Goal: Information Seeking & Learning: Compare options

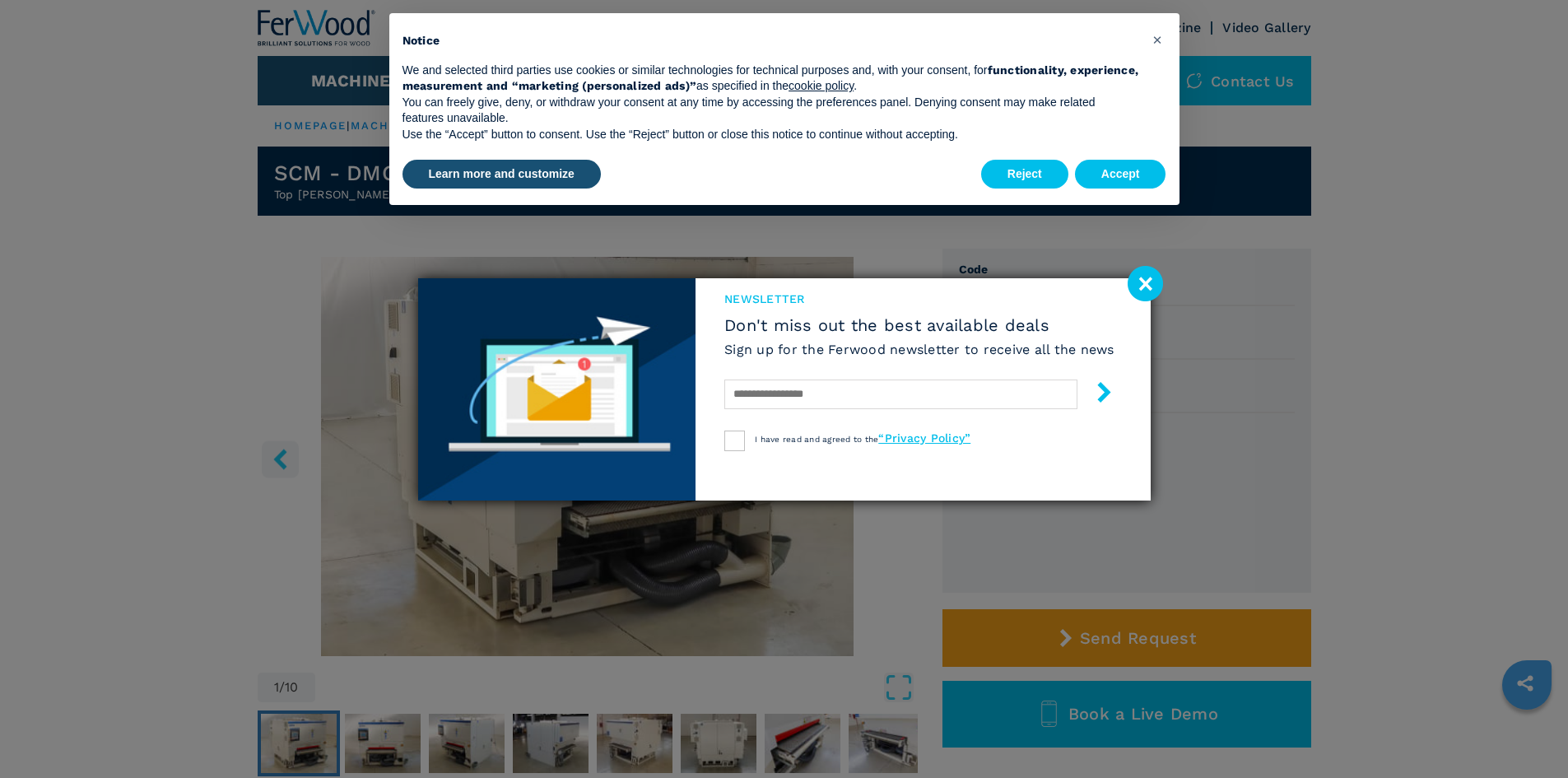
drag, startPoint x: 1165, startPoint y: 272, endPoint x: 1149, endPoint y: 281, distance: 18.4
click at [1159, 278] on div "newsletter Don't miss out the best available deals Sign up for the Ferwood news…" at bounding box center [784, 389] width 1568 height 778
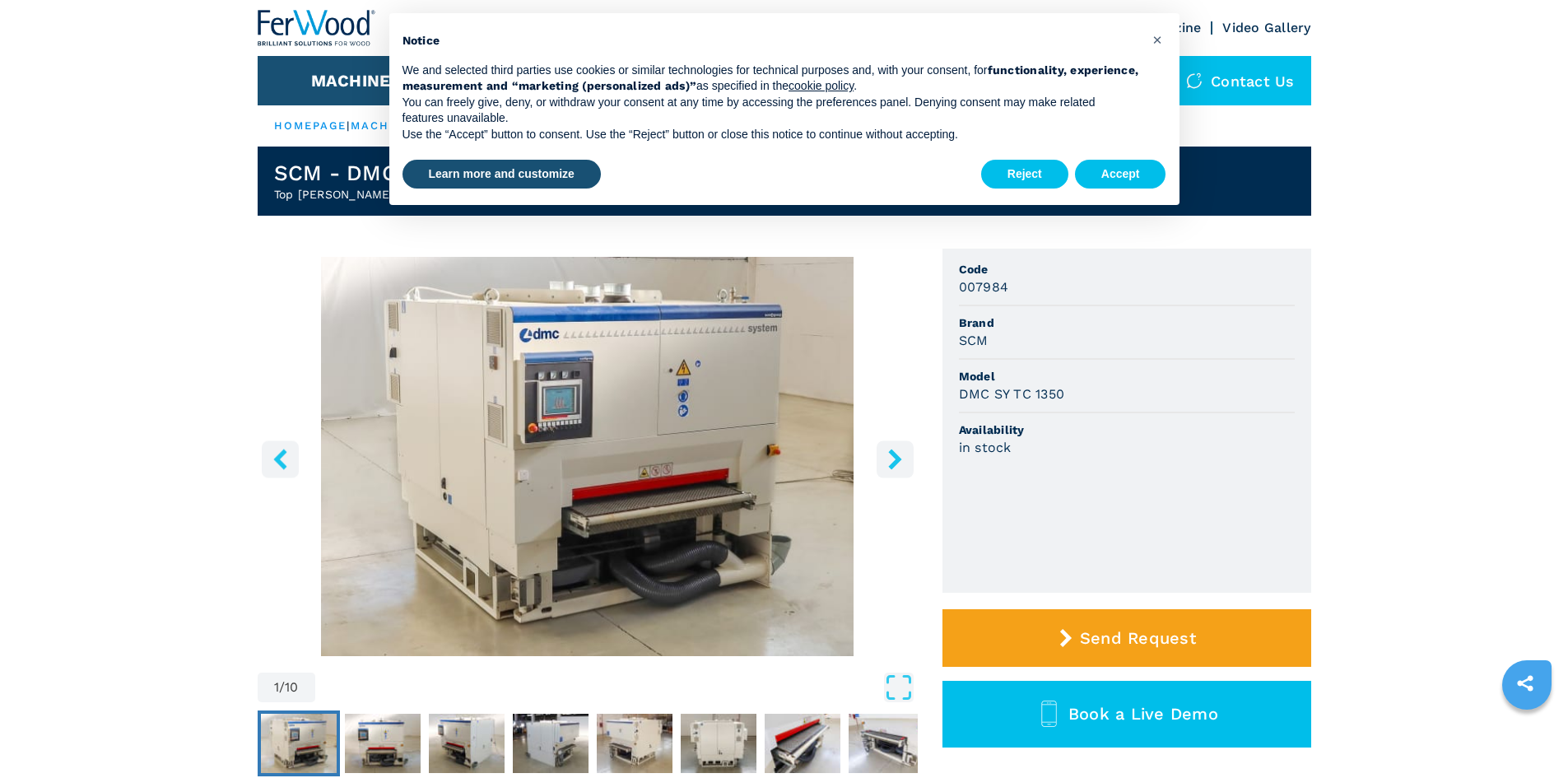
drag, startPoint x: 1145, startPoint y: 281, endPoint x: 1140, endPoint y: 269, distance: 13.0
click at [1145, 281] on div "007984" at bounding box center [1127, 287] width 336 height 19
click at [1155, 36] on span "×" at bounding box center [1157, 39] width 10 height 19
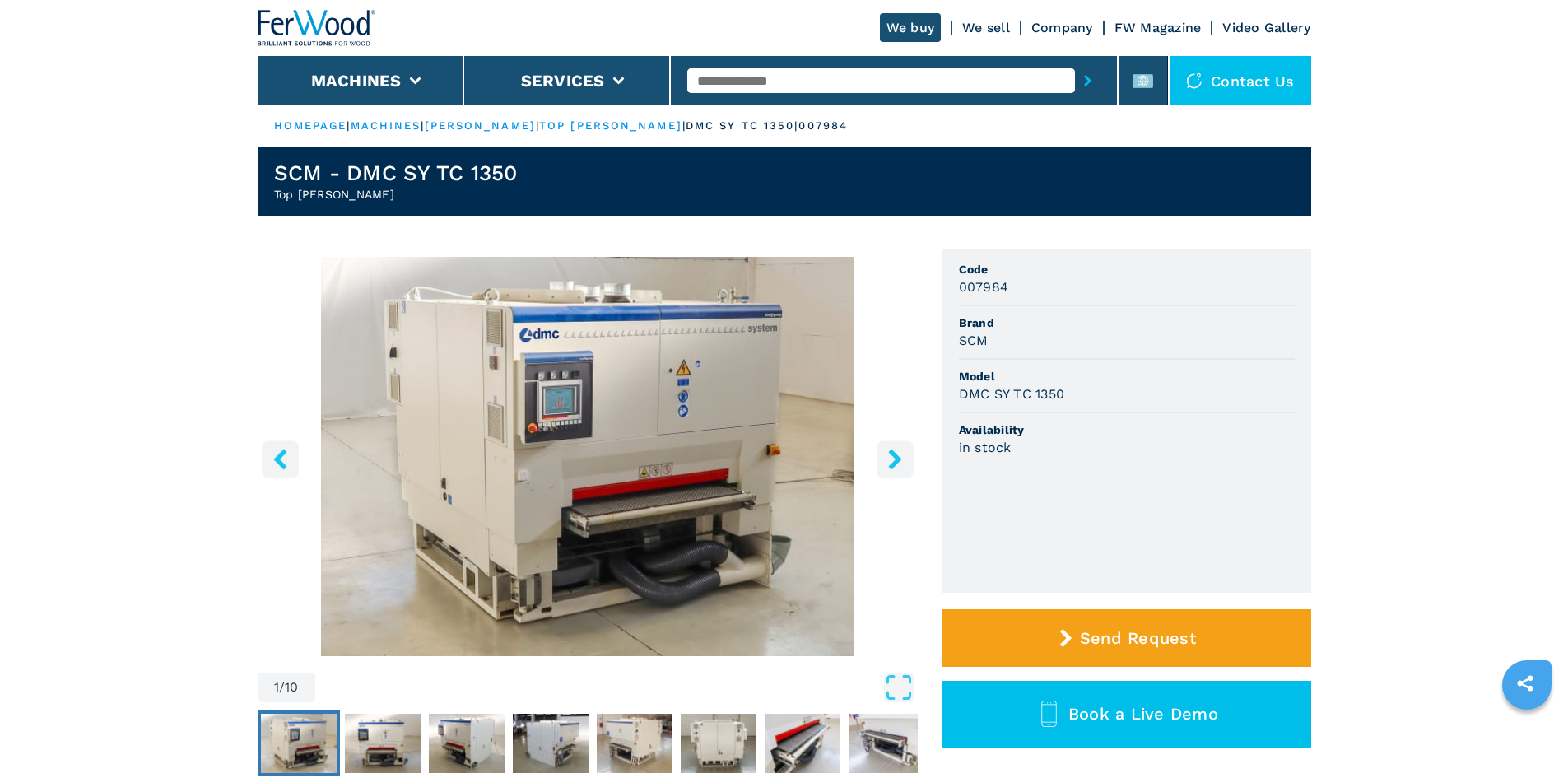
click at [705, 500] on img "Go to Slide 1" at bounding box center [588, 456] width 660 height 399
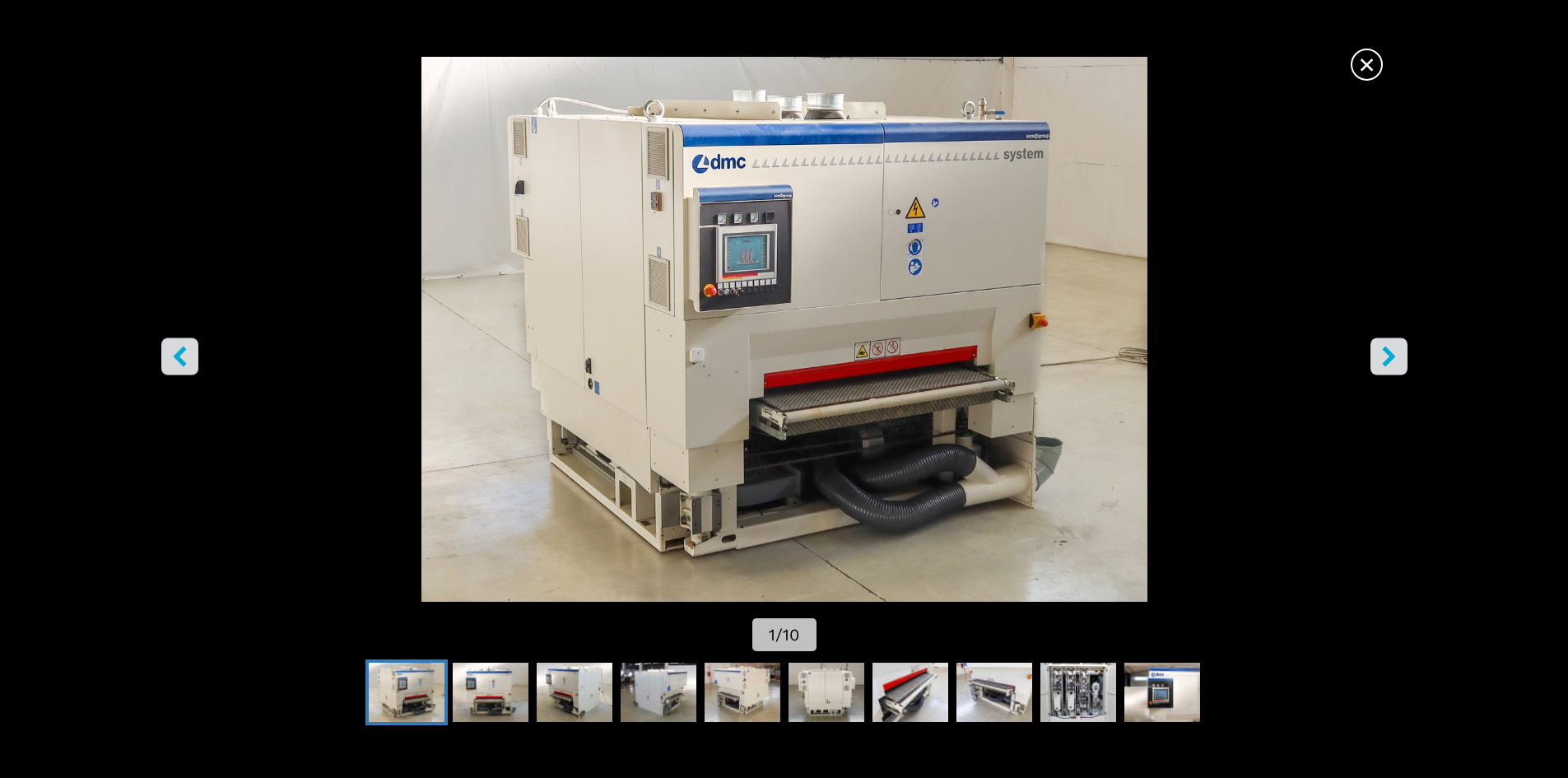
click at [1391, 358] on icon "right-button" at bounding box center [1388, 356] width 13 height 20
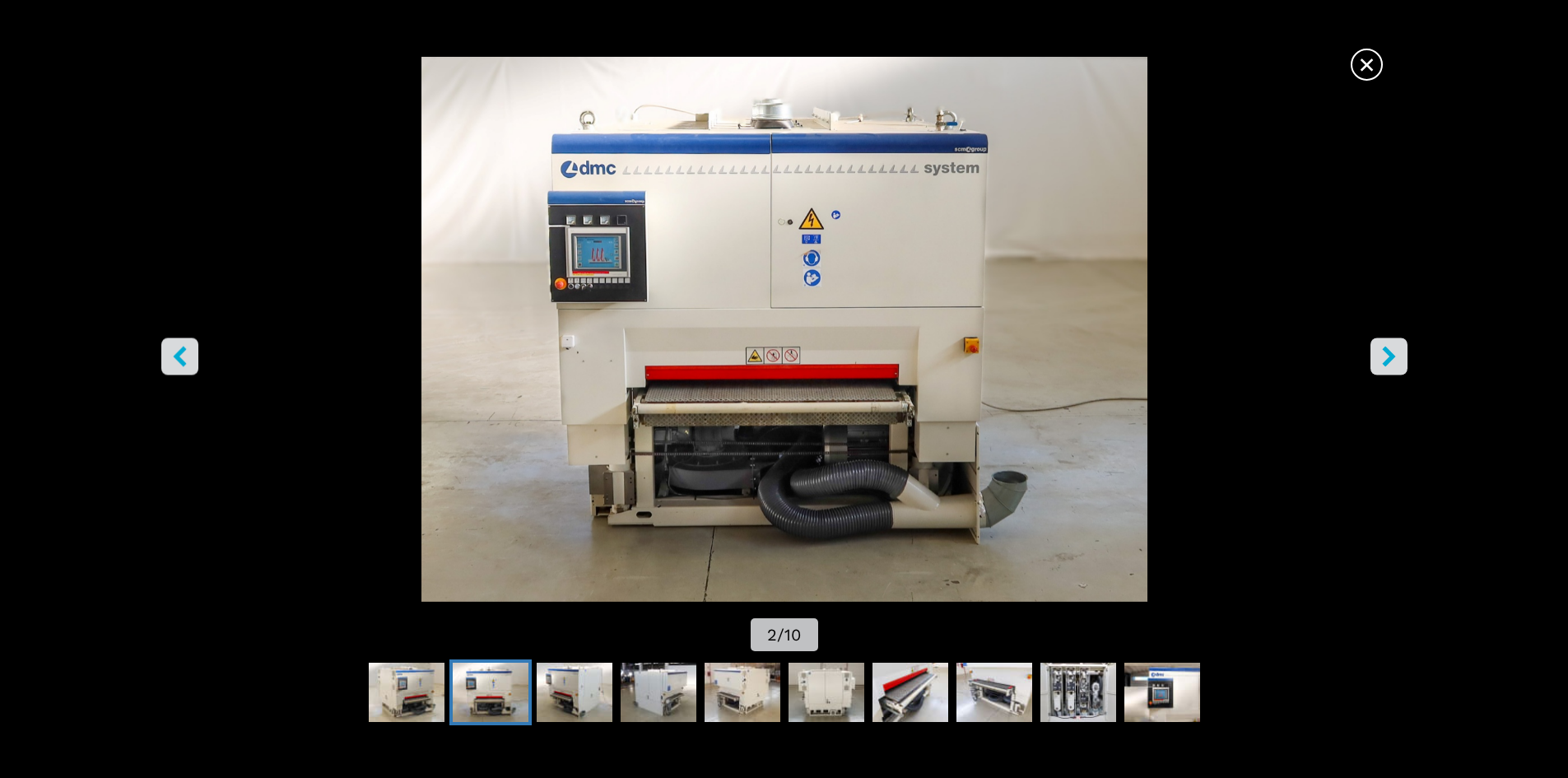
click at [1391, 358] on icon "right-button" at bounding box center [1388, 356] width 13 height 20
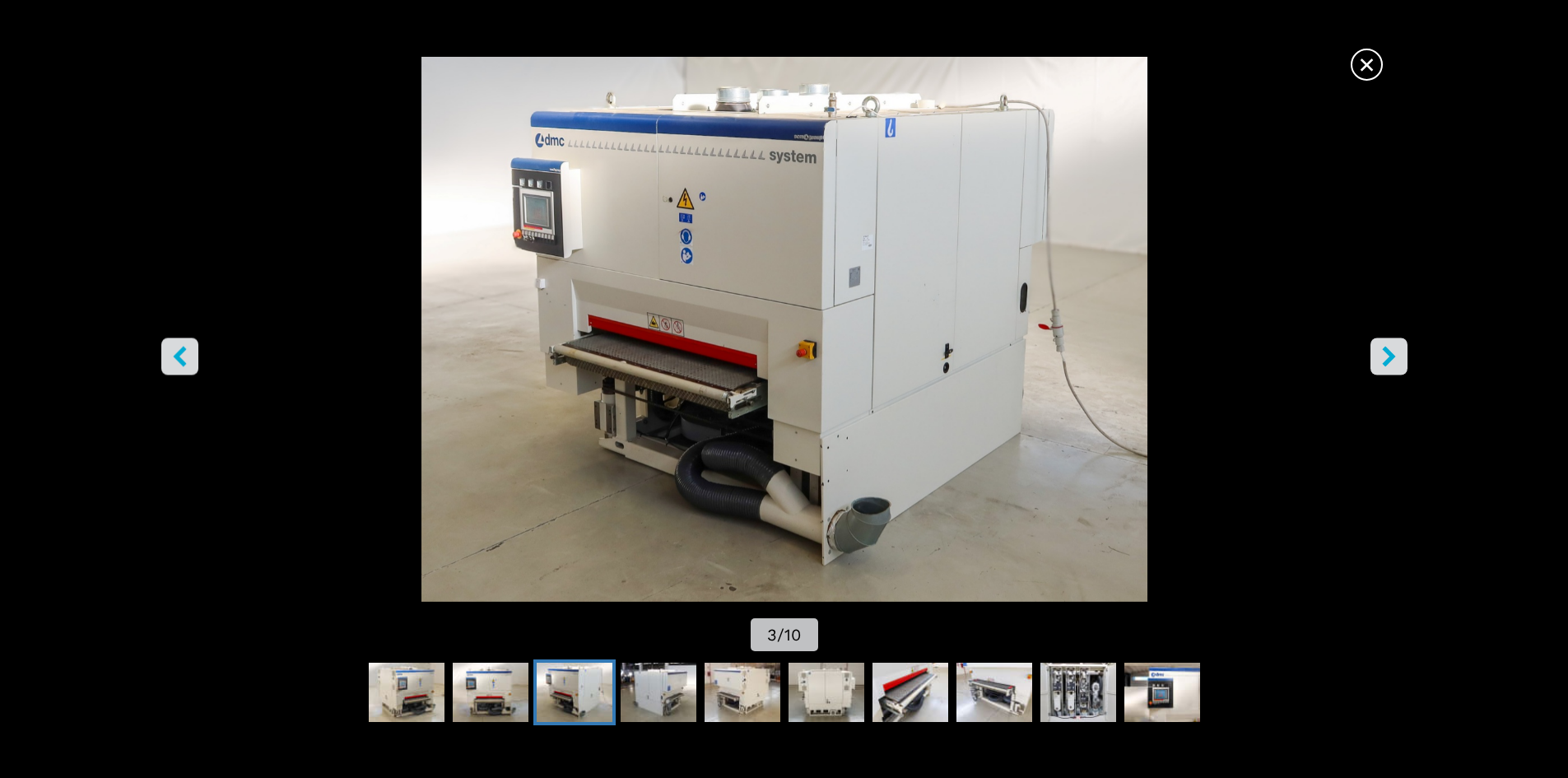
click at [1391, 358] on icon "right-button" at bounding box center [1388, 356] width 13 height 20
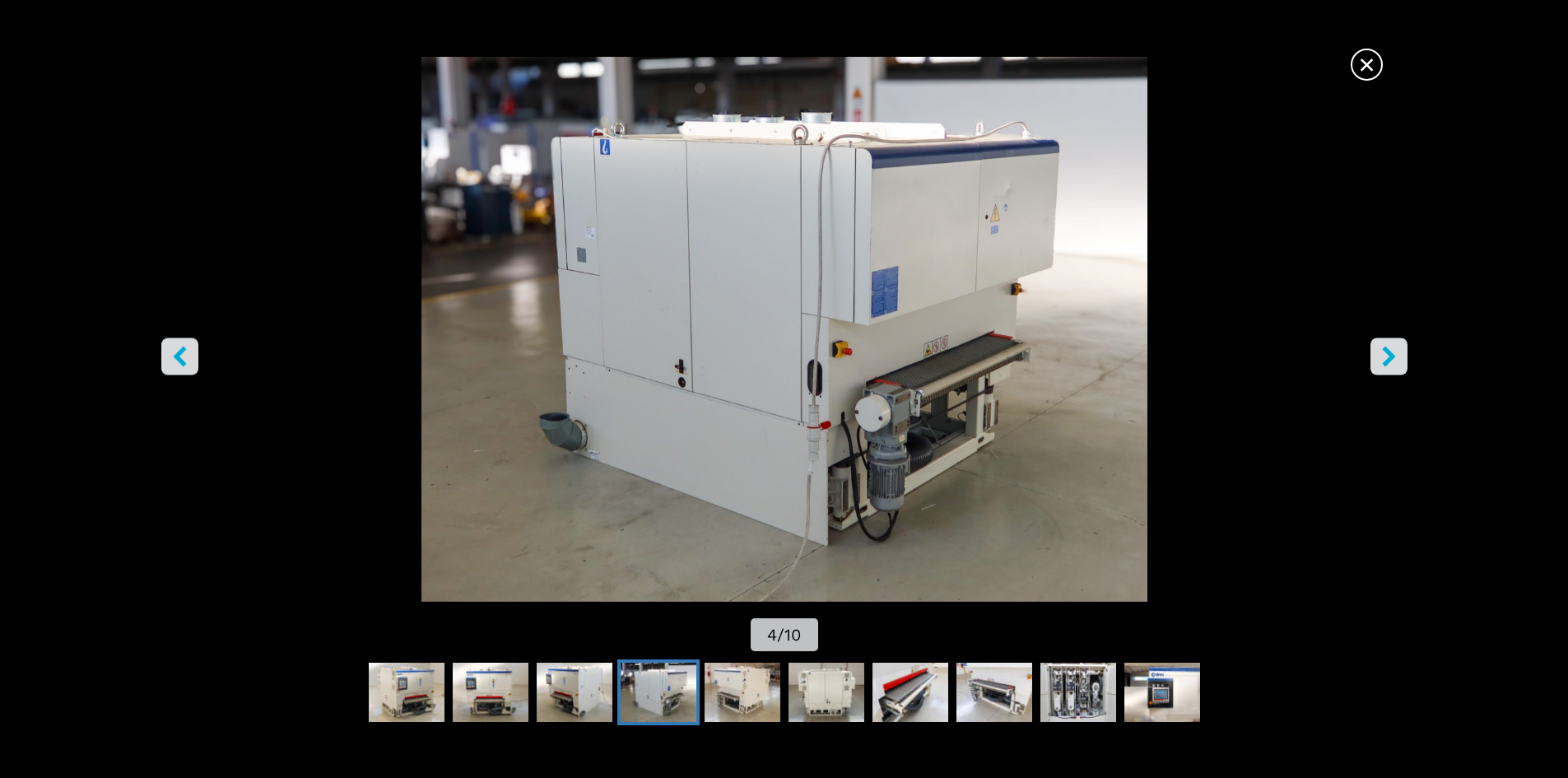
click at [1391, 358] on icon "right-button" at bounding box center [1388, 356] width 13 height 20
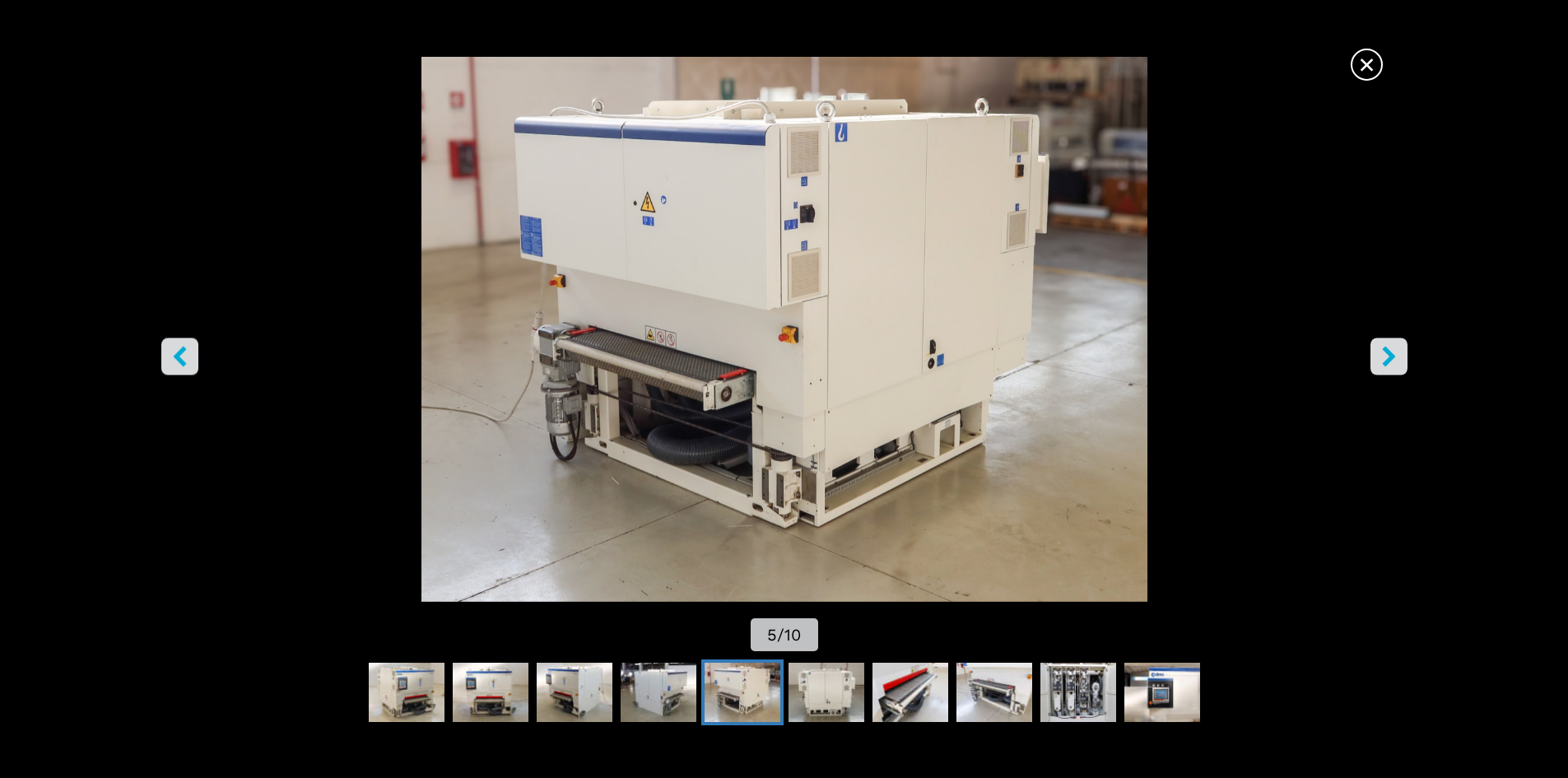
click at [1391, 358] on icon "right-button" at bounding box center [1388, 356] width 13 height 20
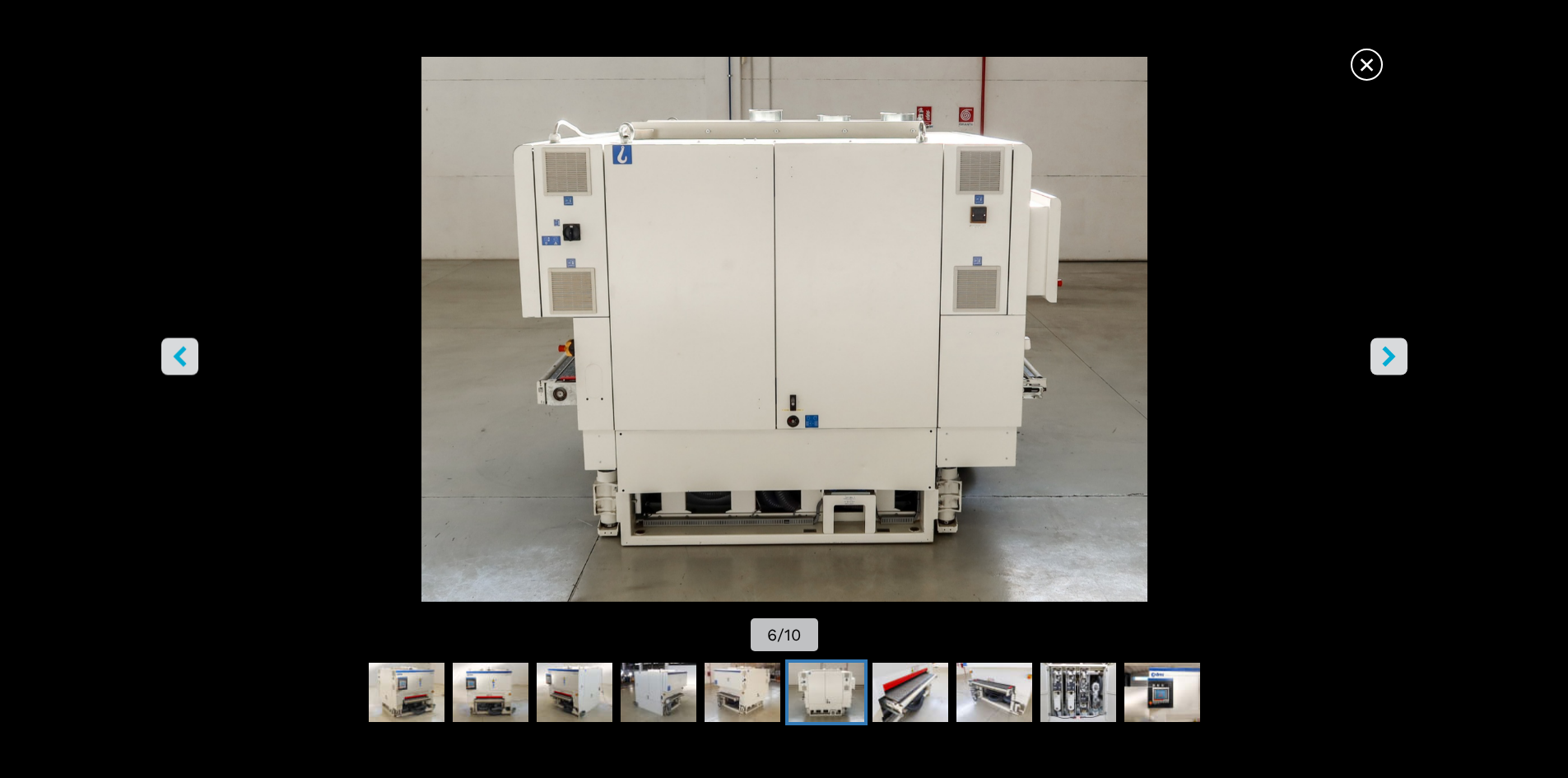
click at [1391, 358] on icon "right-button" at bounding box center [1388, 356] width 13 height 20
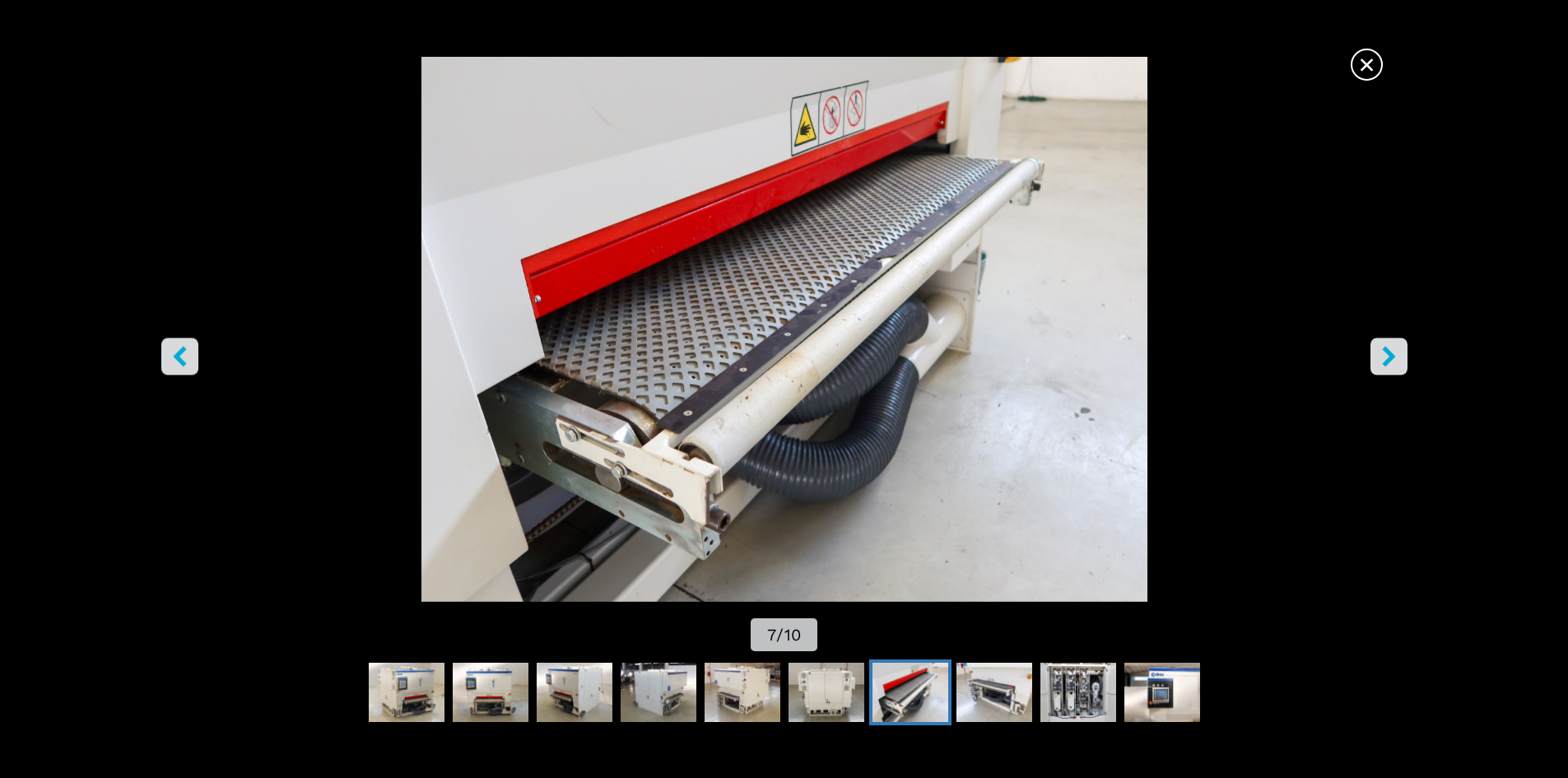
click at [1391, 358] on icon "right-button" at bounding box center [1388, 356] width 13 height 20
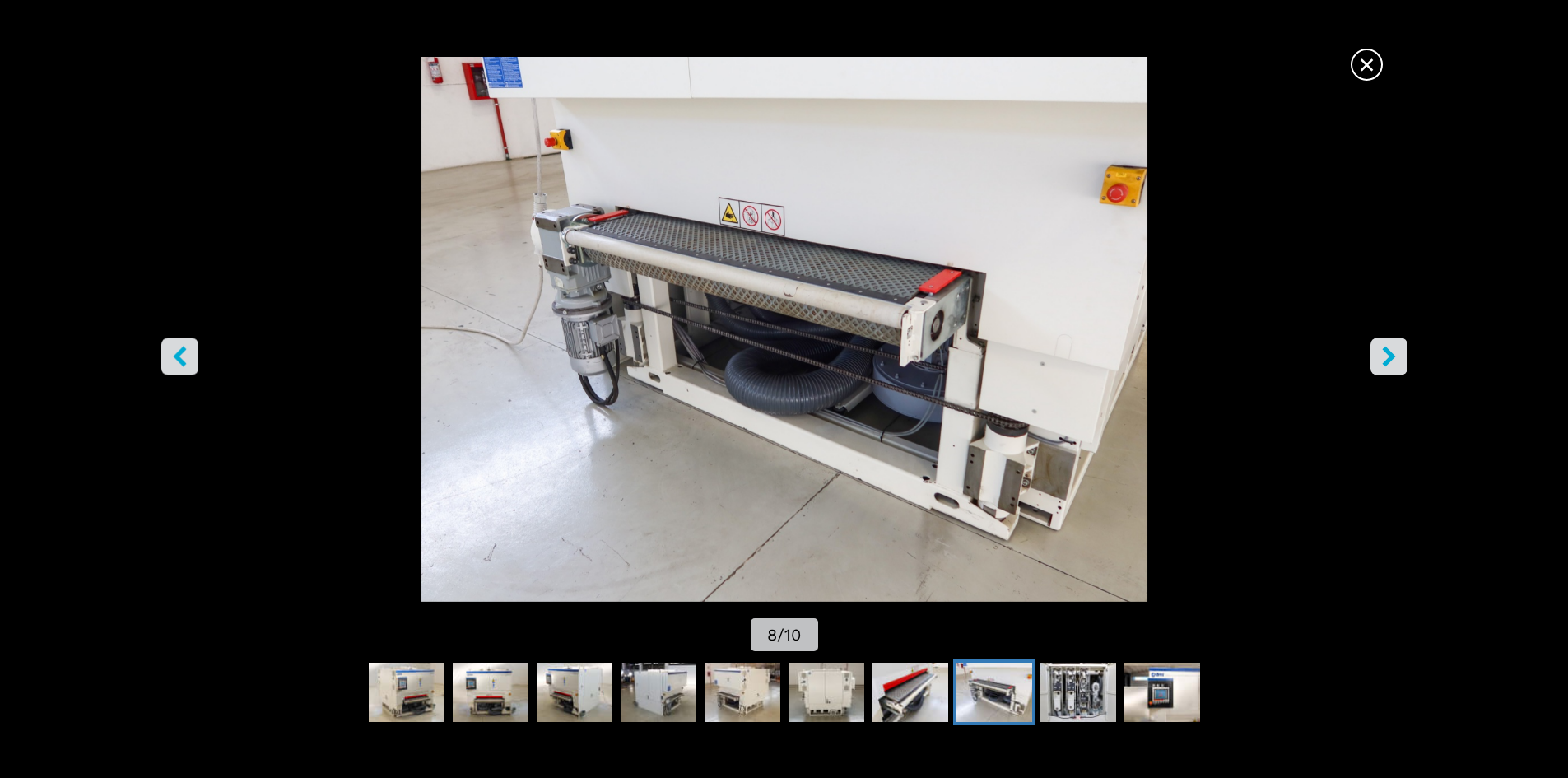
click at [1391, 358] on icon "right-button" at bounding box center [1388, 356] width 13 height 20
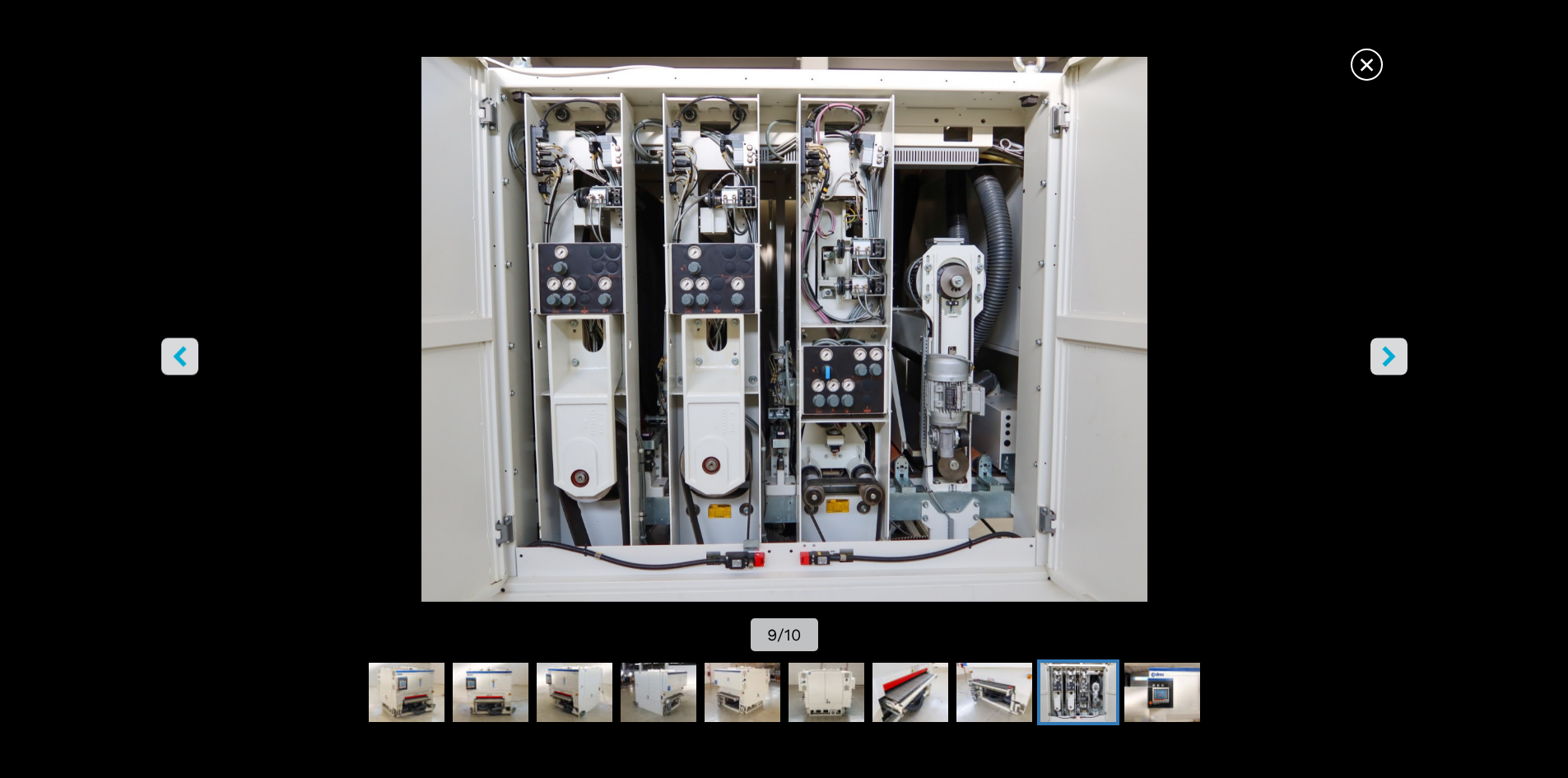
click at [1391, 358] on icon "right-button" at bounding box center [1388, 356] width 13 height 20
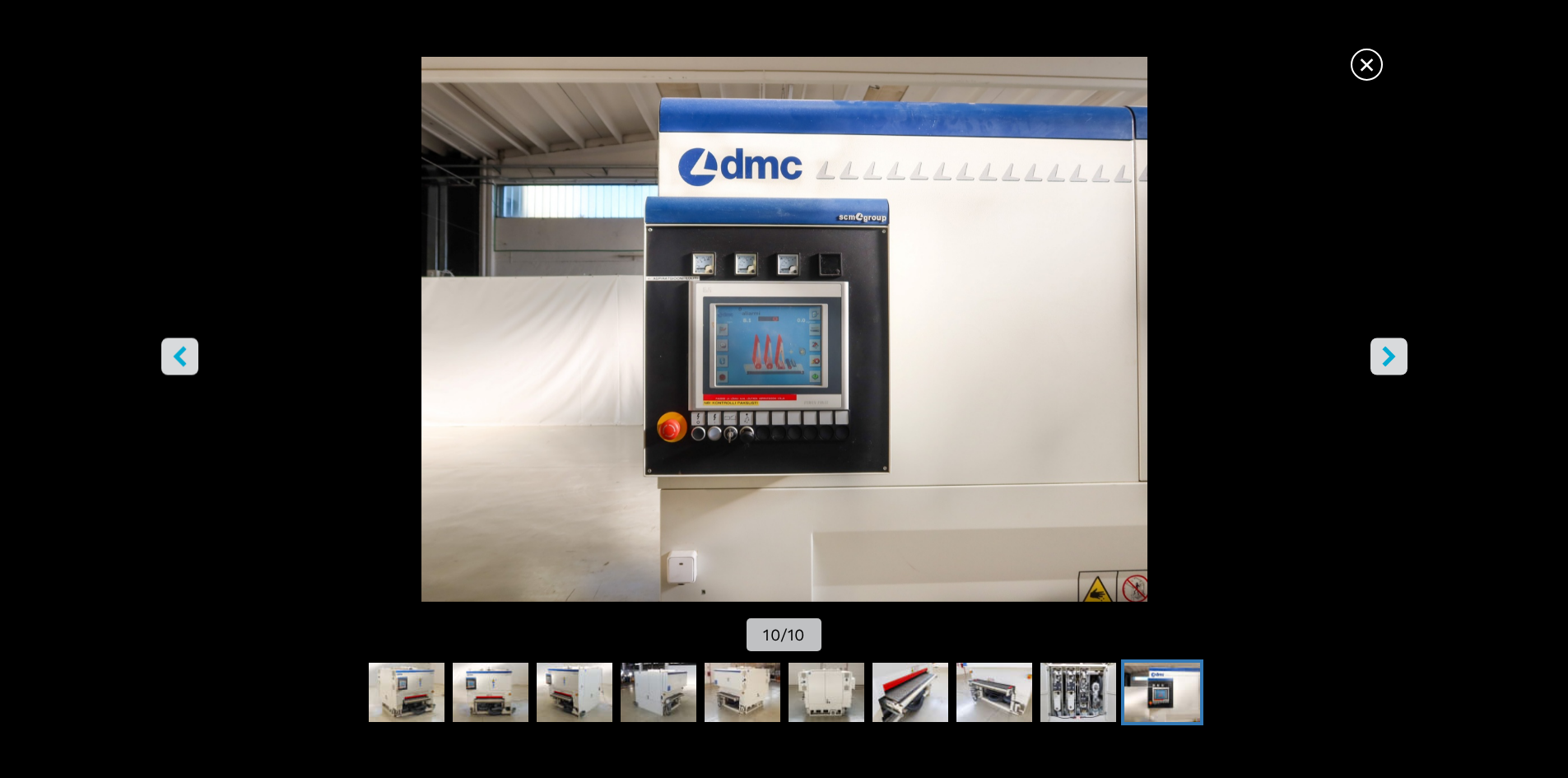
click at [1394, 370] on button "right-button" at bounding box center [1389, 356] width 37 height 37
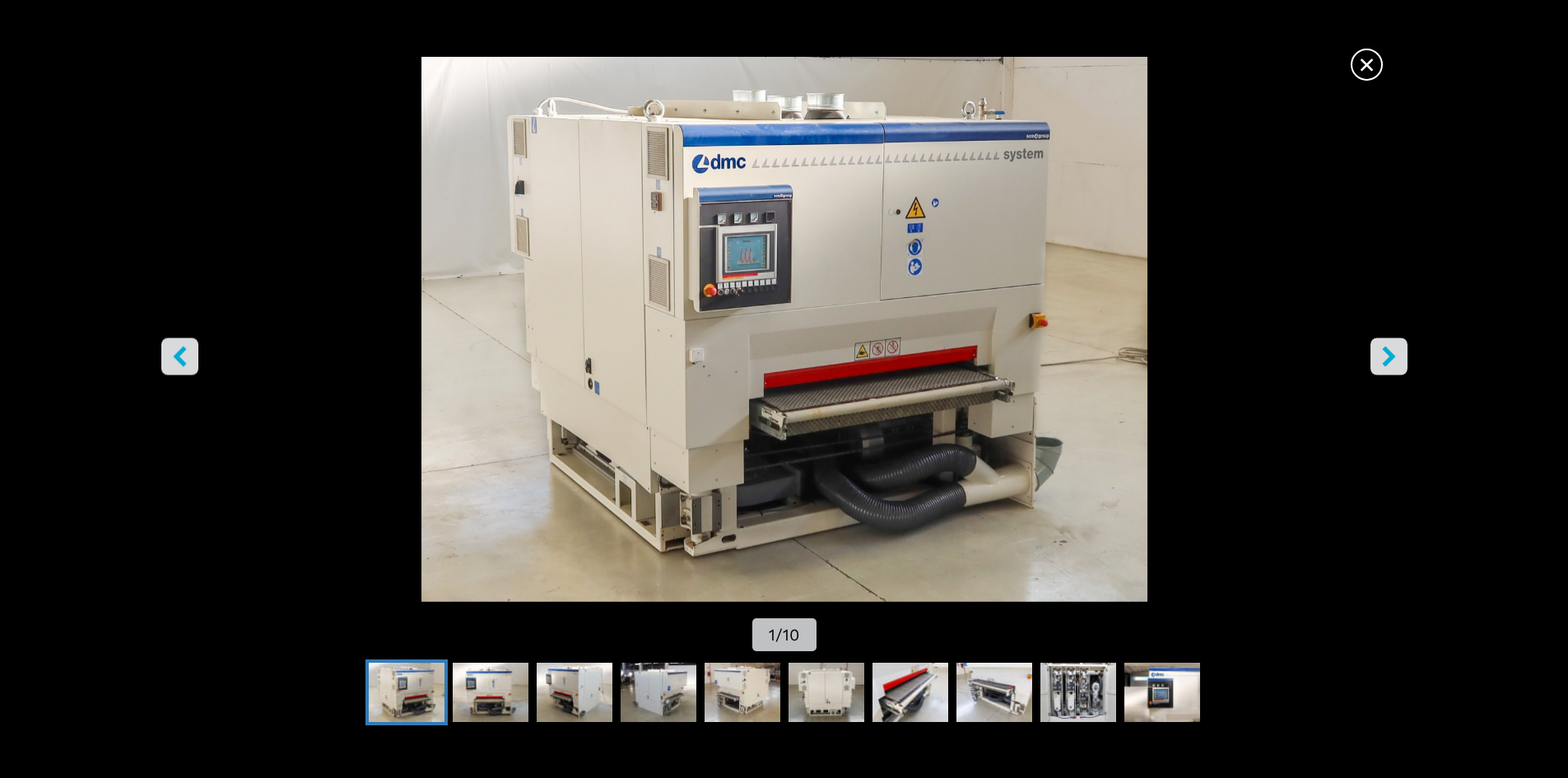
click at [1395, 368] on button "right-button" at bounding box center [1389, 356] width 37 height 37
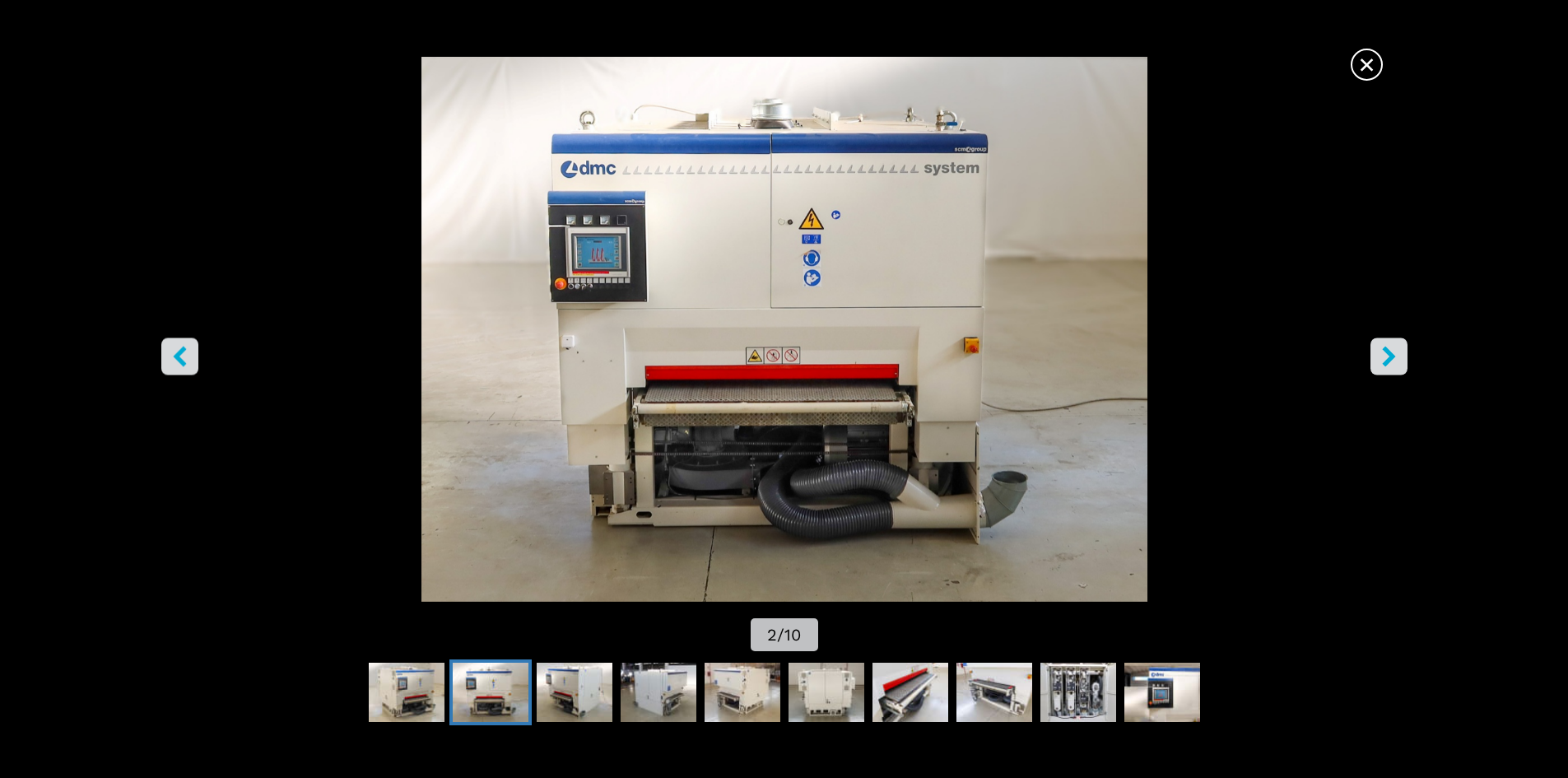
click at [1389, 367] on button "right-button" at bounding box center [1389, 356] width 37 height 37
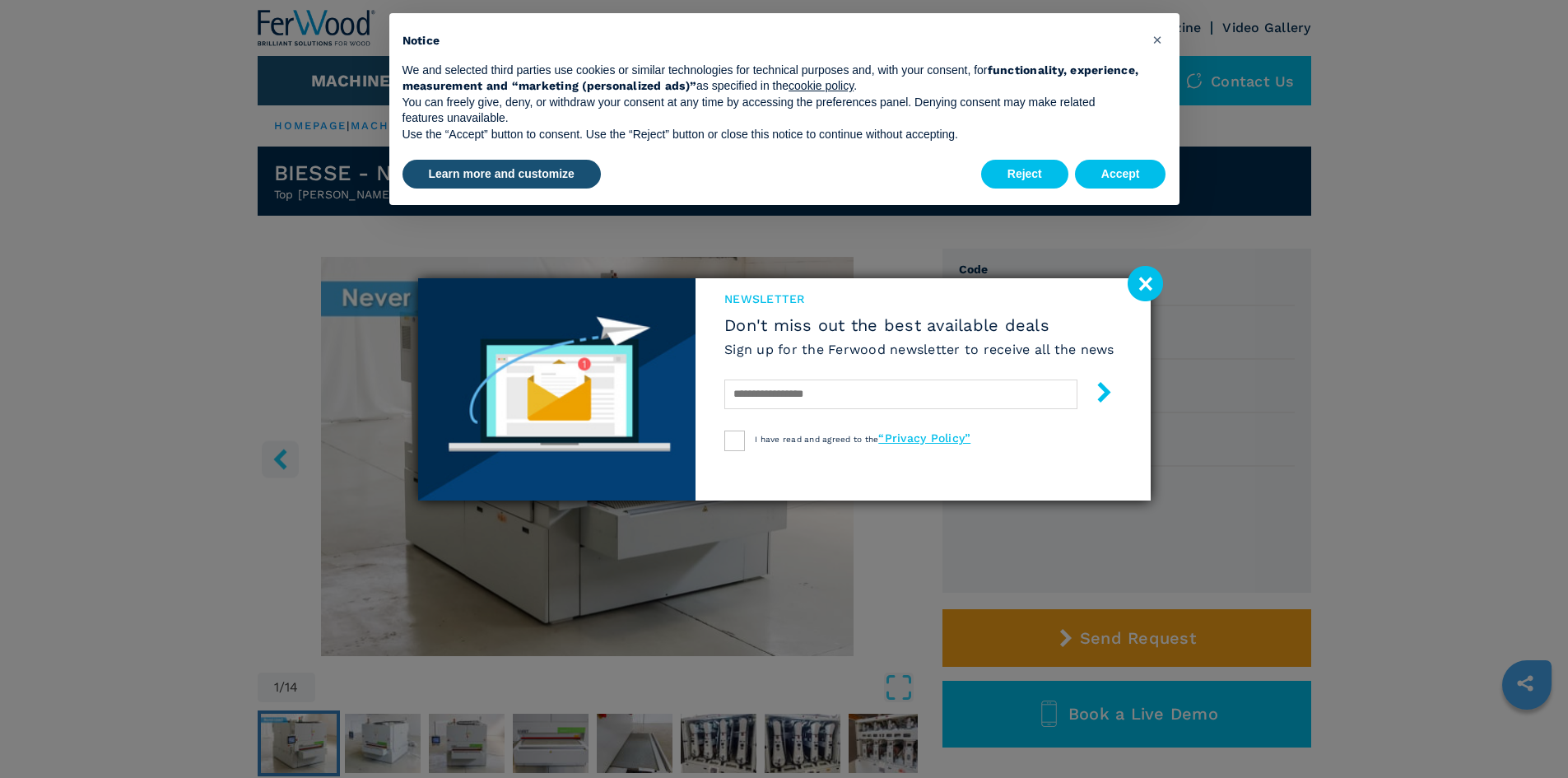
click at [1134, 282] on image at bounding box center [1146, 283] width 35 height 35
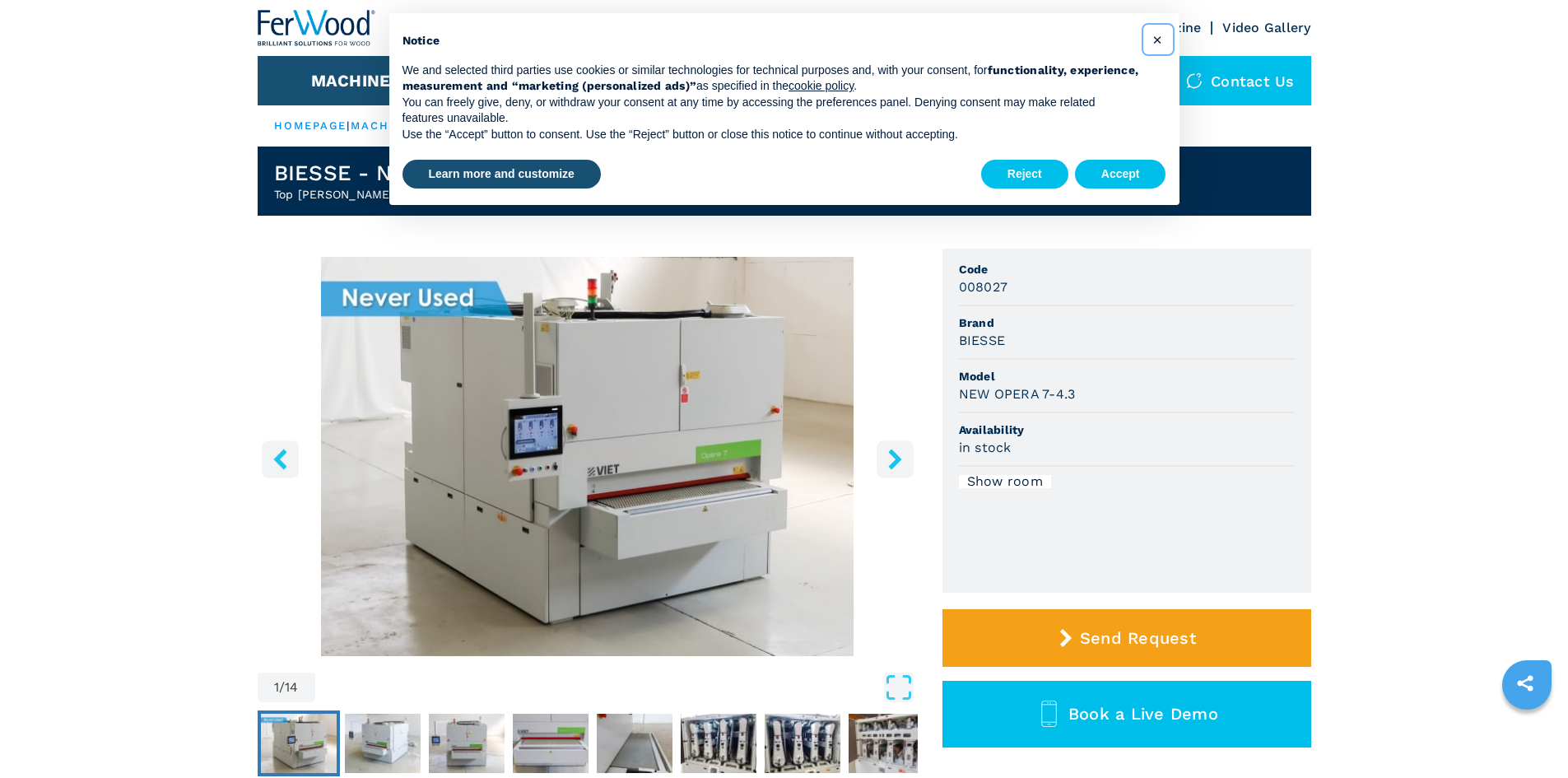
click at [1152, 42] on span "×" at bounding box center [1157, 39] width 10 height 19
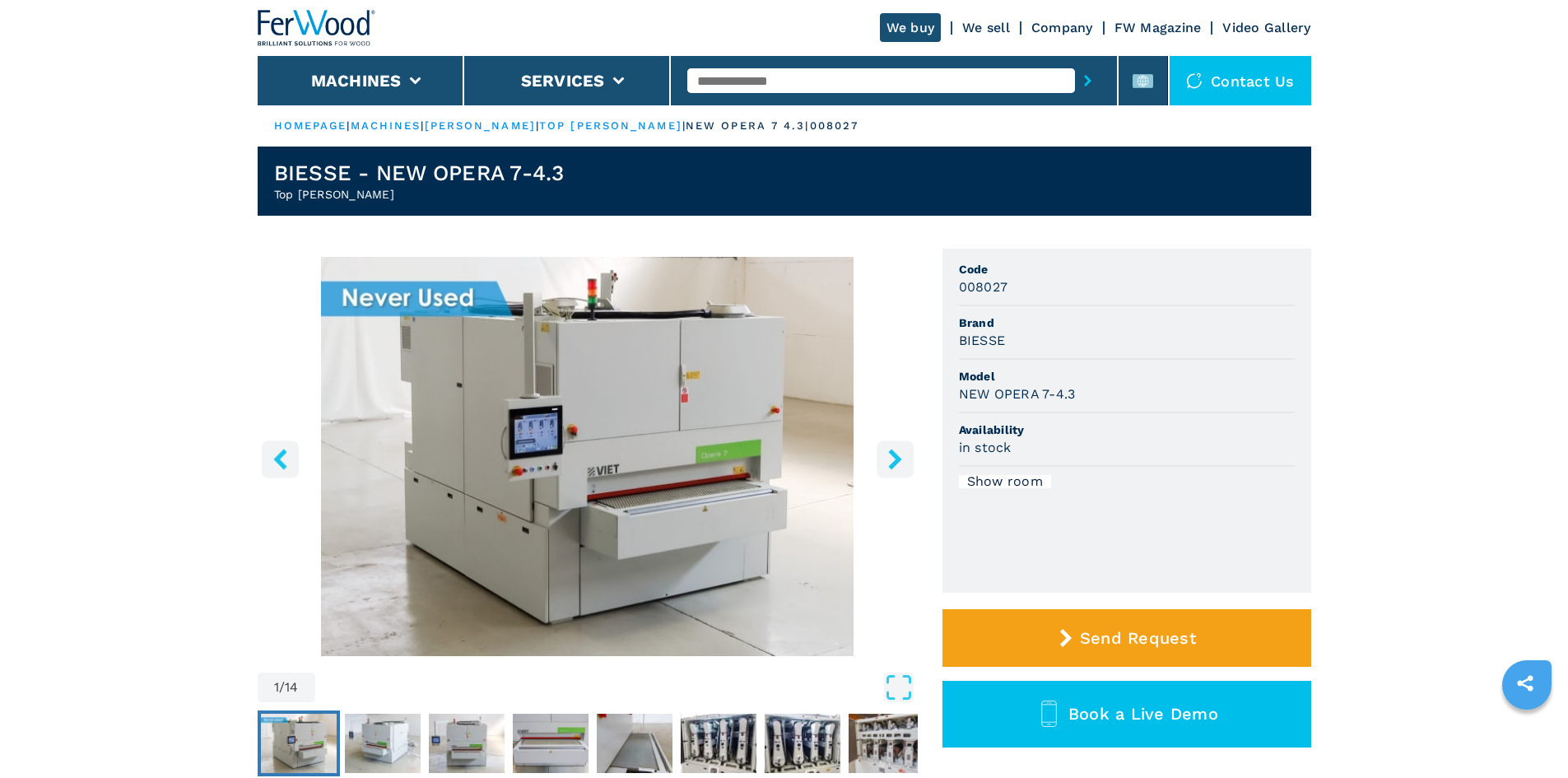
click at [737, 494] on img "Go to Slide 1" at bounding box center [588, 456] width 660 height 399
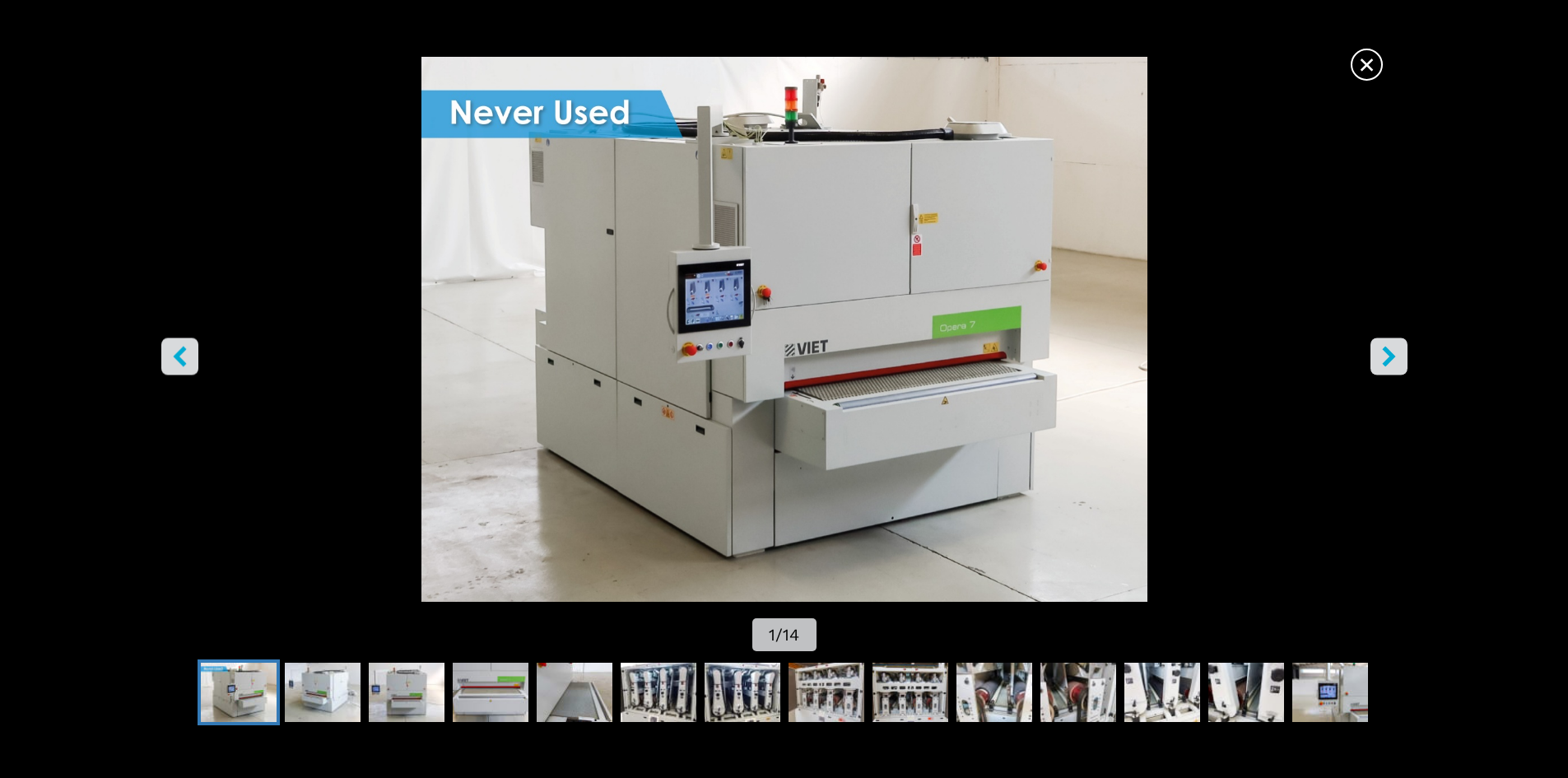
click at [1409, 341] on img "Go to Slide 1" at bounding box center [784, 329] width 1412 height 545
click at [1399, 349] on icon "right-button" at bounding box center [1388, 356] width 20 height 20
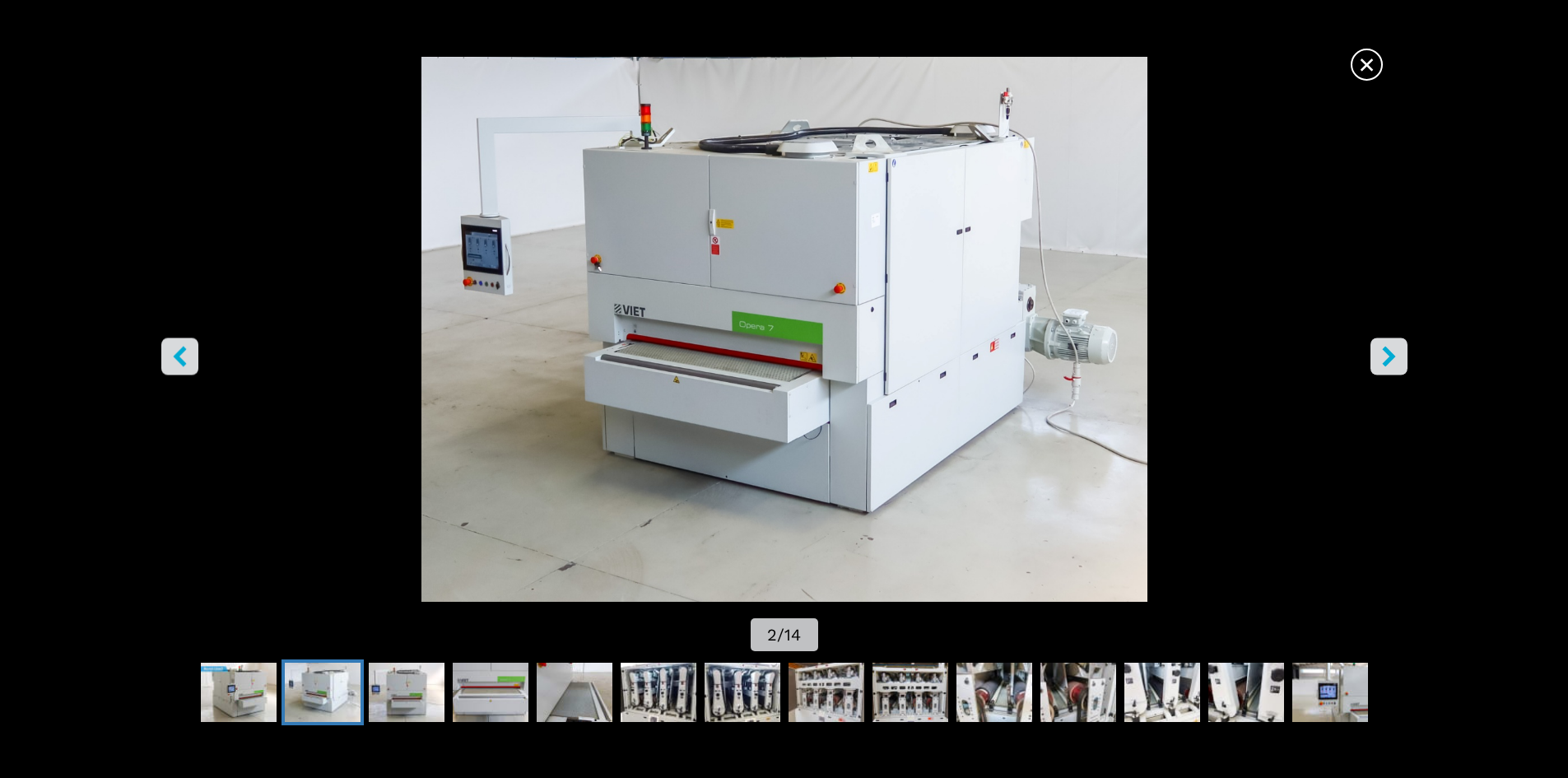
click at [1396, 353] on icon "right-button" at bounding box center [1388, 356] width 20 height 20
click at [1389, 358] on icon "right-button" at bounding box center [1388, 356] width 13 height 20
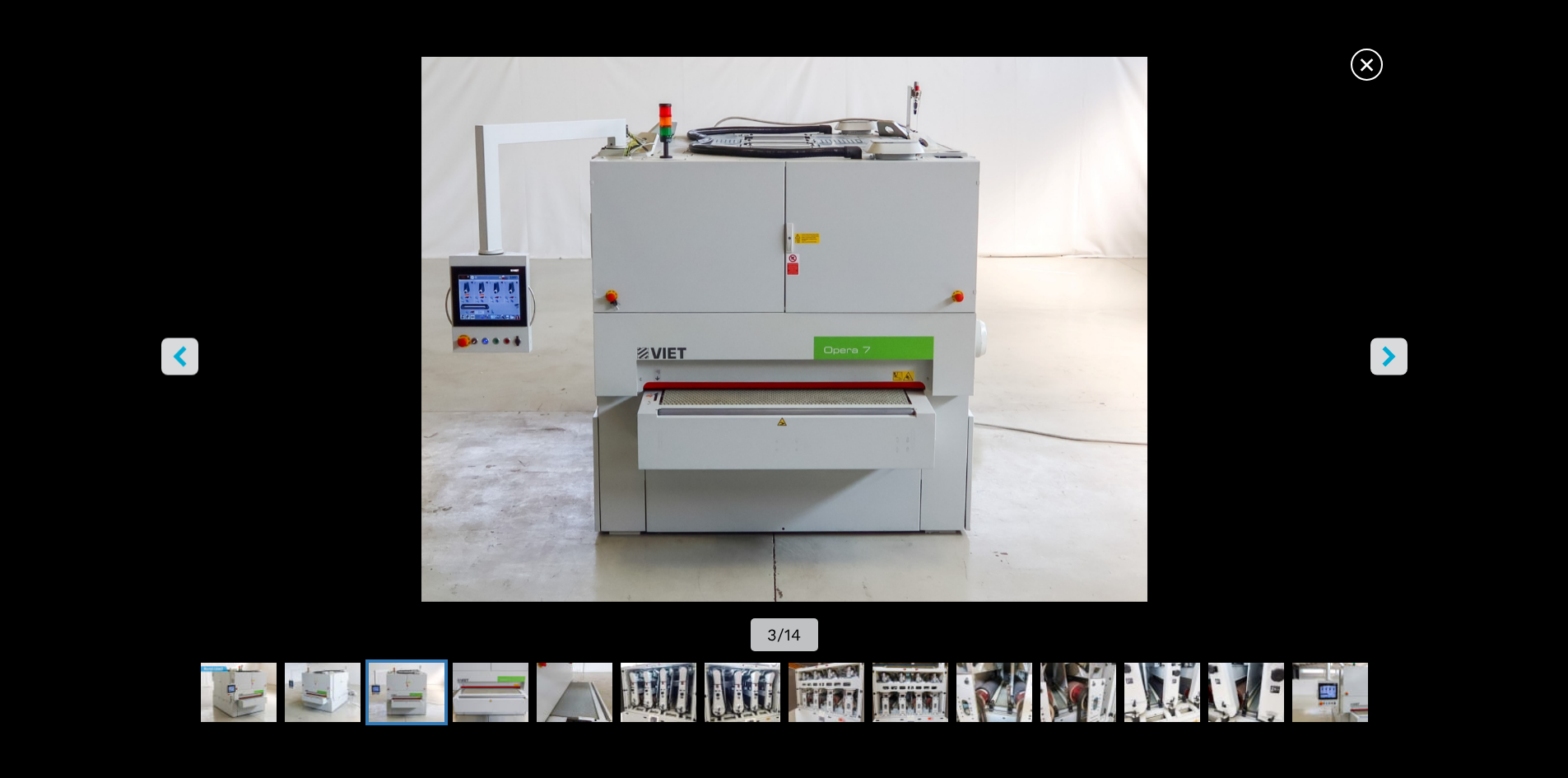
click at [1389, 358] on icon "right-button" at bounding box center [1388, 356] width 13 height 20
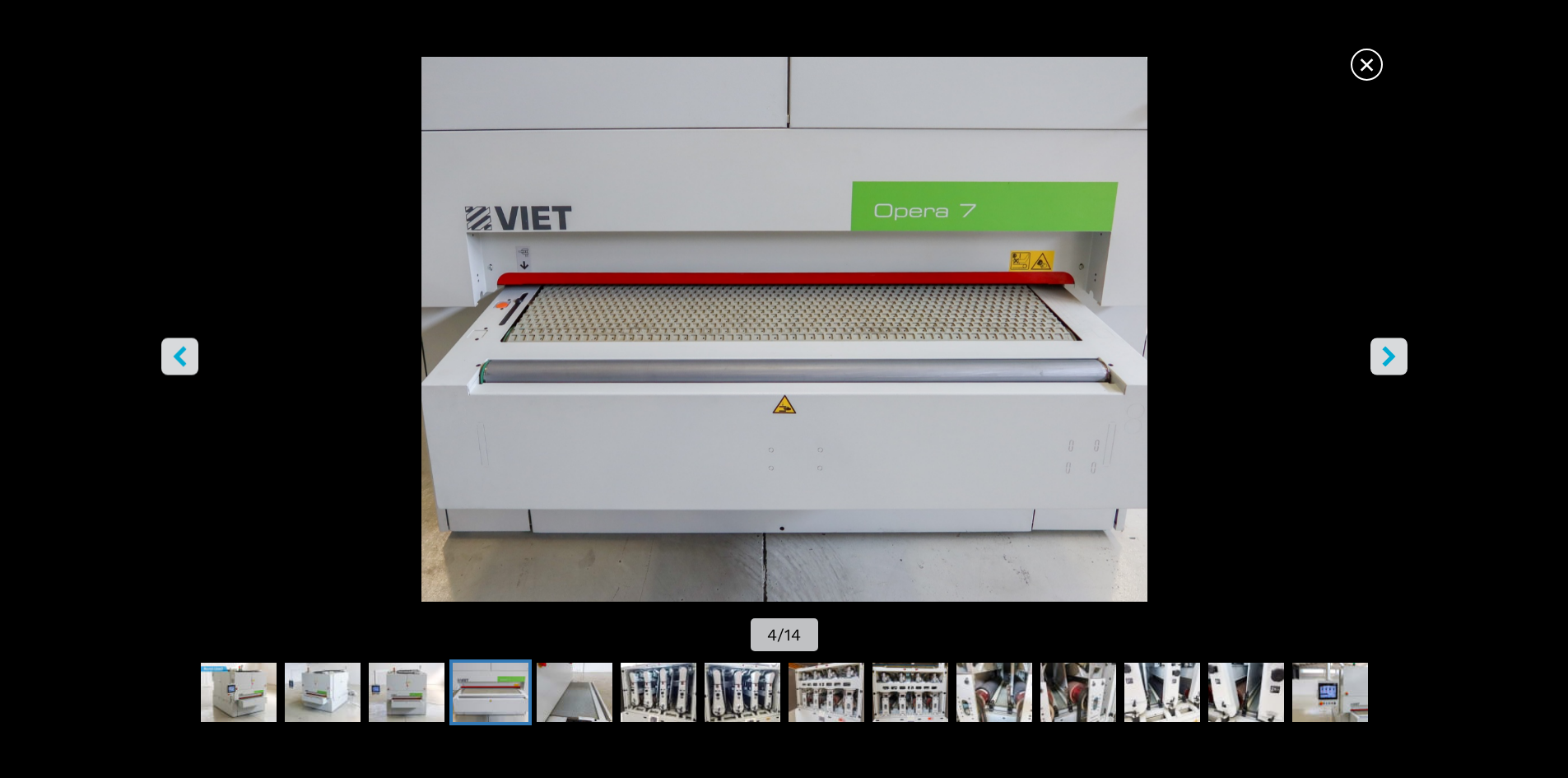
click at [1389, 358] on icon "right-button" at bounding box center [1388, 356] width 13 height 20
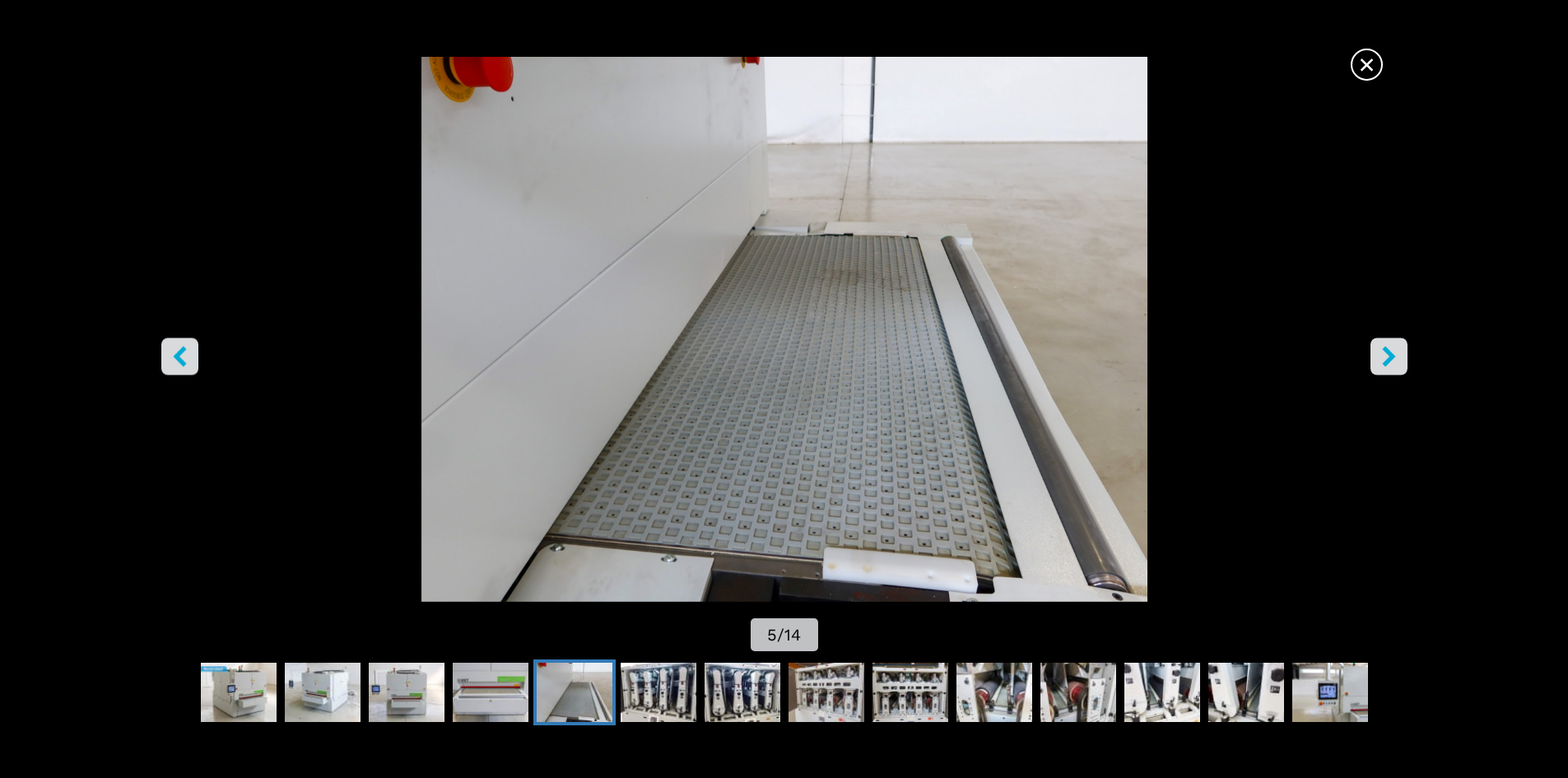
click at [1389, 358] on icon "right-button" at bounding box center [1388, 356] width 13 height 20
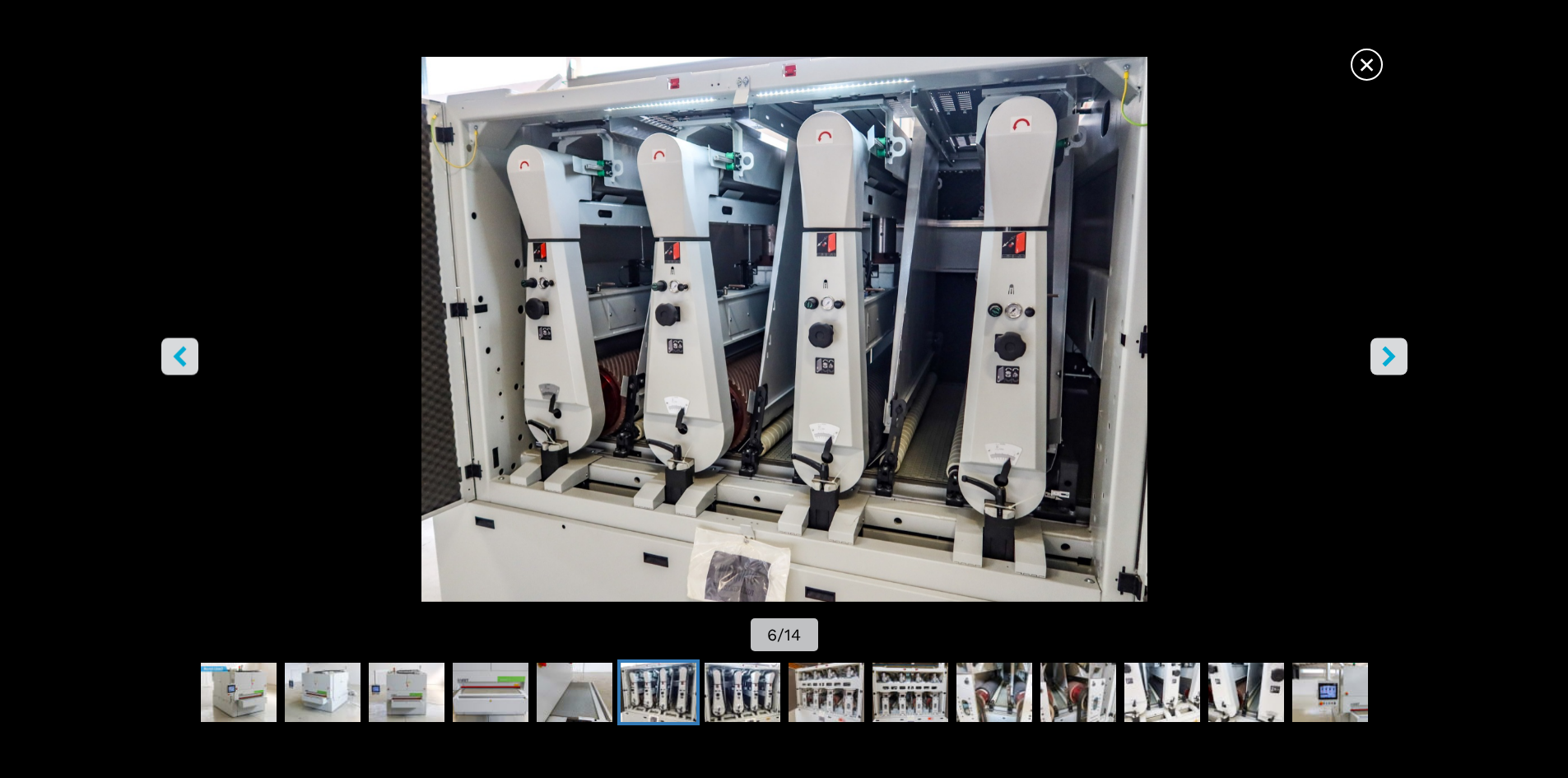
click at [1389, 358] on icon "right-button" at bounding box center [1388, 356] width 13 height 20
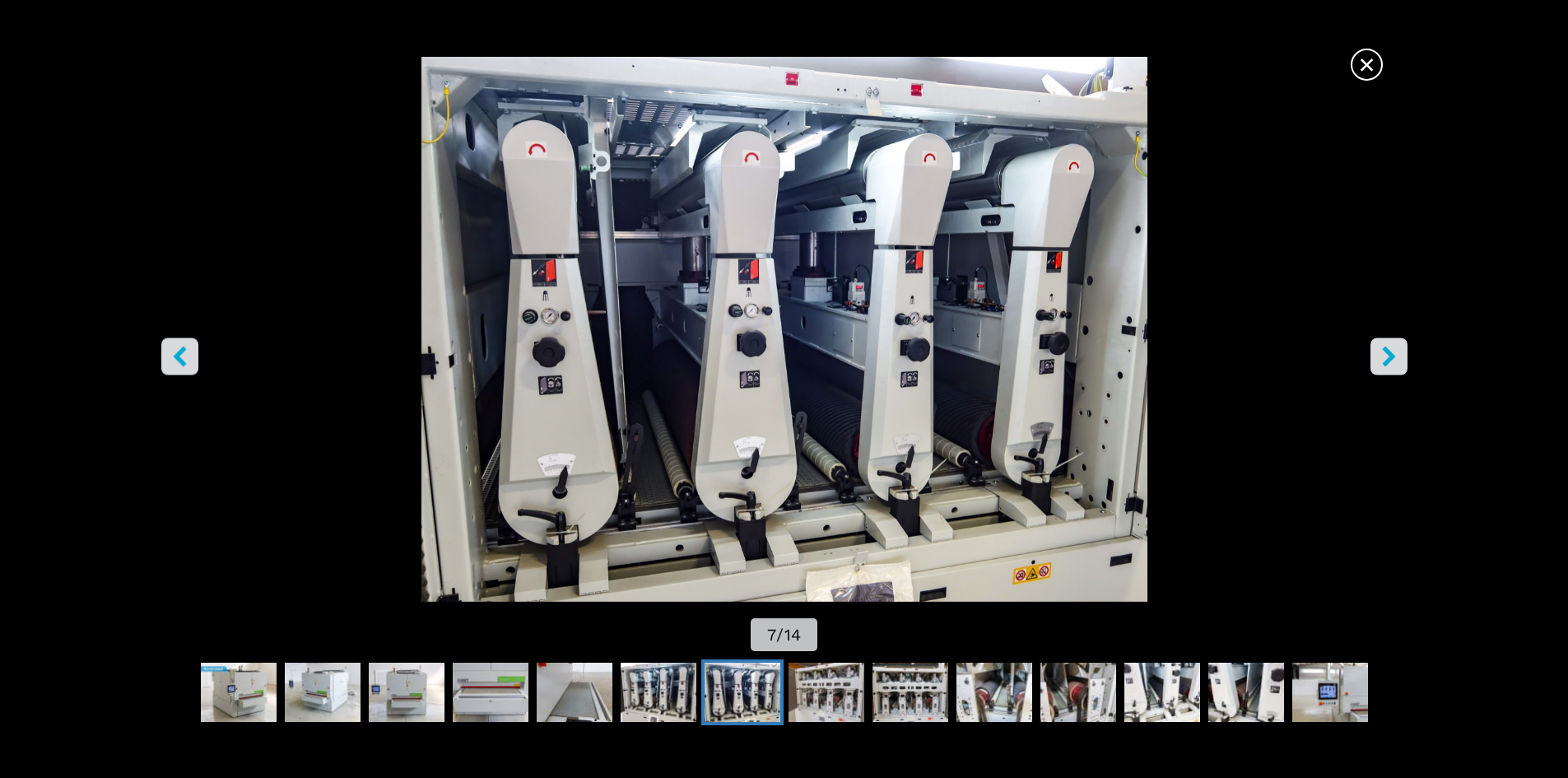
click at [1389, 358] on icon "right-button" at bounding box center [1388, 356] width 13 height 20
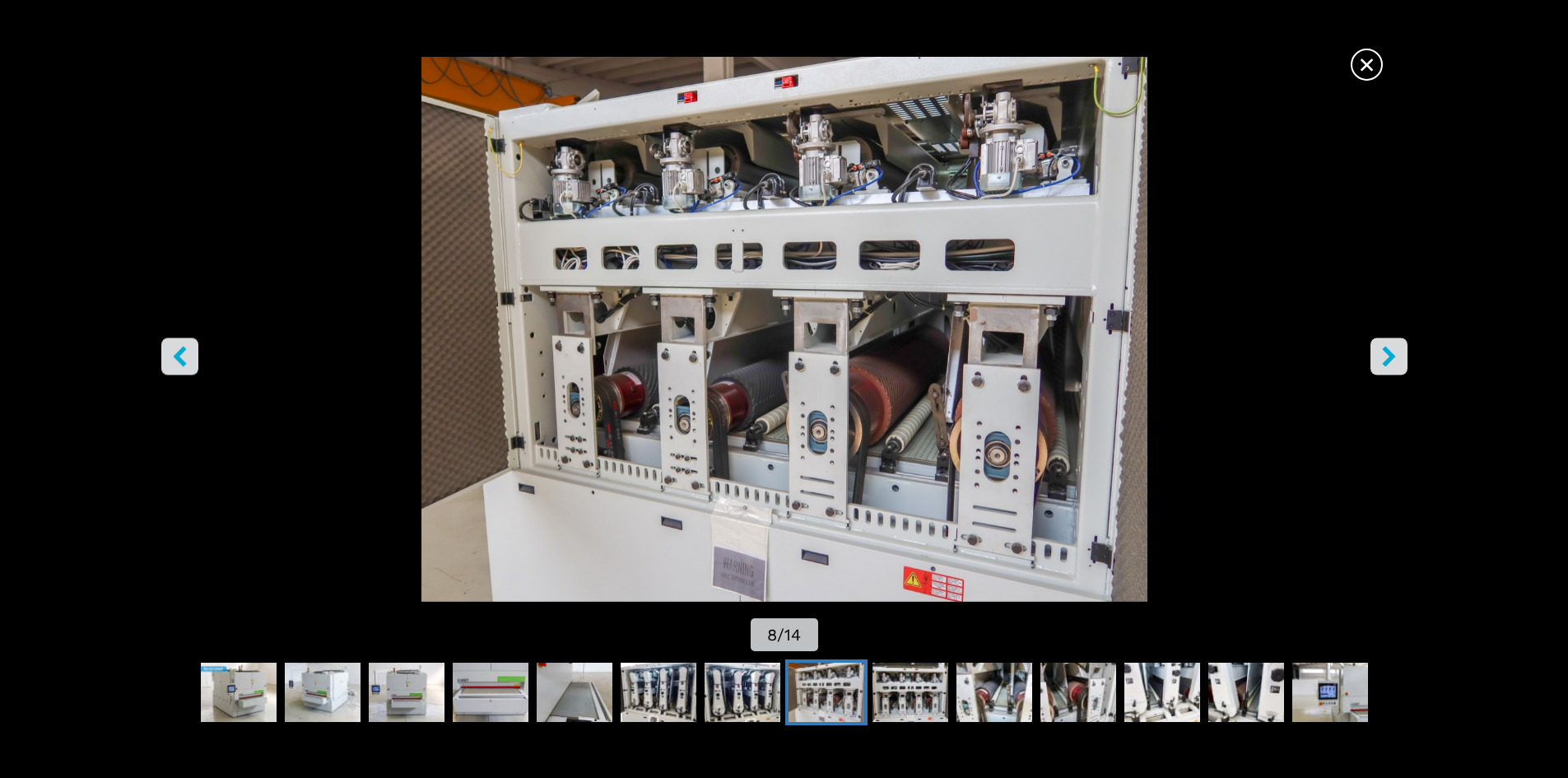
click at [1389, 358] on icon "right-button" at bounding box center [1388, 356] width 13 height 20
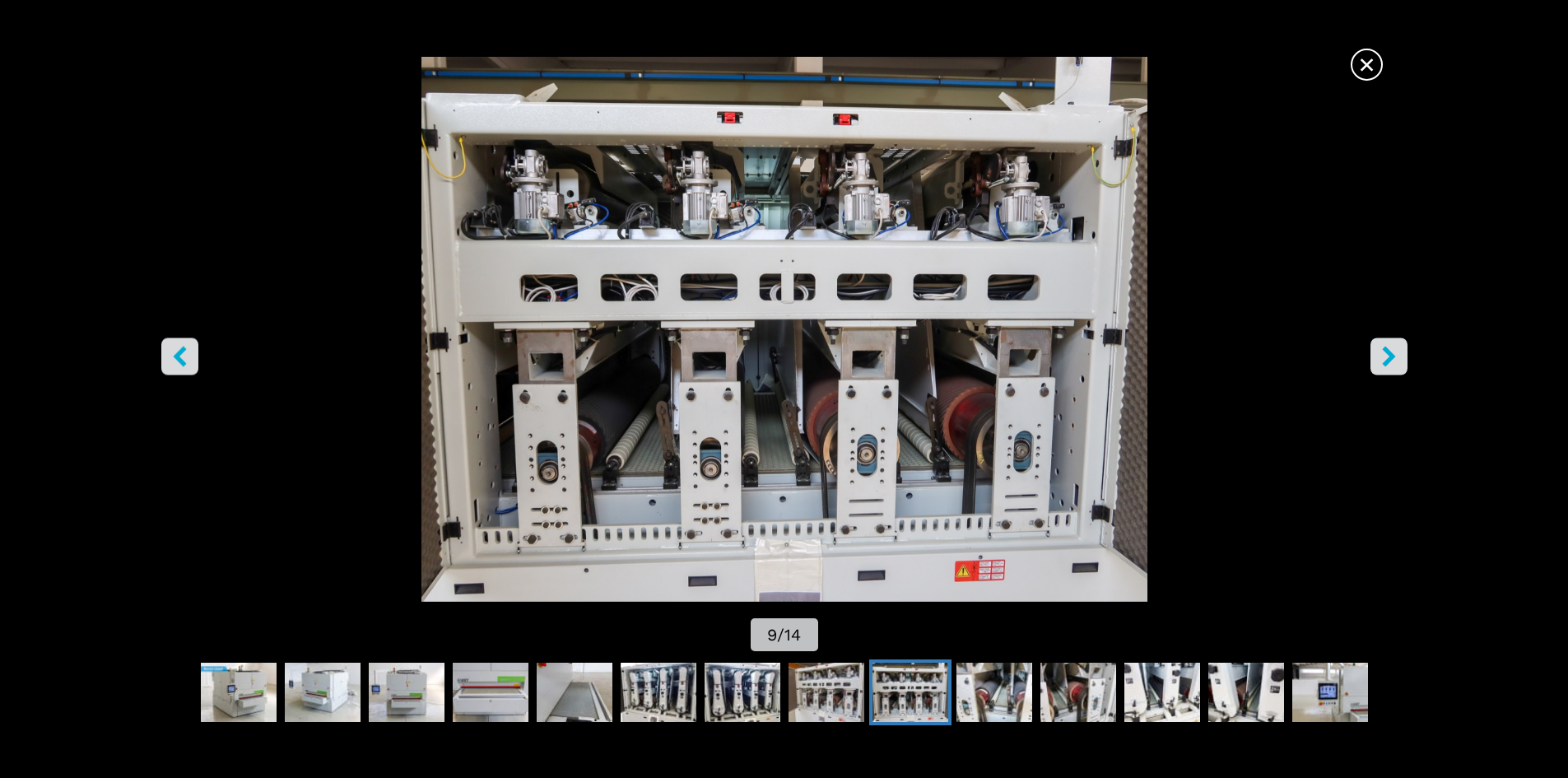
click at [181, 358] on icon "left-button" at bounding box center [179, 356] width 13 height 20
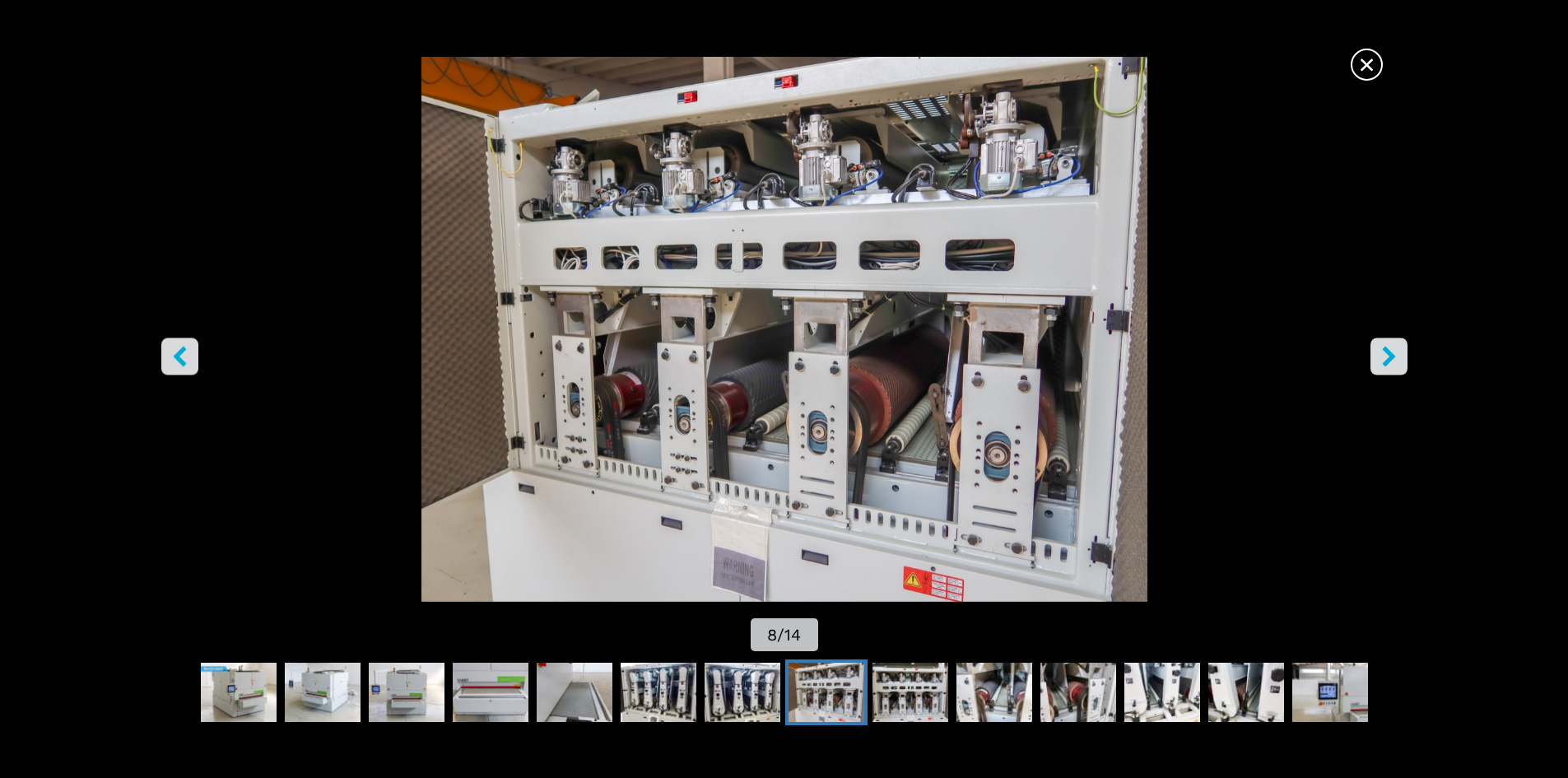
click at [841, 404] on img "Go to Slide 8" at bounding box center [784, 329] width 1412 height 545
click at [1396, 360] on icon "right-button" at bounding box center [1388, 356] width 20 height 20
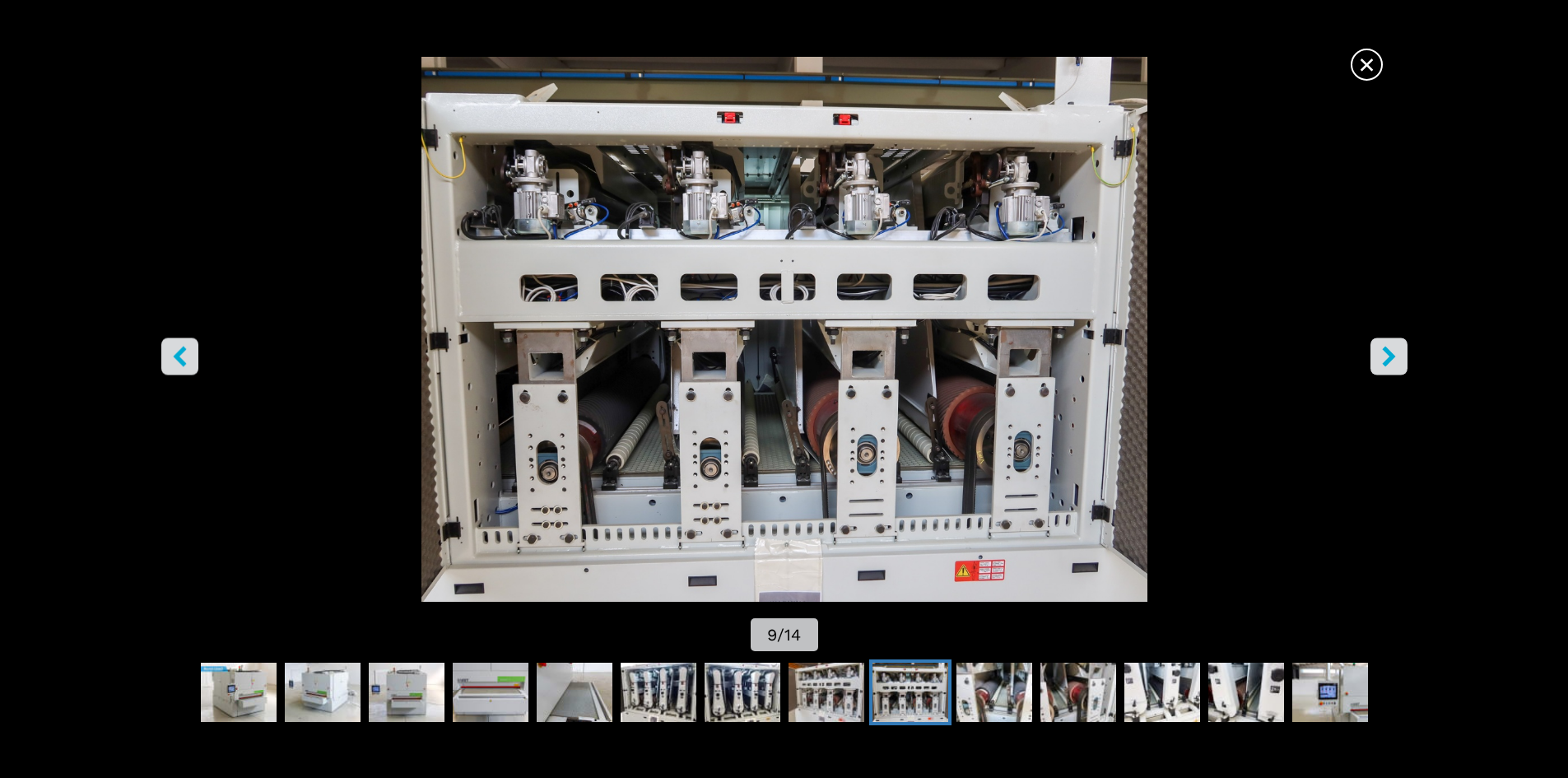
click at [1396, 360] on icon "right-button" at bounding box center [1388, 356] width 20 height 20
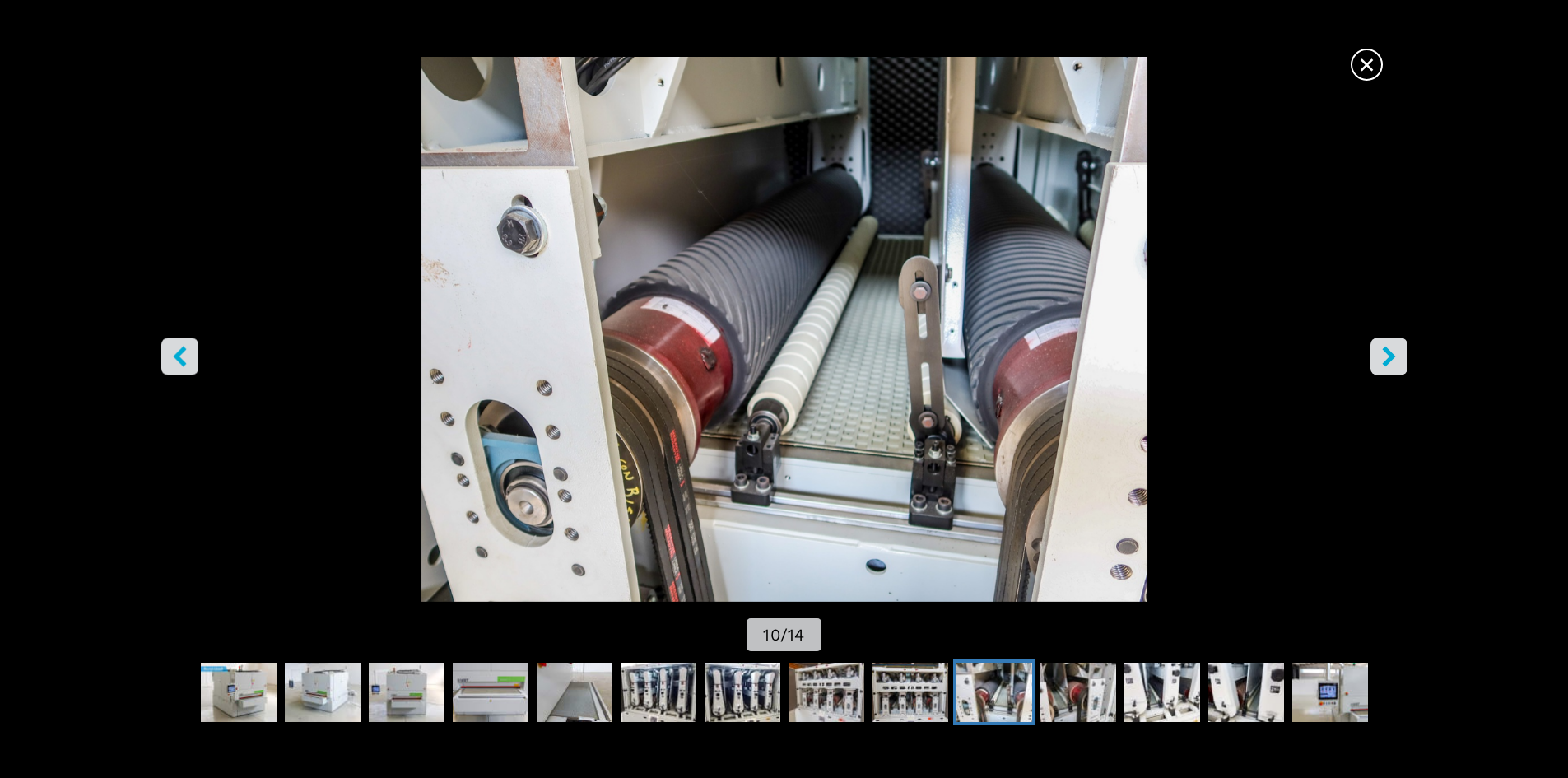
click at [1396, 360] on icon "right-button" at bounding box center [1388, 356] width 20 height 20
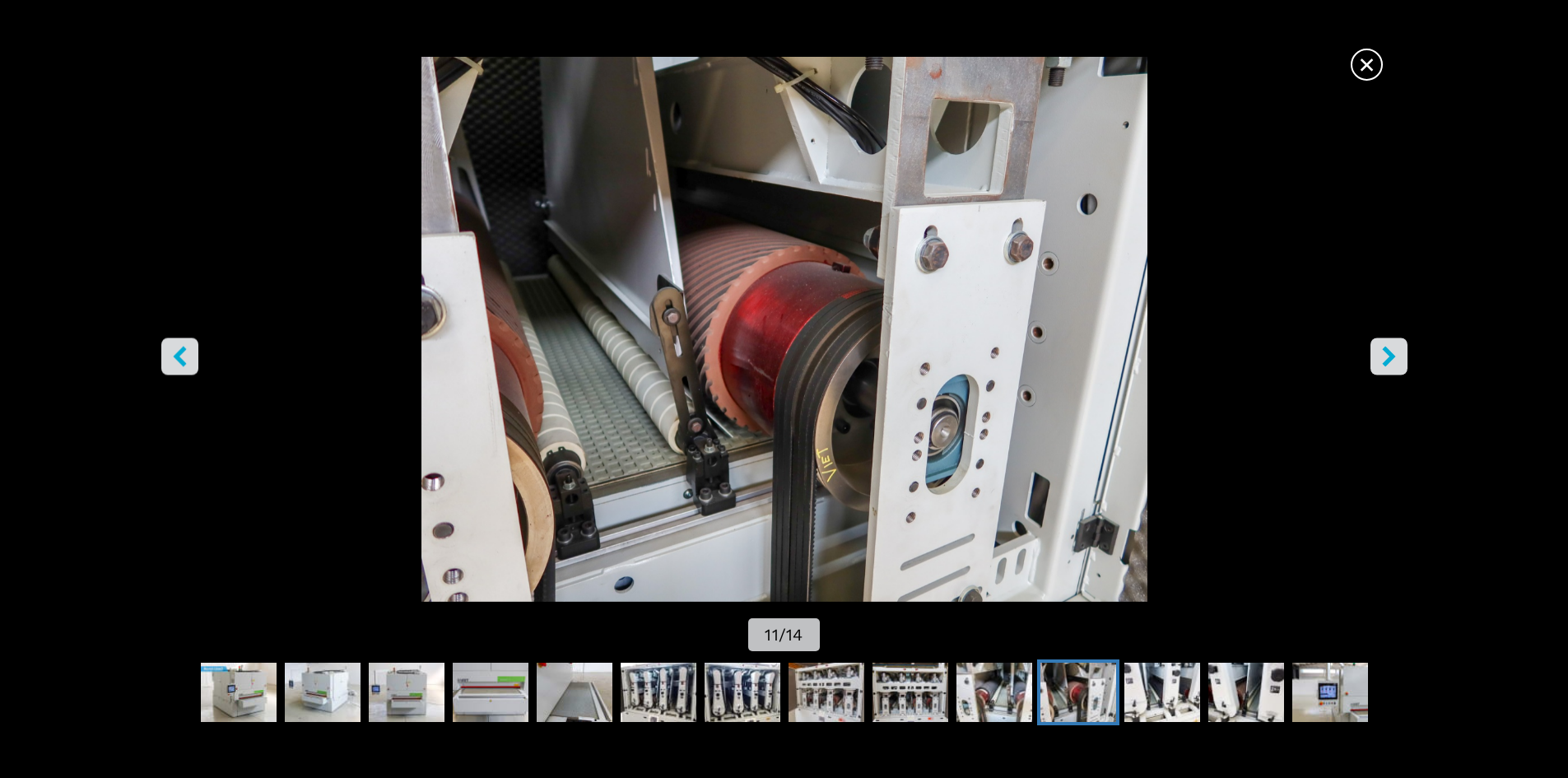
click at [1396, 360] on icon "right-button" at bounding box center [1388, 356] width 20 height 20
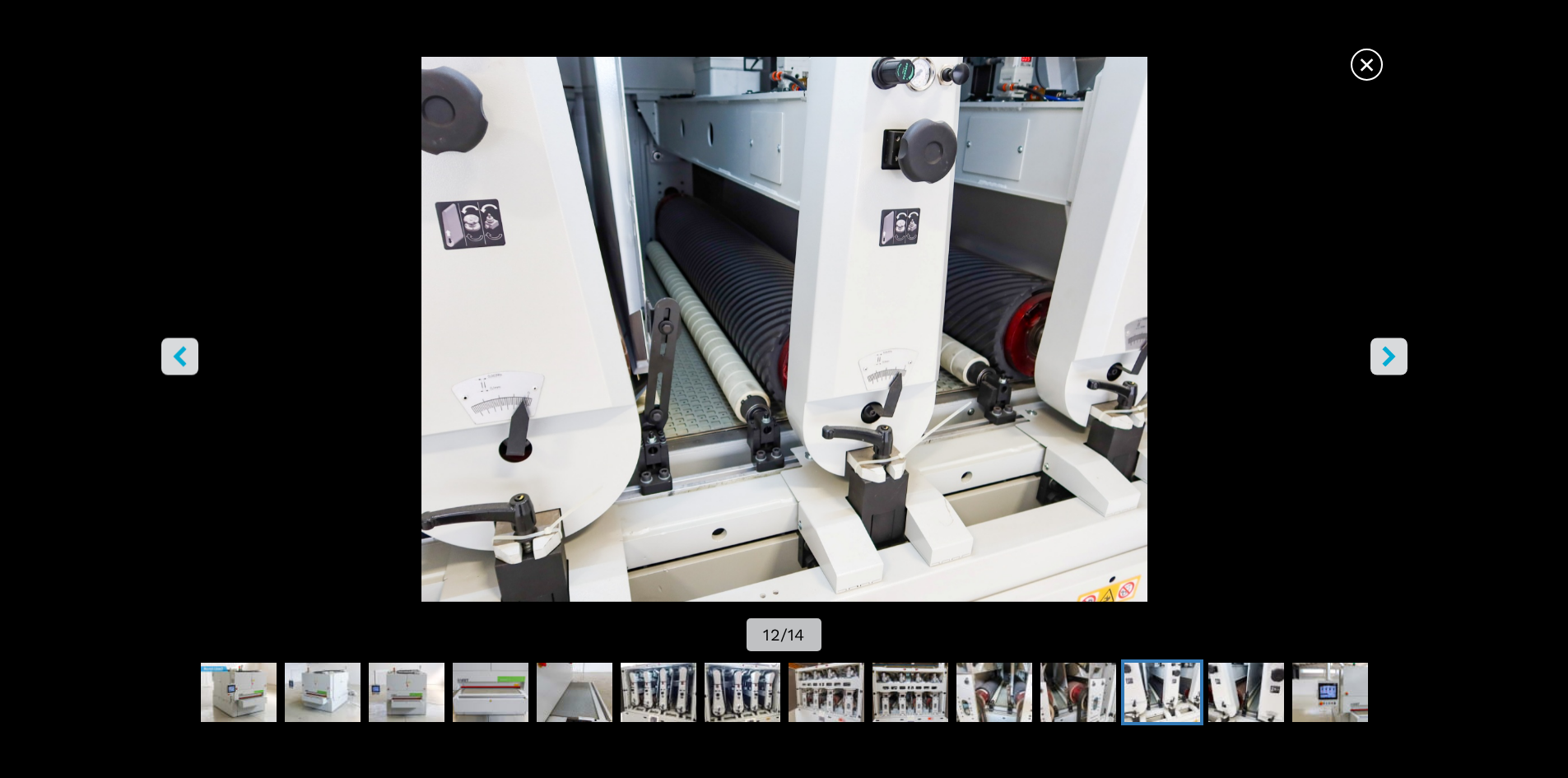
click at [1396, 360] on icon "right-button" at bounding box center [1388, 356] width 20 height 20
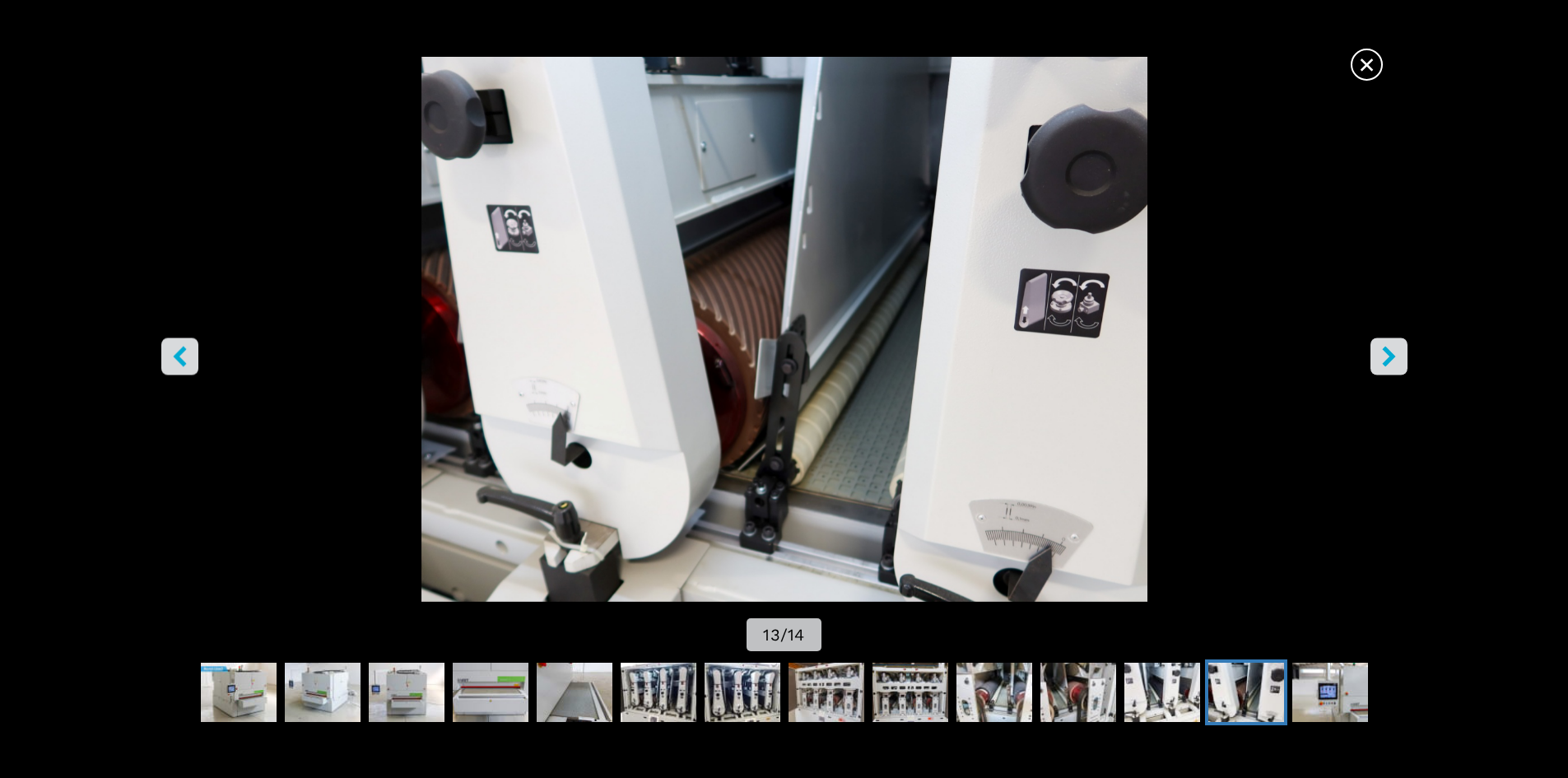
click at [1396, 360] on icon "right-button" at bounding box center [1388, 356] width 20 height 20
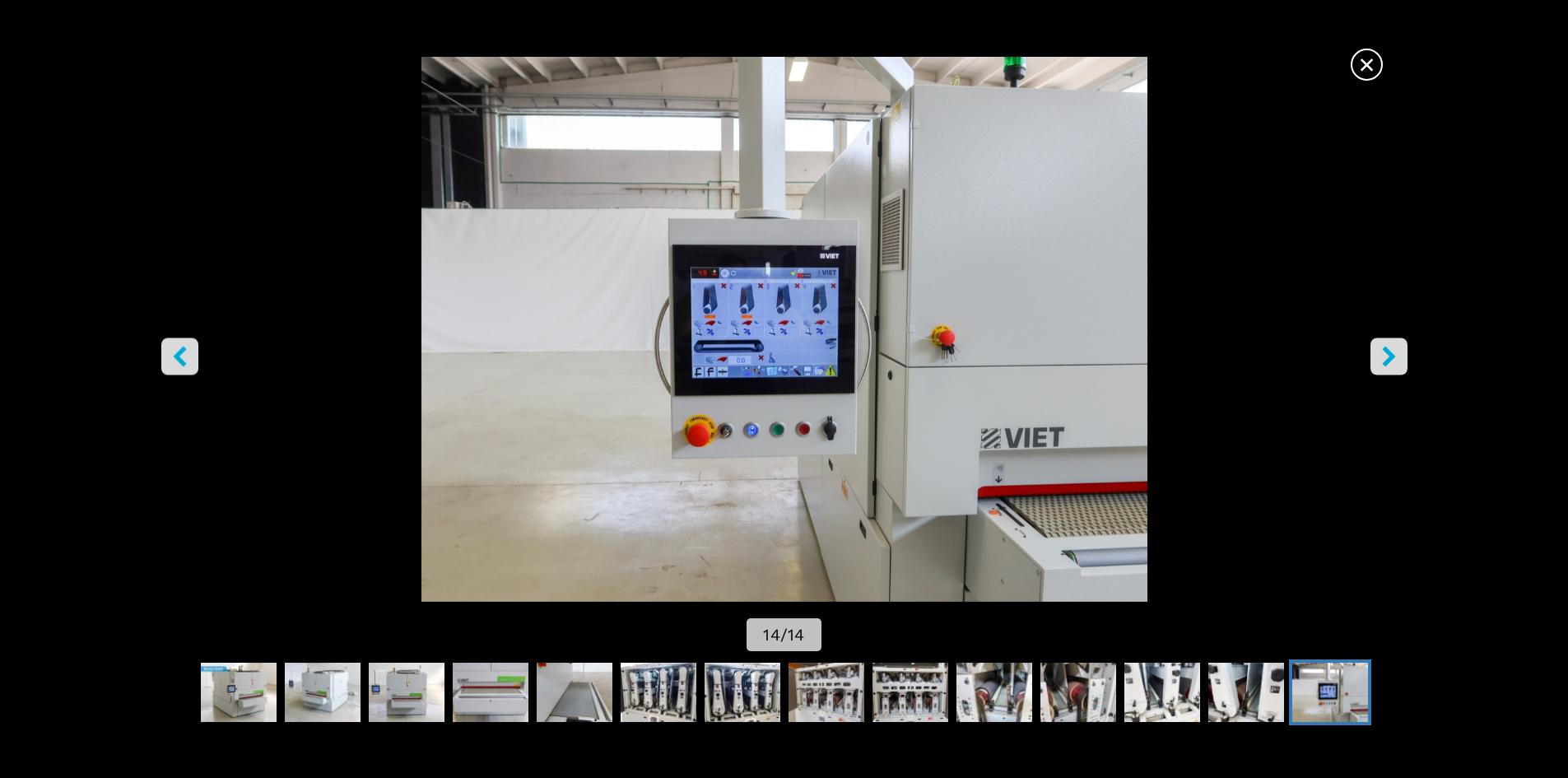
click at [1396, 360] on icon "right-button" at bounding box center [1388, 356] width 20 height 20
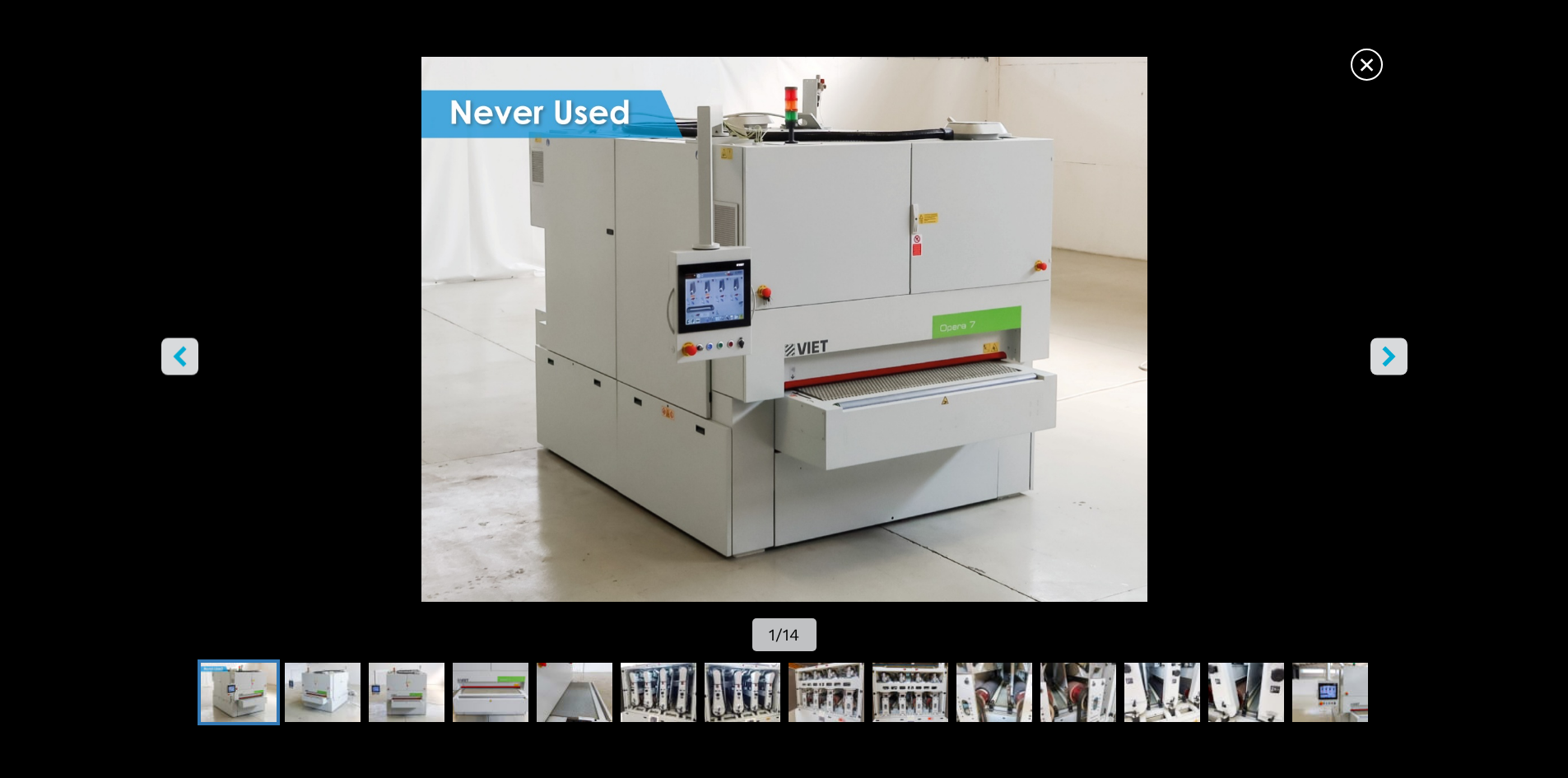
drag, startPoint x: 1364, startPoint y: 335, endPoint x: 1378, endPoint y: 344, distance: 16.6
click at [1364, 335] on img "Go to Slide 1" at bounding box center [784, 329] width 1412 height 545
click at [1384, 350] on icon "right-button" at bounding box center [1388, 356] width 13 height 20
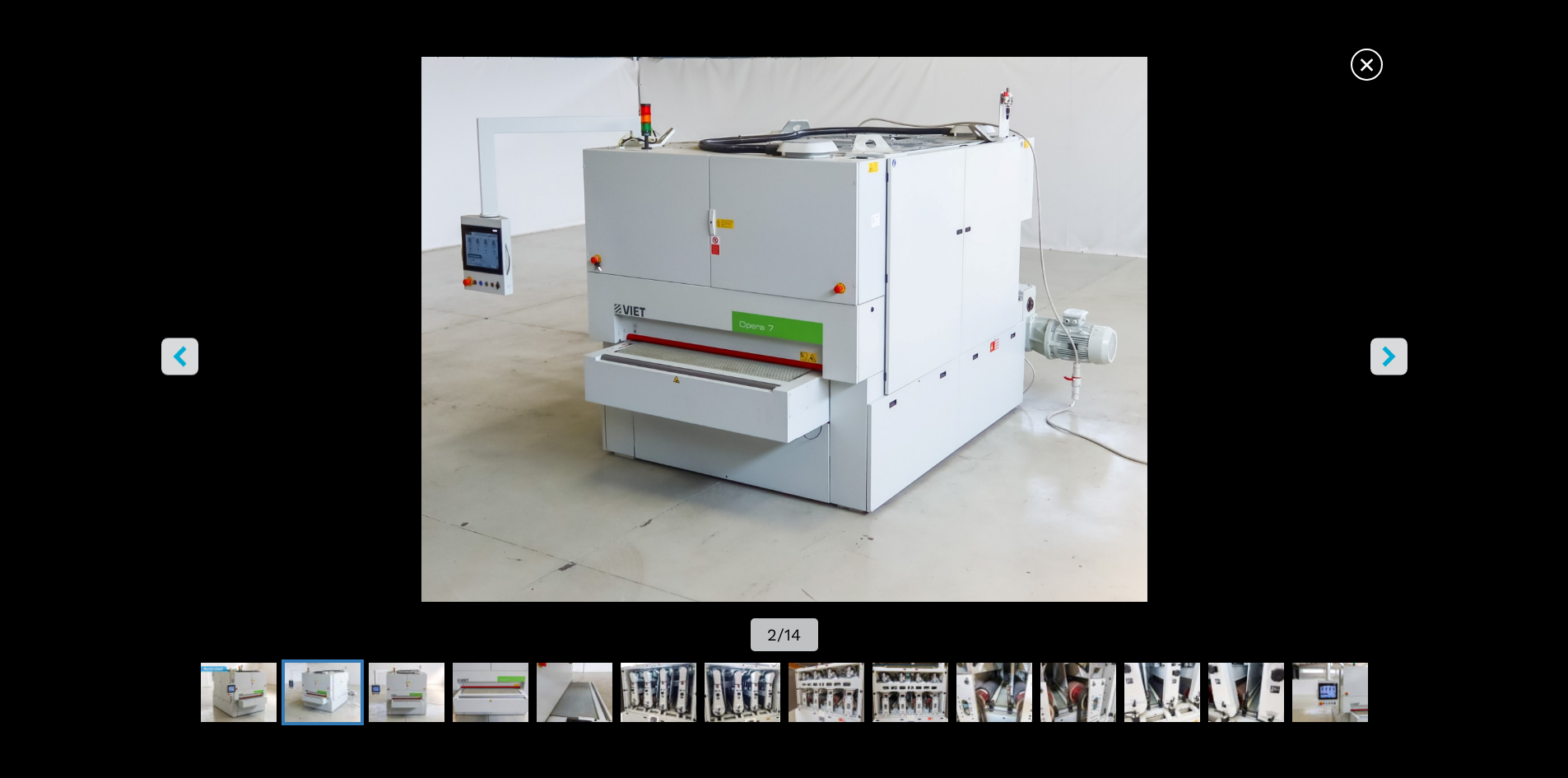
click at [1384, 350] on icon "right-button" at bounding box center [1388, 356] width 13 height 20
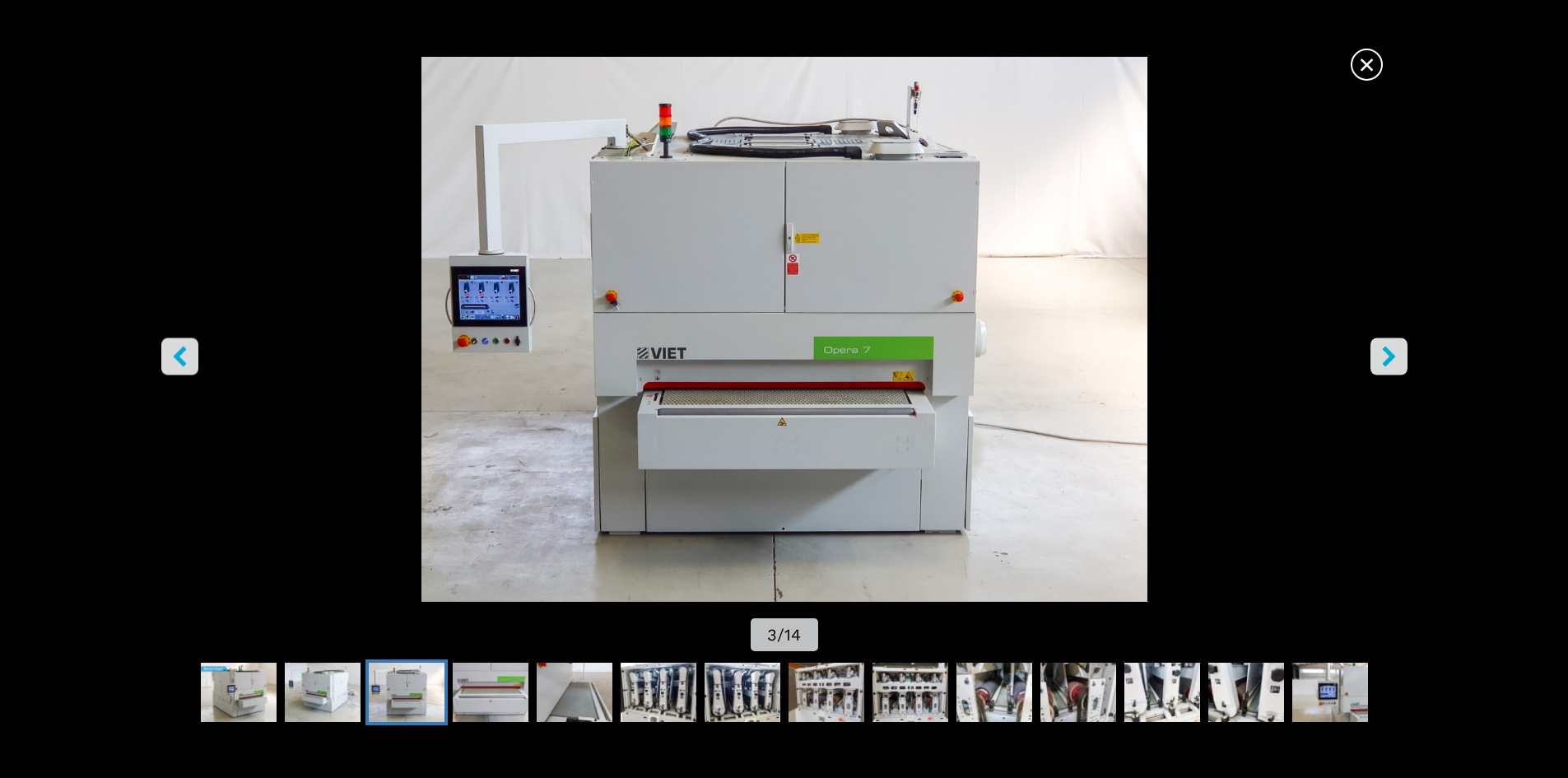
click at [1386, 354] on icon "right-button" at bounding box center [1388, 356] width 20 height 20
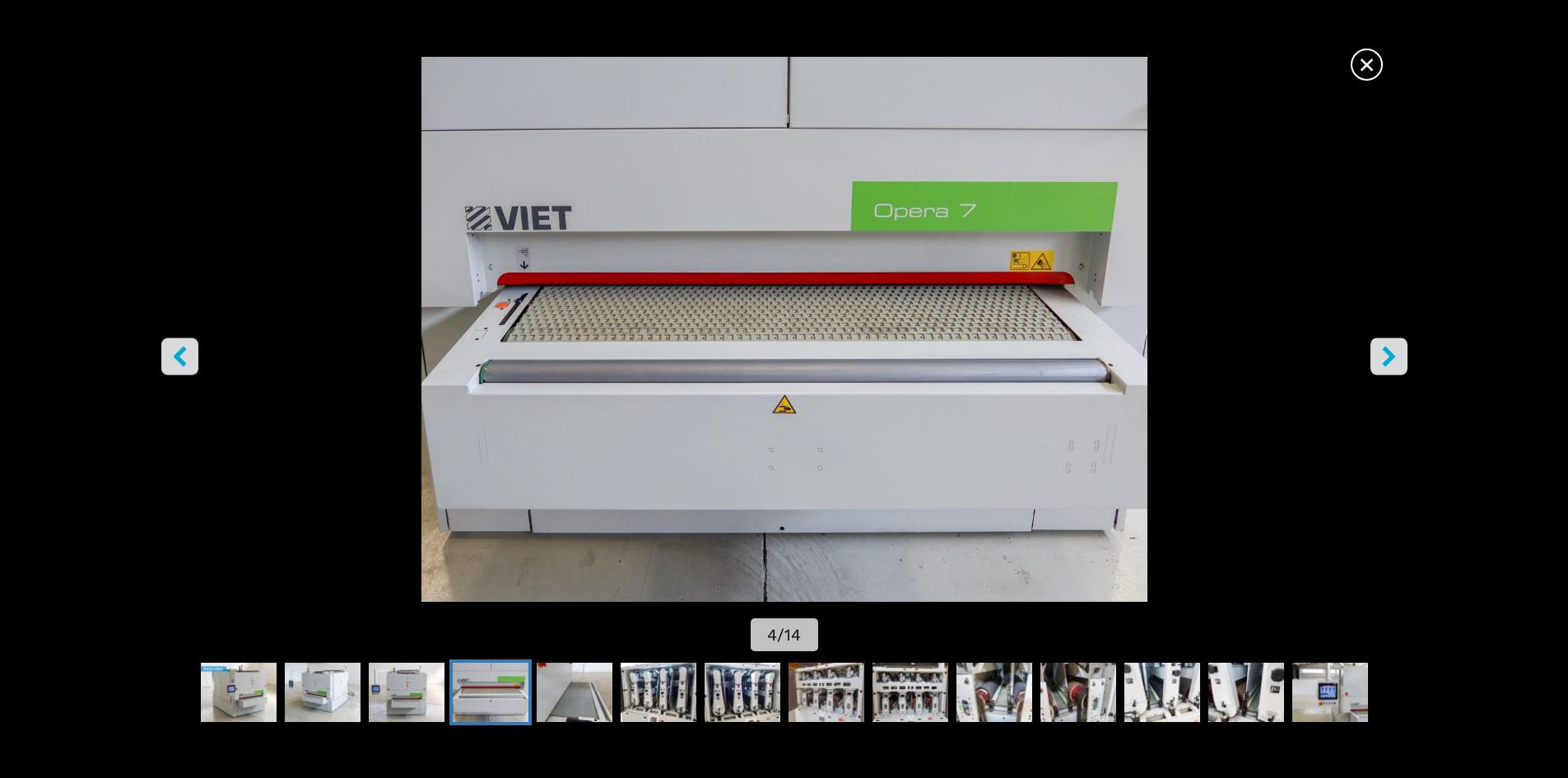
click at [1386, 354] on icon "right-button" at bounding box center [1388, 356] width 20 height 20
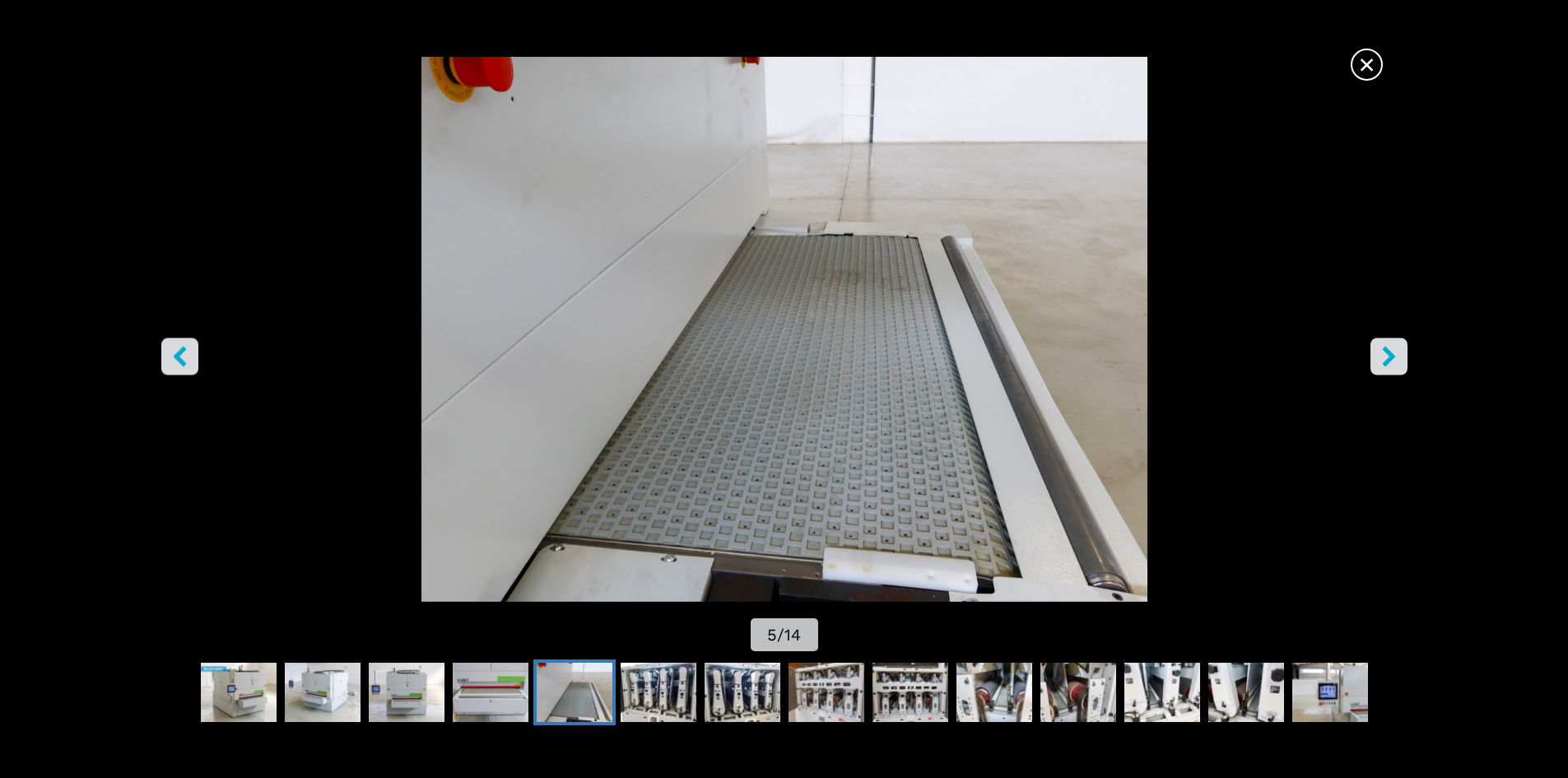
click at [1386, 354] on icon "right-button" at bounding box center [1388, 356] width 20 height 20
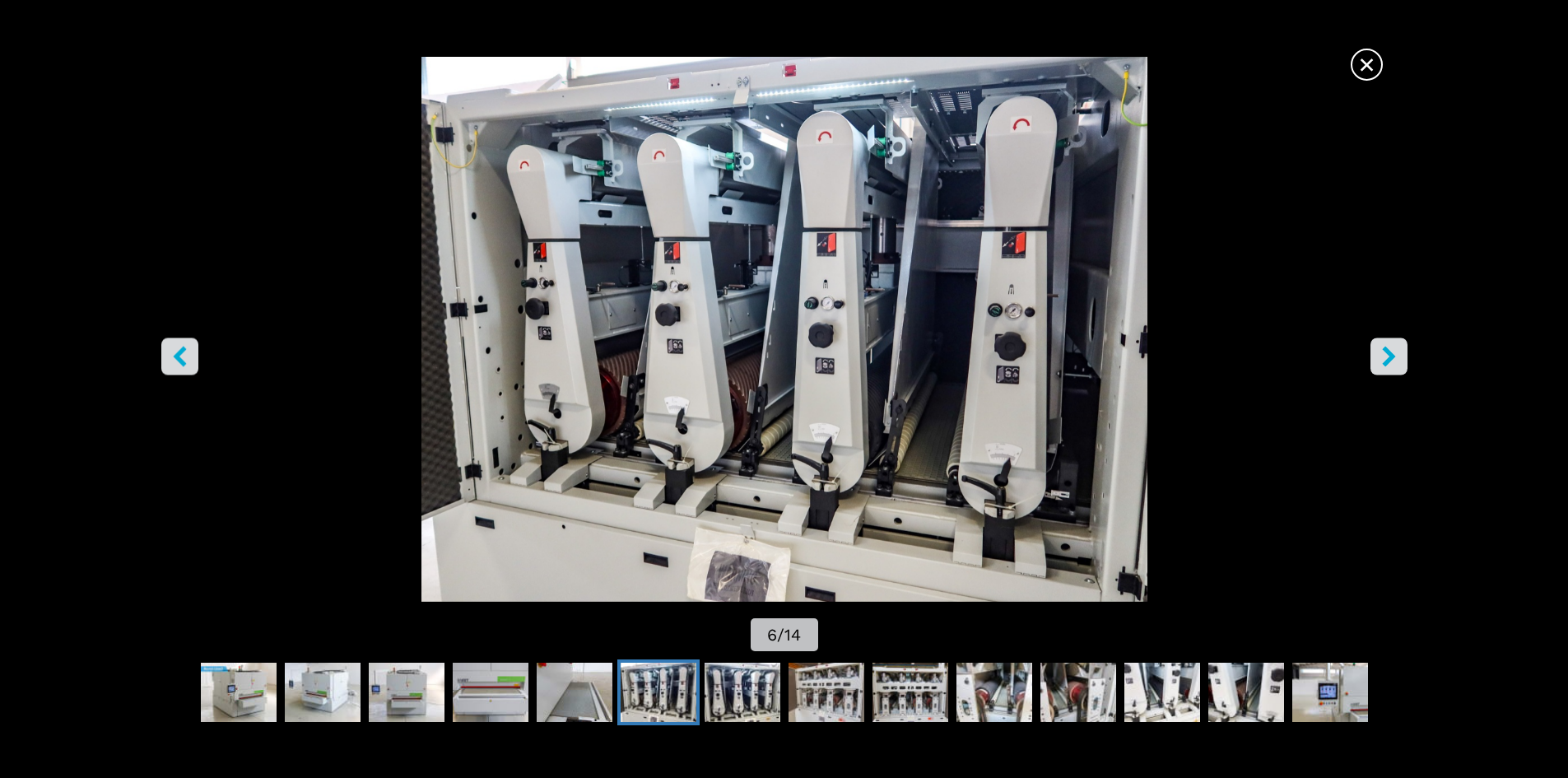
click at [1386, 354] on icon "right-button" at bounding box center [1388, 356] width 20 height 20
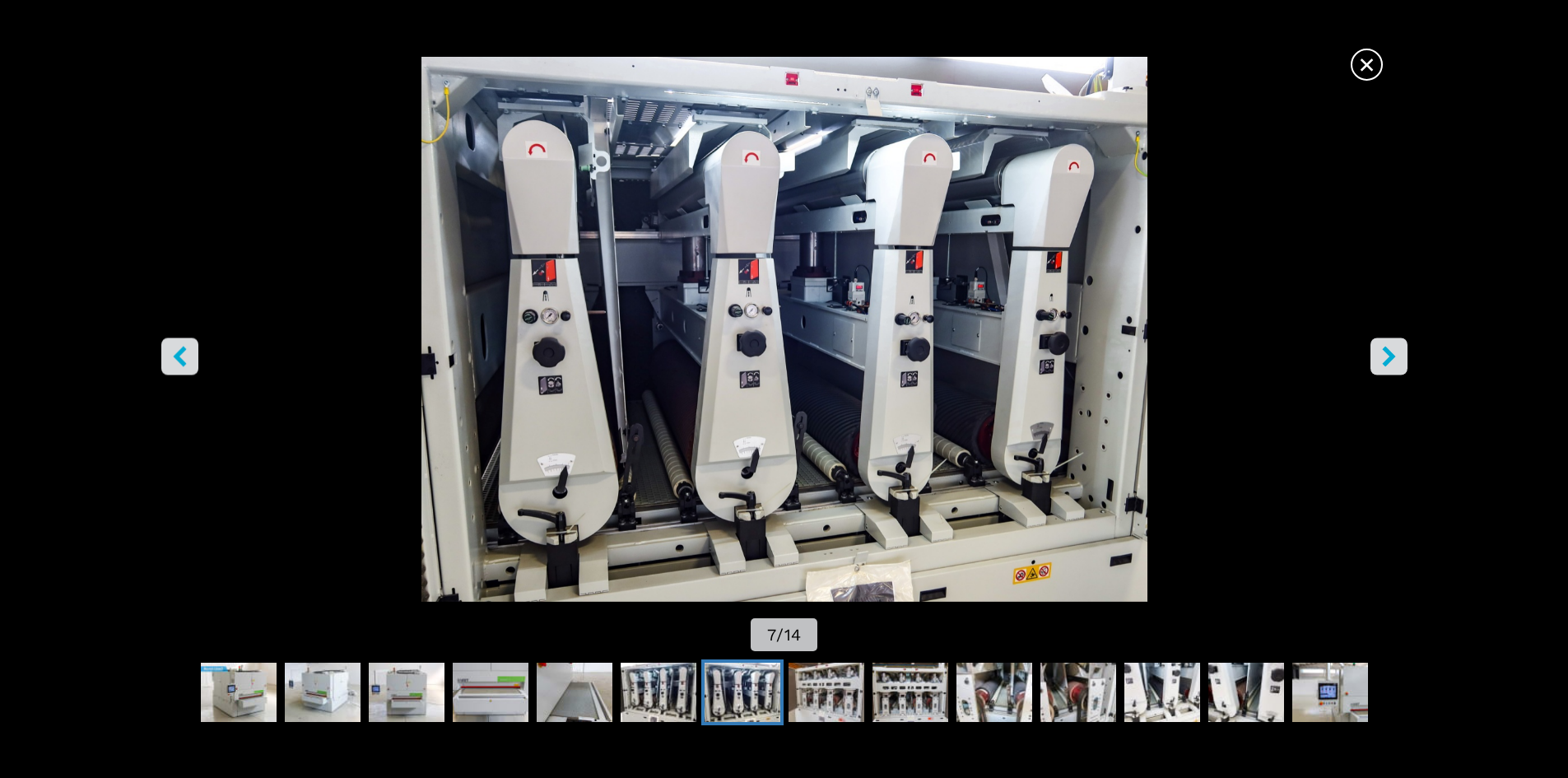
click at [1386, 354] on icon "right-button" at bounding box center [1388, 356] width 20 height 20
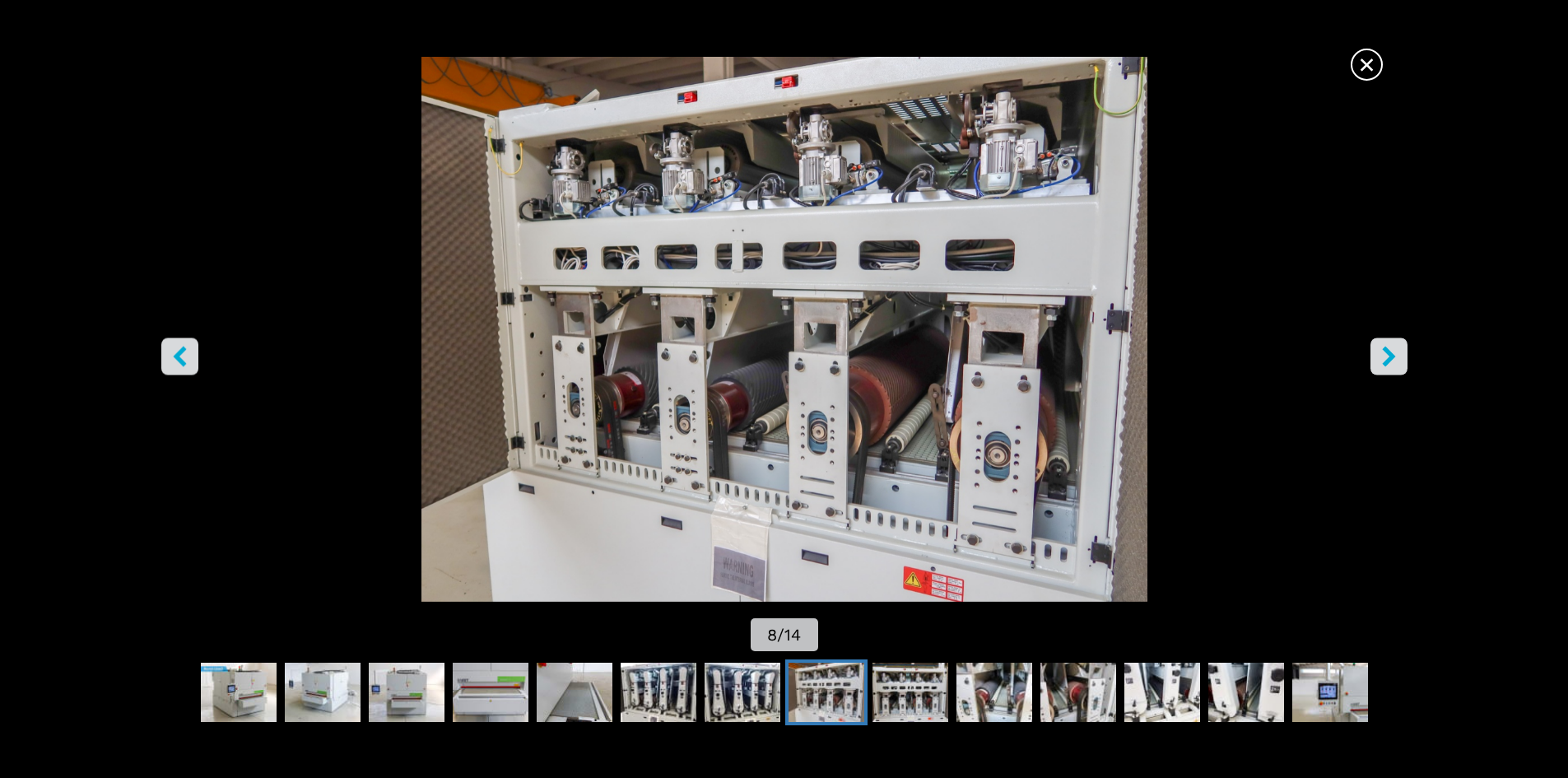
click at [1386, 354] on icon "right-button" at bounding box center [1388, 356] width 20 height 20
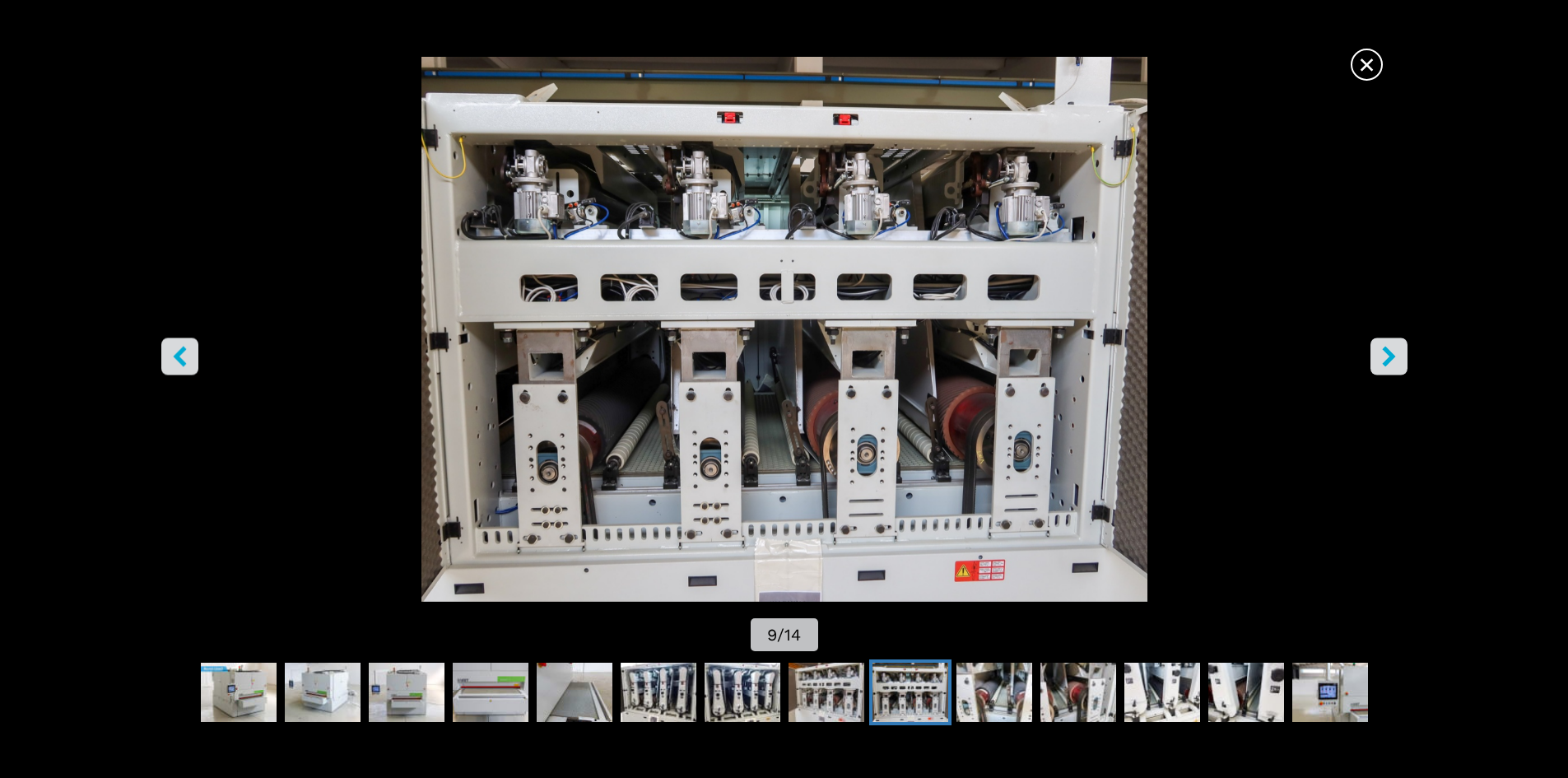
click at [1386, 354] on icon "right-button" at bounding box center [1388, 356] width 20 height 20
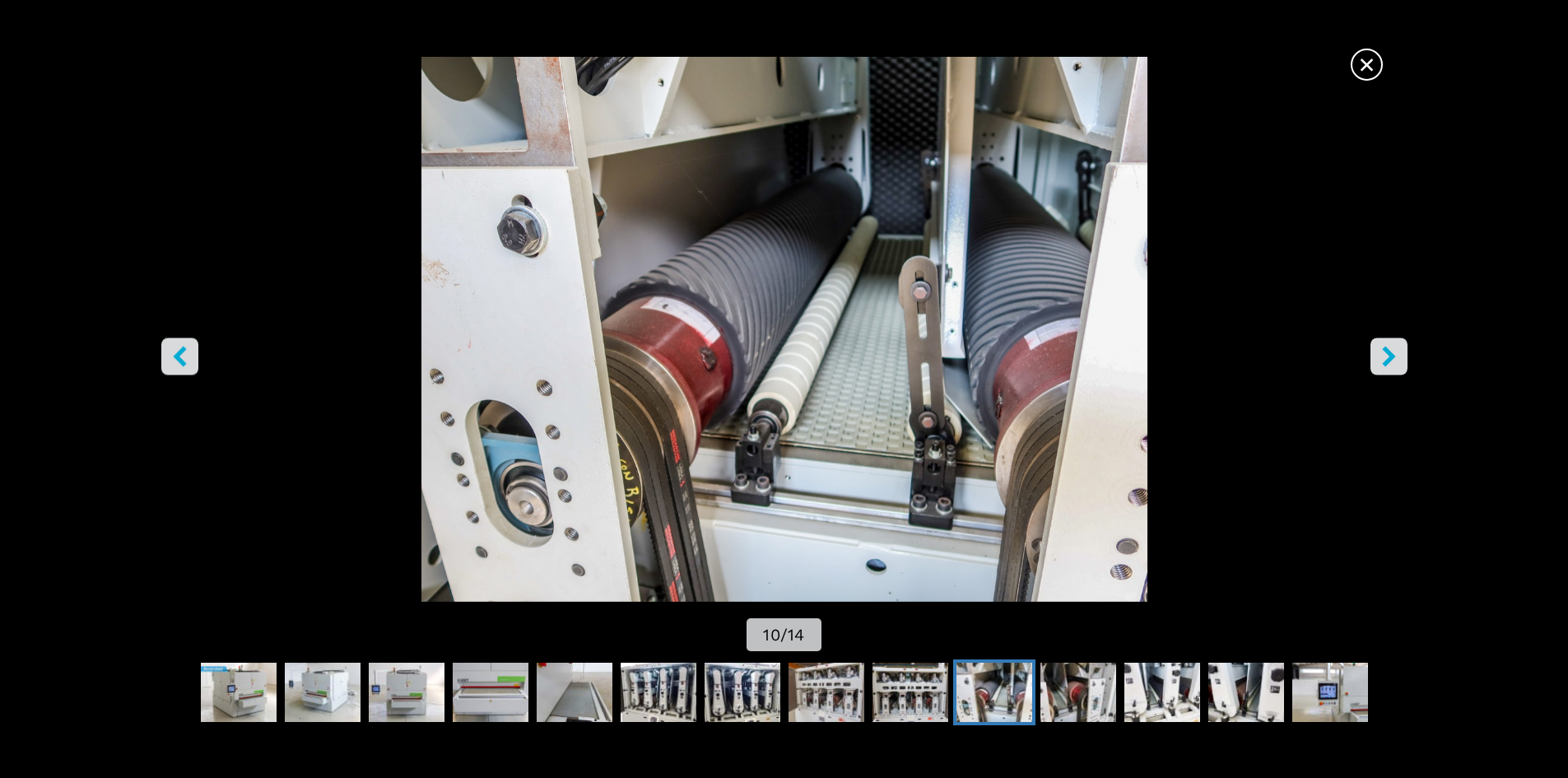
click at [1386, 354] on icon "right-button" at bounding box center [1388, 356] width 20 height 20
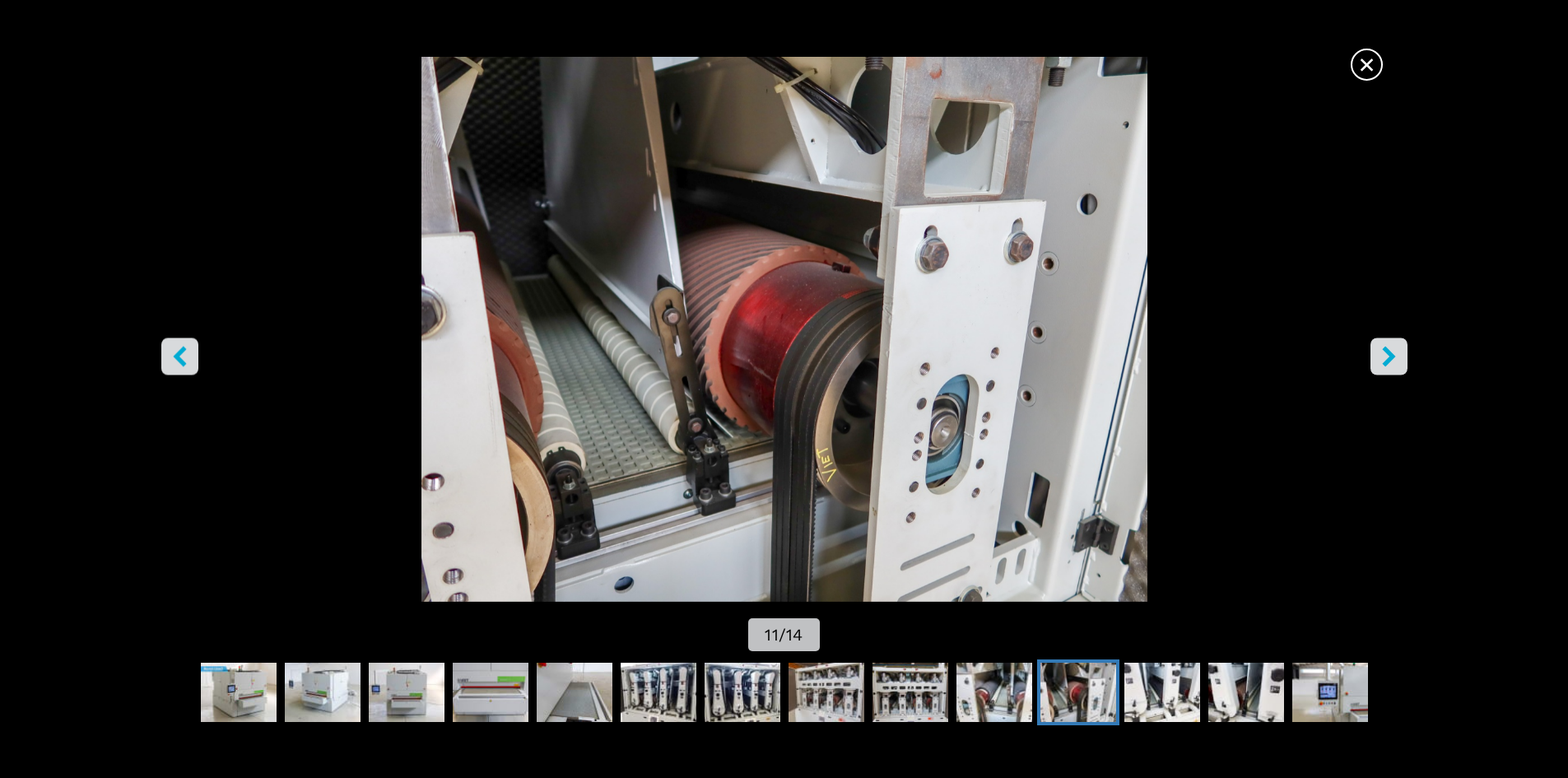
click at [1386, 354] on icon "right-button" at bounding box center [1388, 356] width 20 height 20
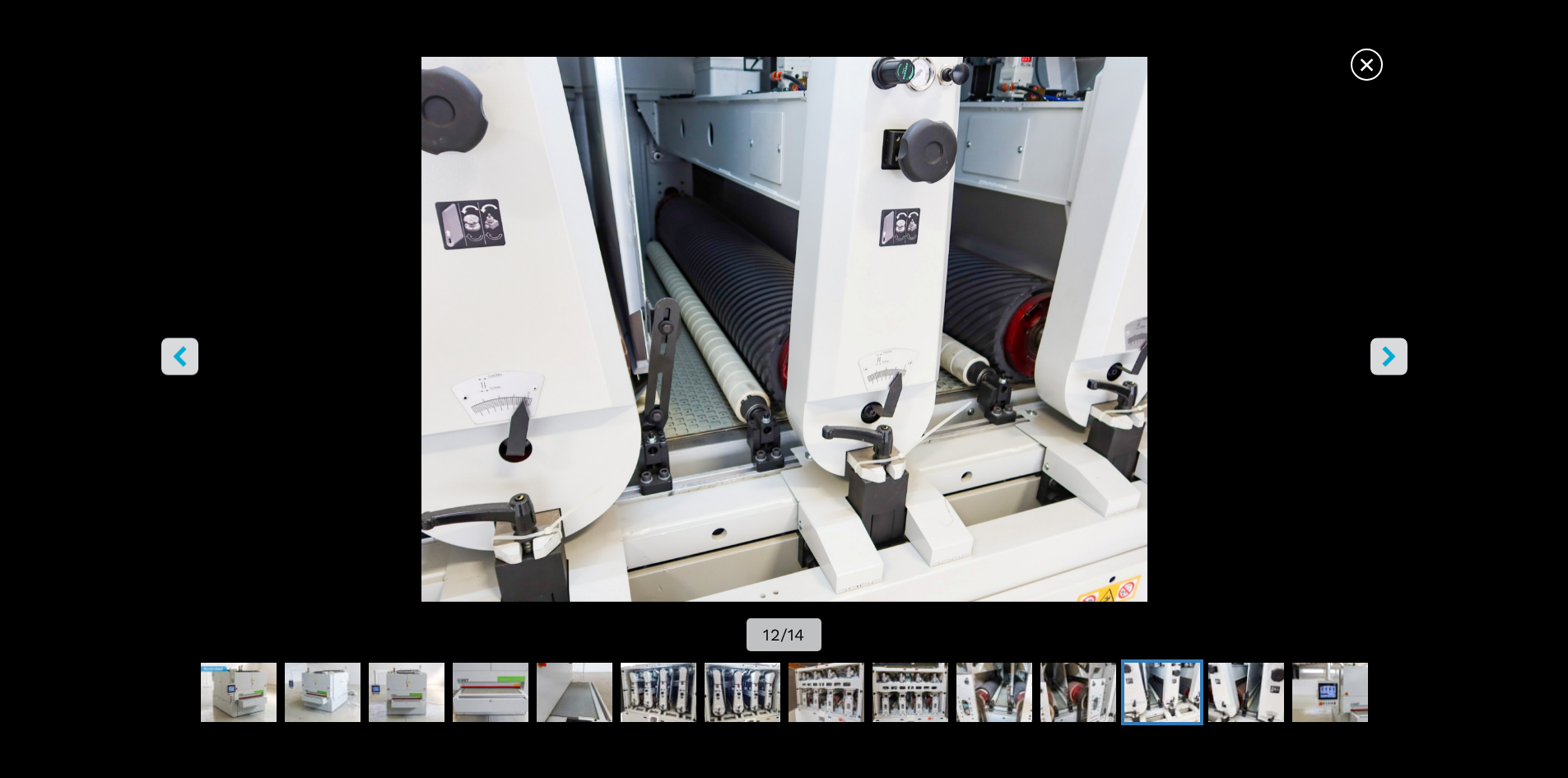
click at [1386, 354] on icon "right-button" at bounding box center [1388, 356] width 20 height 20
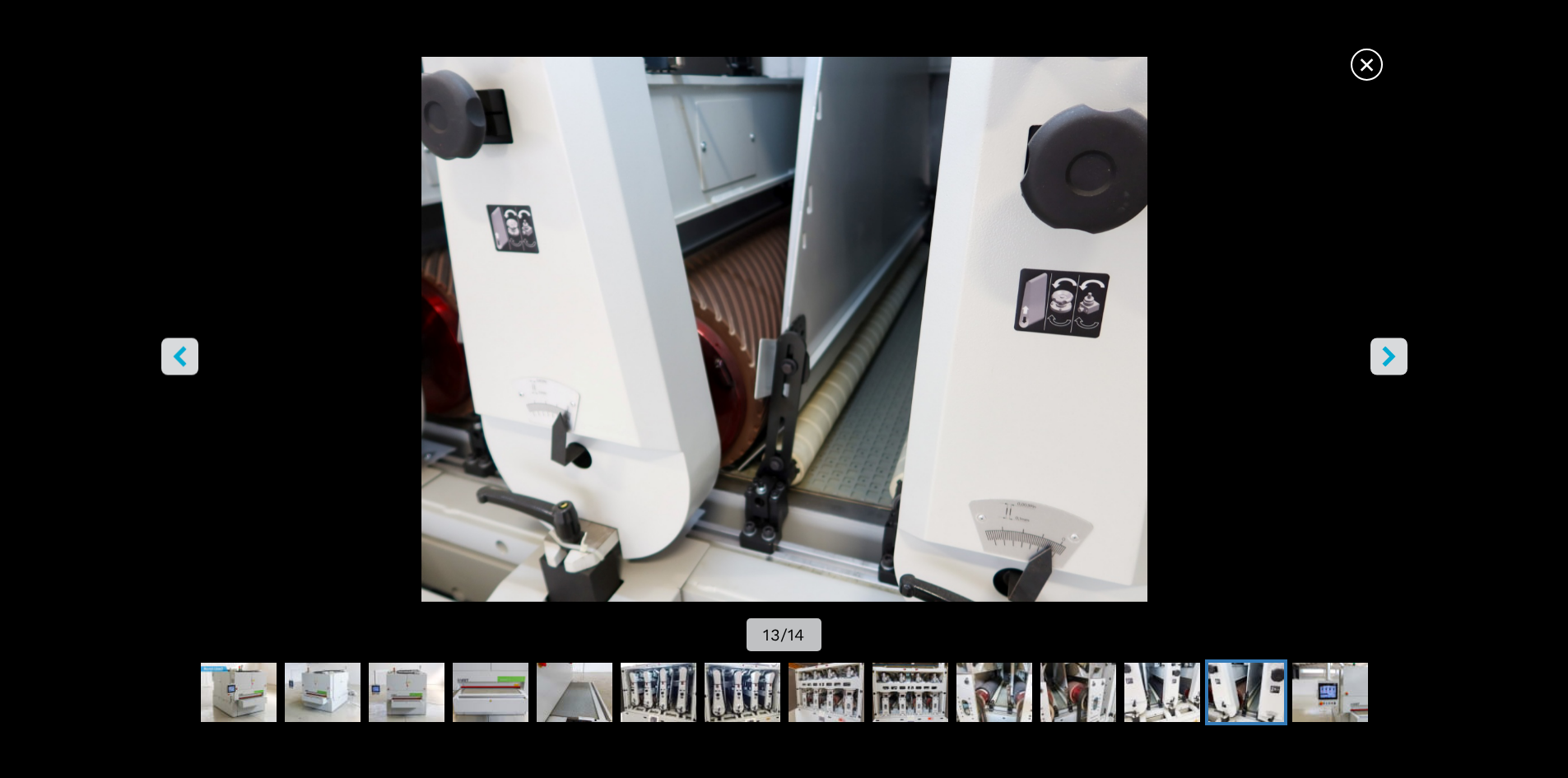
click at [1386, 354] on icon "right-button" at bounding box center [1388, 356] width 20 height 20
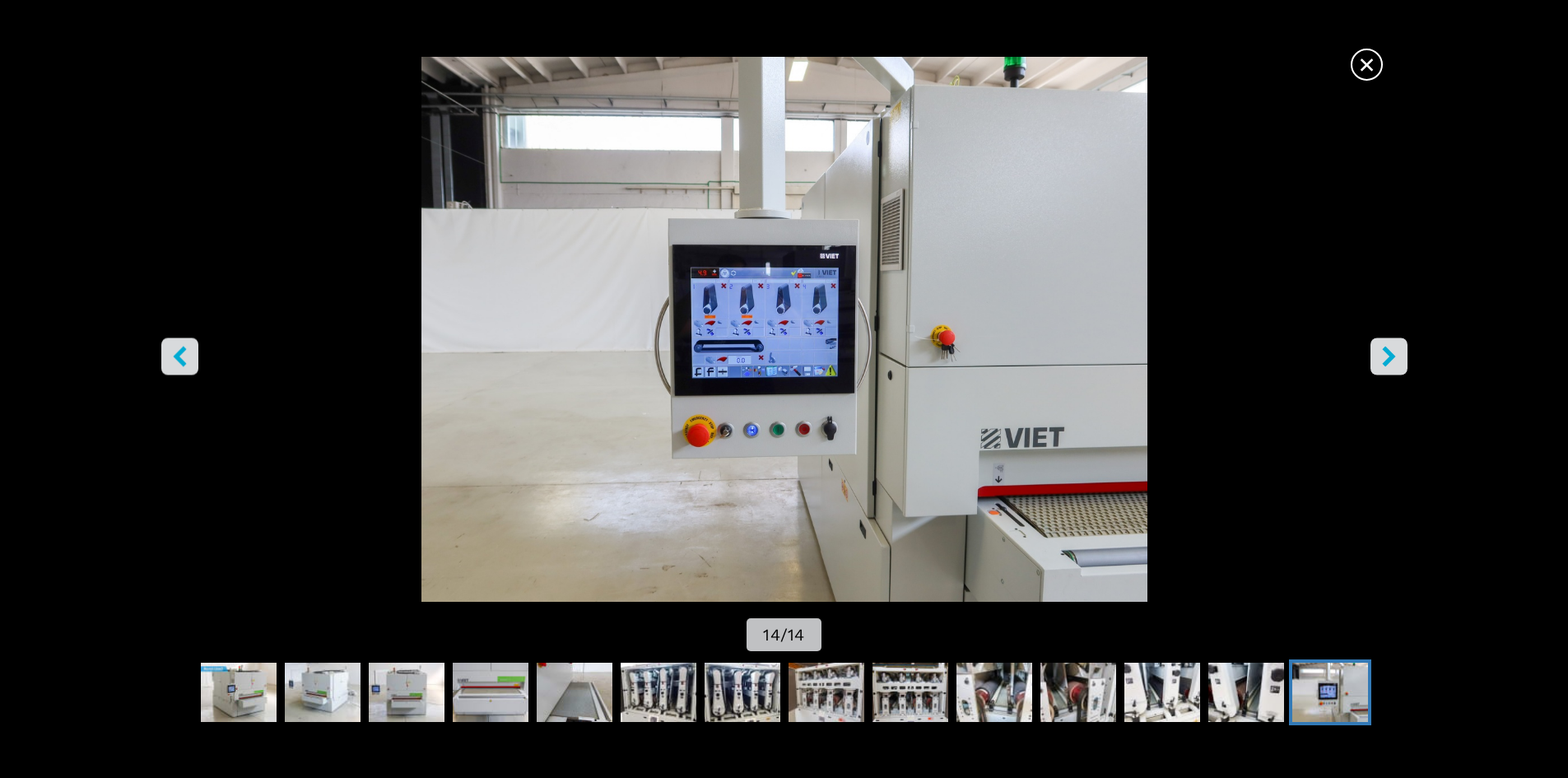
click at [1386, 354] on icon "right-button" at bounding box center [1388, 356] width 20 height 20
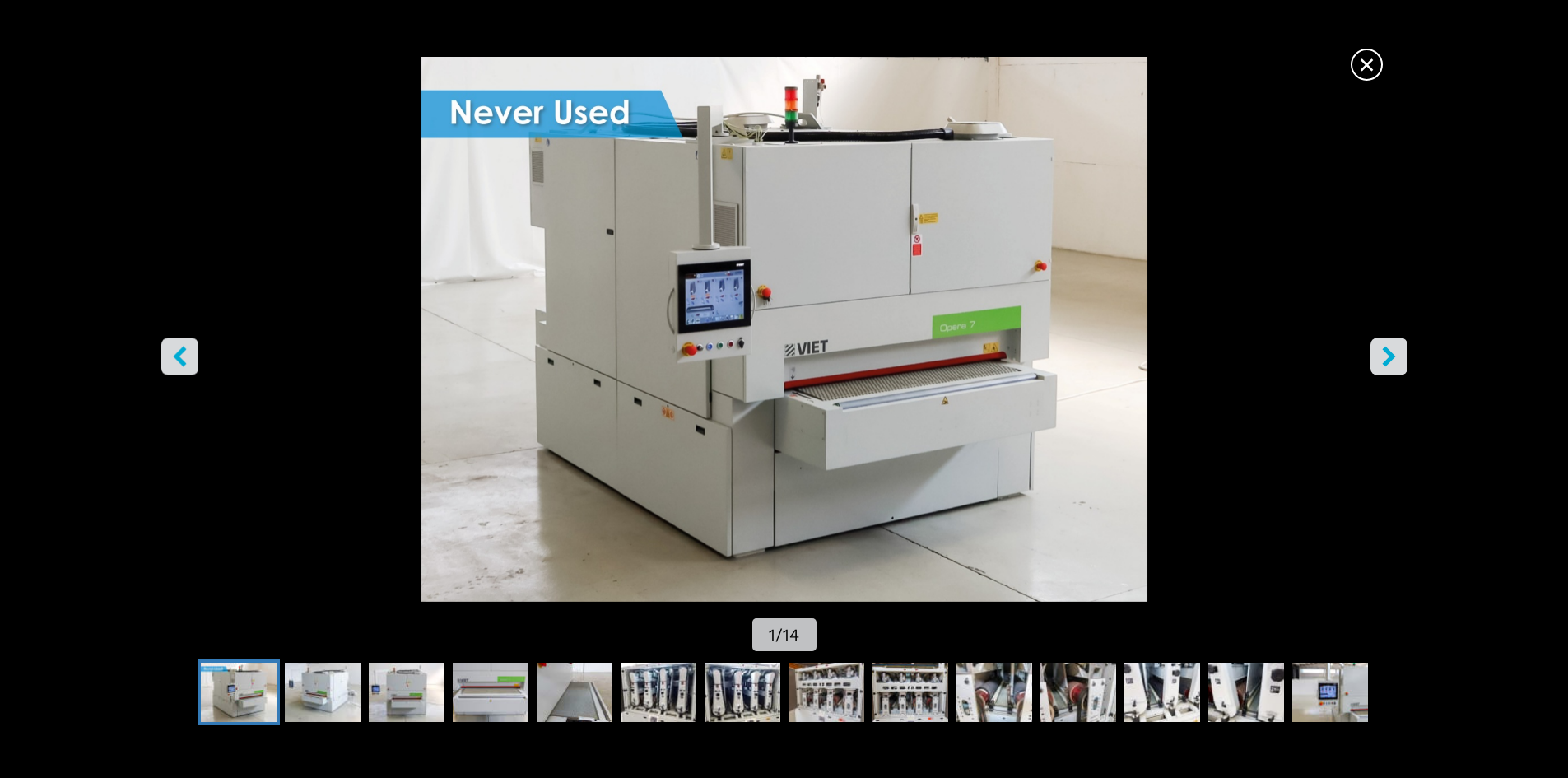
click at [1386, 354] on icon "right-button" at bounding box center [1388, 356] width 20 height 20
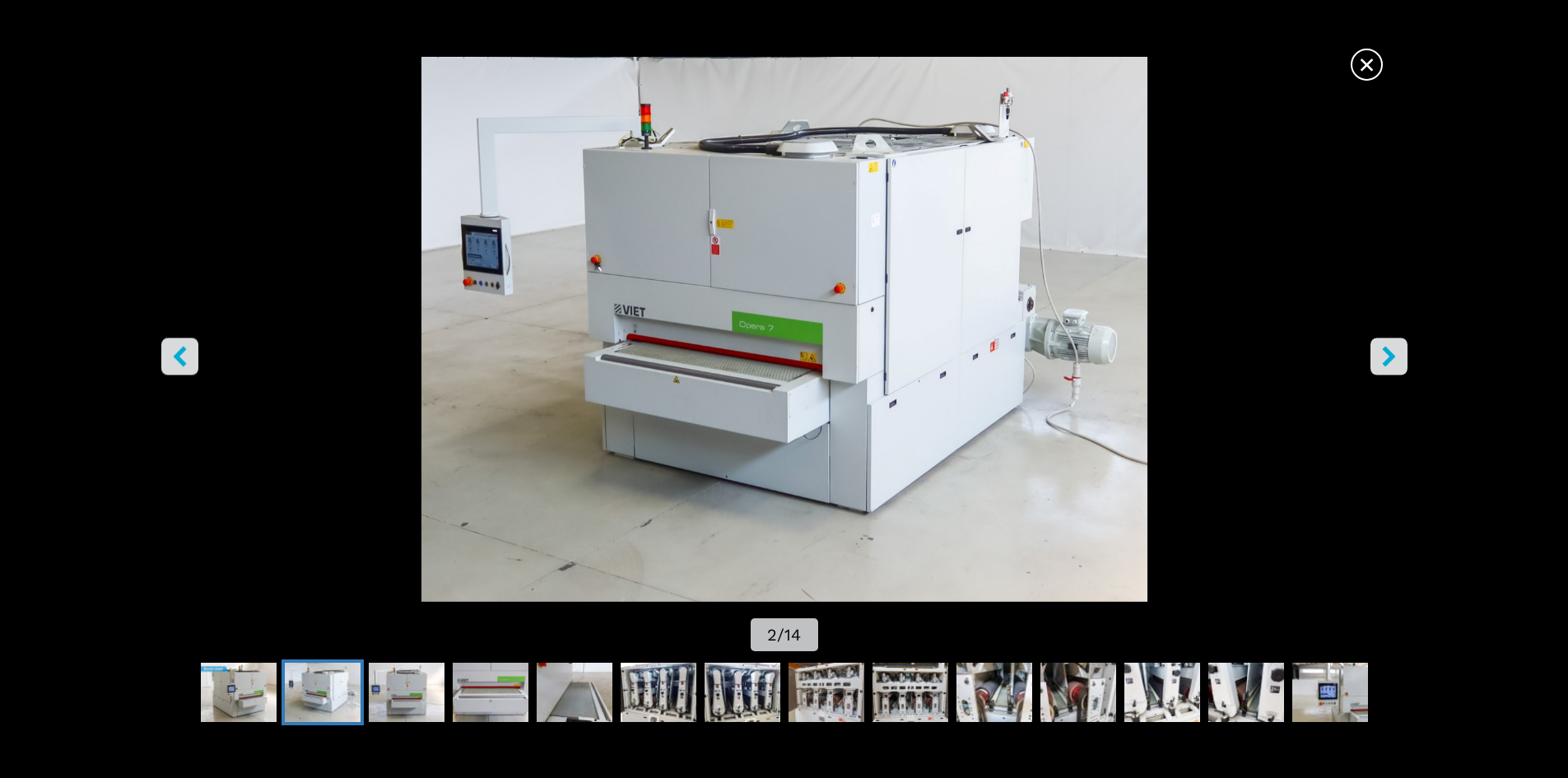
click at [1386, 354] on icon "right-button" at bounding box center [1388, 356] width 20 height 20
click at [1383, 363] on icon "right-button" at bounding box center [1388, 356] width 13 height 20
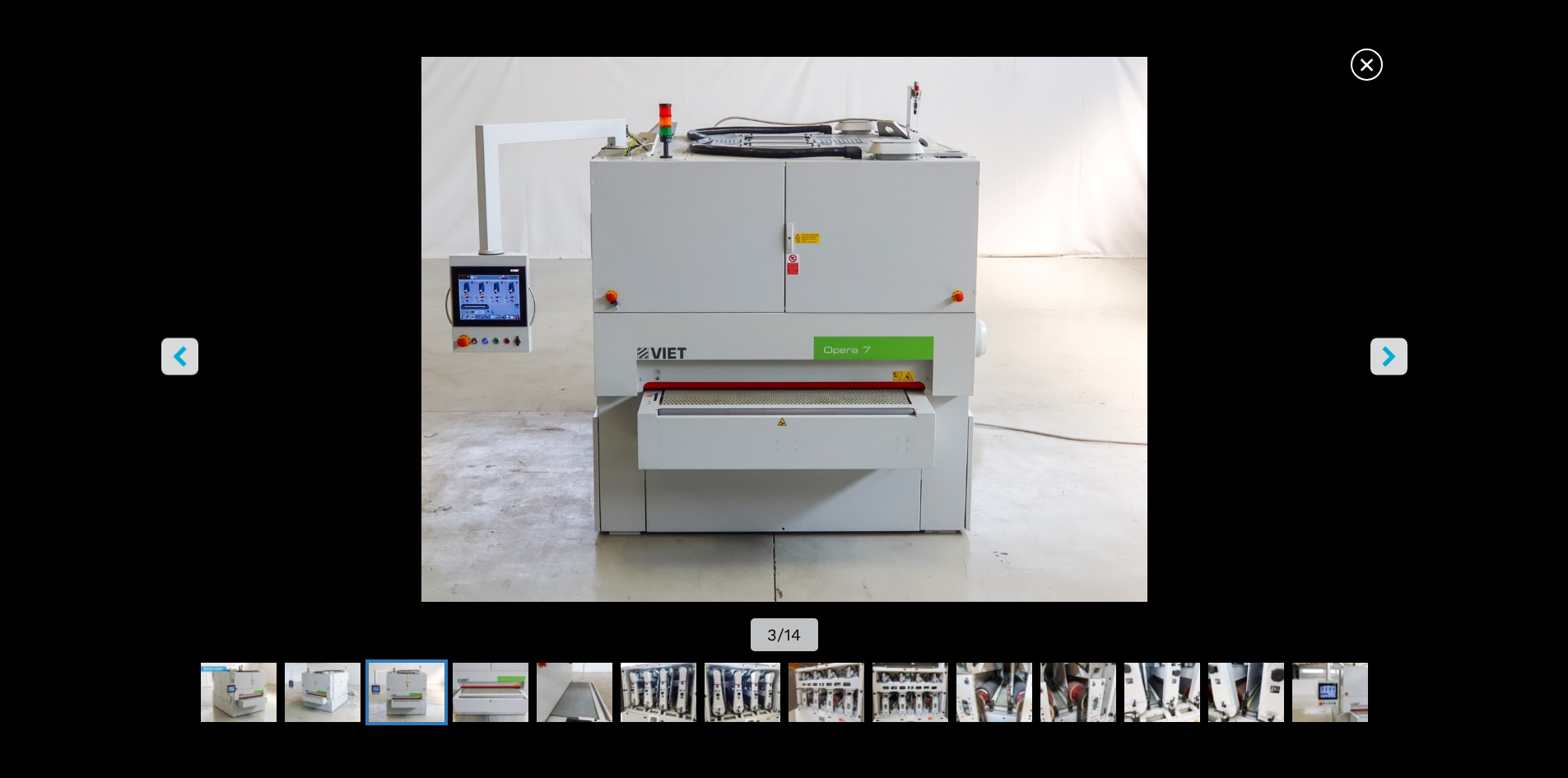
click at [1381, 346] on icon "right-button" at bounding box center [1388, 356] width 20 height 20
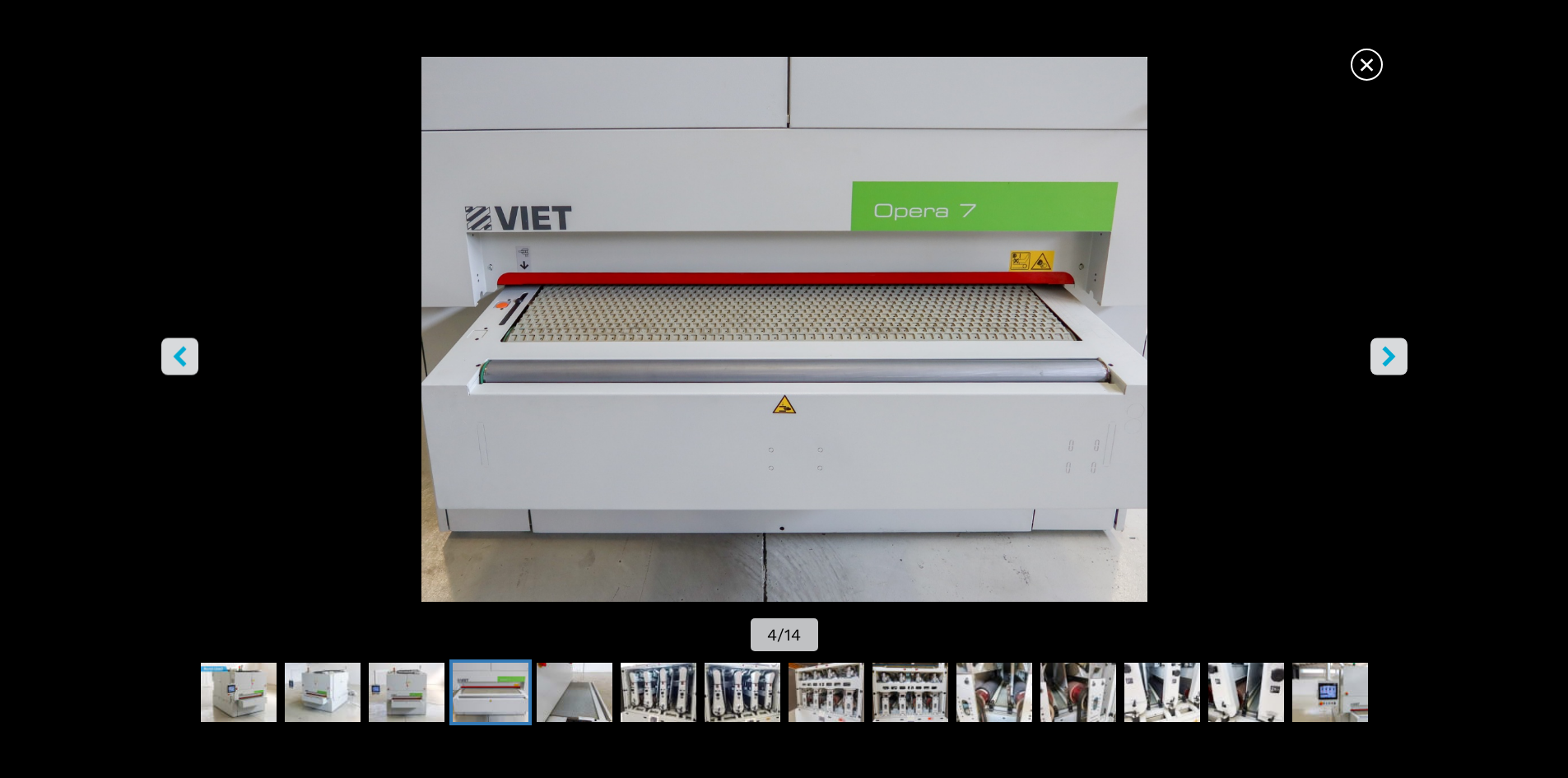
click at [1365, 340] on img "Go to Slide 4" at bounding box center [784, 329] width 1412 height 545
click at [1330, 700] on img "Go to Slide 14" at bounding box center [1331, 692] width 76 height 59
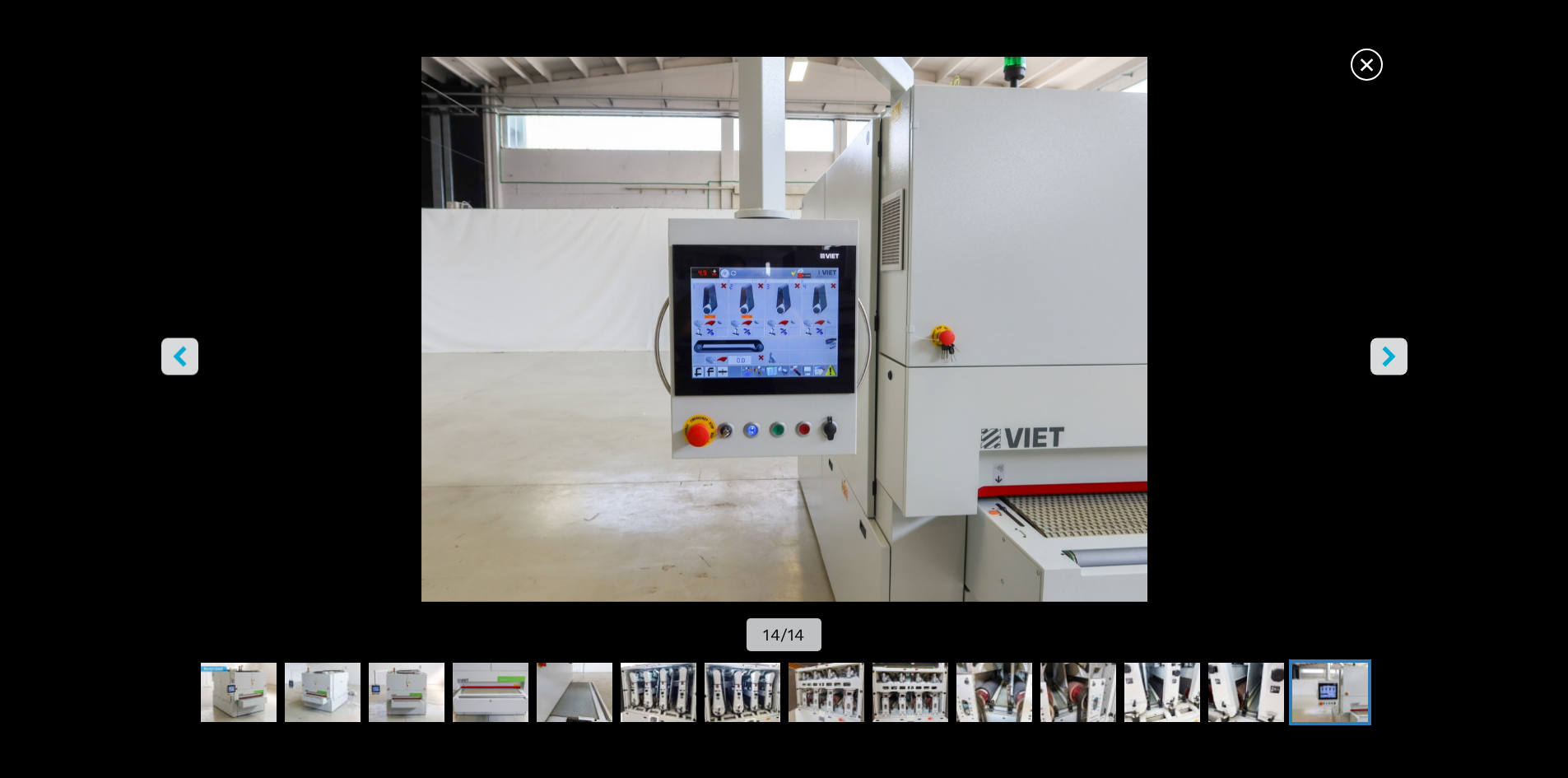
click at [760, 343] on img "Go to Slide 14" at bounding box center [784, 329] width 1412 height 545
click at [1364, 69] on span "×" at bounding box center [1367, 61] width 29 height 29
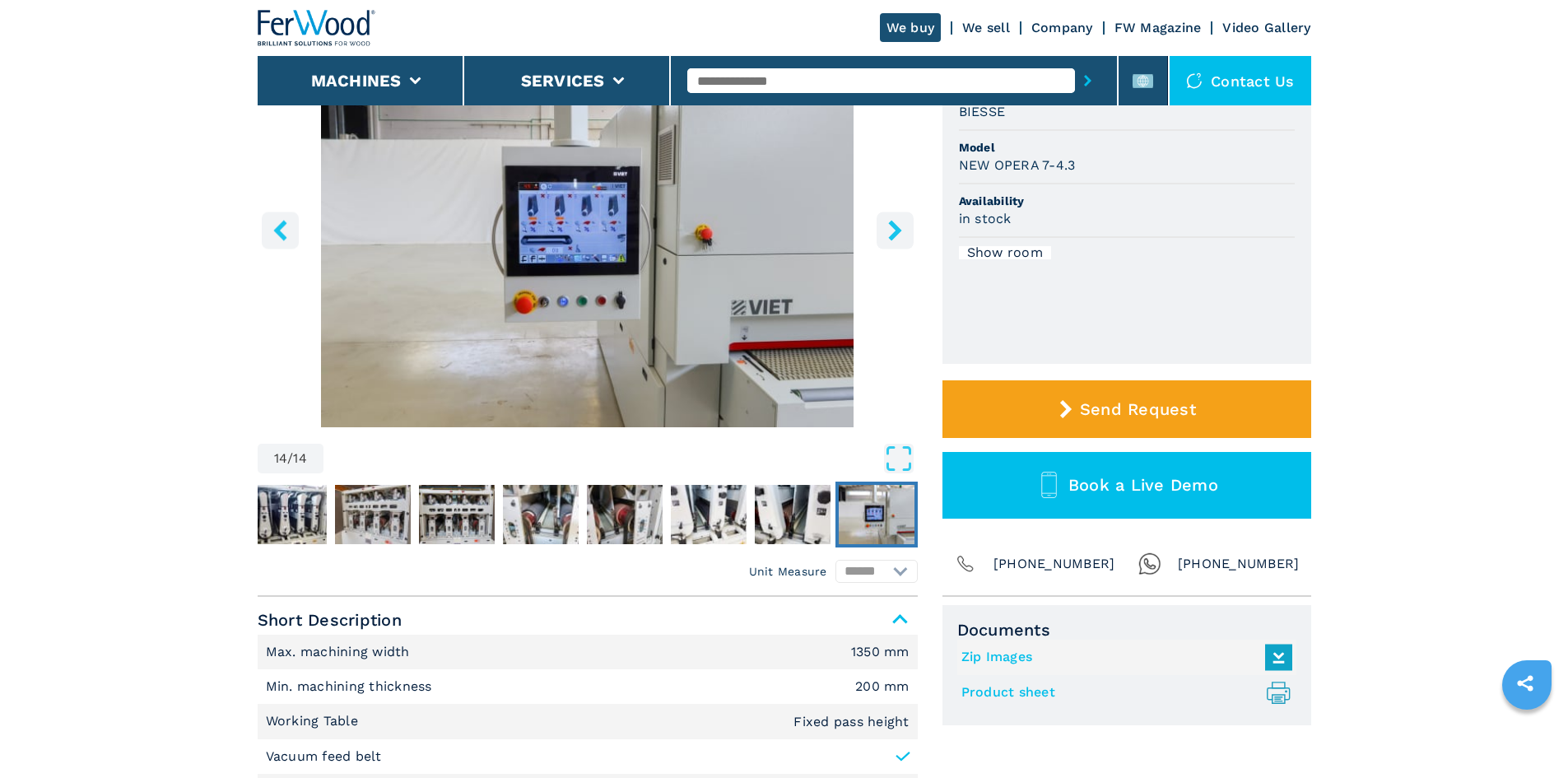
scroll to position [576, 0]
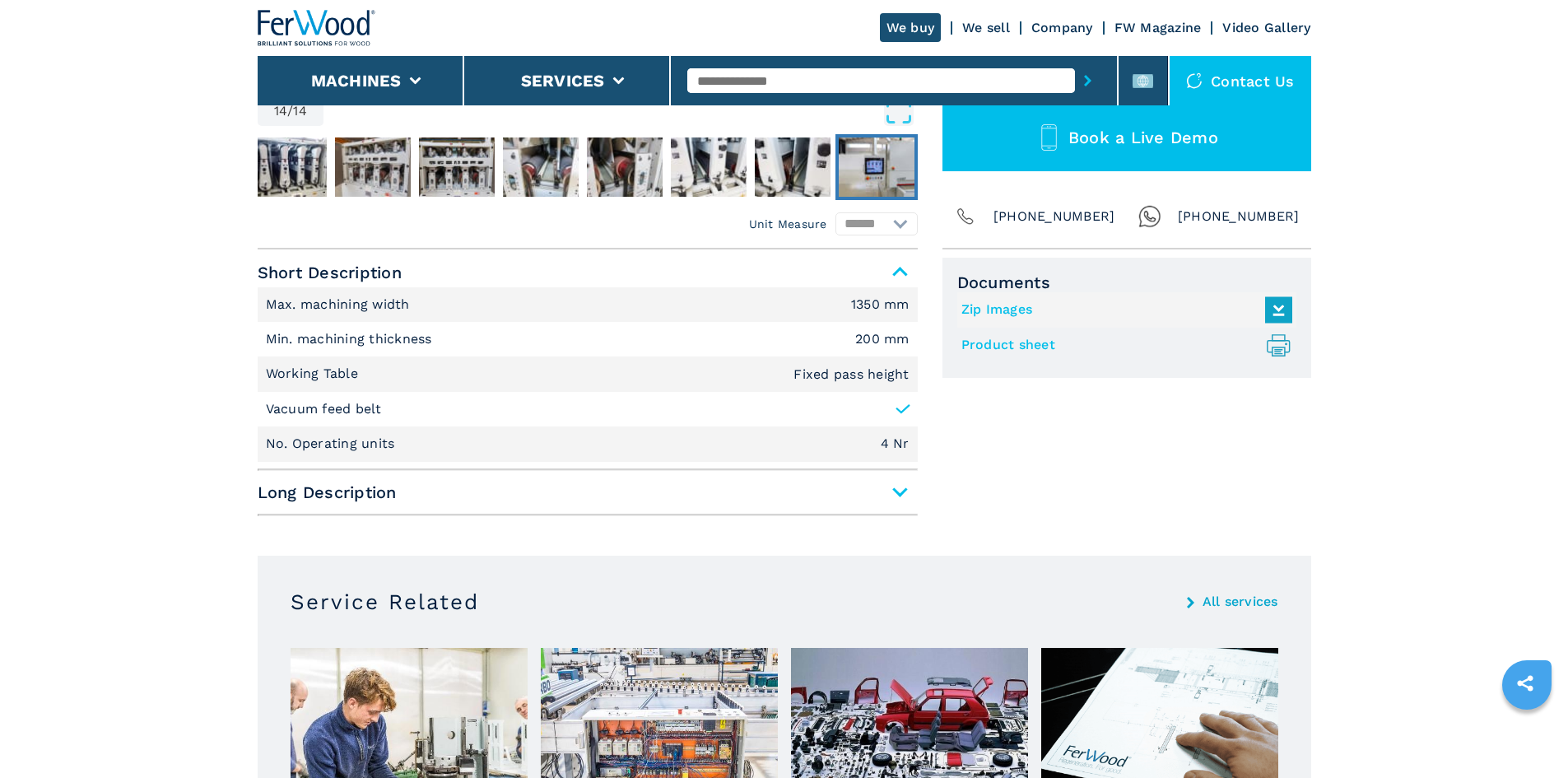
click at [896, 491] on span "Long Description" at bounding box center [588, 492] width 660 height 29
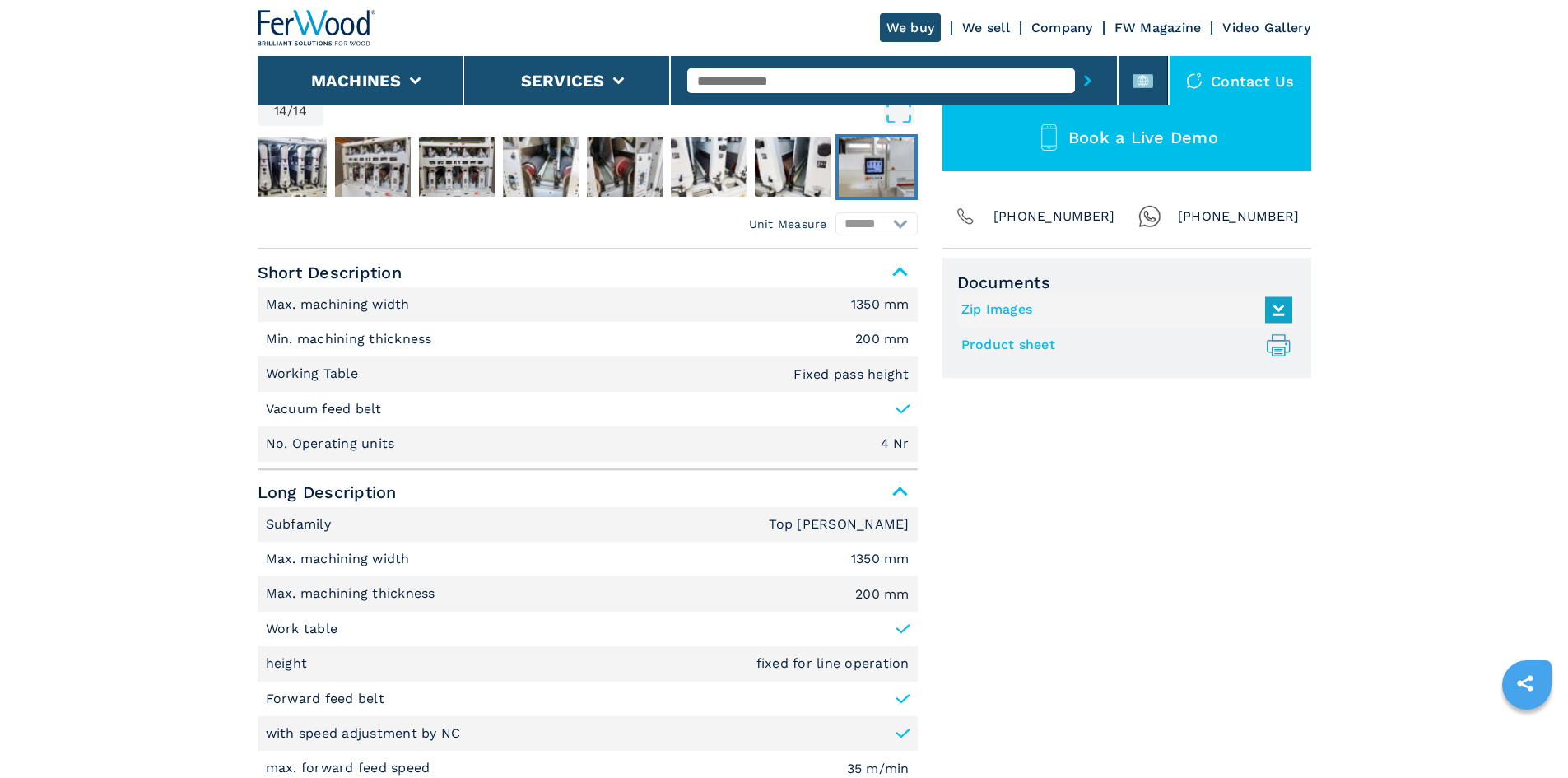
scroll to position [0, 0]
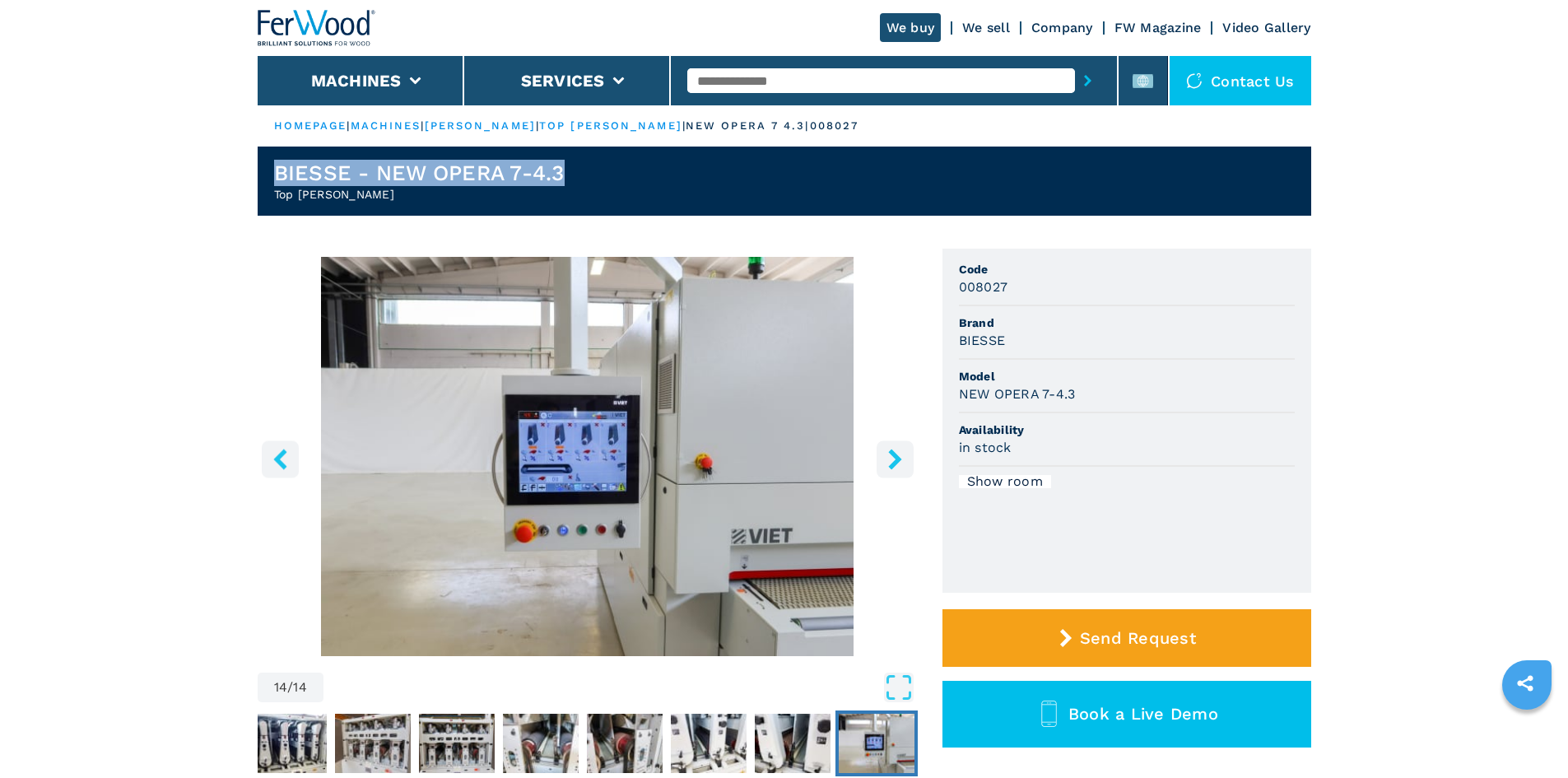
drag, startPoint x: 278, startPoint y: 163, endPoint x: 568, endPoint y: 175, distance: 290.2
click at [568, 175] on header "BIESSE - NEW OPERA 7-4.3 Top Sanders" at bounding box center [784, 181] width 1054 height 69
copy h1 "BIESSE - NEW OPERA 7-4.3"
click at [910, 553] on img "Go to Slide 14" at bounding box center [588, 456] width 660 height 399
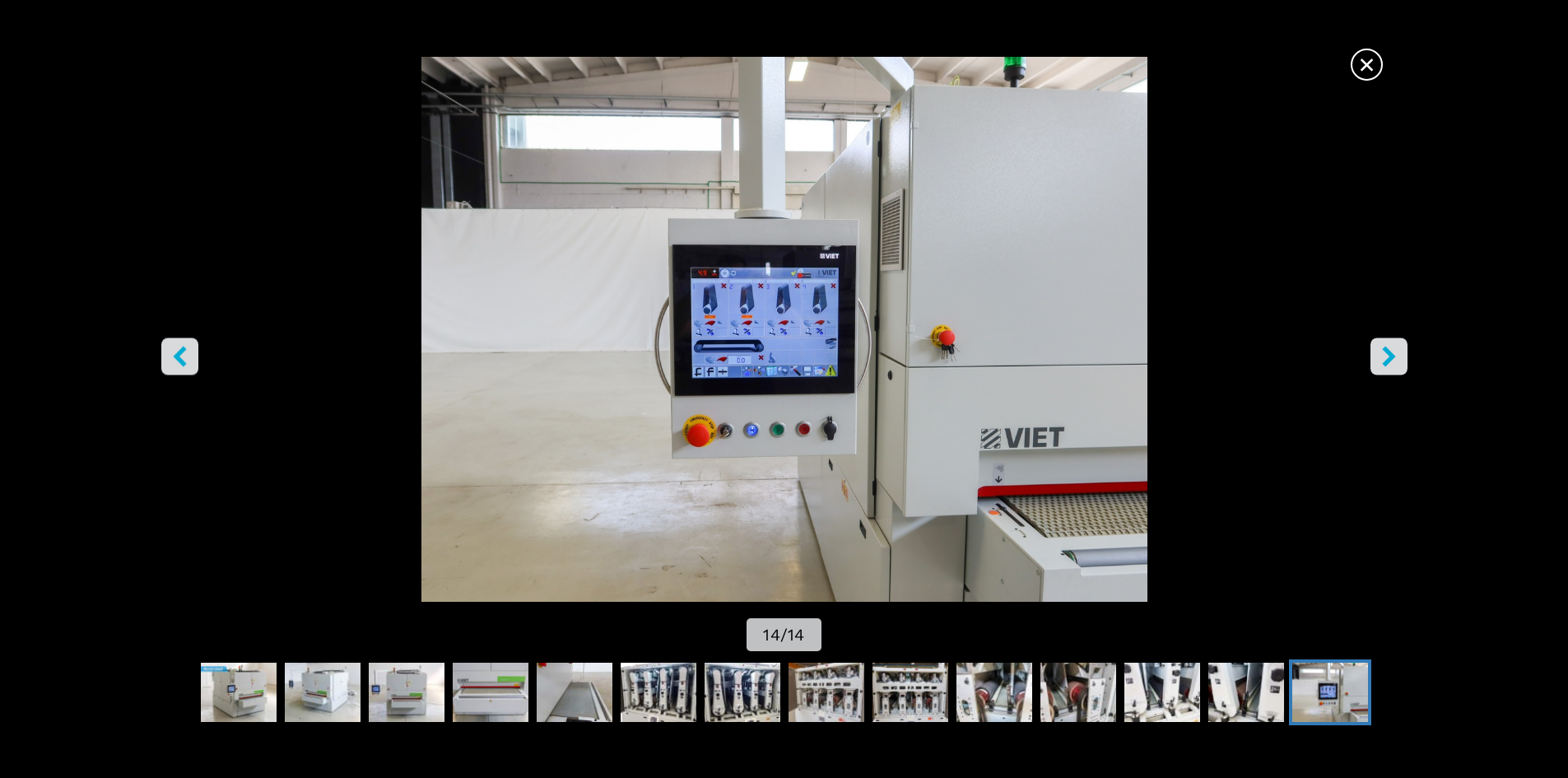
click at [1395, 367] on button "right-button" at bounding box center [1389, 356] width 37 height 37
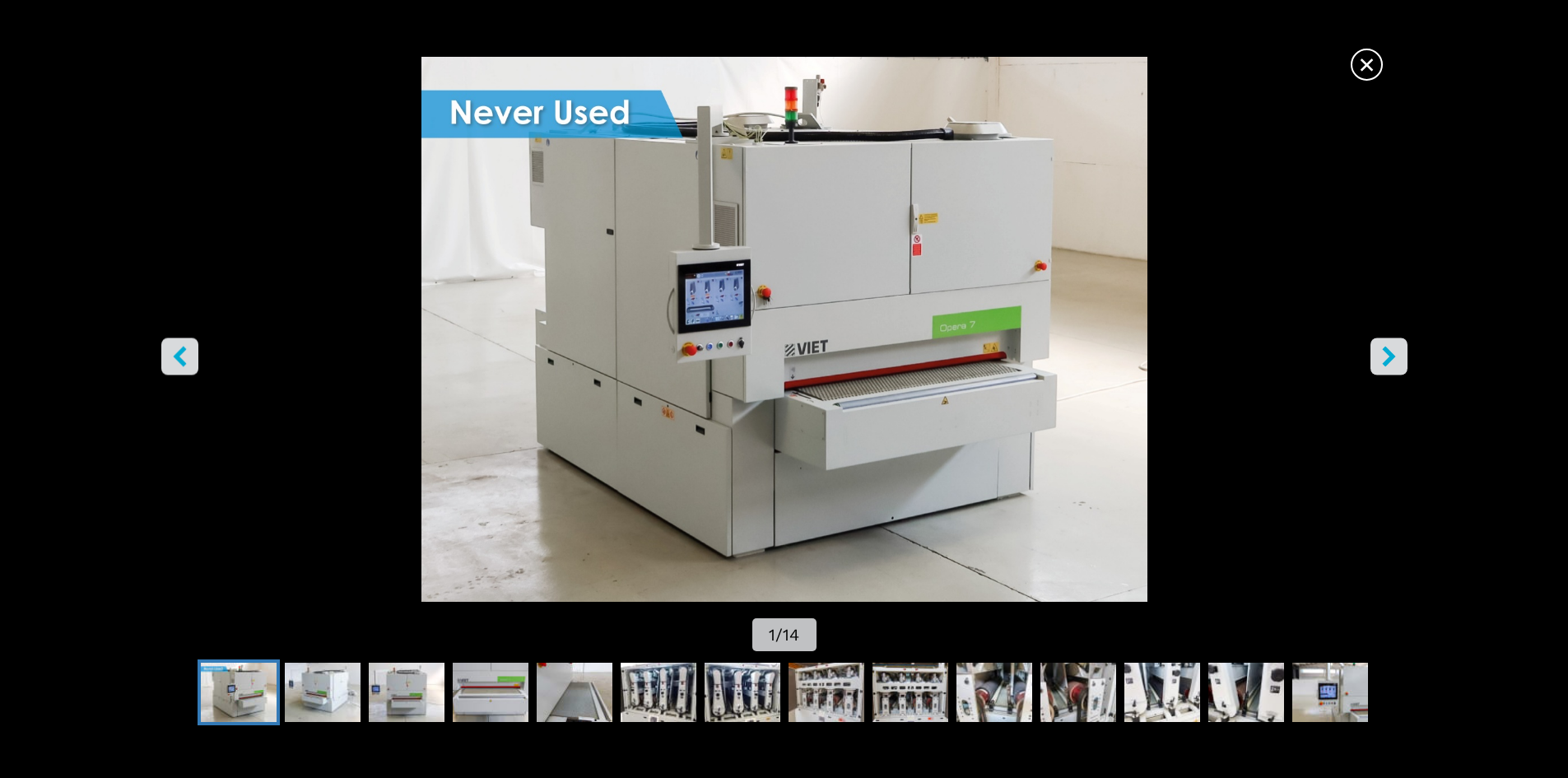
click at [1353, 62] on span "×" at bounding box center [1367, 61] width 29 height 29
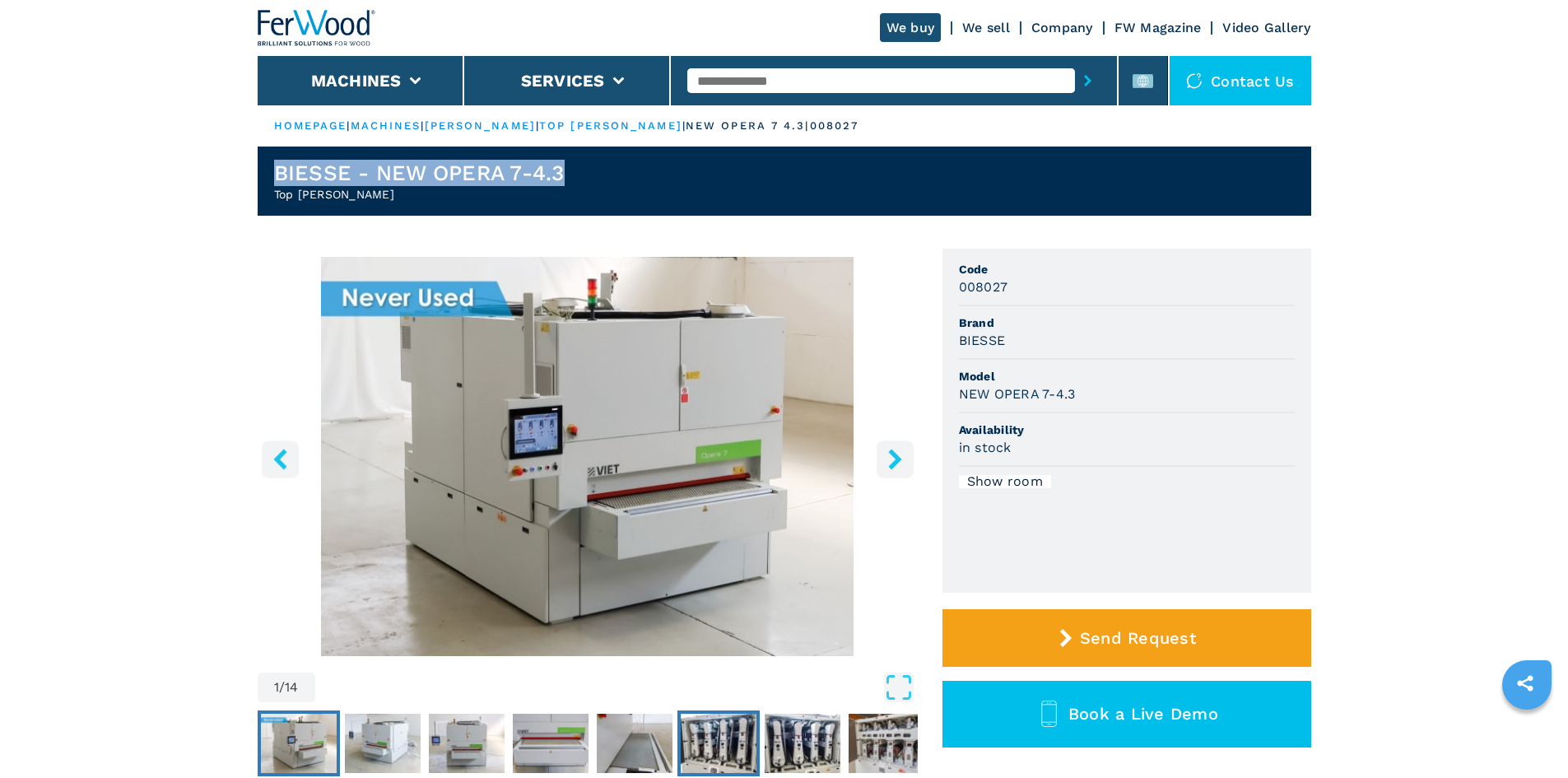
click at [722, 741] on img "Go to Slide 6" at bounding box center [719, 743] width 76 height 59
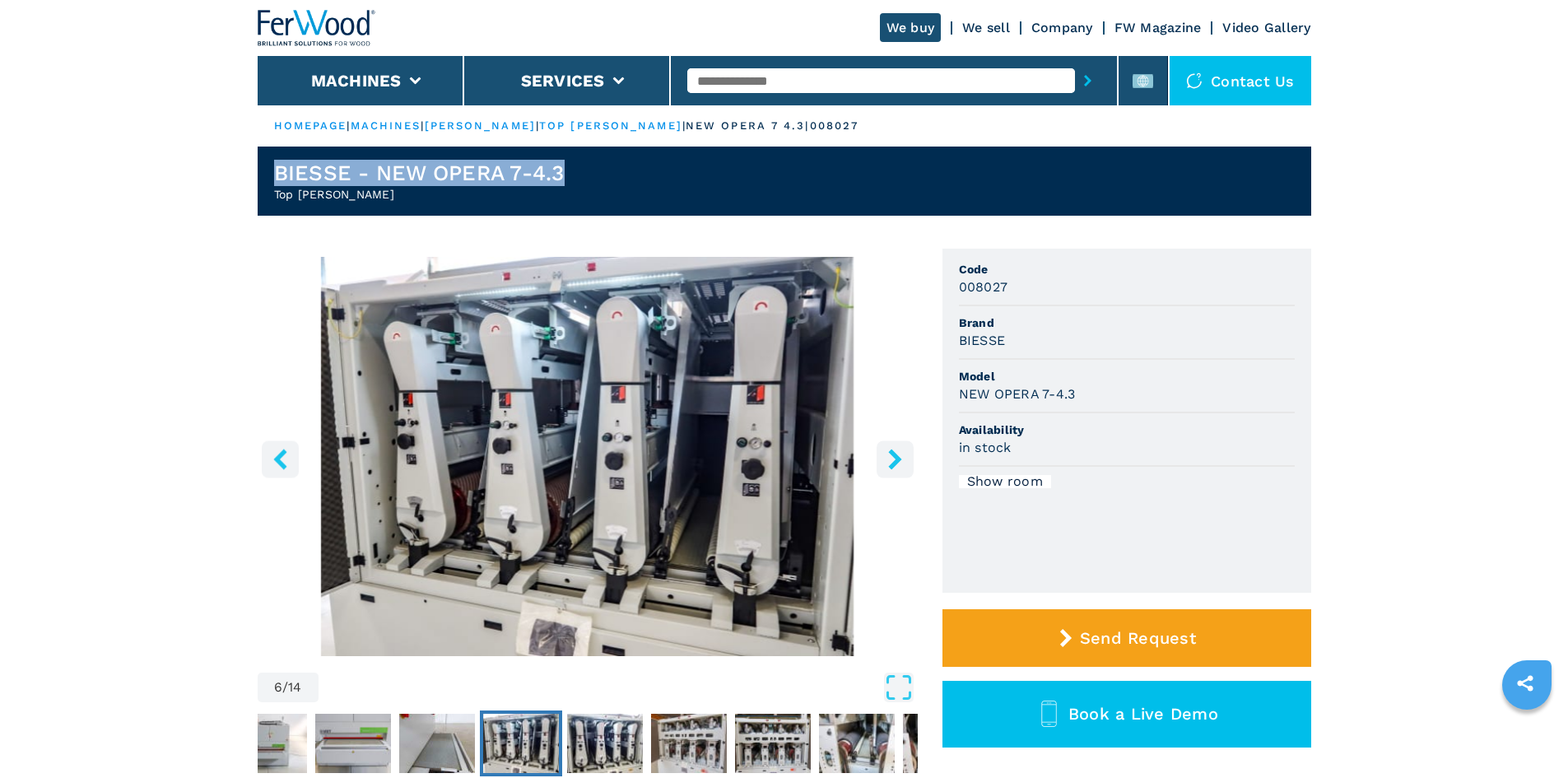
click at [894, 459] on icon "right-button" at bounding box center [895, 458] width 20 height 20
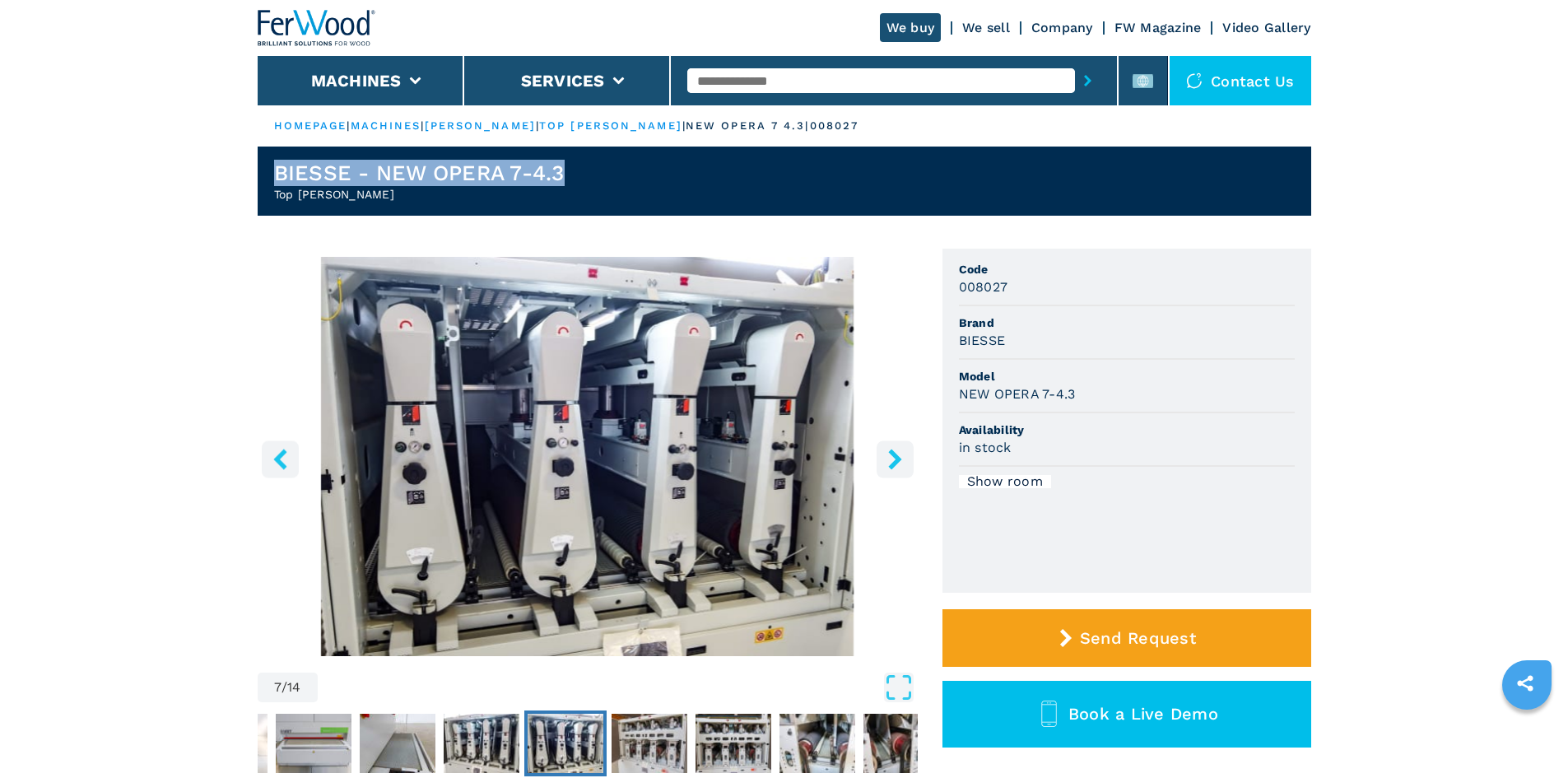
click at [894, 459] on icon "right-button" at bounding box center [895, 458] width 20 height 20
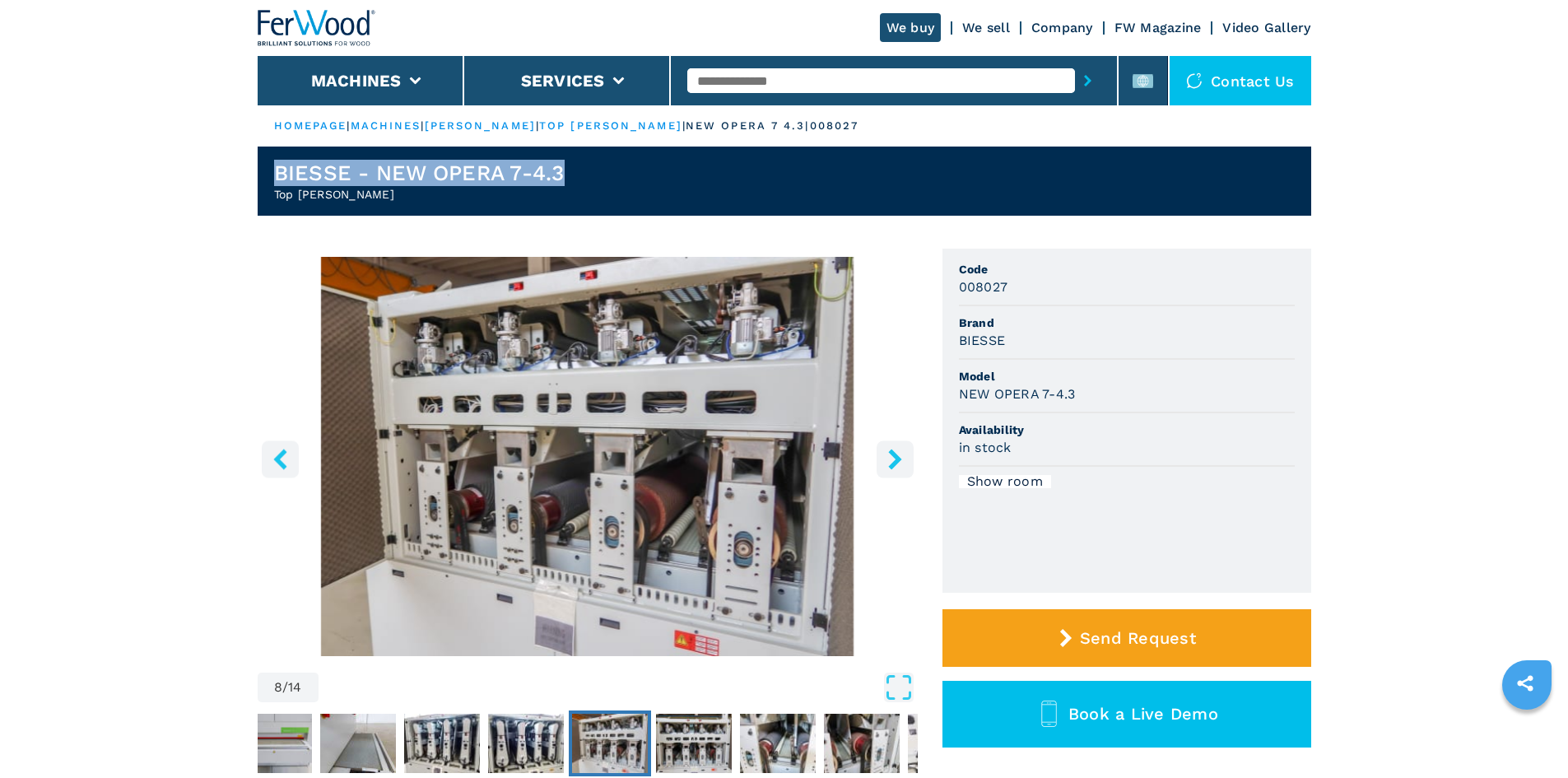
click at [894, 459] on icon "right-button" at bounding box center [895, 458] width 20 height 20
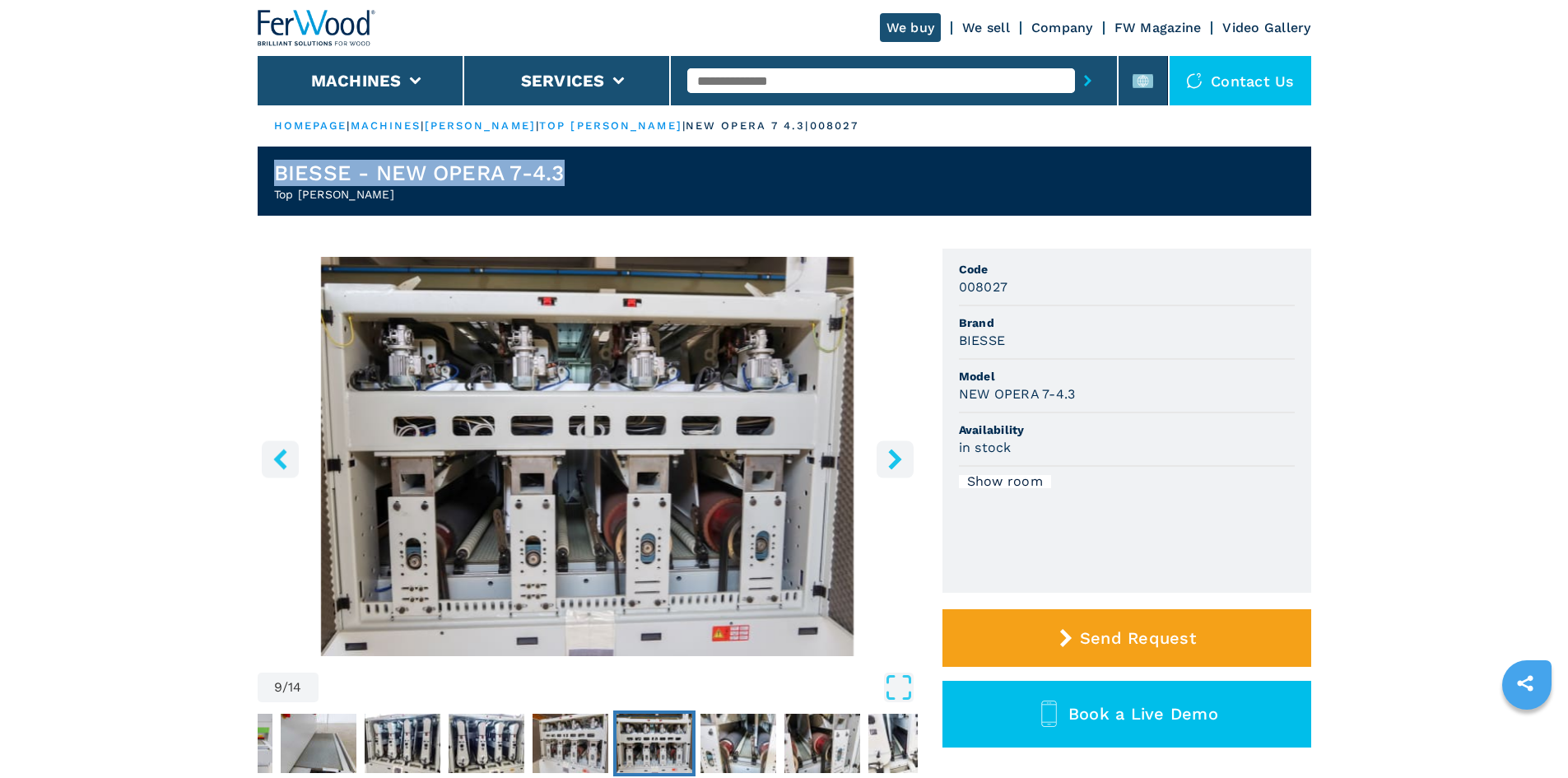
click at [894, 459] on icon "right-button" at bounding box center [895, 458] width 20 height 20
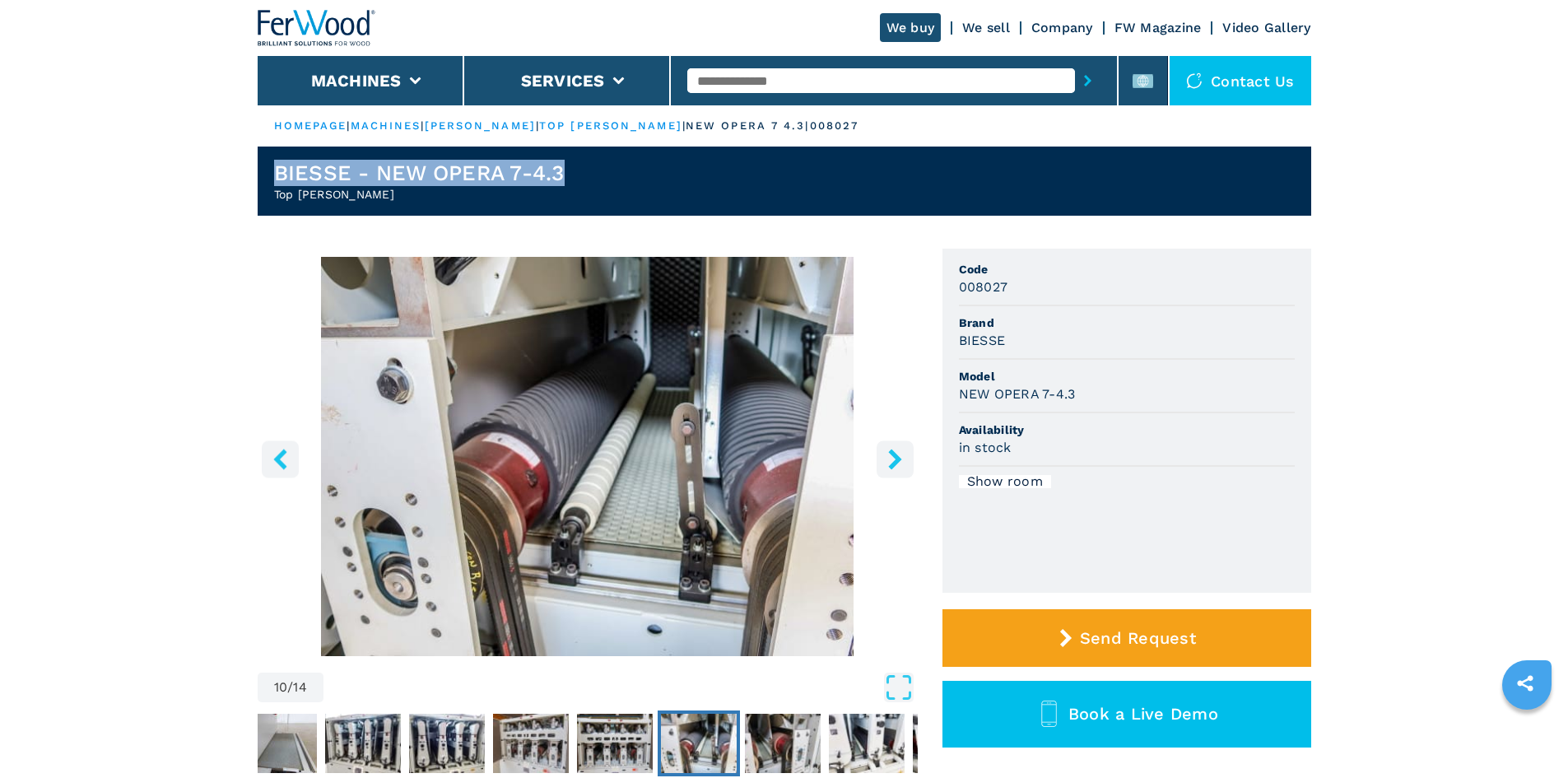
click at [893, 462] on icon "right-button" at bounding box center [895, 458] width 13 height 20
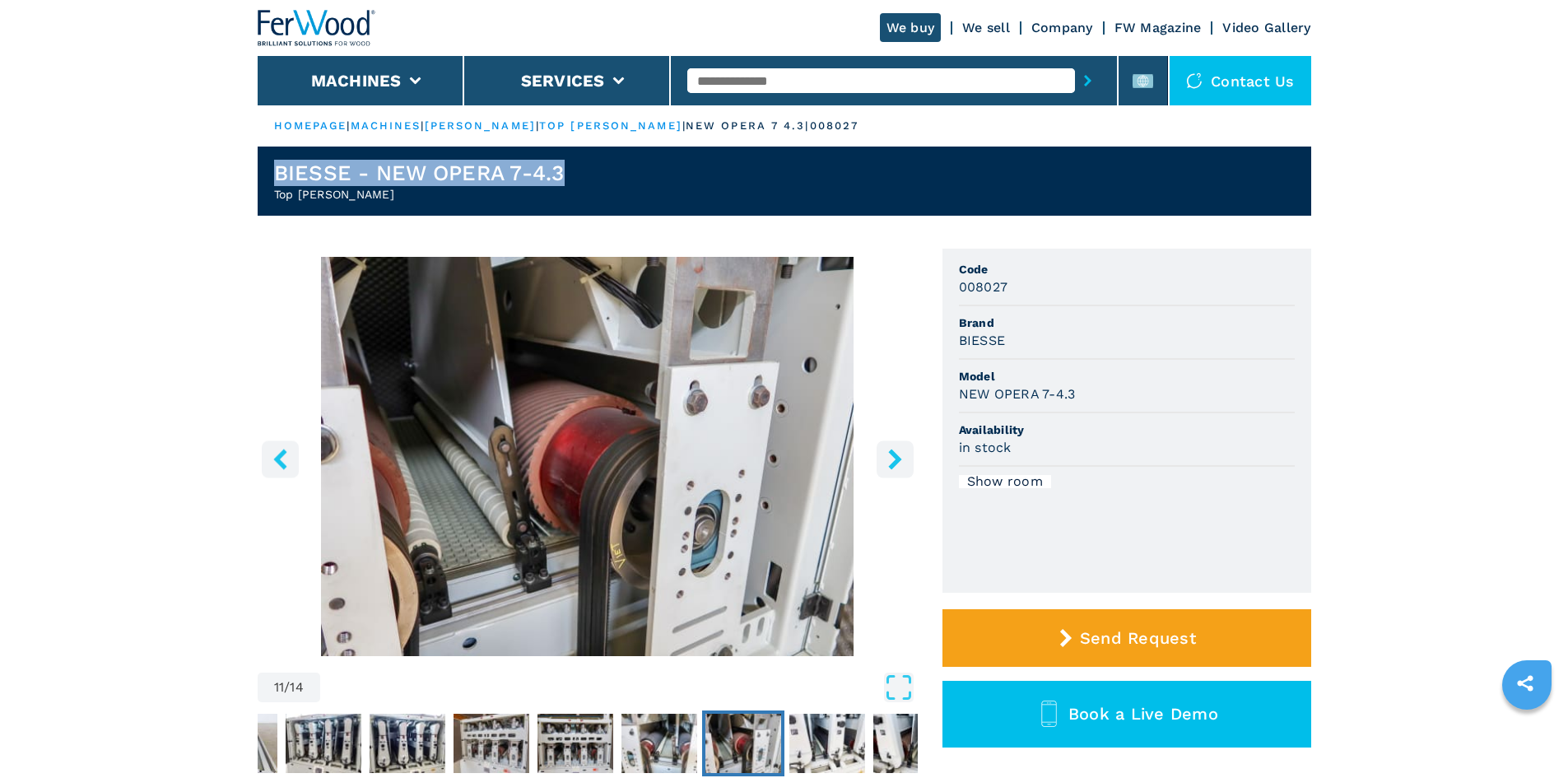
click at [891, 465] on icon "right-button" at bounding box center [895, 458] width 13 height 20
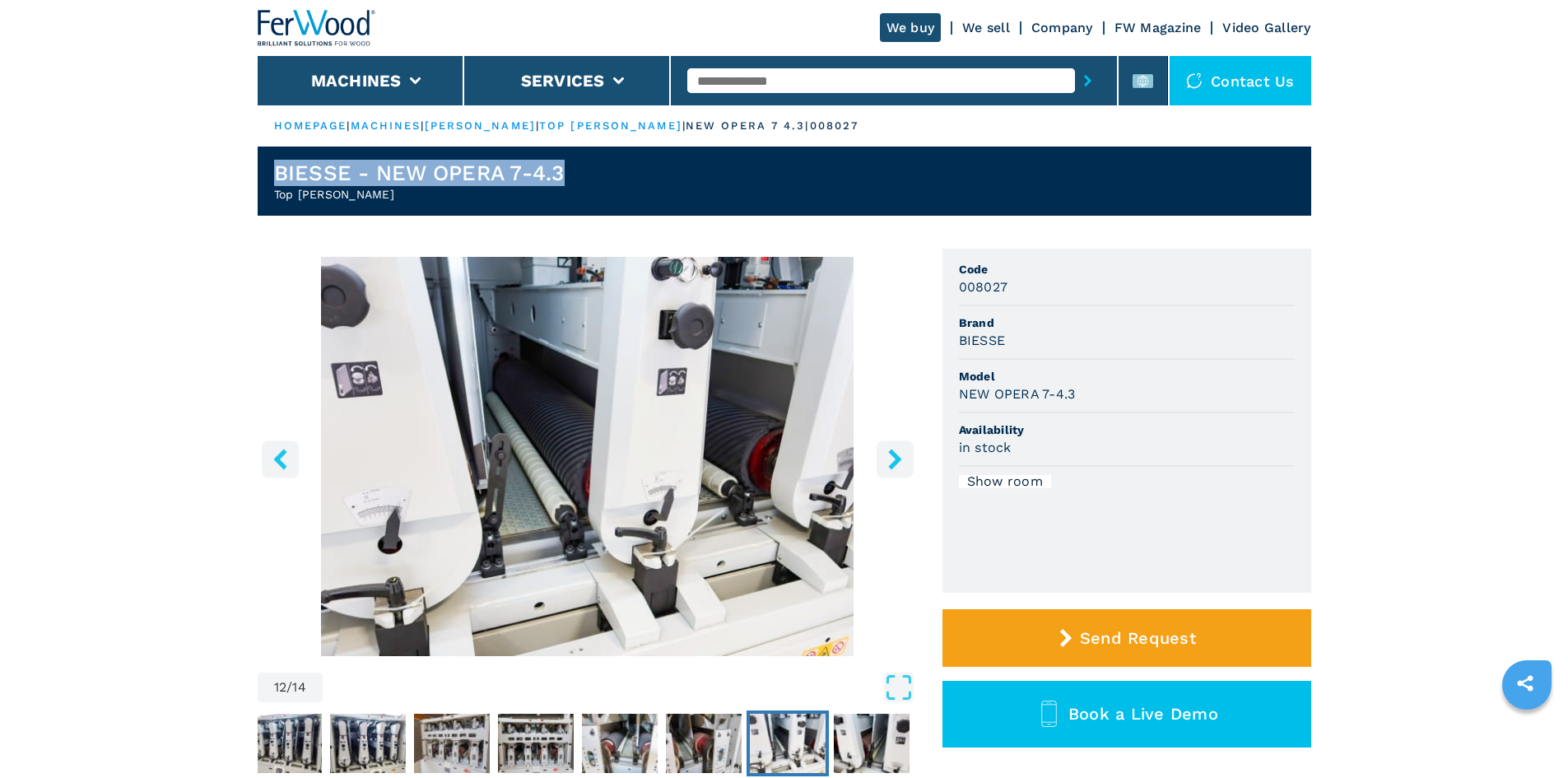
click at [891, 465] on icon "right-button" at bounding box center [895, 458] width 13 height 20
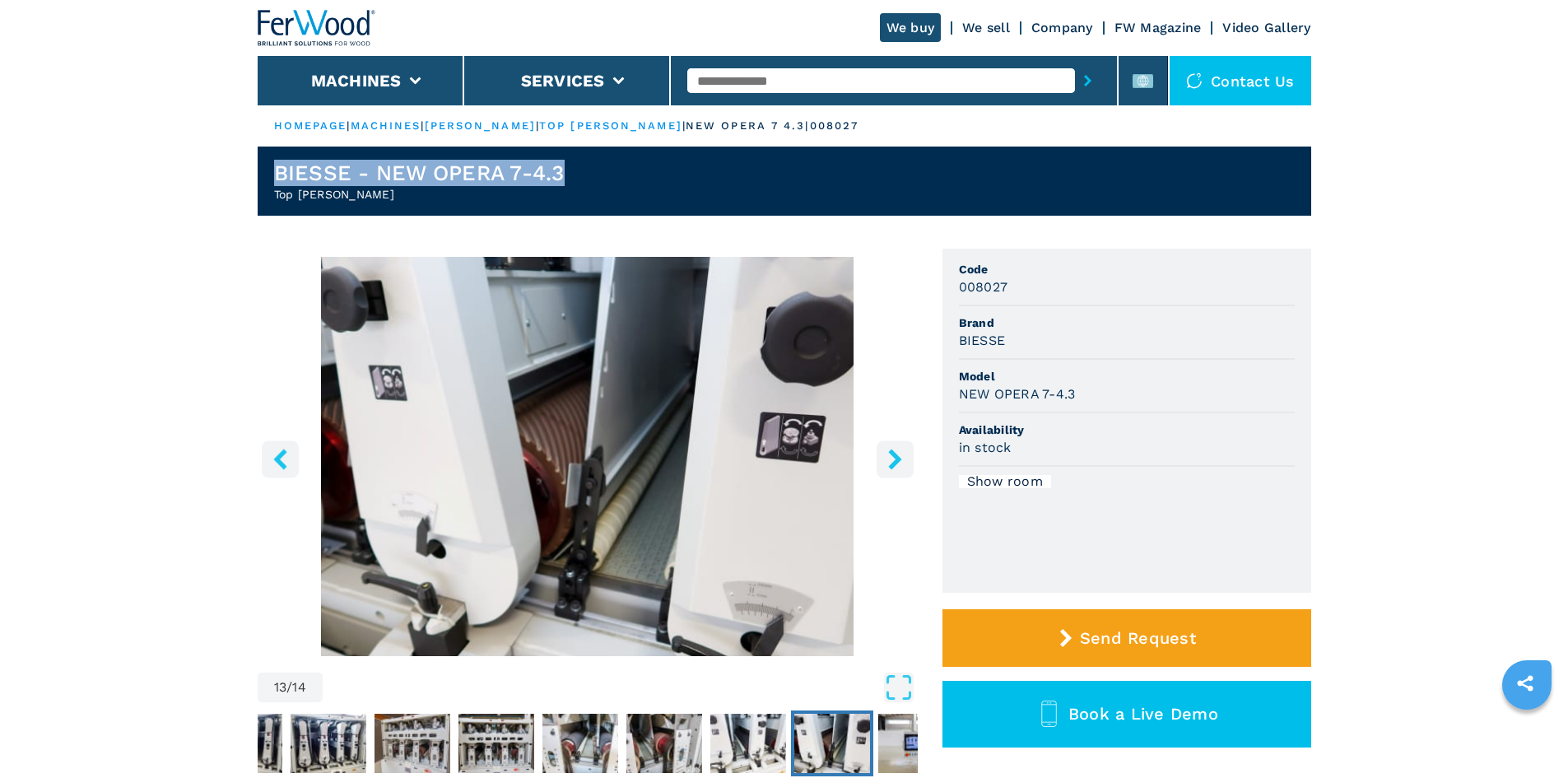
click at [891, 465] on icon "right-button" at bounding box center [895, 458] width 13 height 20
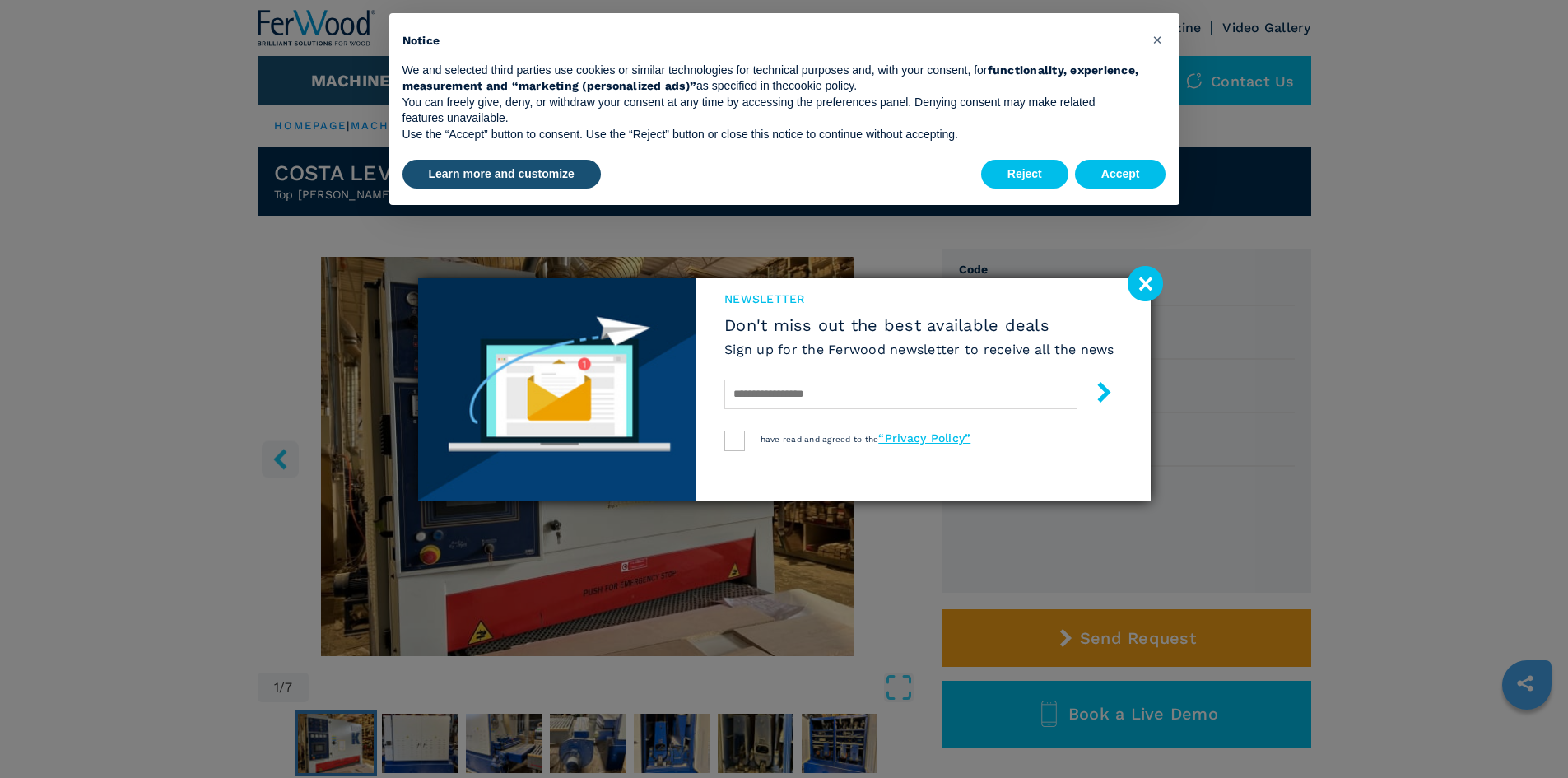
click at [1142, 283] on image at bounding box center [1146, 283] width 35 height 35
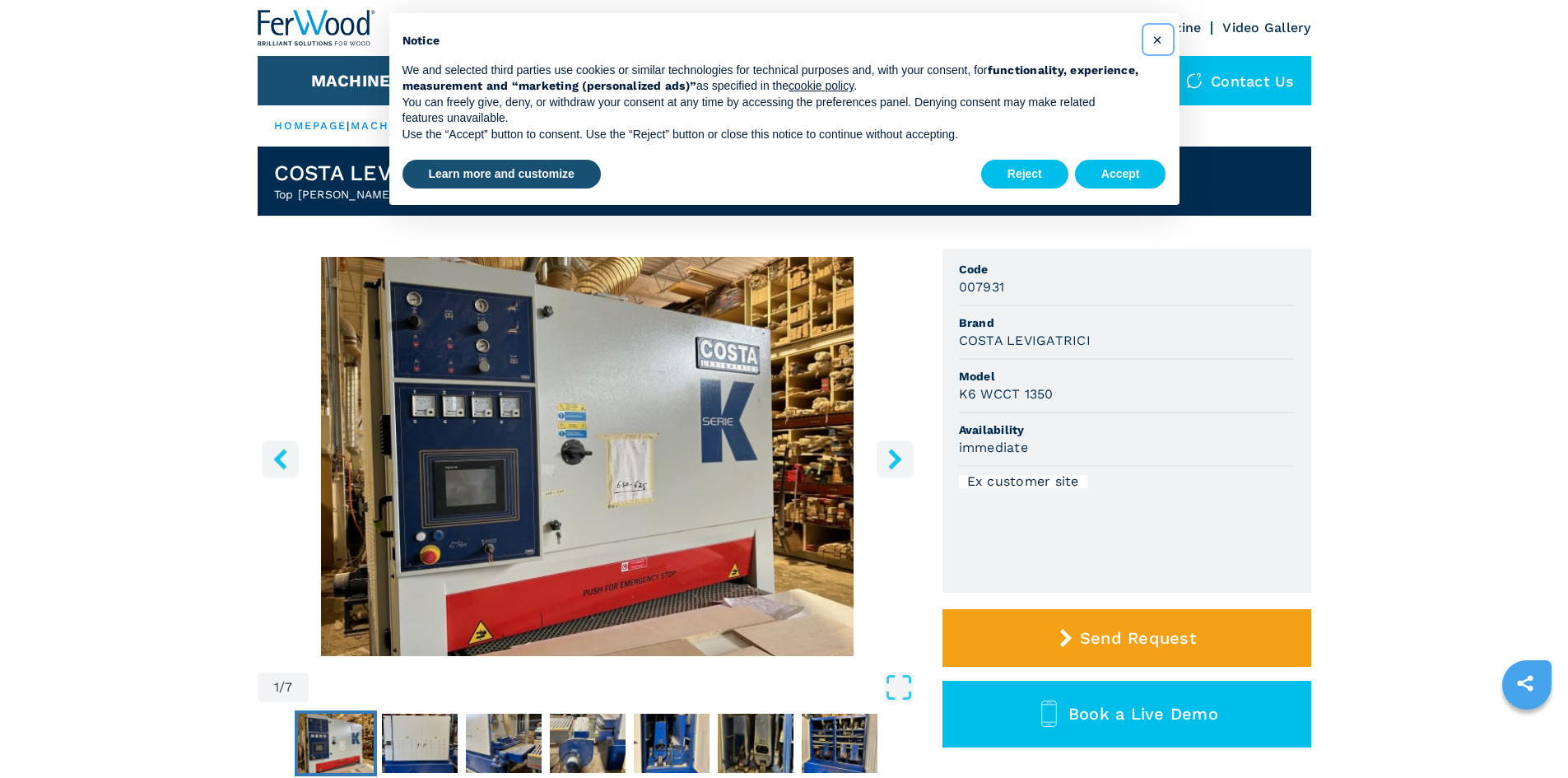
click at [1154, 50] on button "×" at bounding box center [1158, 40] width 27 height 27
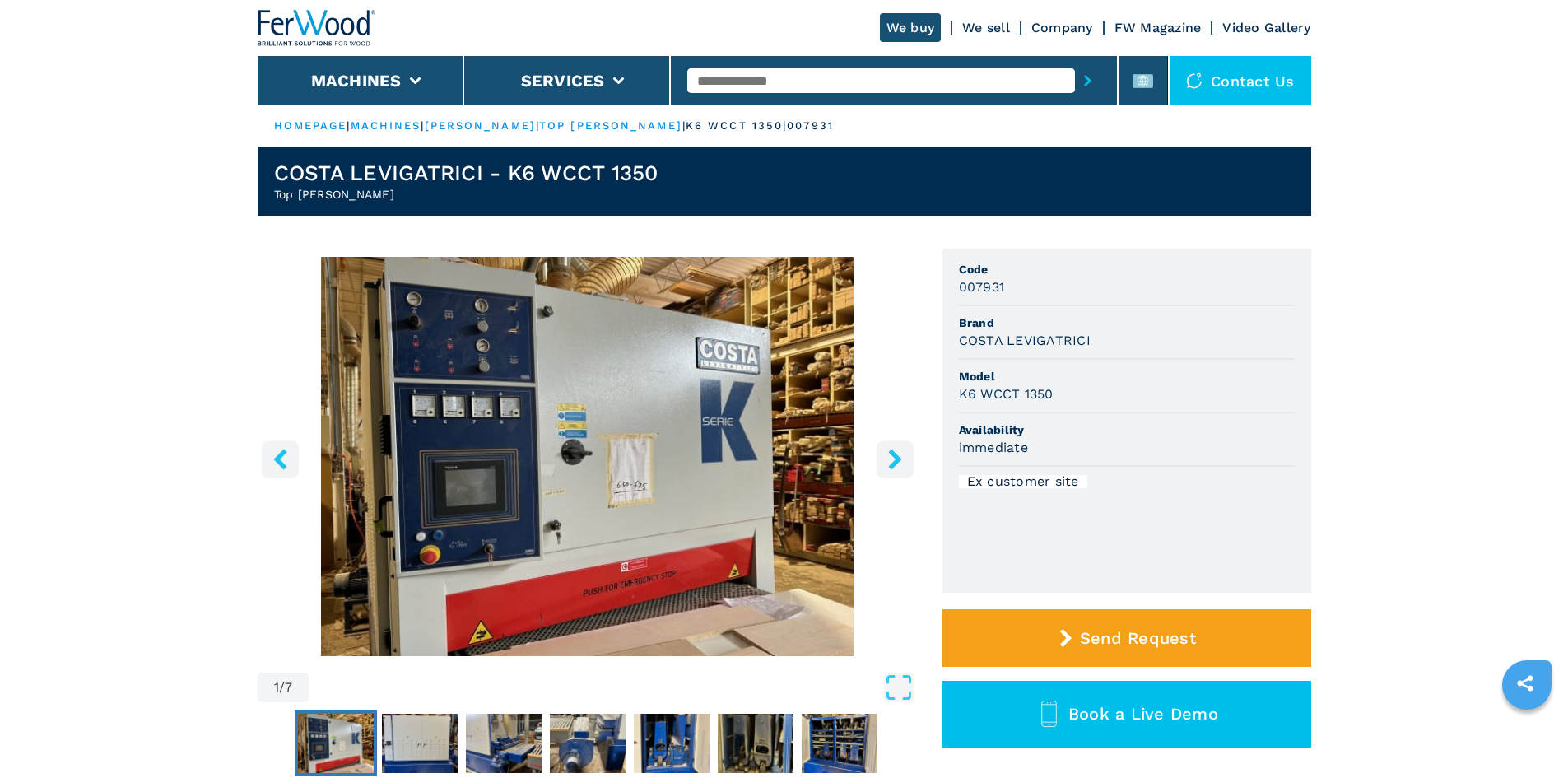
click at [714, 422] on img "Go to Slide 1" at bounding box center [588, 456] width 660 height 399
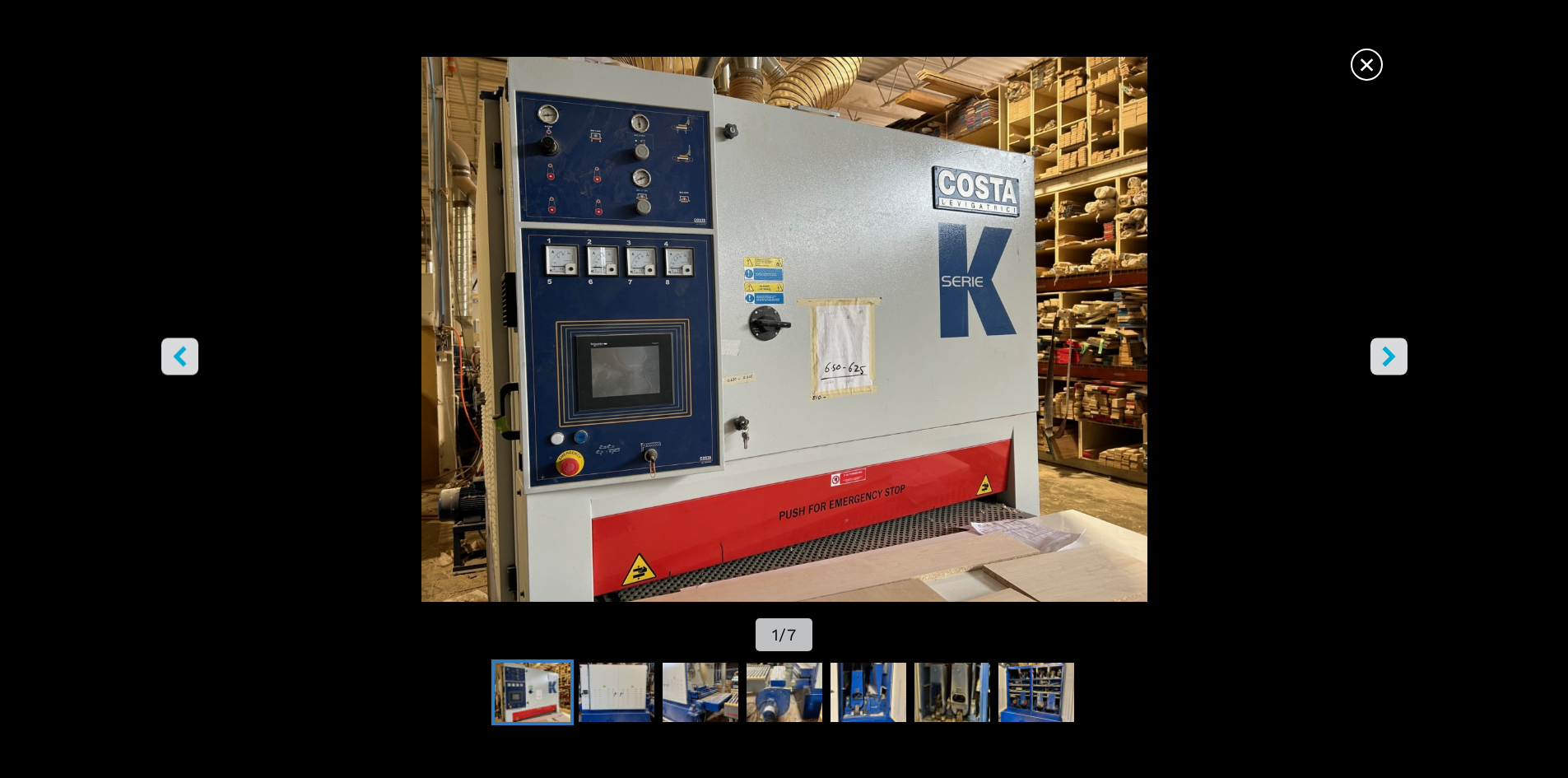
click at [1381, 357] on icon "right-button" at bounding box center [1388, 356] width 20 height 20
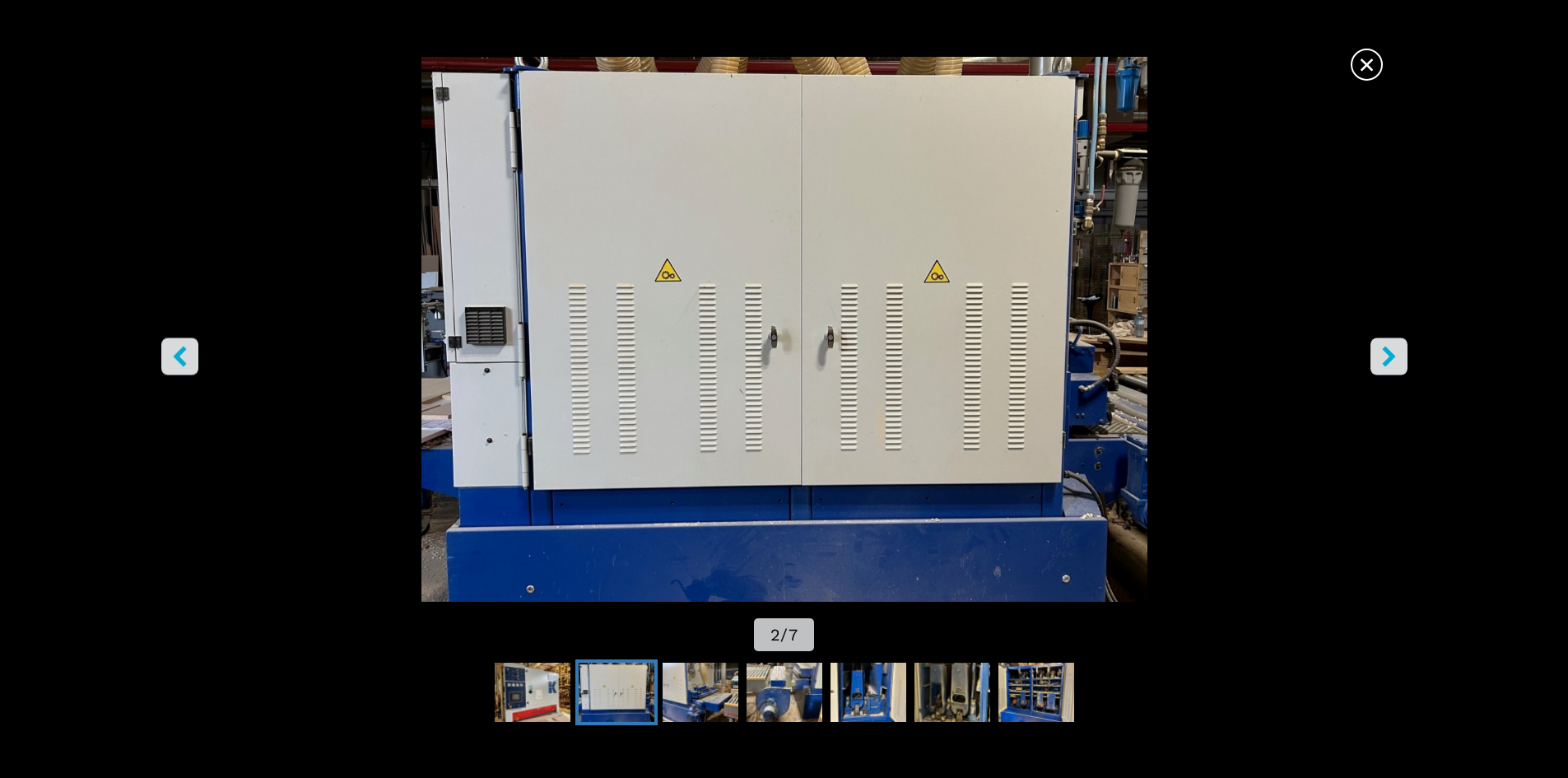
click at [1381, 358] on icon "right-button" at bounding box center [1388, 356] width 20 height 20
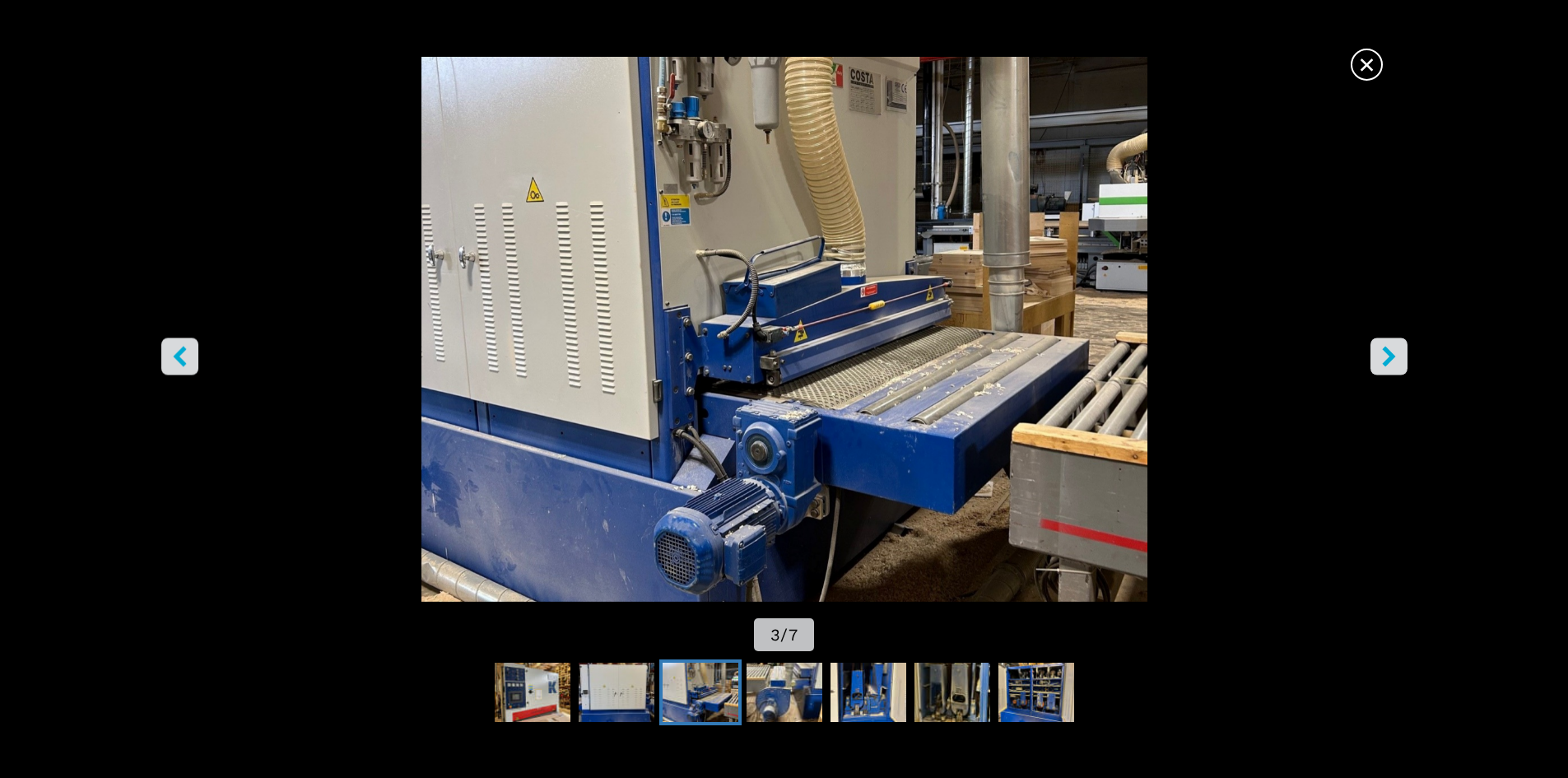
click at [1381, 358] on icon "right-button" at bounding box center [1388, 356] width 20 height 20
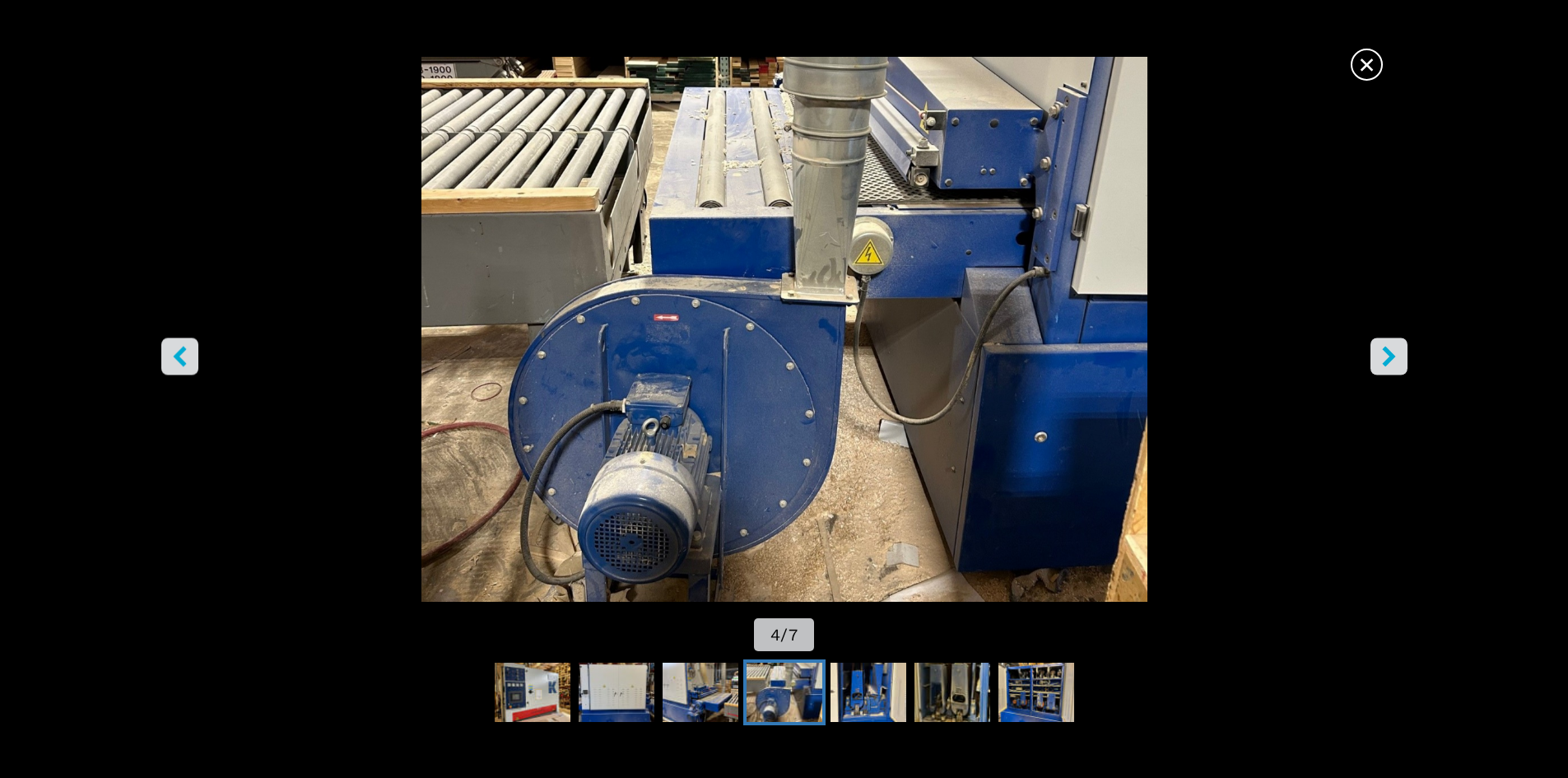
click at [1381, 358] on icon "right-button" at bounding box center [1388, 356] width 20 height 20
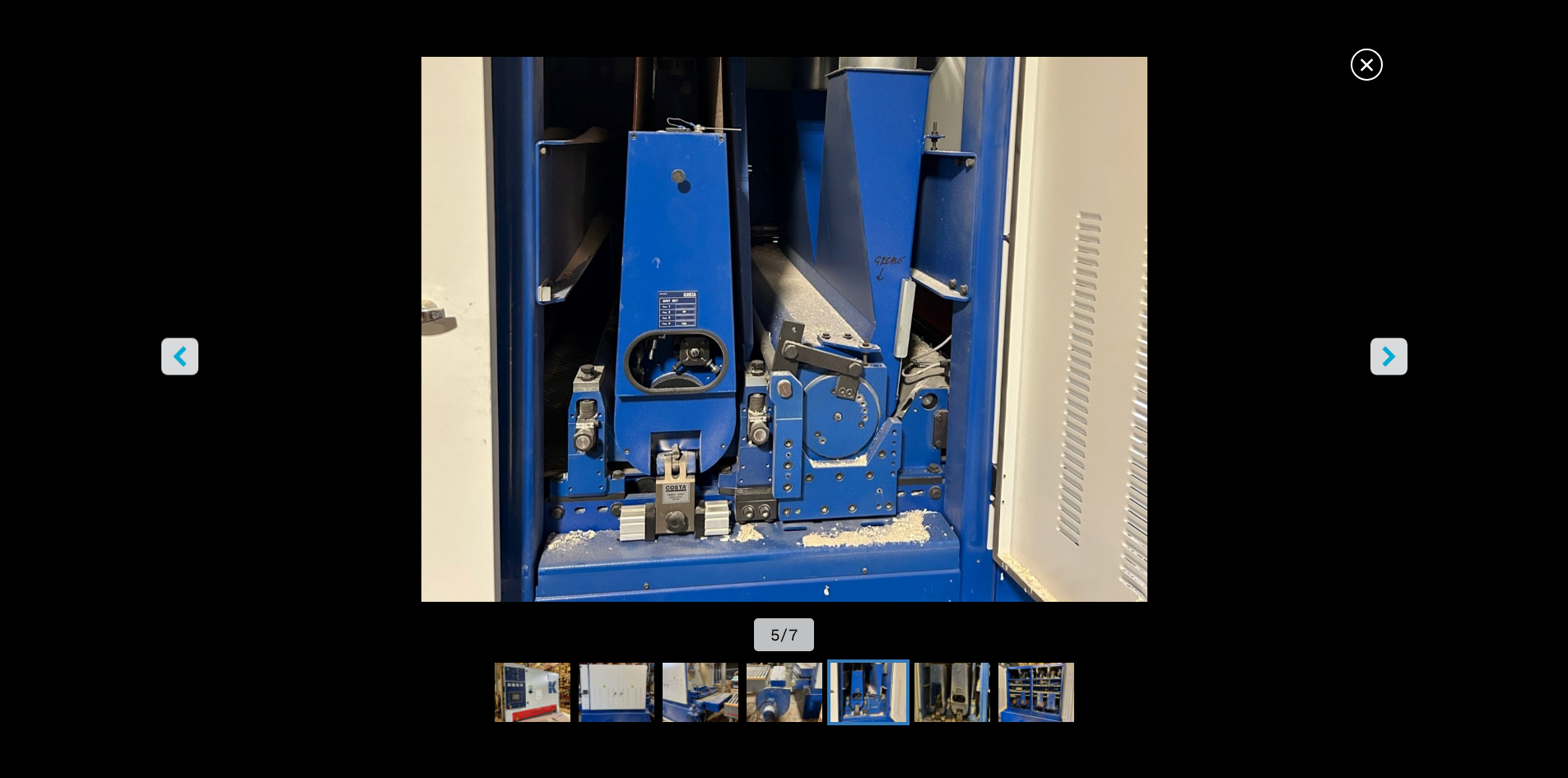
click at [1381, 358] on icon "right-button" at bounding box center [1388, 356] width 20 height 20
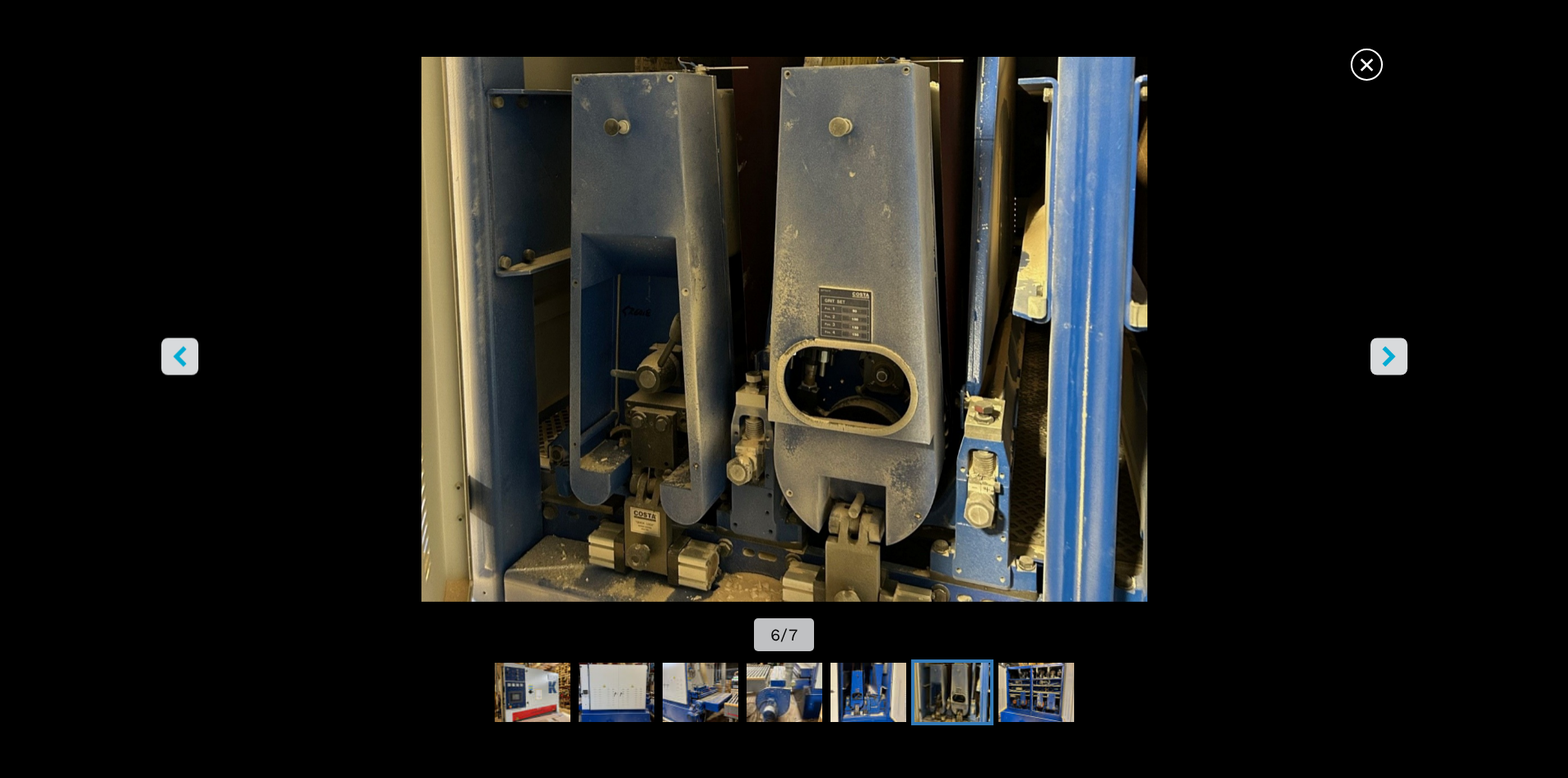
click at [1381, 358] on icon "right-button" at bounding box center [1388, 356] width 20 height 20
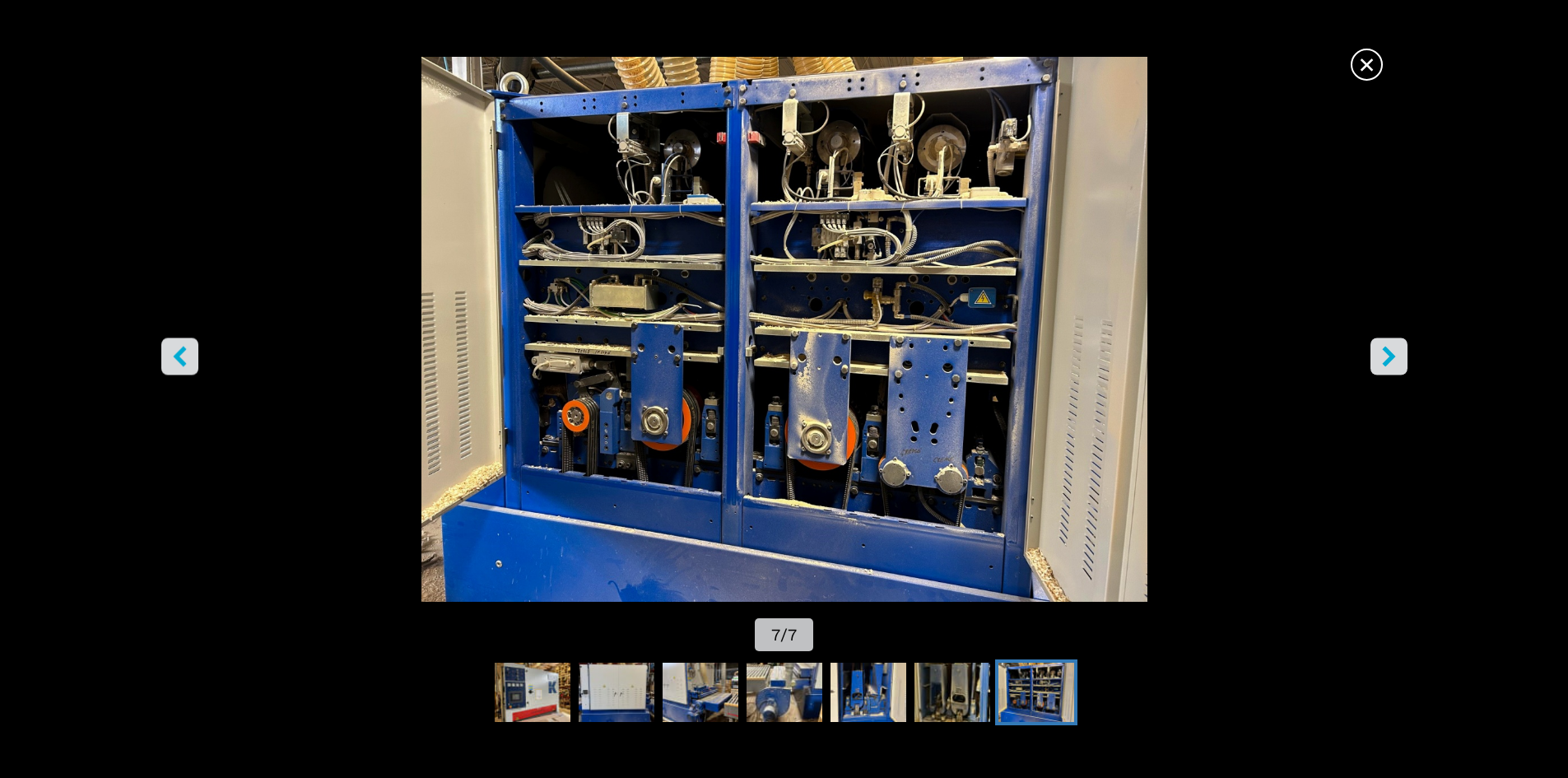
click at [1381, 358] on icon "right-button" at bounding box center [1388, 356] width 20 height 20
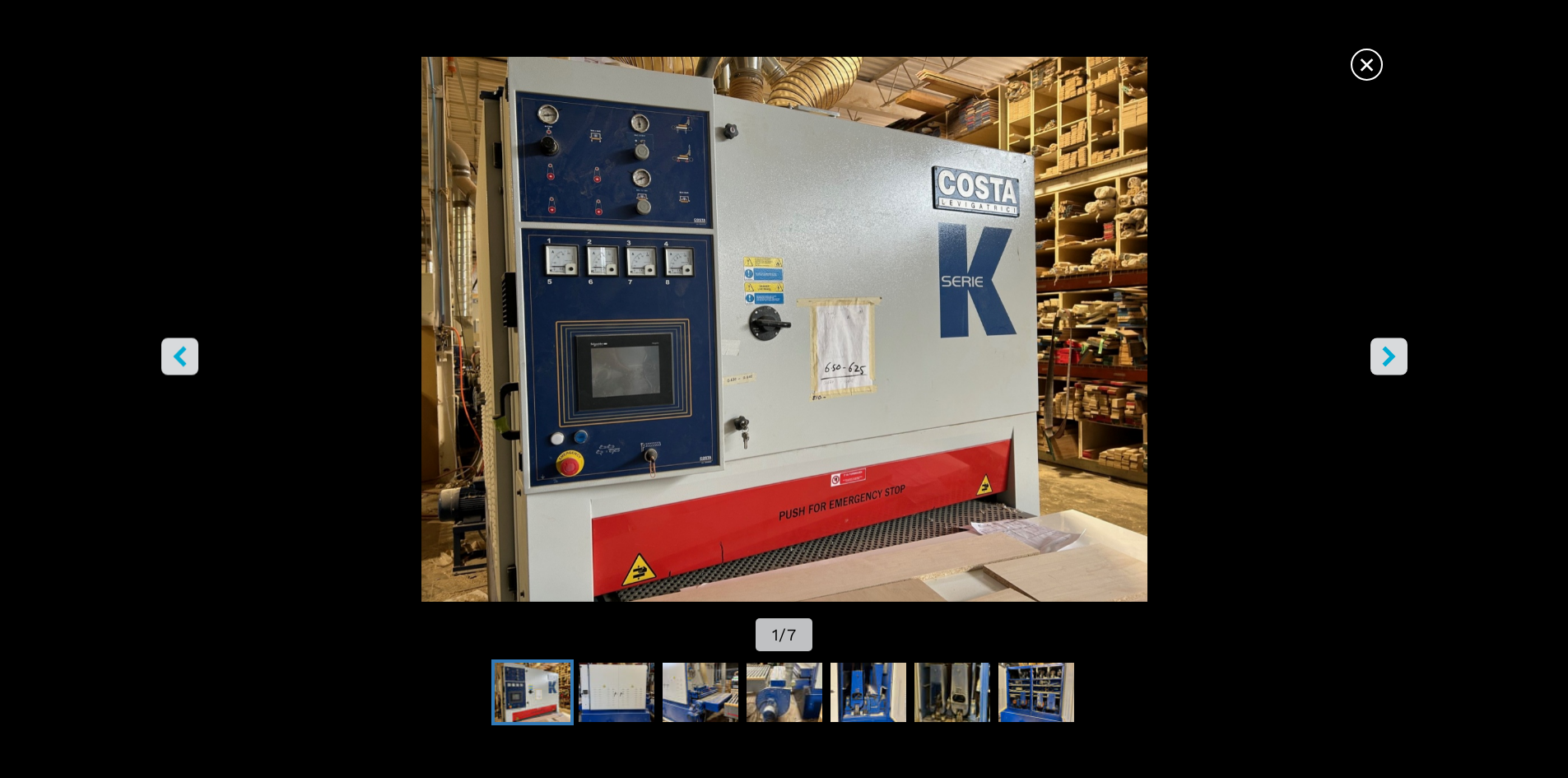
click at [1381, 358] on icon "right-button" at bounding box center [1388, 356] width 20 height 20
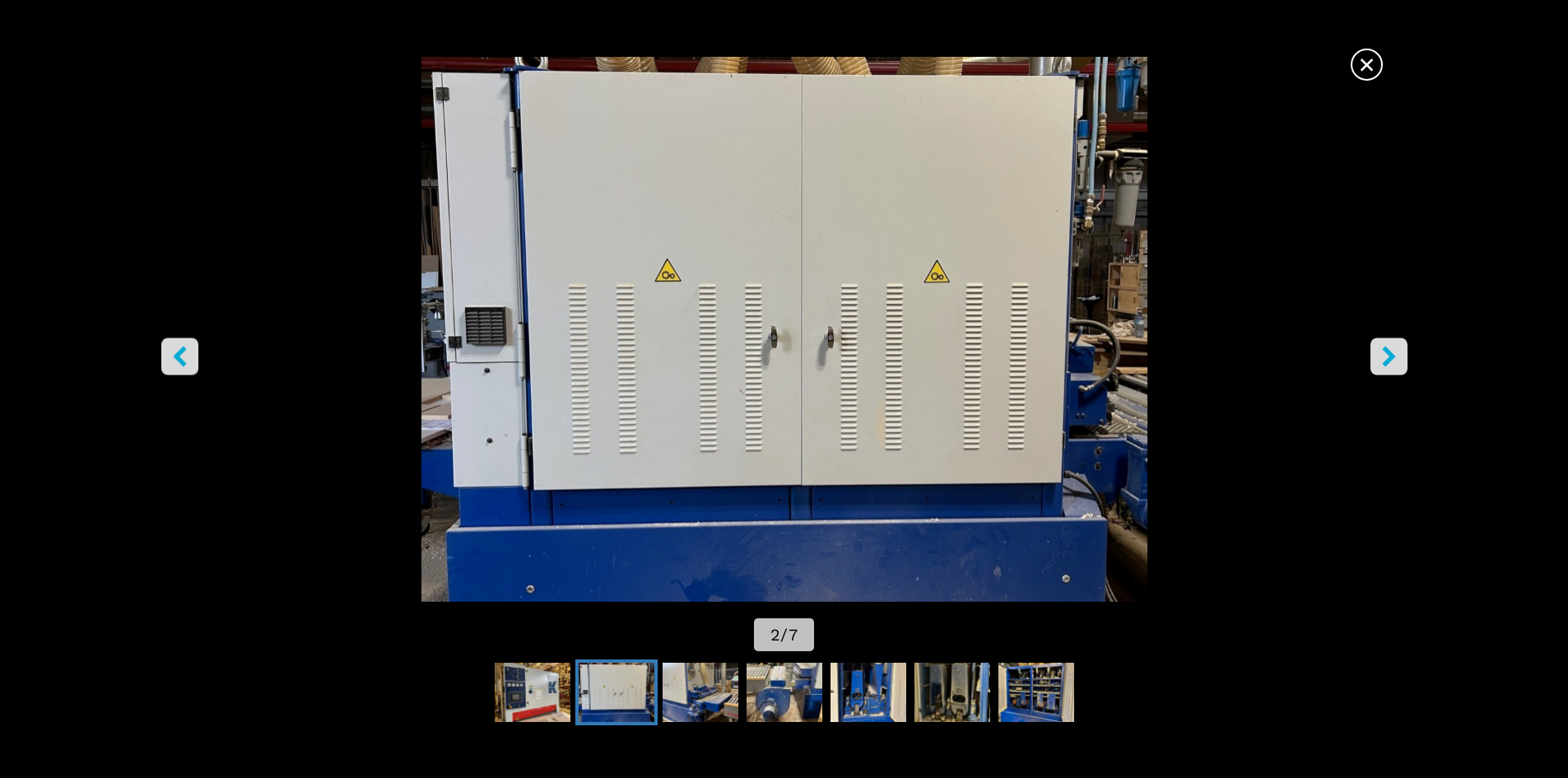
click at [1381, 358] on icon "right-button" at bounding box center [1388, 356] width 20 height 20
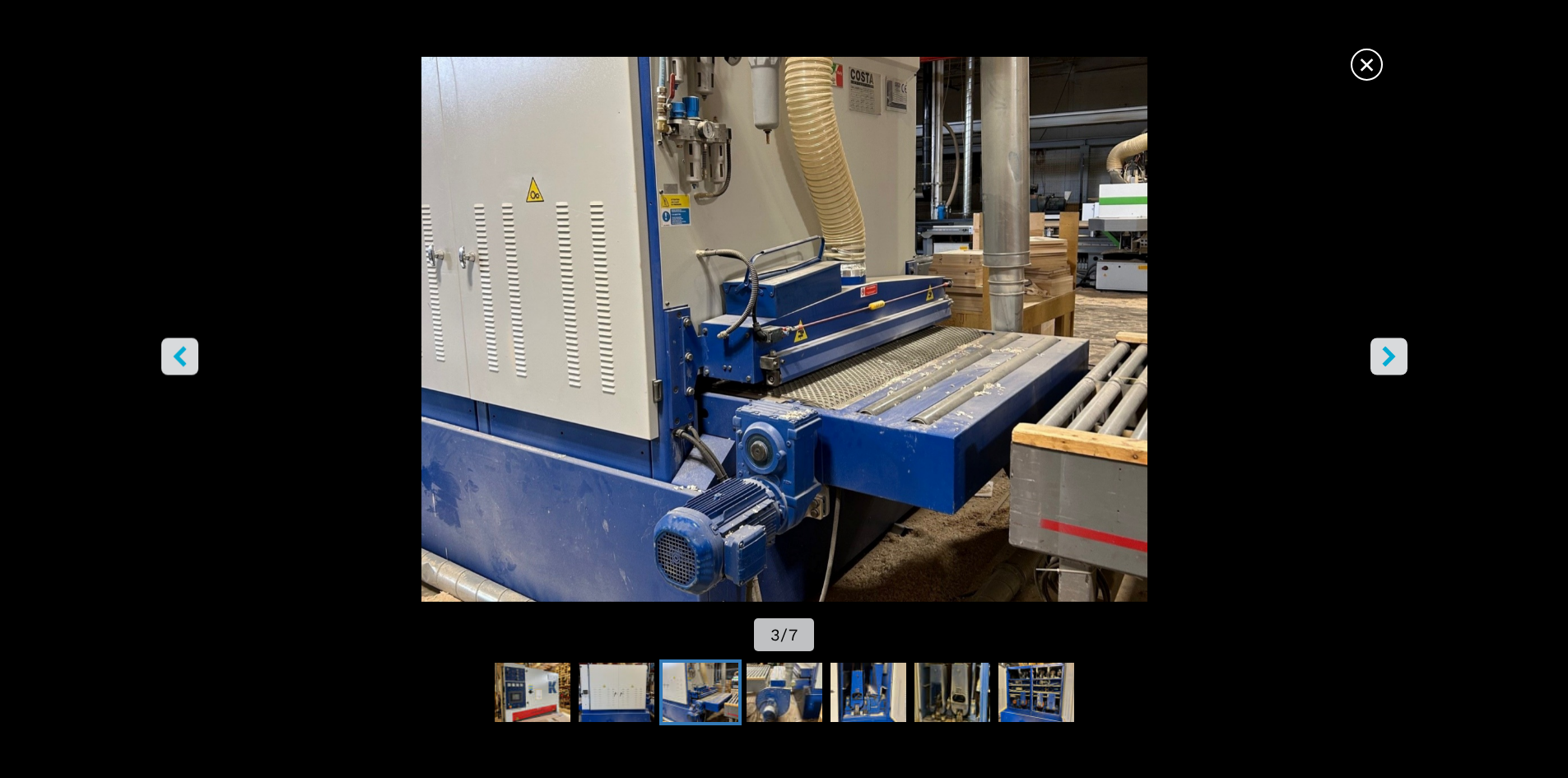
click at [1395, 352] on icon "right-button" at bounding box center [1388, 356] width 20 height 20
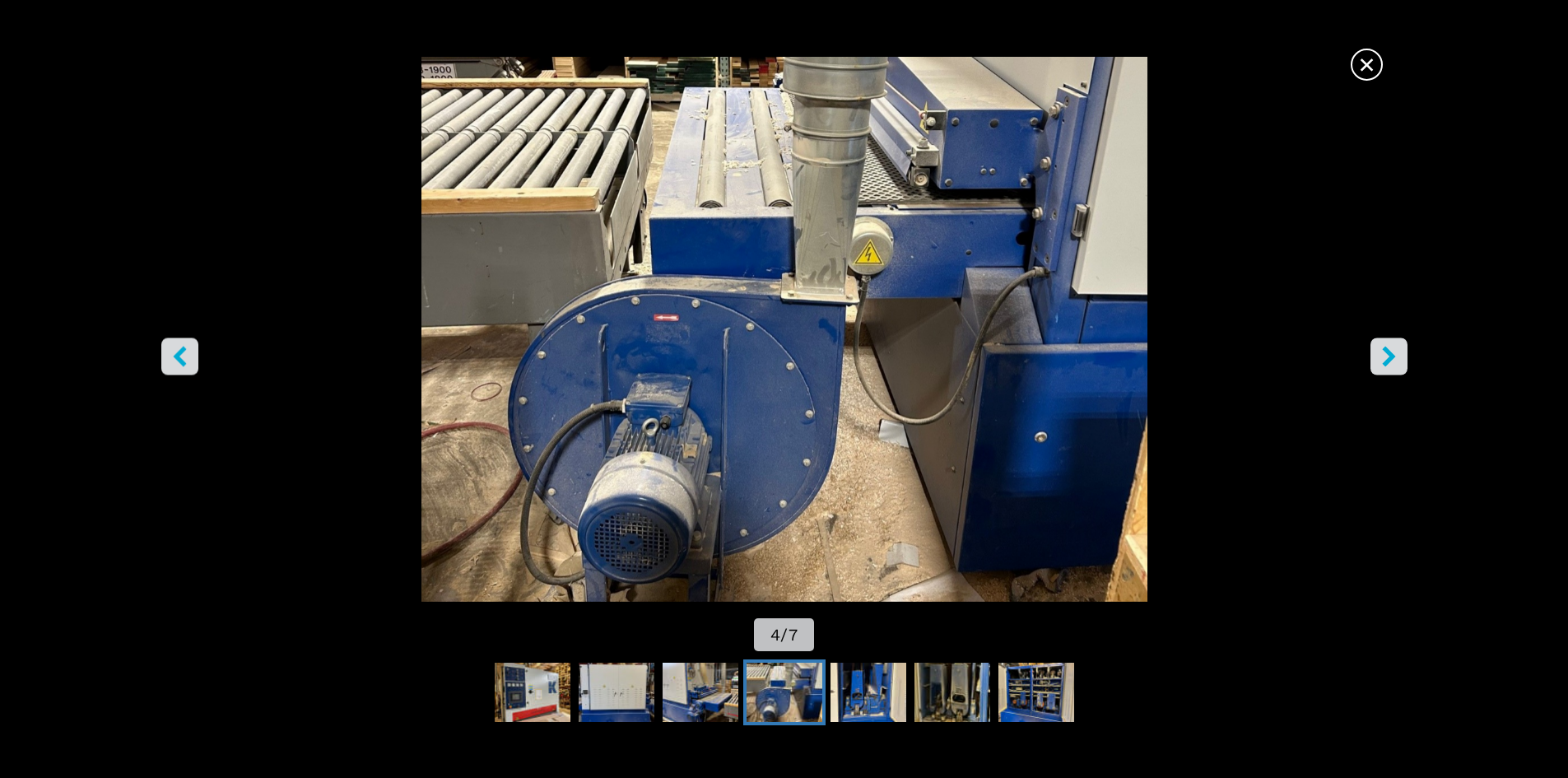
click at [1395, 352] on icon "right-button" at bounding box center [1388, 356] width 20 height 20
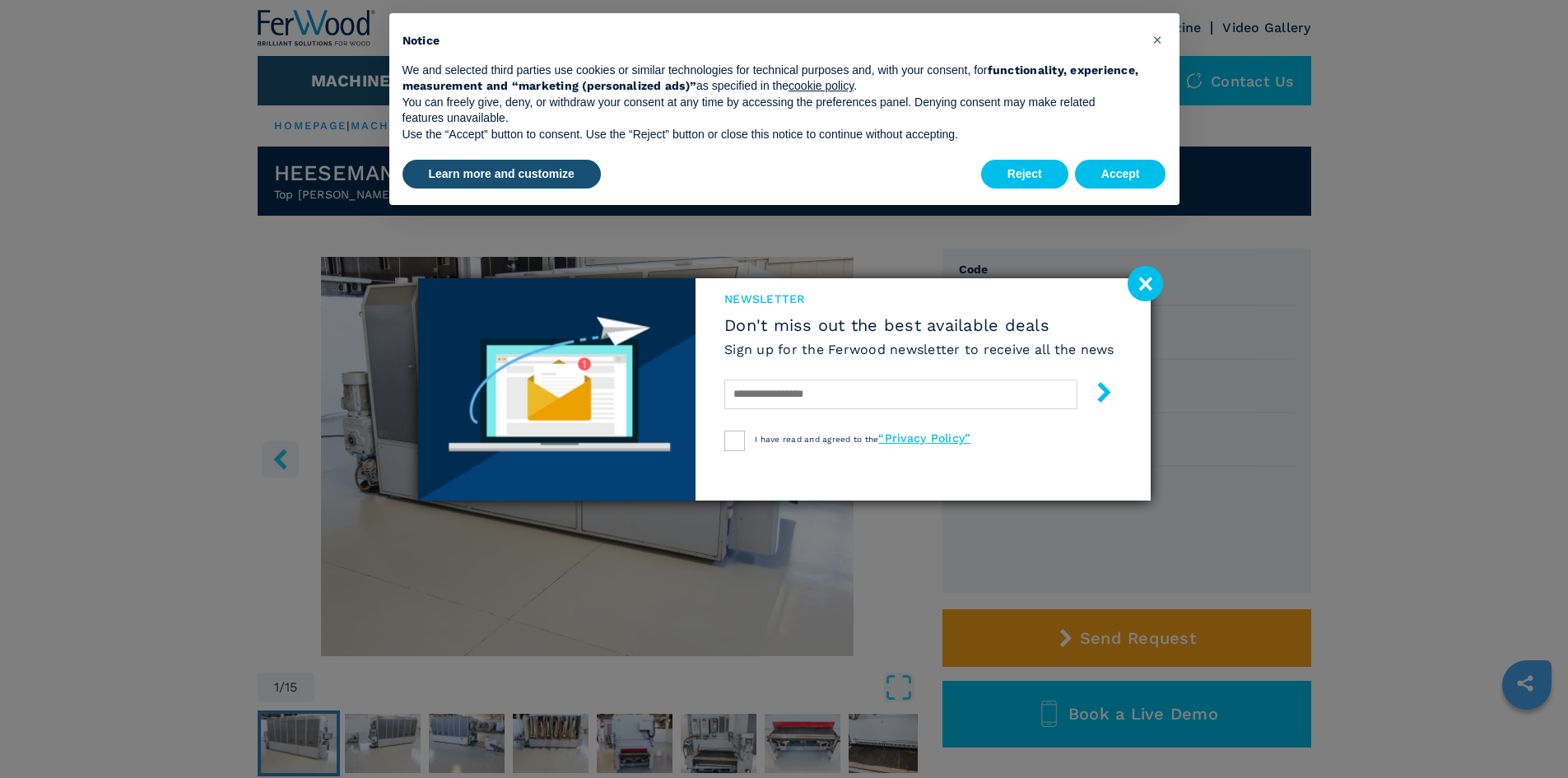
click at [1144, 289] on image at bounding box center [1146, 283] width 35 height 35
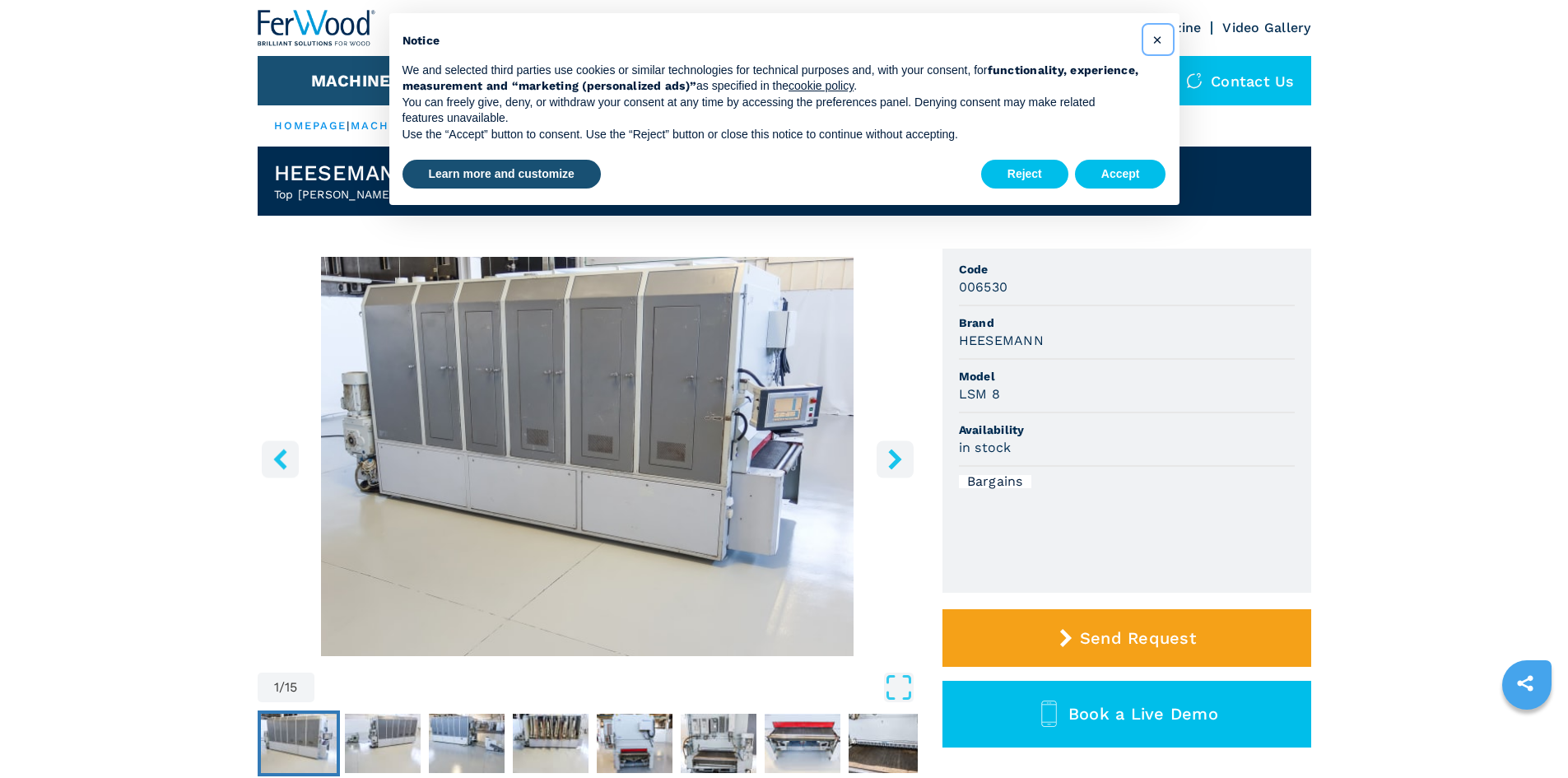
click at [1154, 37] on span "×" at bounding box center [1157, 39] width 10 height 19
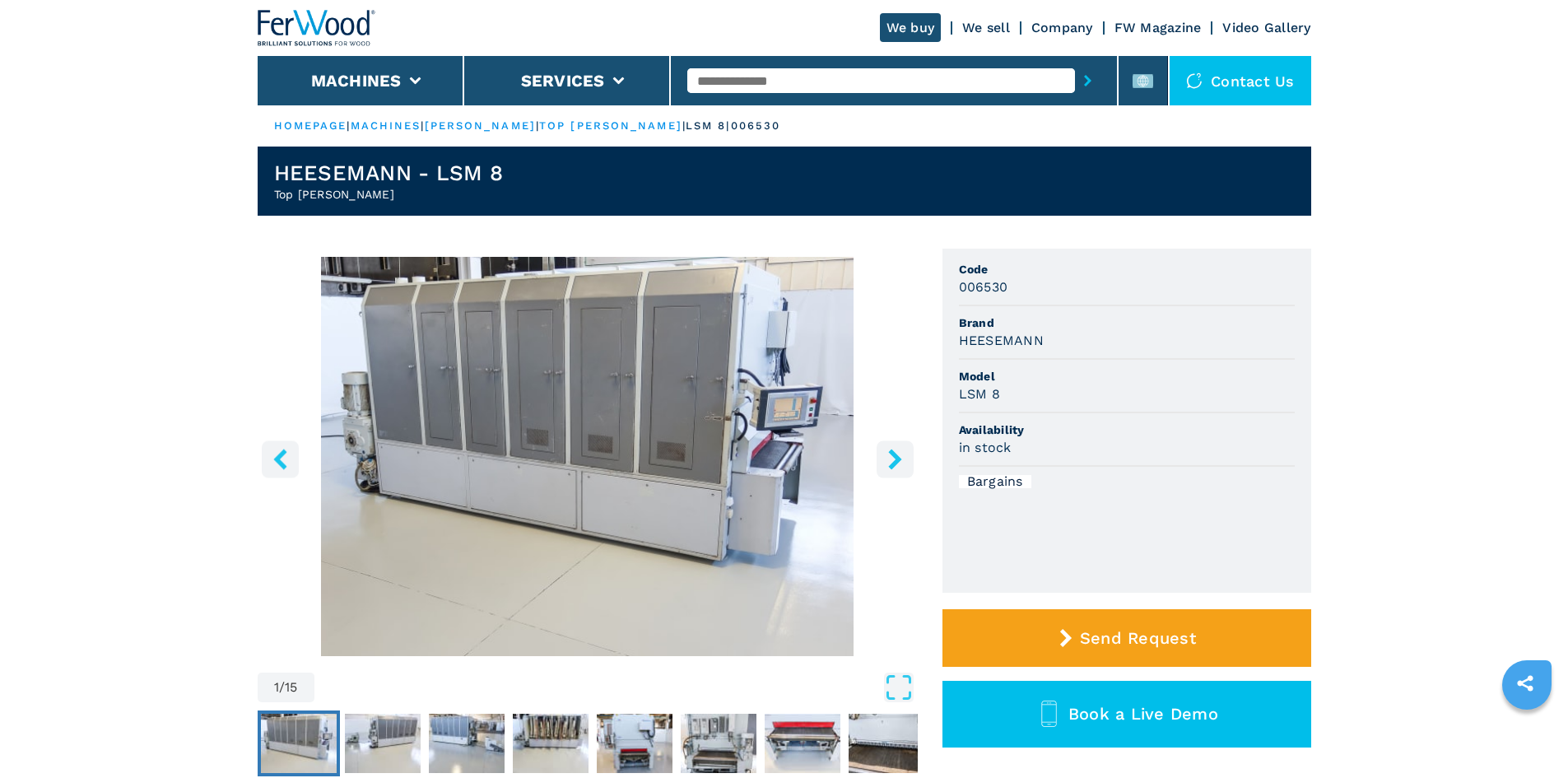
click at [733, 413] on img "Go to Slide 1" at bounding box center [588, 456] width 660 height 399
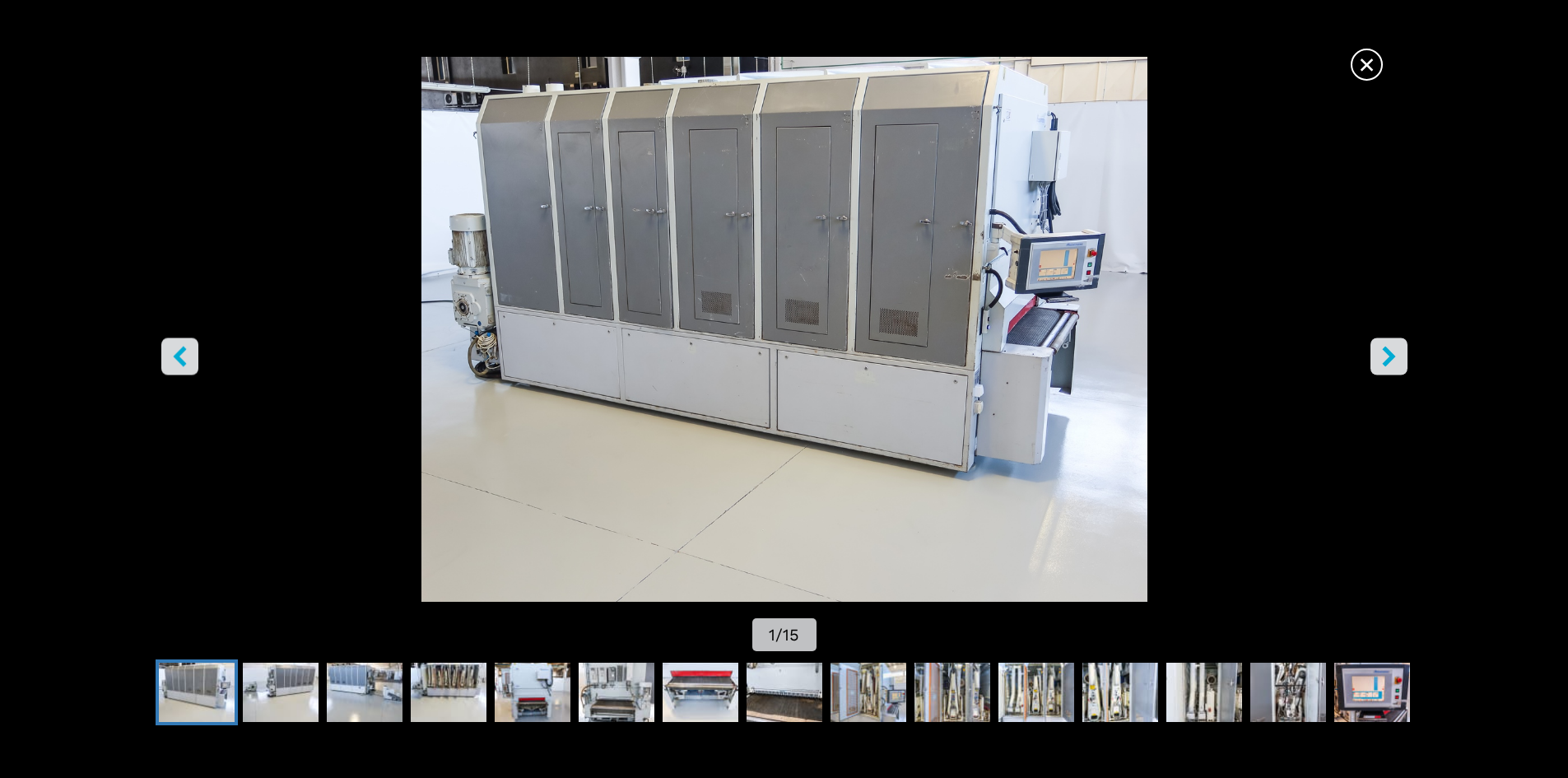
click at [1395, 344] on button "right-button" at bounding box center [1389, 356] width 37 height 37
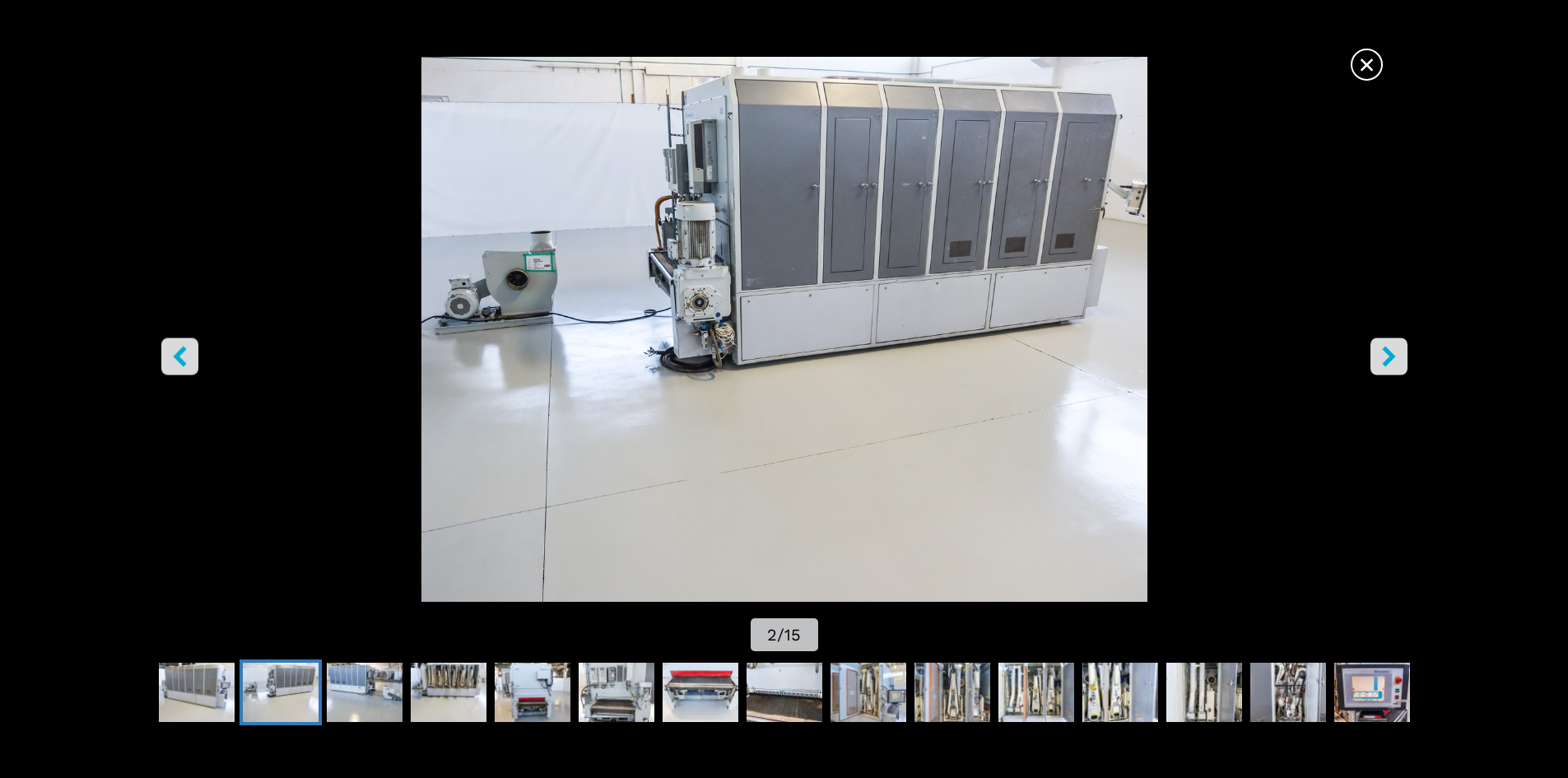
click at [1395, 344] on button "right-button" at bounding box center [1389, 356] width 37 height 37
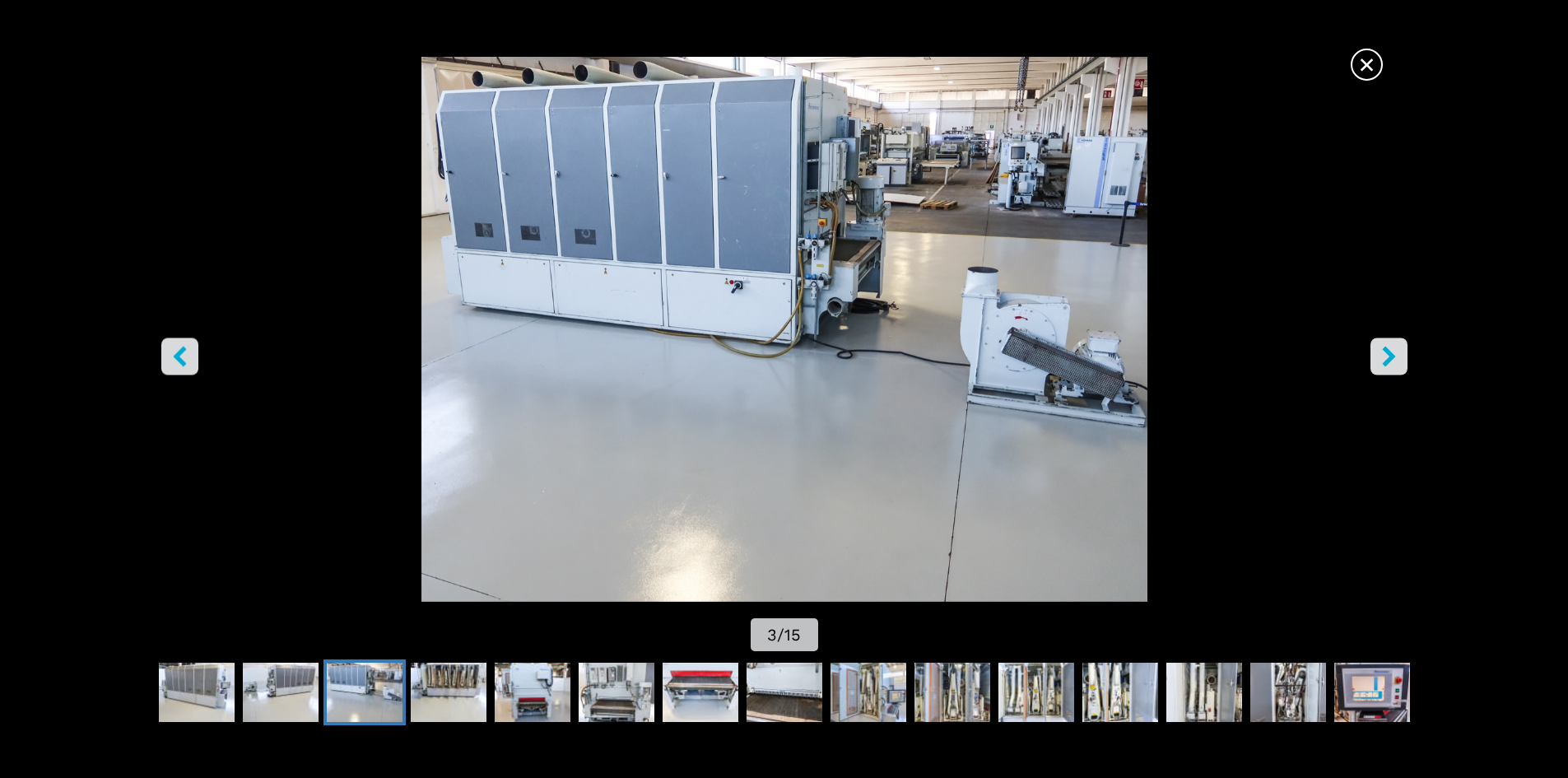
click at [1400, 343] on button "right-button" at bounding box center [1389, 356] width 37 height 37
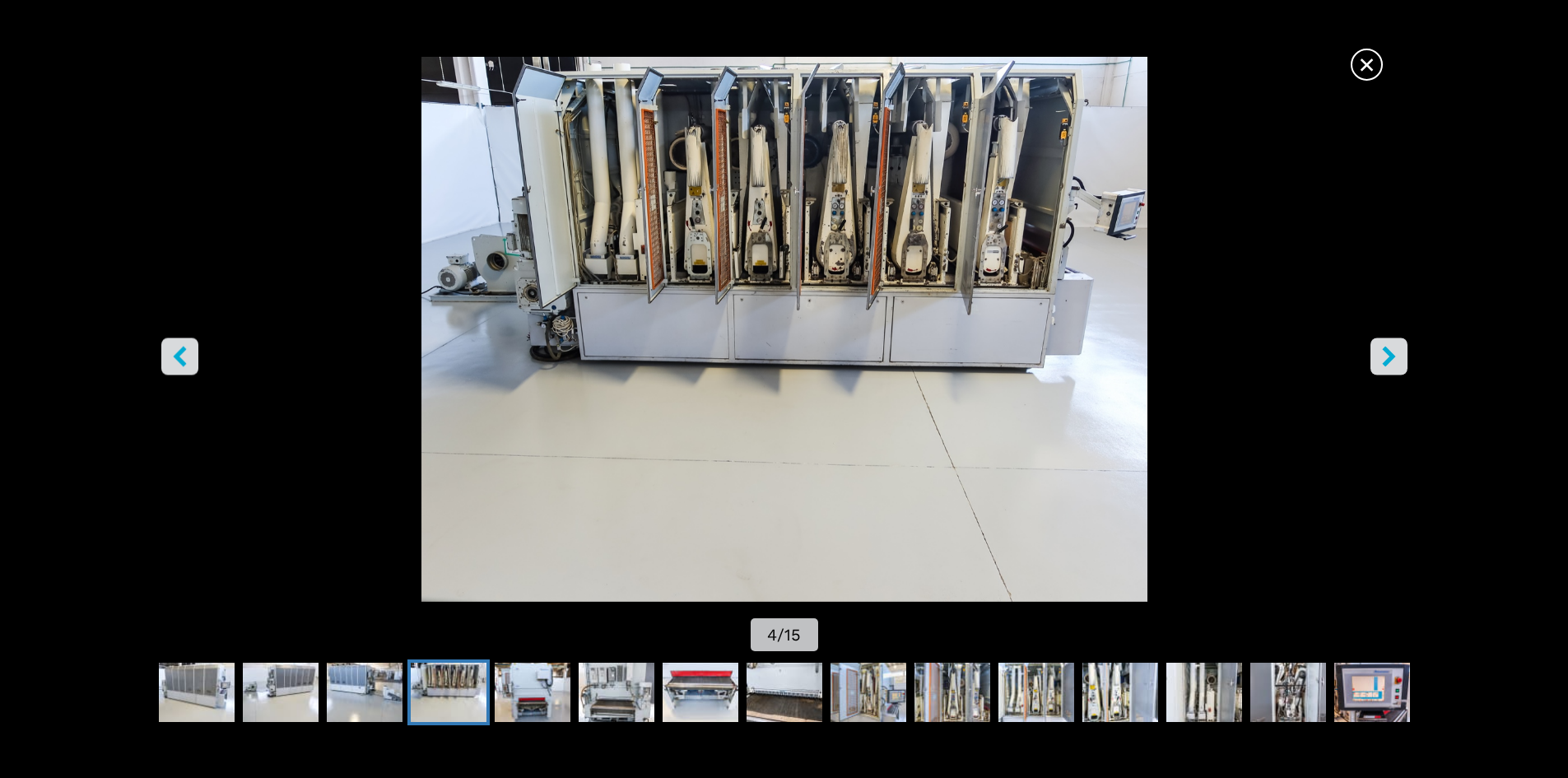
click at [1399, 343] on button "right-button" at bounding box center [1389, 356] width 37 height 37
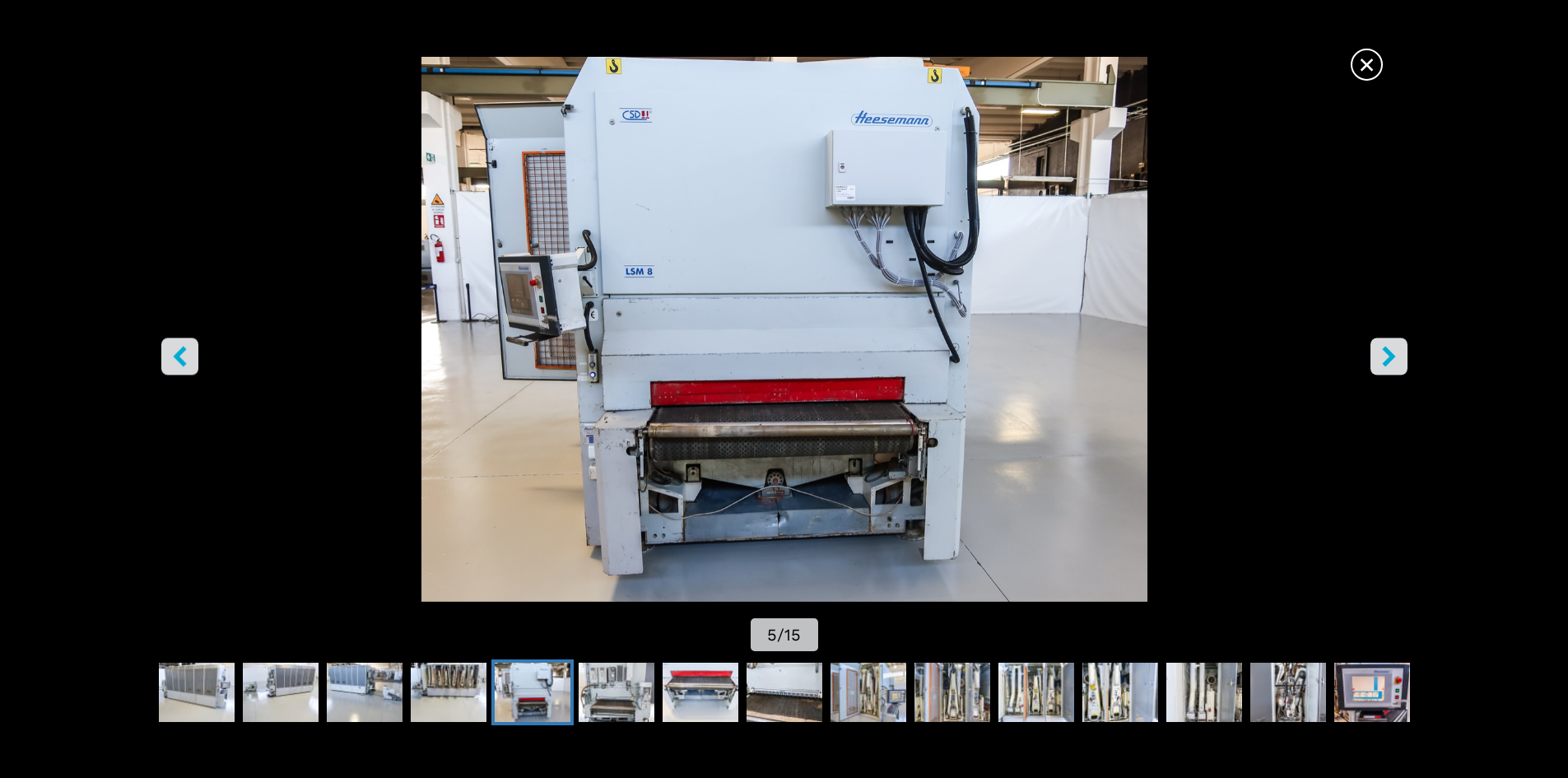
click at [1399, 343] on button "right-button" at bounding box center [1389, 356] width 37 height 37
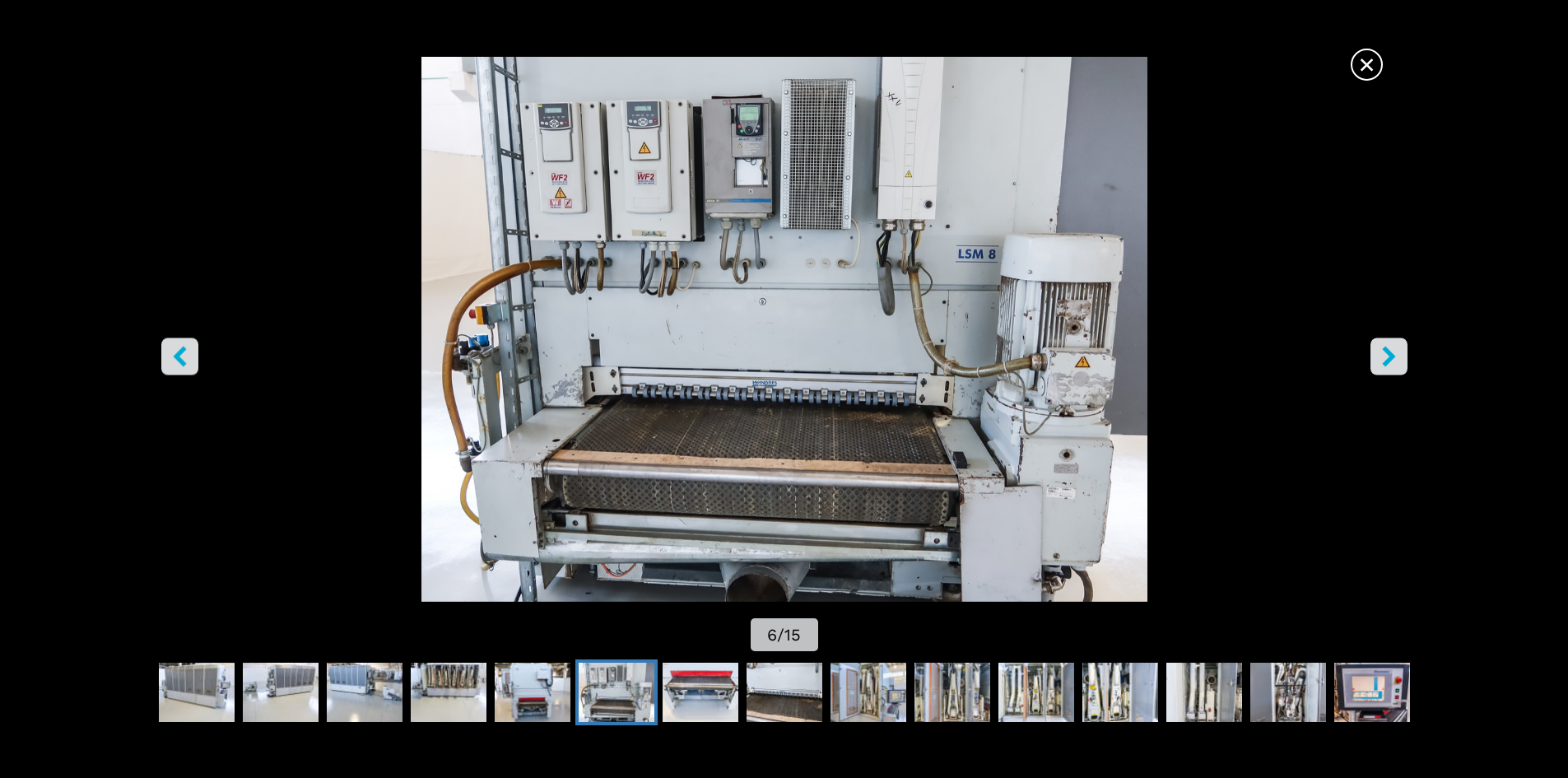
click at [1396, 349] on icon "right-button" at bounding box center [1388, 356] width 20 height 20
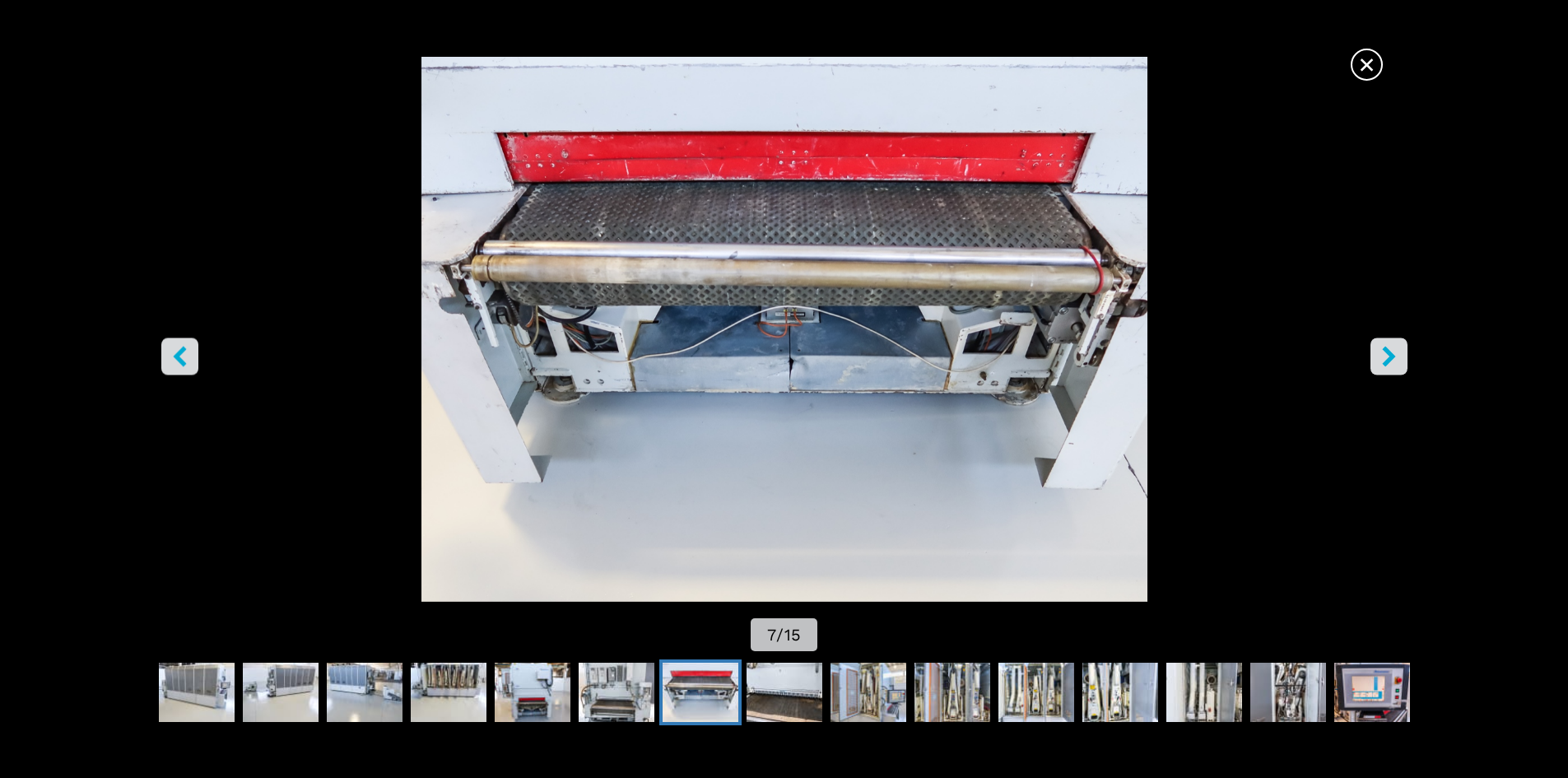
click at [1396, 349] on icon "right-button" at bounding box center [1388, 356] width 20 height 20
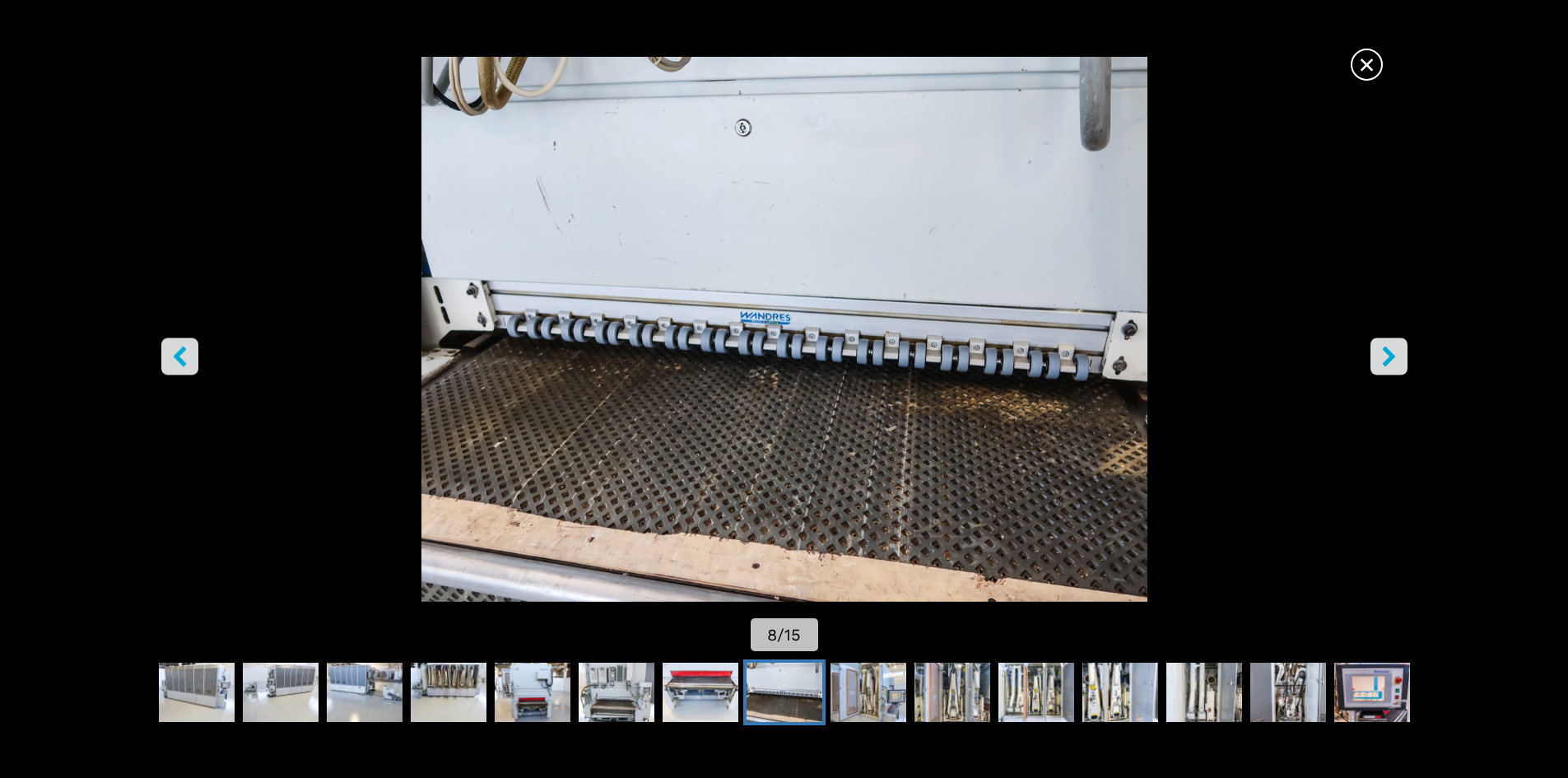
click at [1396, 349] on icon "right-button" at bounding box center [1388, 356] width 20 height 20
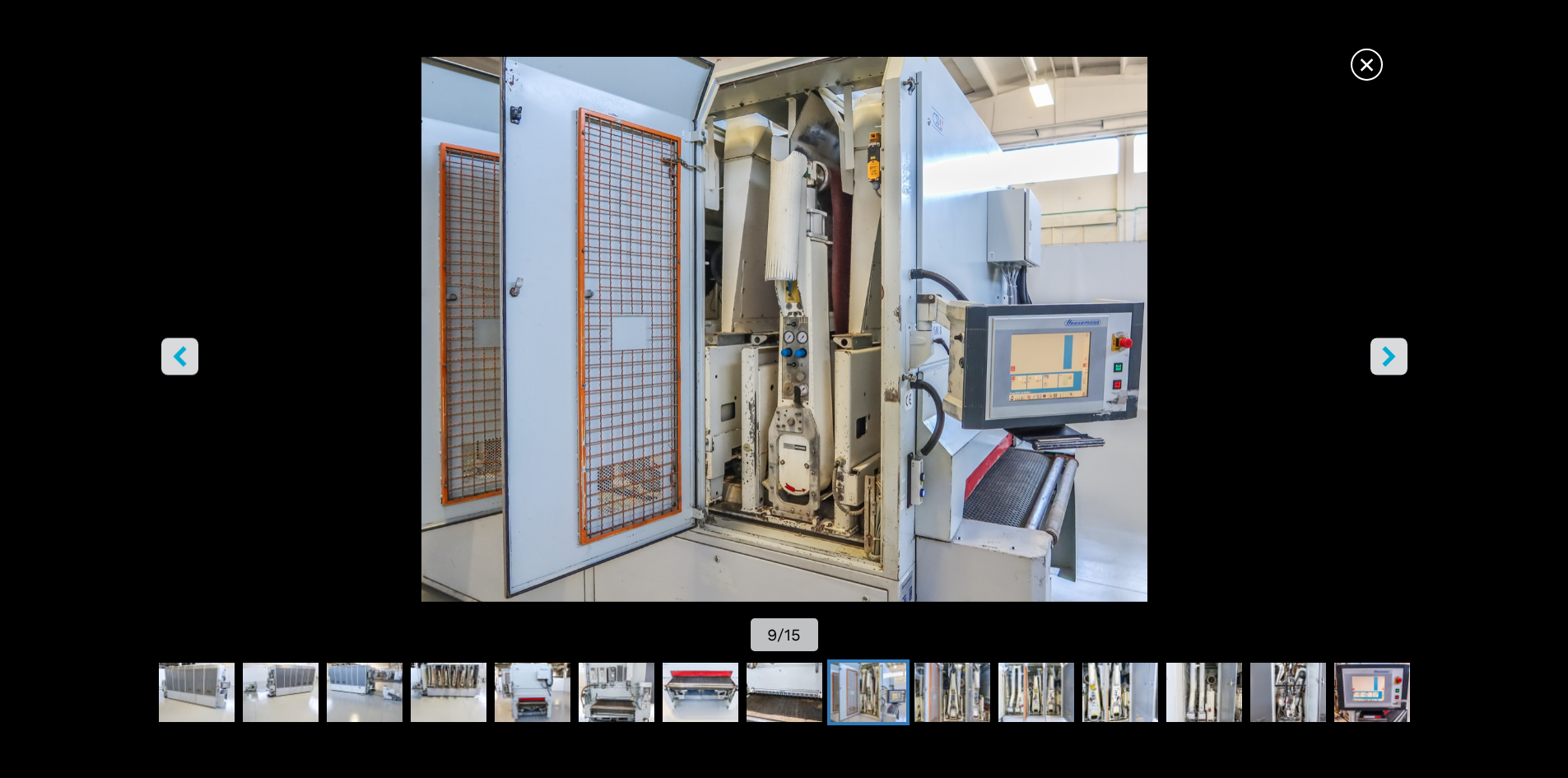
click at [1396, 349] on icon "right-button" at bounding box center [1388, 356] width 20 height 20
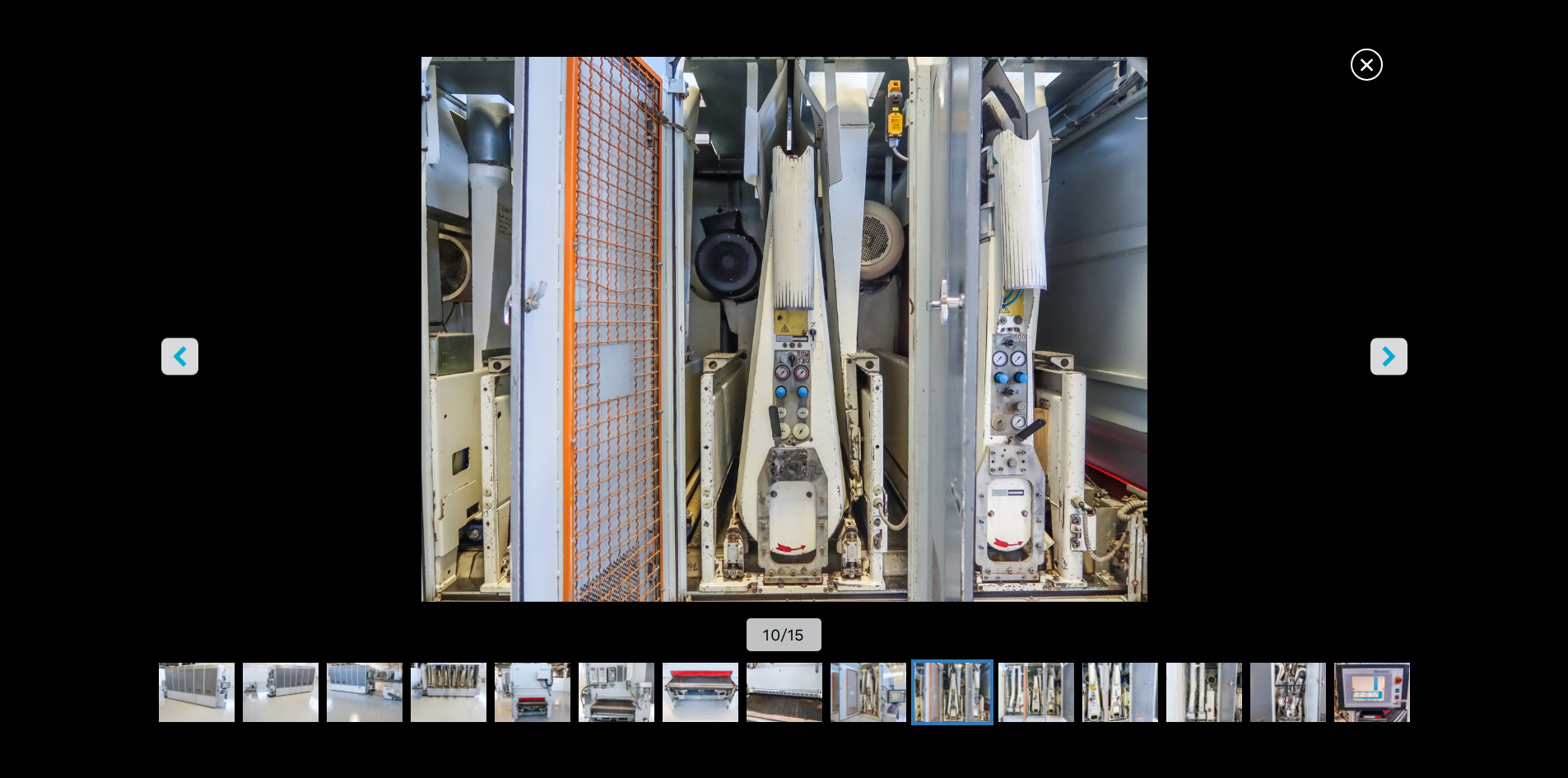
click at [1395, 348] on icon "right-button" at bounding box center [1388, 356] width 20 height 20
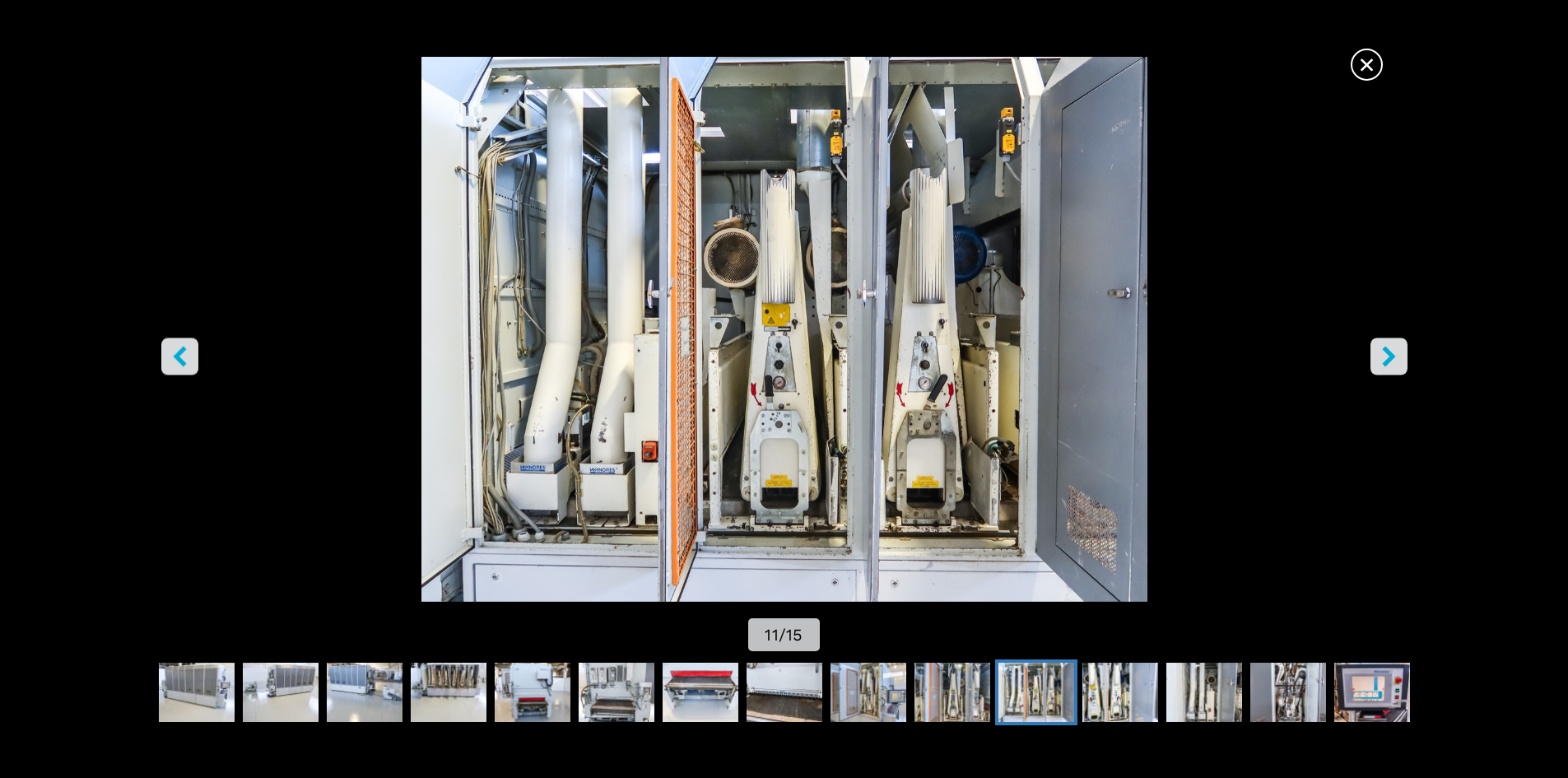
click at [1395, 348] on icon "right-button" at bounding box center [1388, 356] width 20 height 20
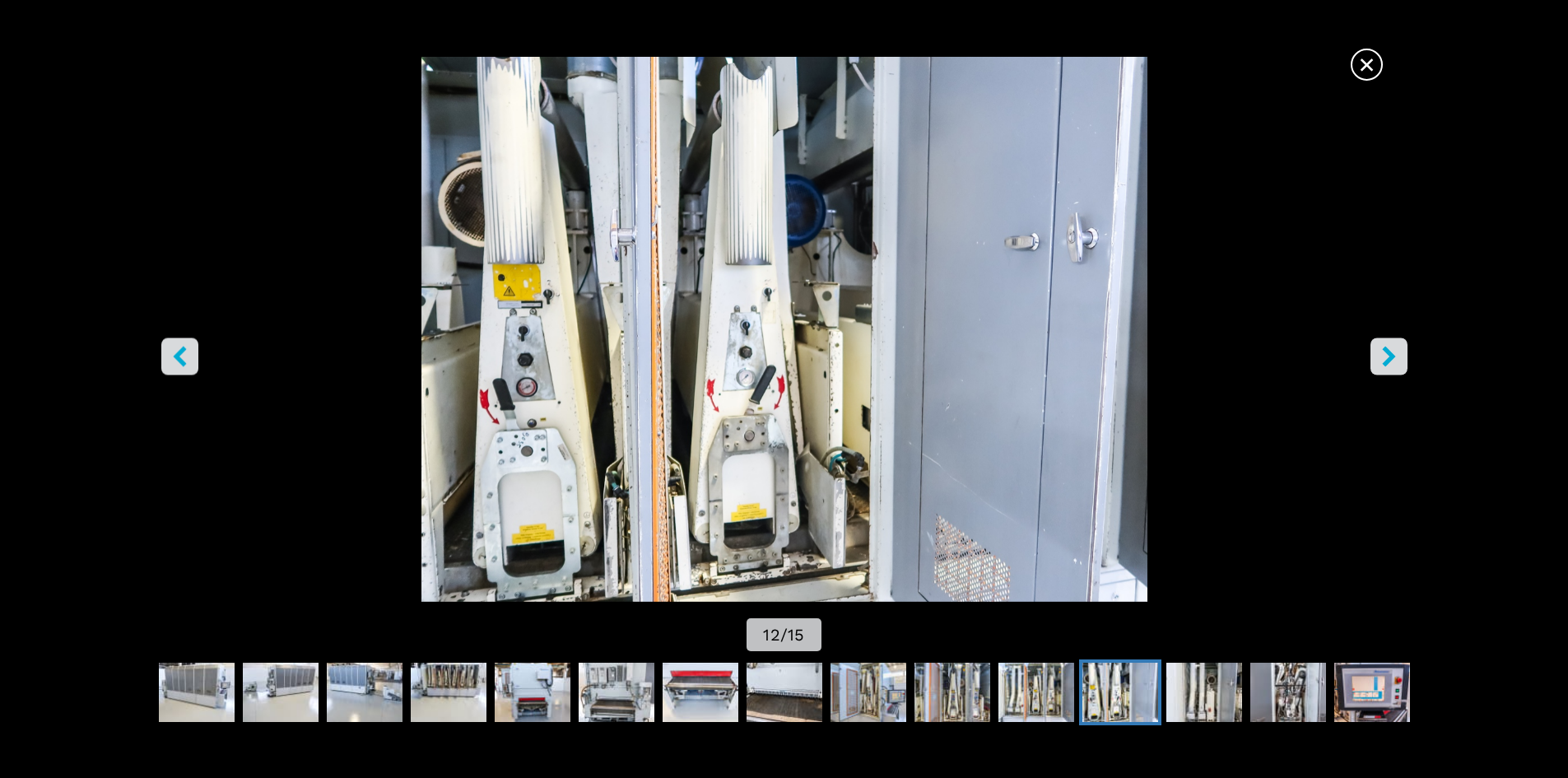
click at [1395, 347] on icon "right-button" at bounding box center [1388, 356] width 20 height 20
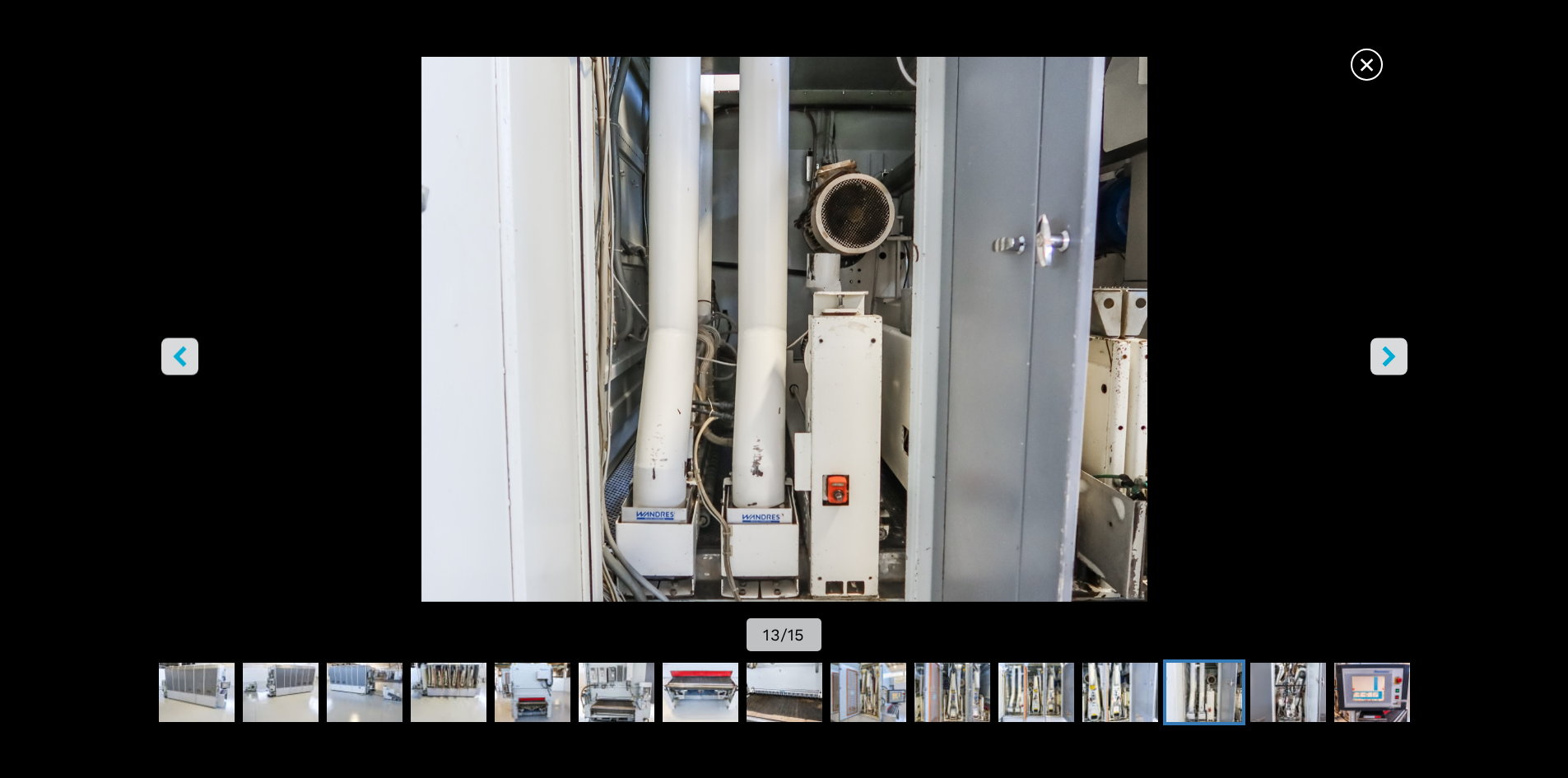
click at [1395, 347] on icon "right-button" at bounding box center [1388, 356] width 20 height 20
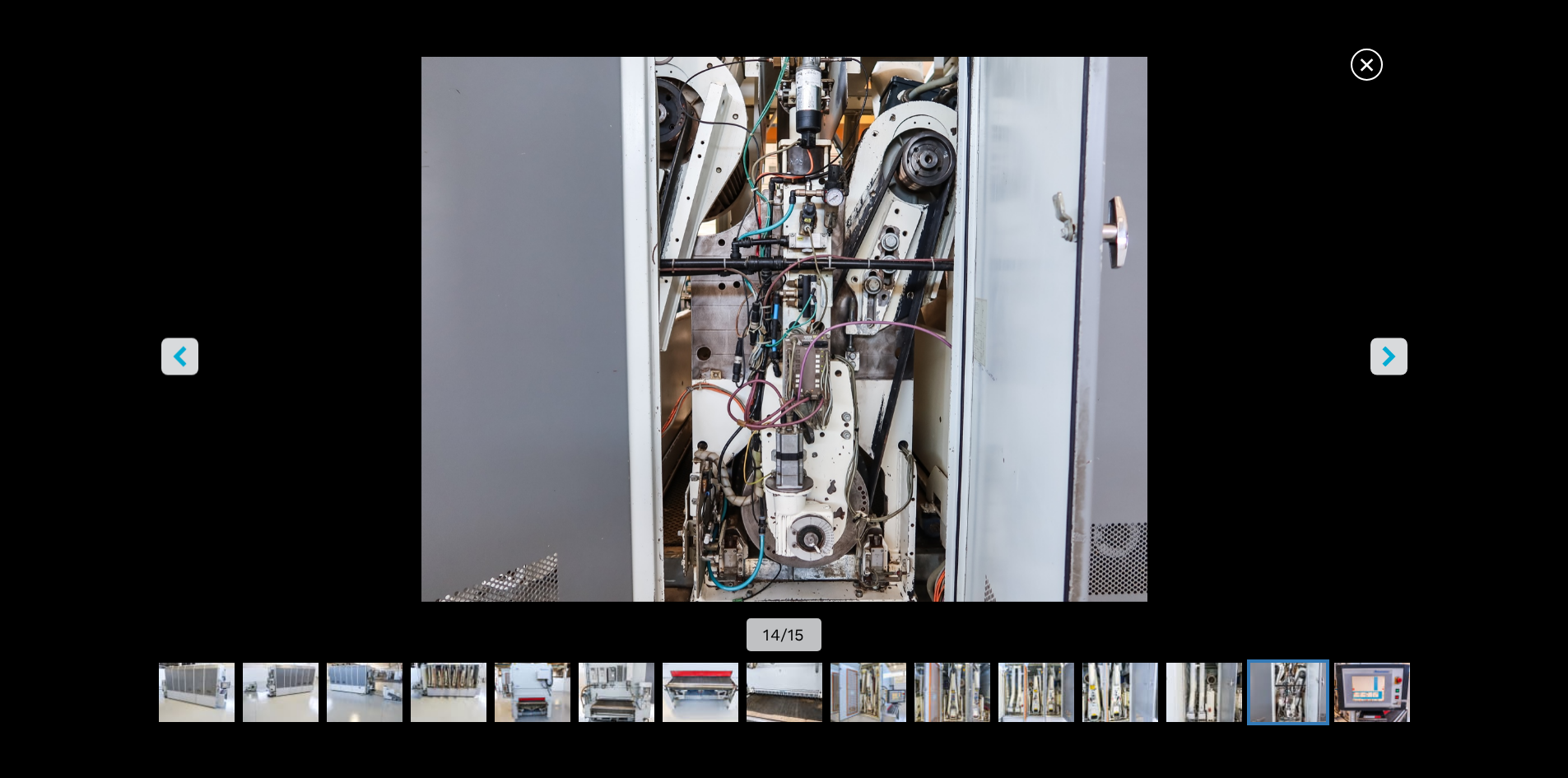
click at [1395, 347] on icon "right-button" at bounding box center [1388, 356] width 20 height 20
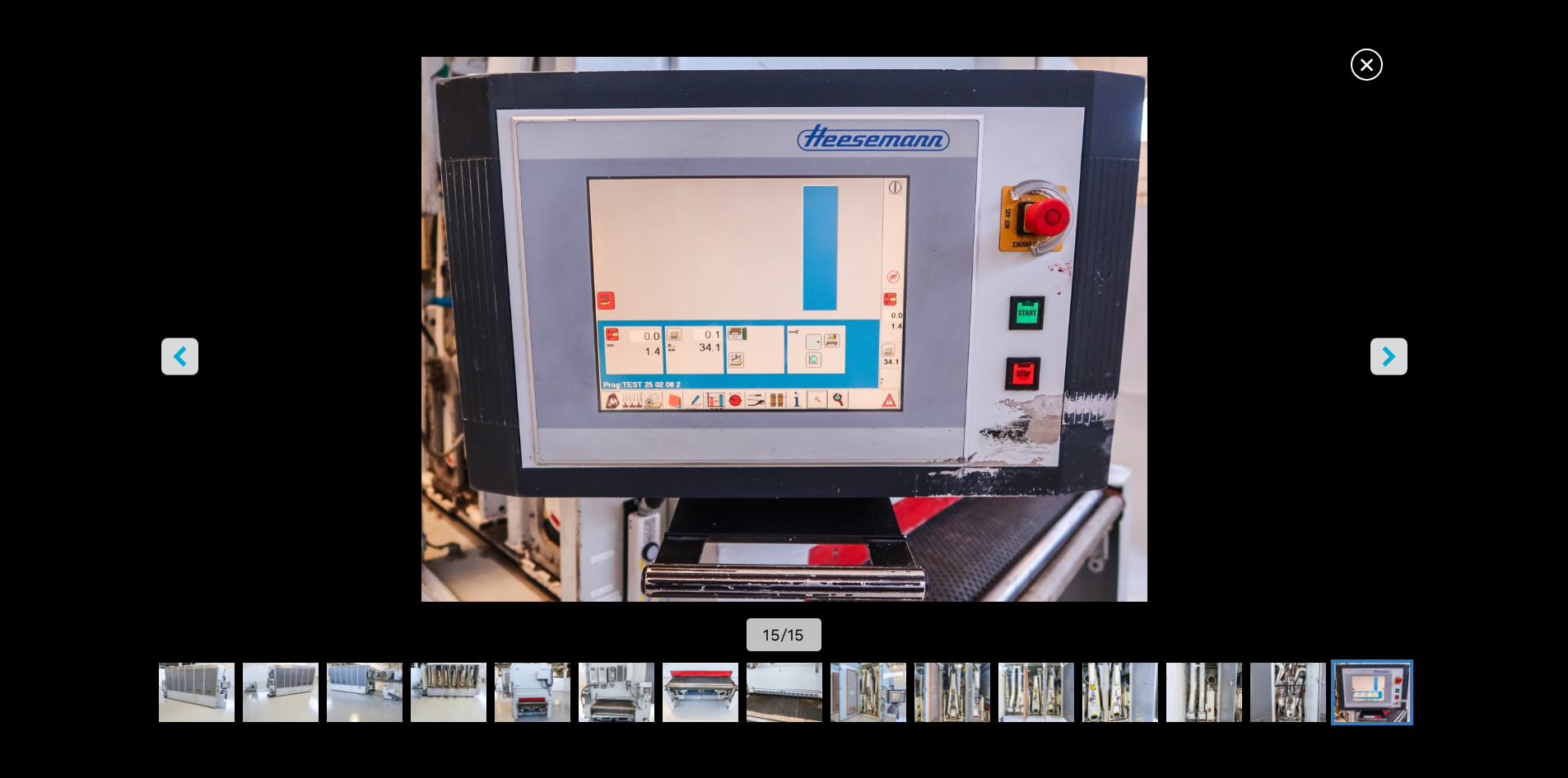
click at [1359, 64] on span "×" at bounding box center [1367, 61] width 29 height 29
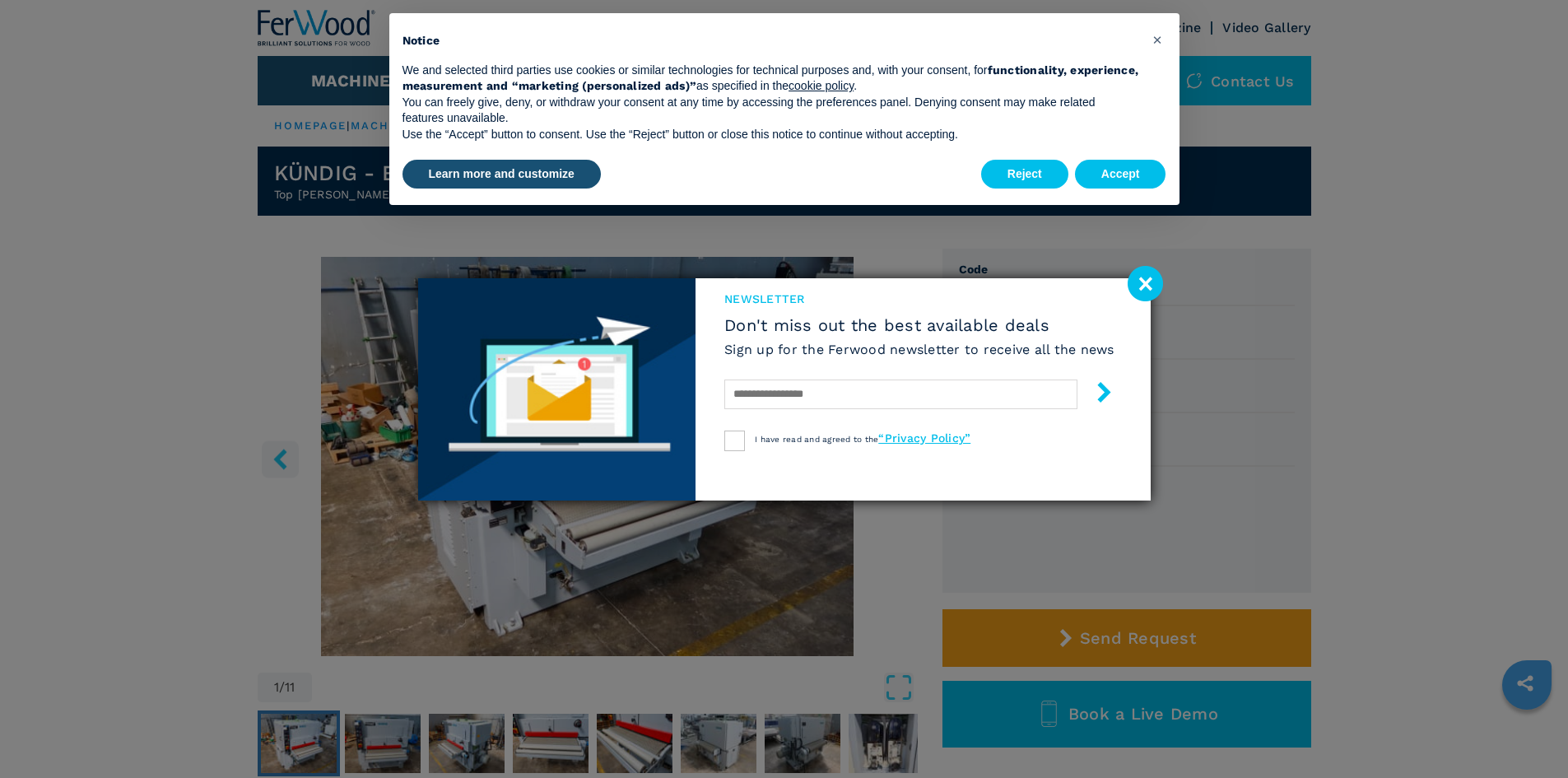
click at [1149, 295] on image at bounding box center [1146, 283] width 35 height 35
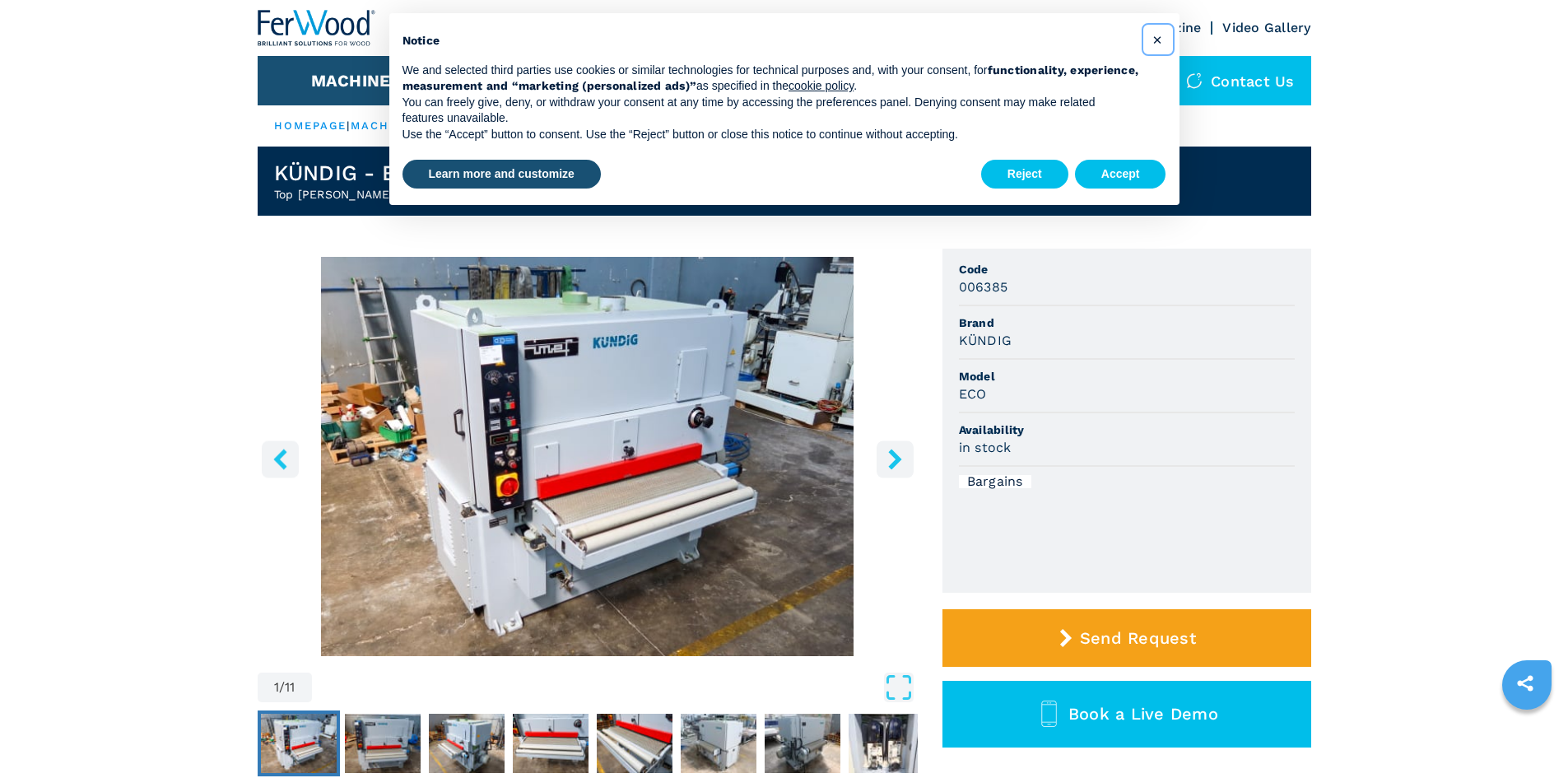
click at [1152, 42] on button "×" at bounding box center [1158, 40] width 27 height 27
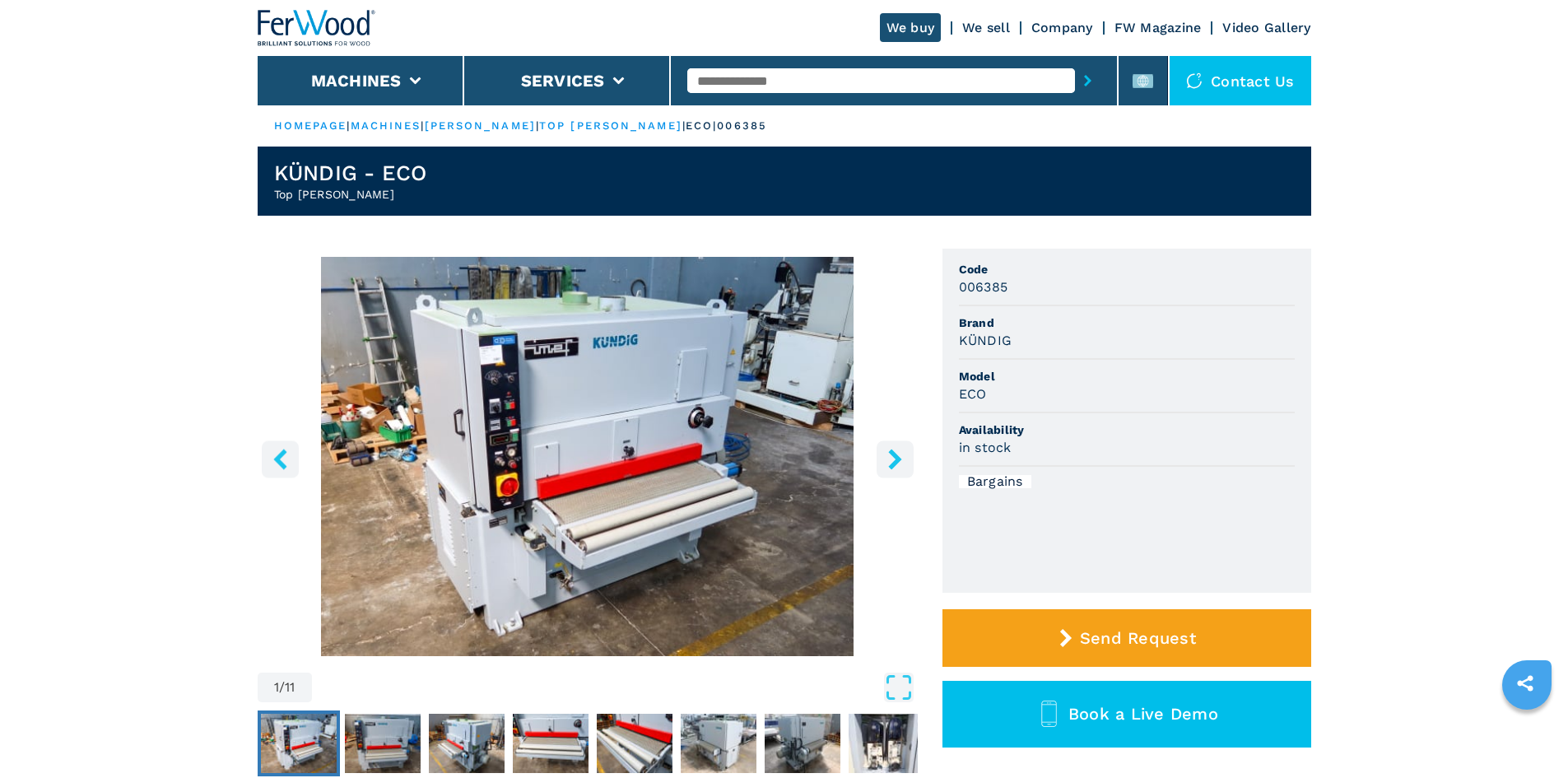
click at [640, 484] on img "Go to Slide 1" at bounding box center [588, 456] width 660 height 399
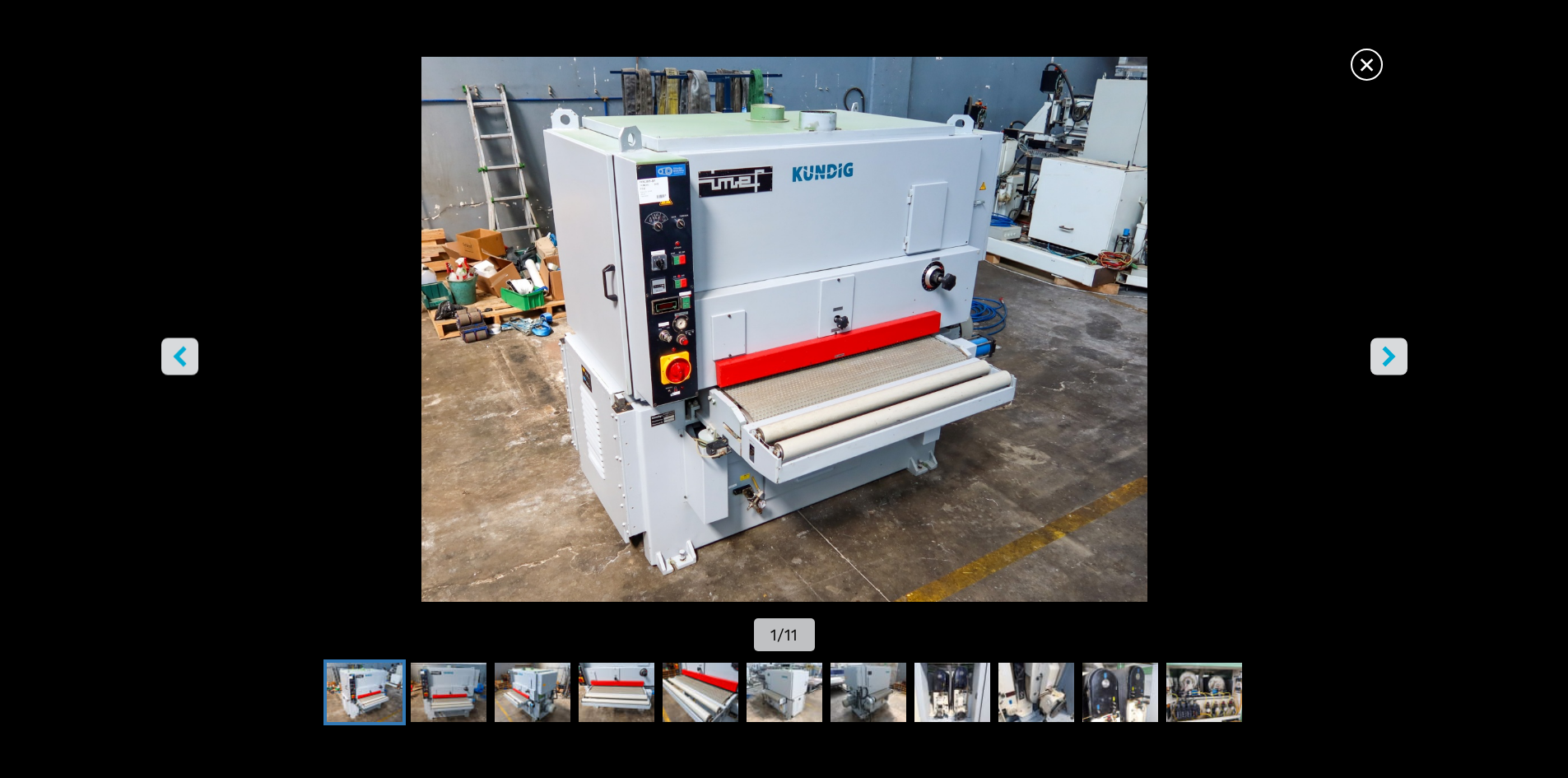
click at [1381, 358] on icon "right-button" at bounding box center [1388, 356] width 20 height 20
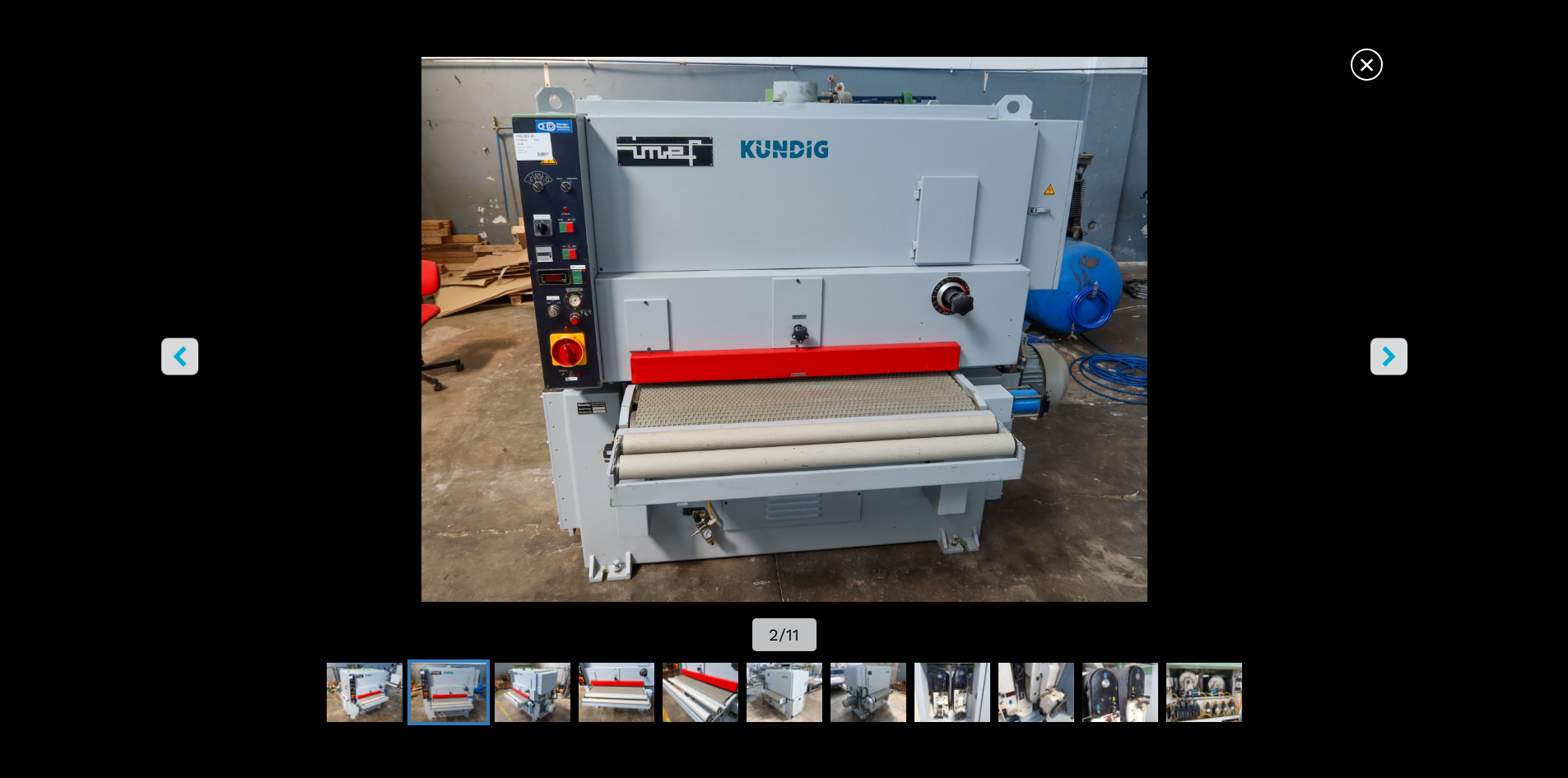
click at [1381, 358] on icon "right-button" at bounding box center [1388, 356] width 20 height 20
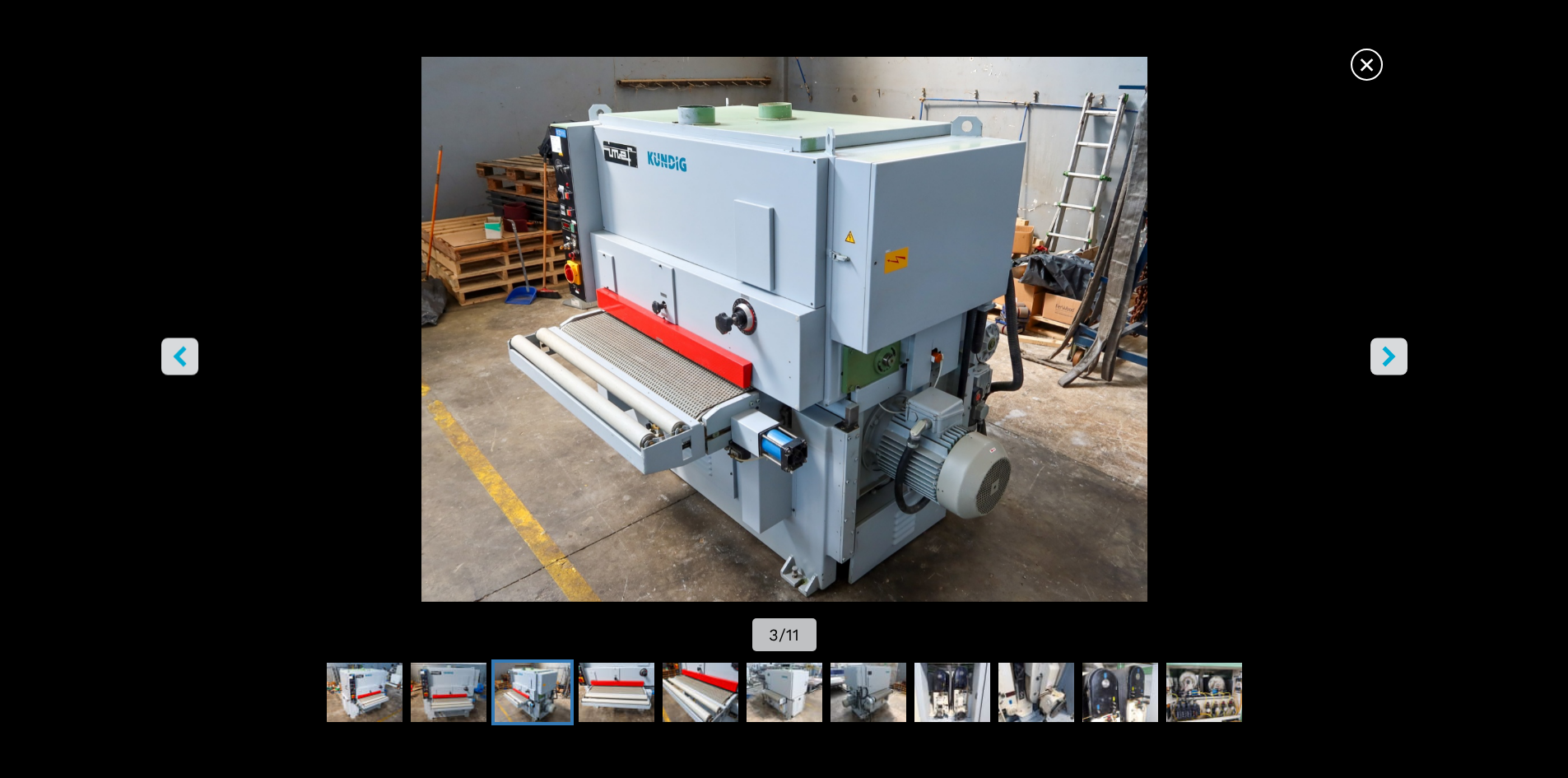
click at [1381, 358] on icon "right-button" at bounding box center [1388, 356] width 20 height 20
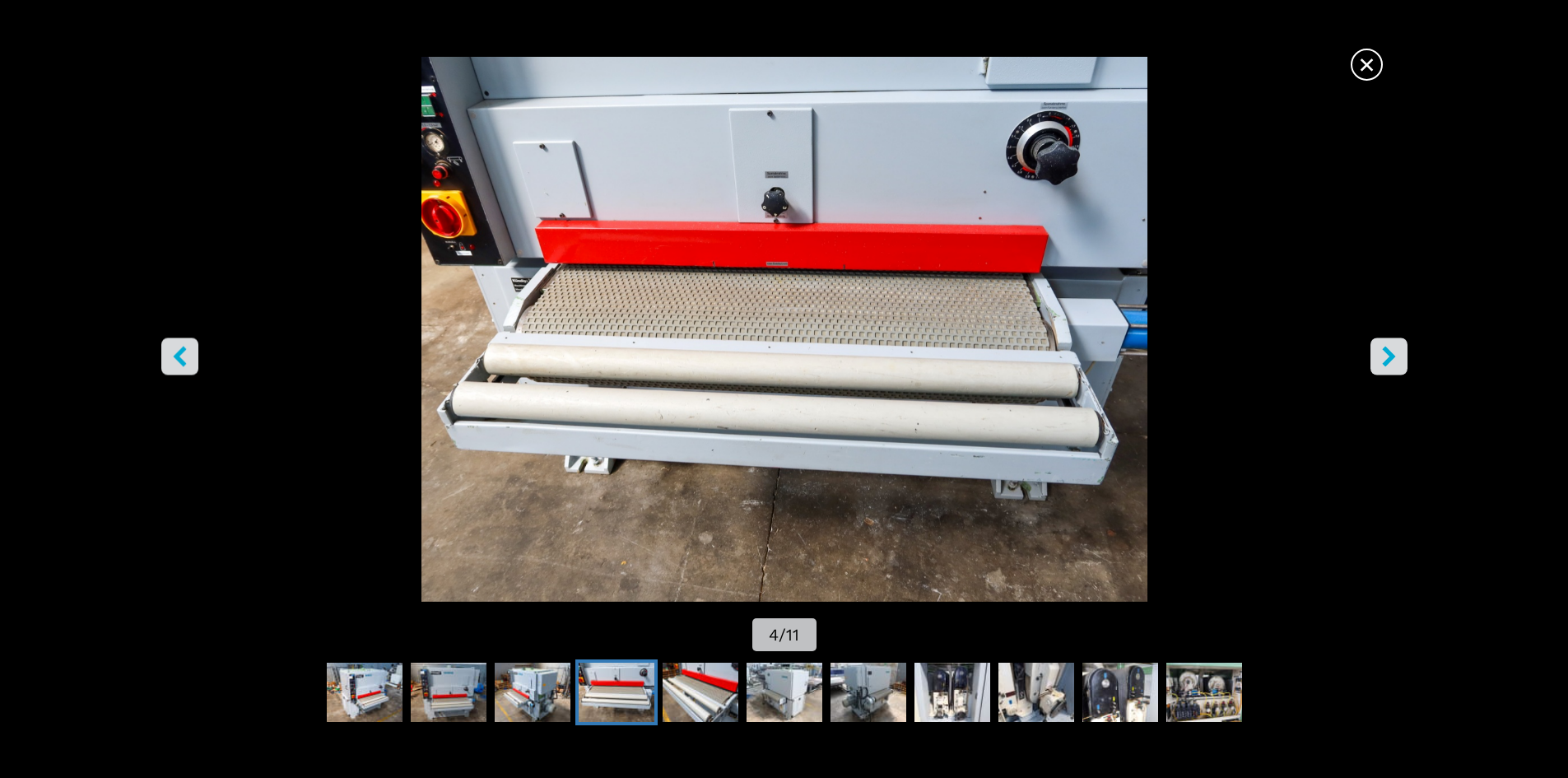
click at [1381, 358] on icon "right-button" at bounding box center [1388, 356] width 20 height 20
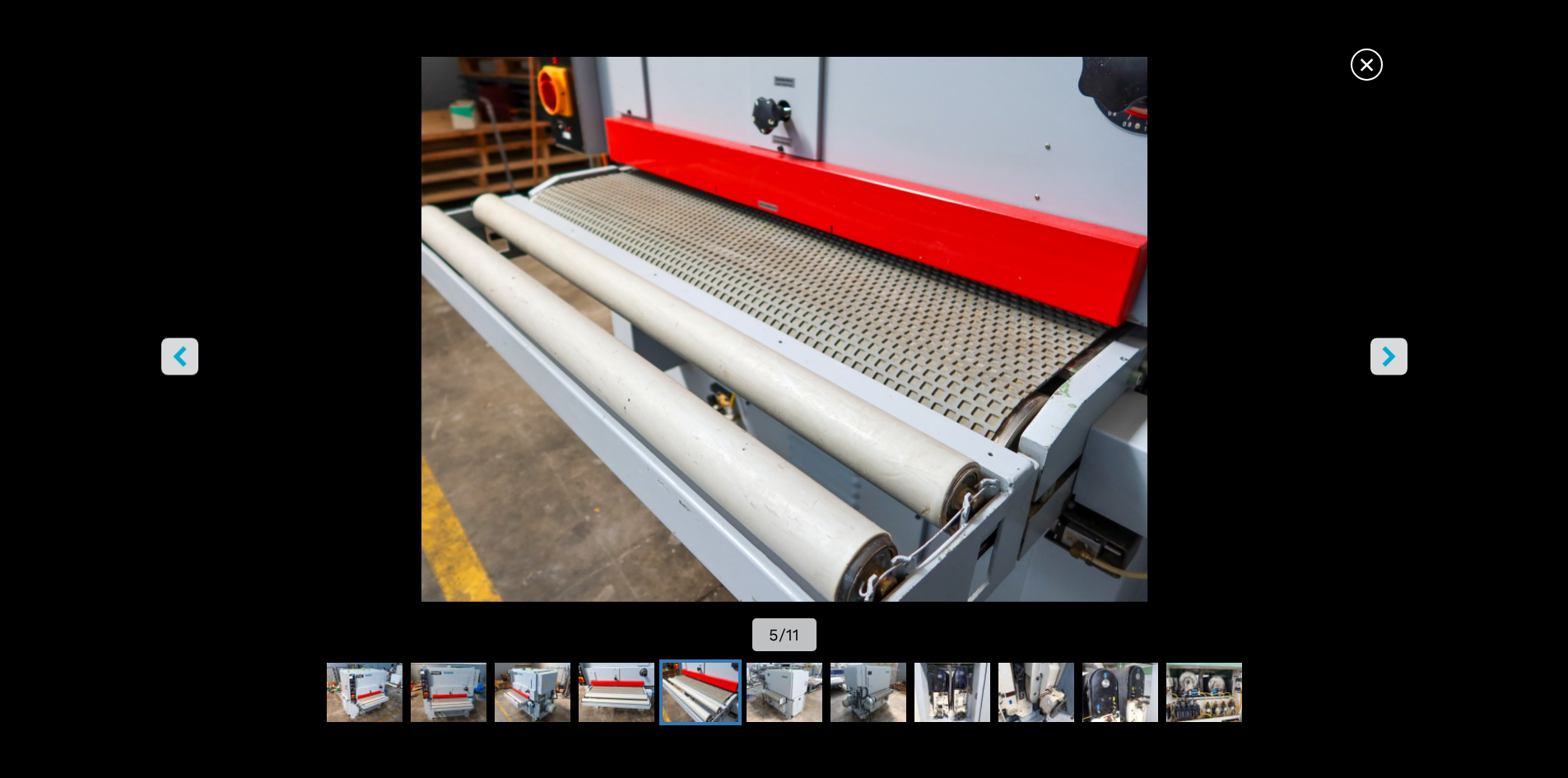
click at [1380, 357] on icon "right-button" at bounding box center [1388, 356] width 20 height 20
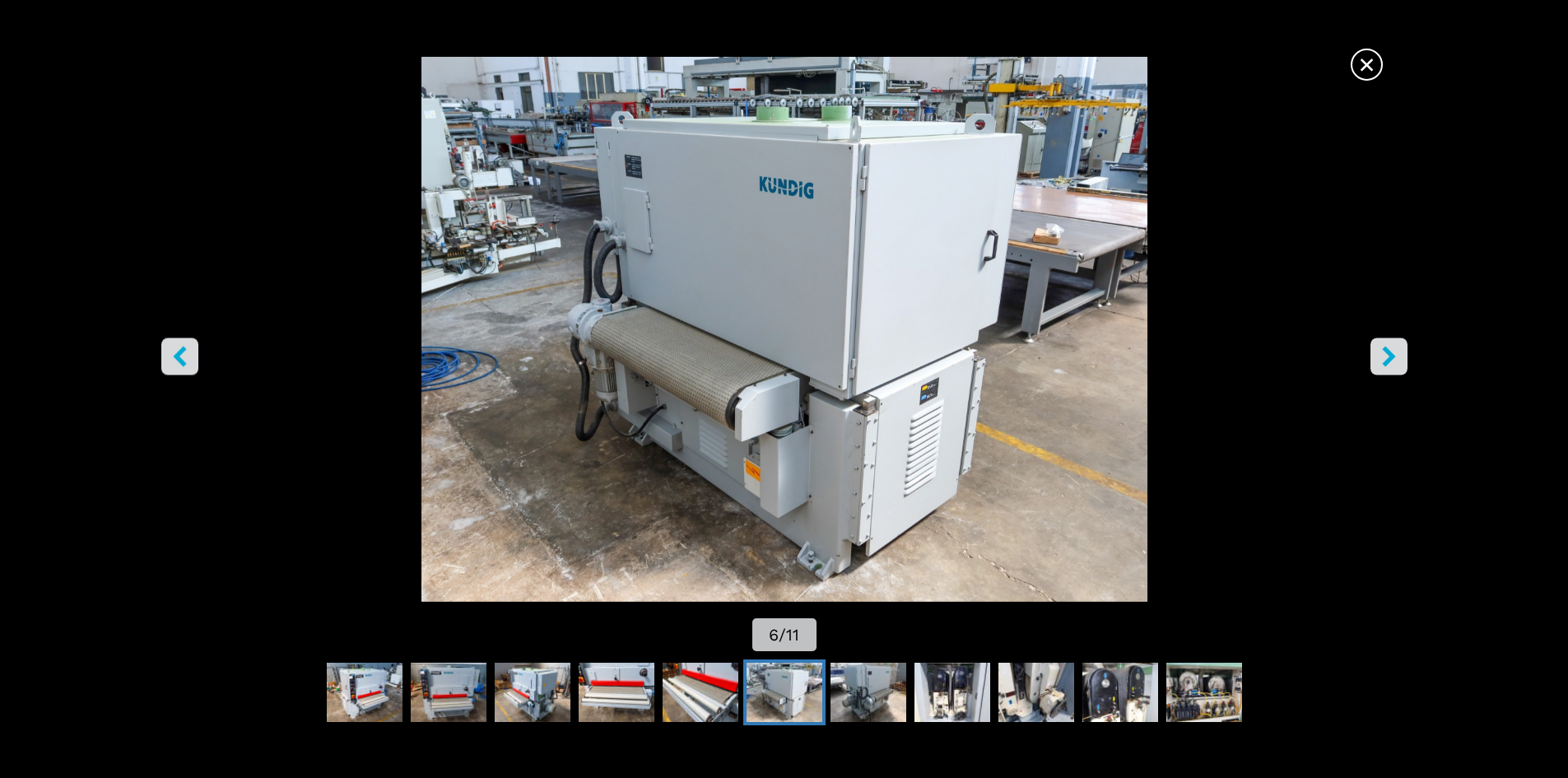
click at [1380, 357] on icon "right-button" at bounding box center [1388, 356] width 20 height 20
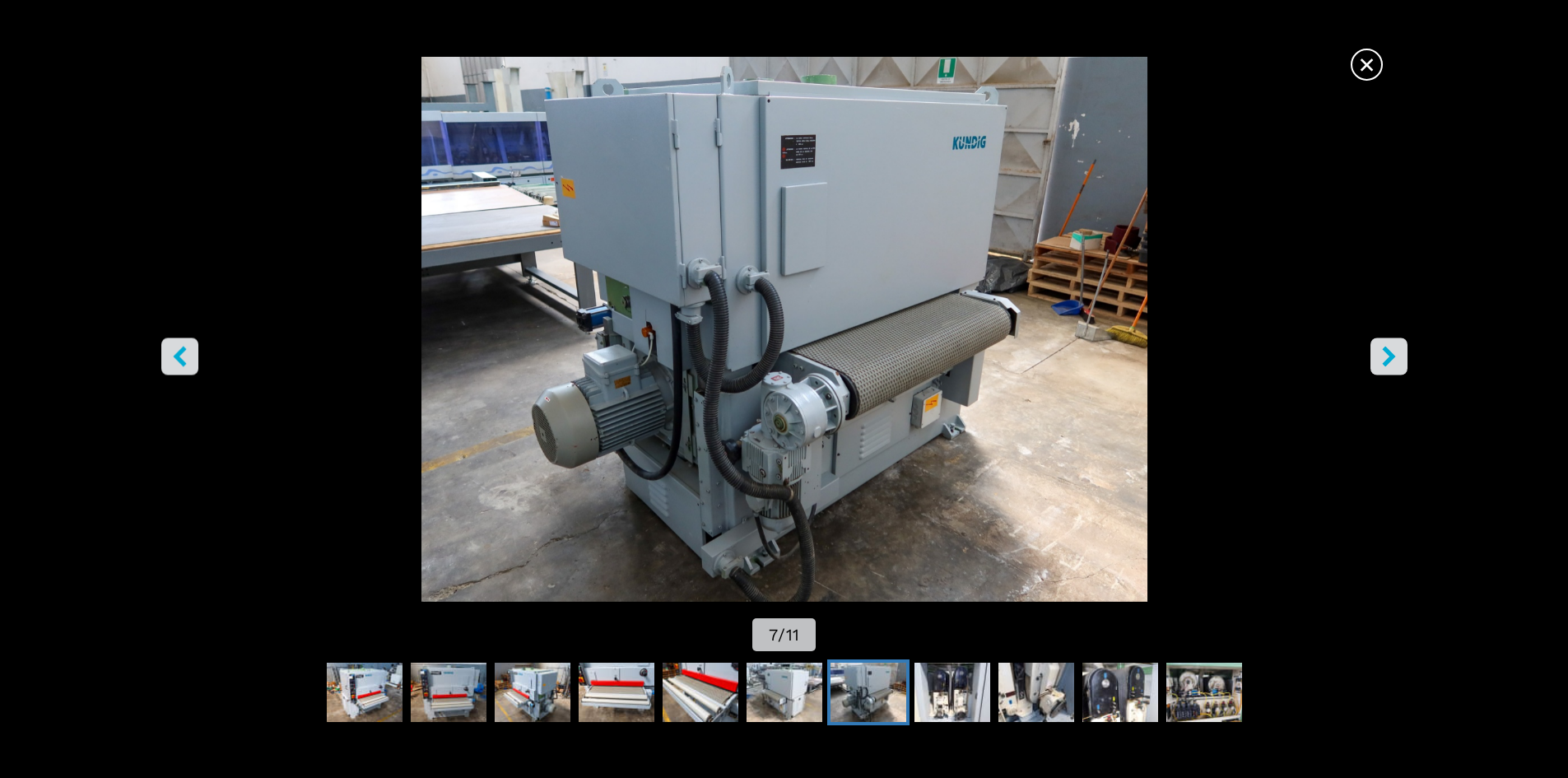
click at [1380, 357] on icon "right-button" at bounding box center [1388, 356] width 20 height 20
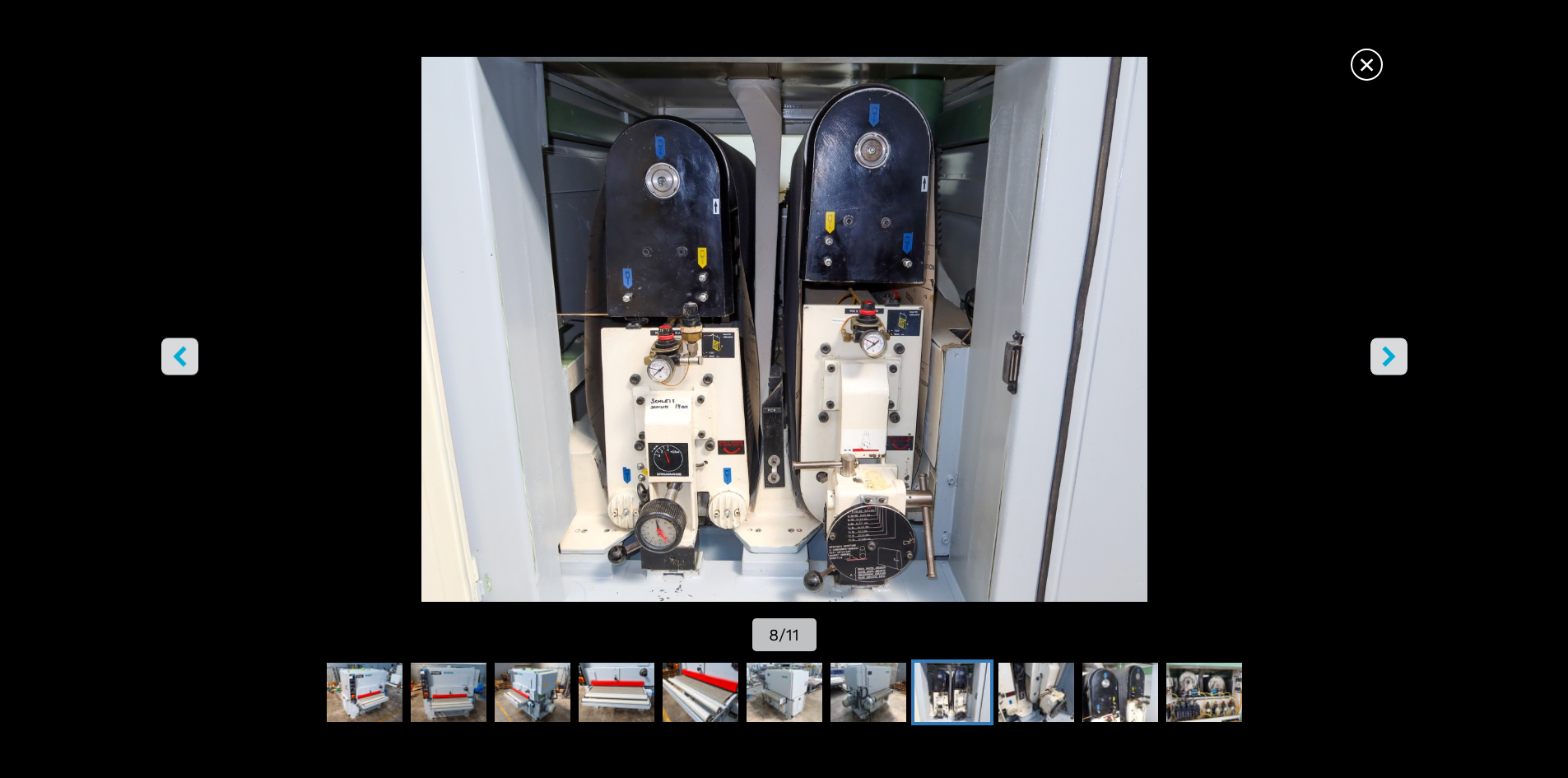
click at [1384, 347] on icon "right-button" at bounding box center [1388, 356] width 20 height 20
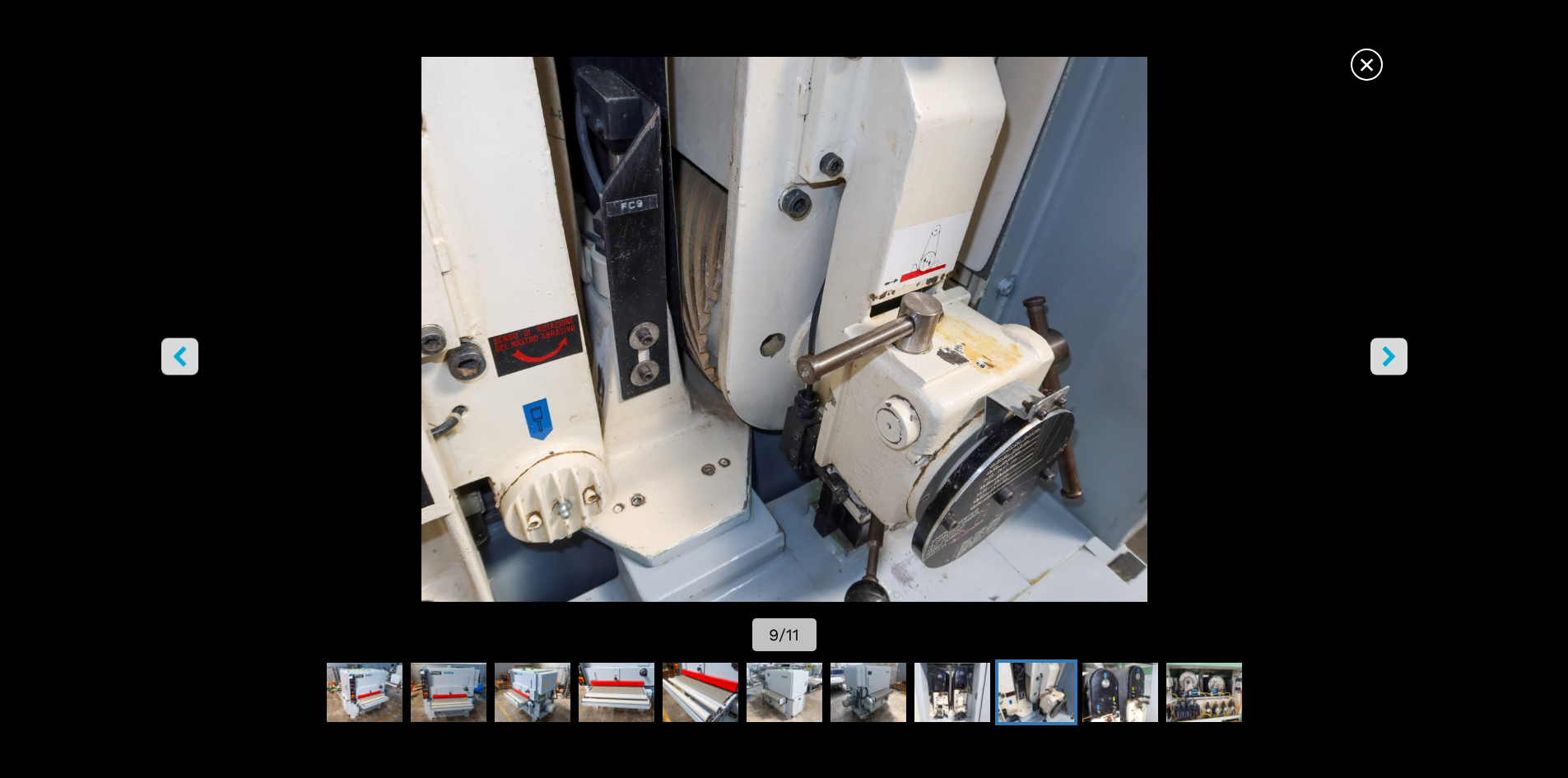
click at [1384, 347] on icon "right-button" at bounding box center [1388, 356] width 20 height 20
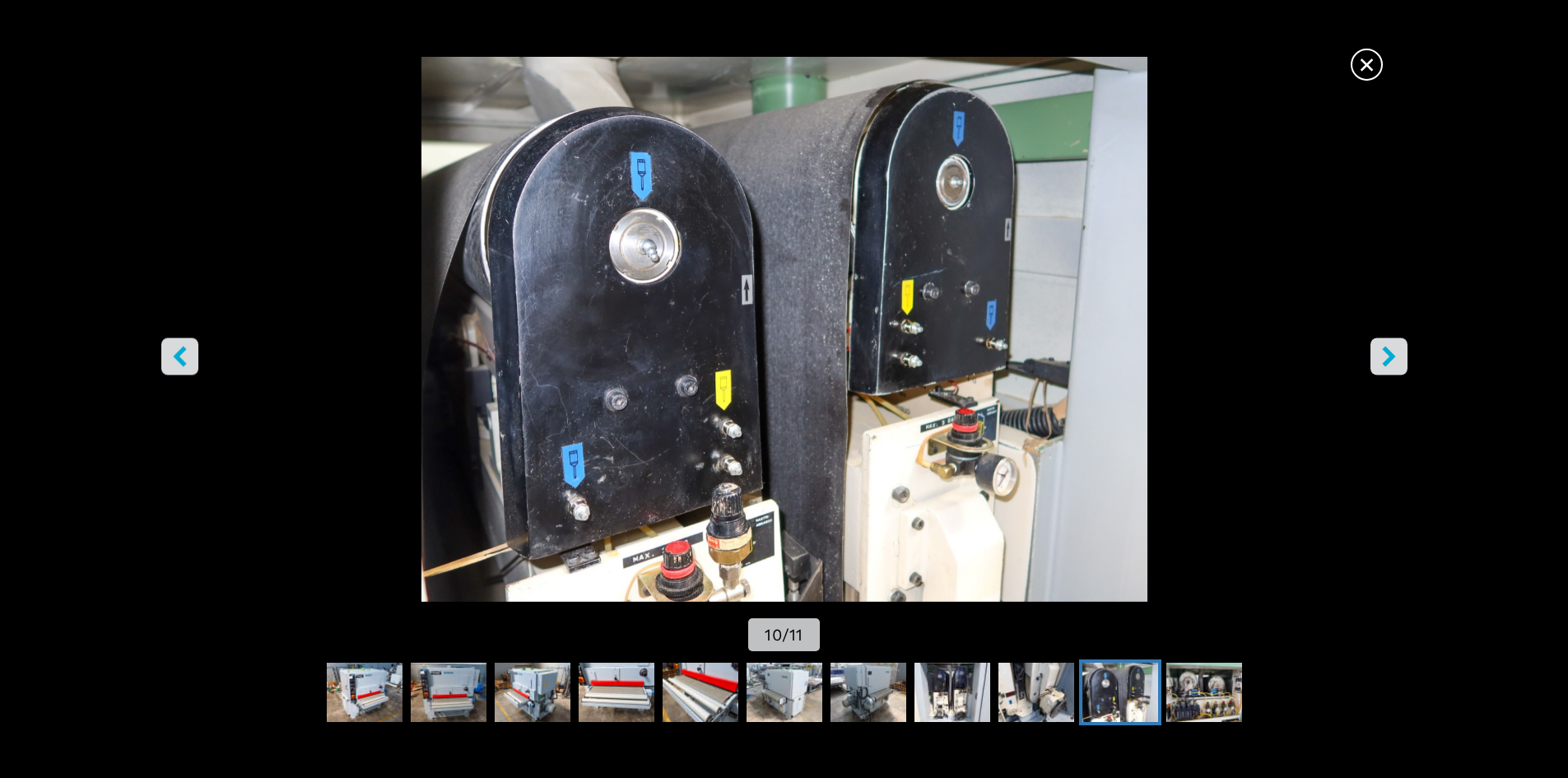
click at [1384, 346] on icon "right-button" at bounding box center [1388, 356] width 20 height 20
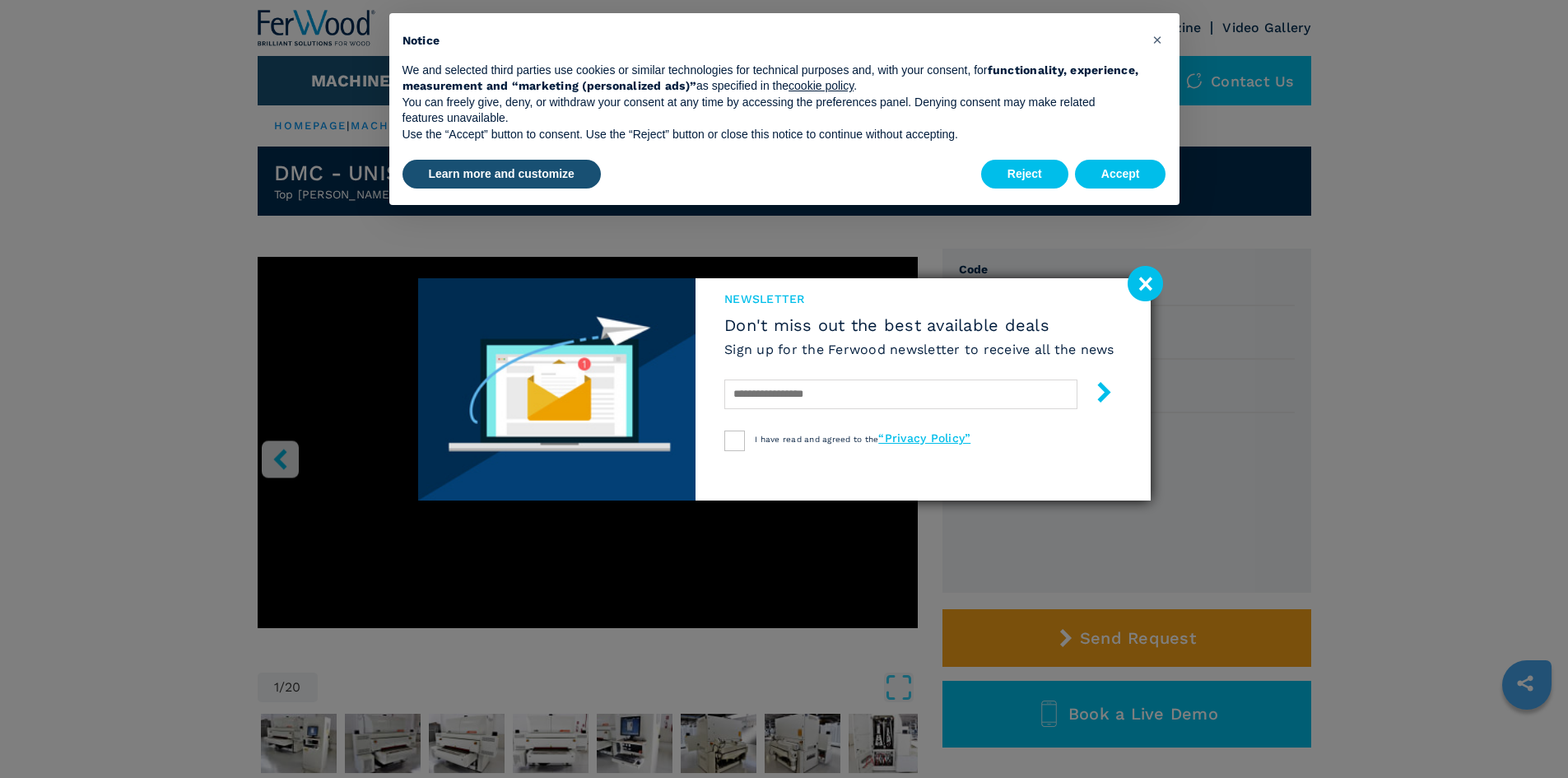
click at [1143, 276] on image at bounding box center [1146, 283] width 35 height 35
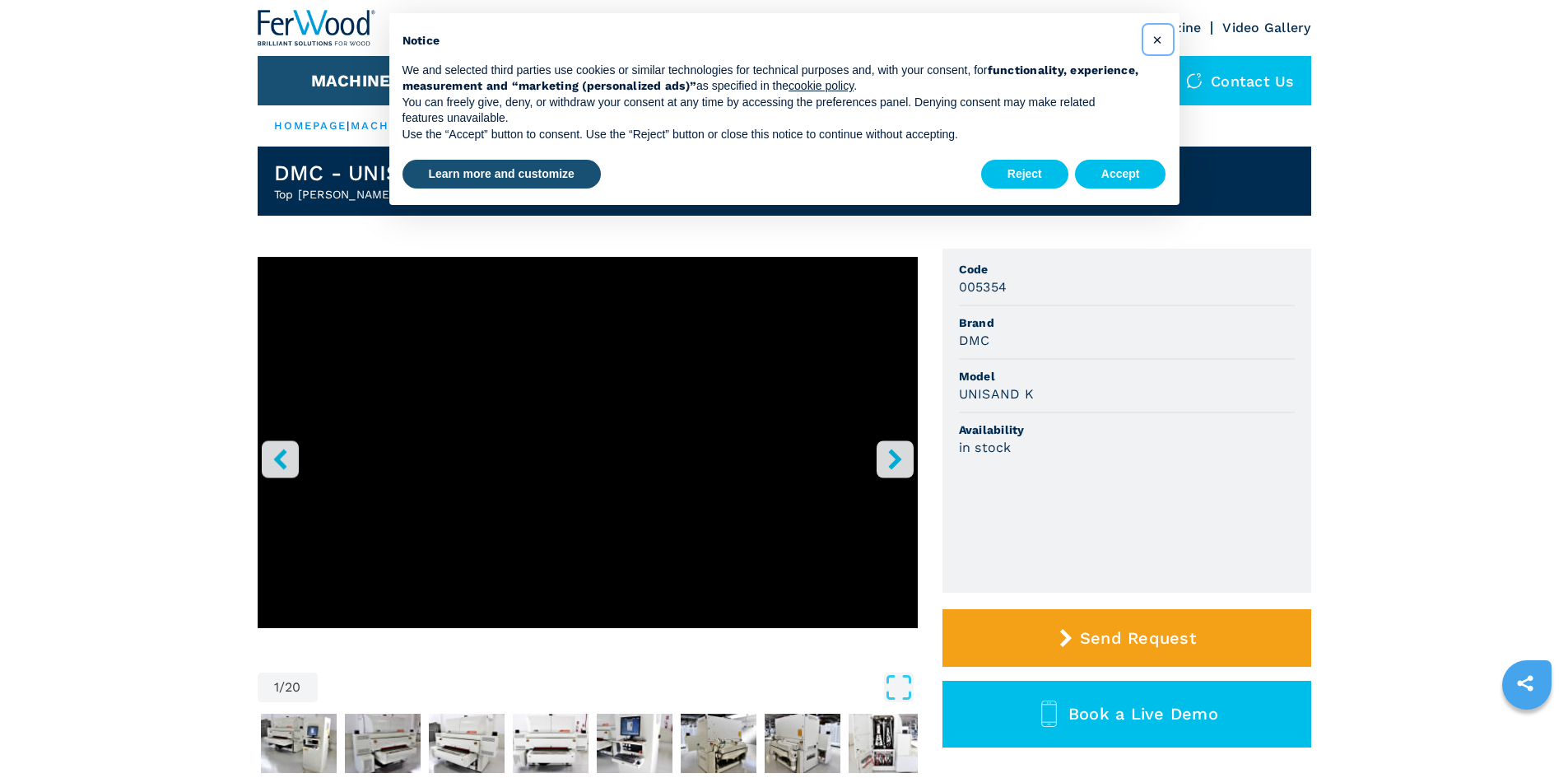
click at [1160, 33] on span "×" at bounding box center [1157, 39] width 10 height 19
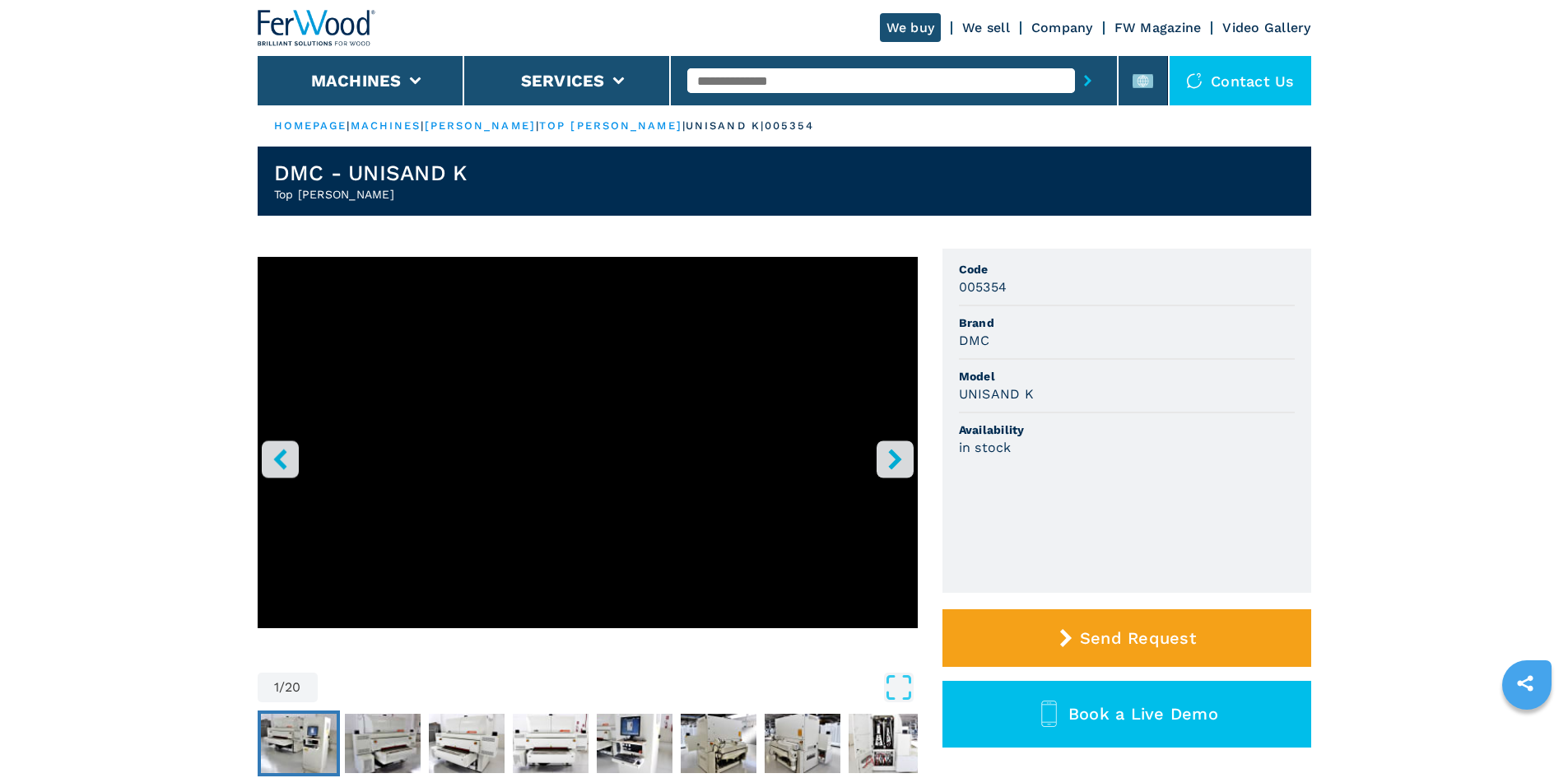
click at [314, 736] on img "Go to Slide 2" at bounding box center [299, 743] width 76 height 59
click at [888, 455] on icon "right-button" at bounding box center [895, 458] width 20 height 20
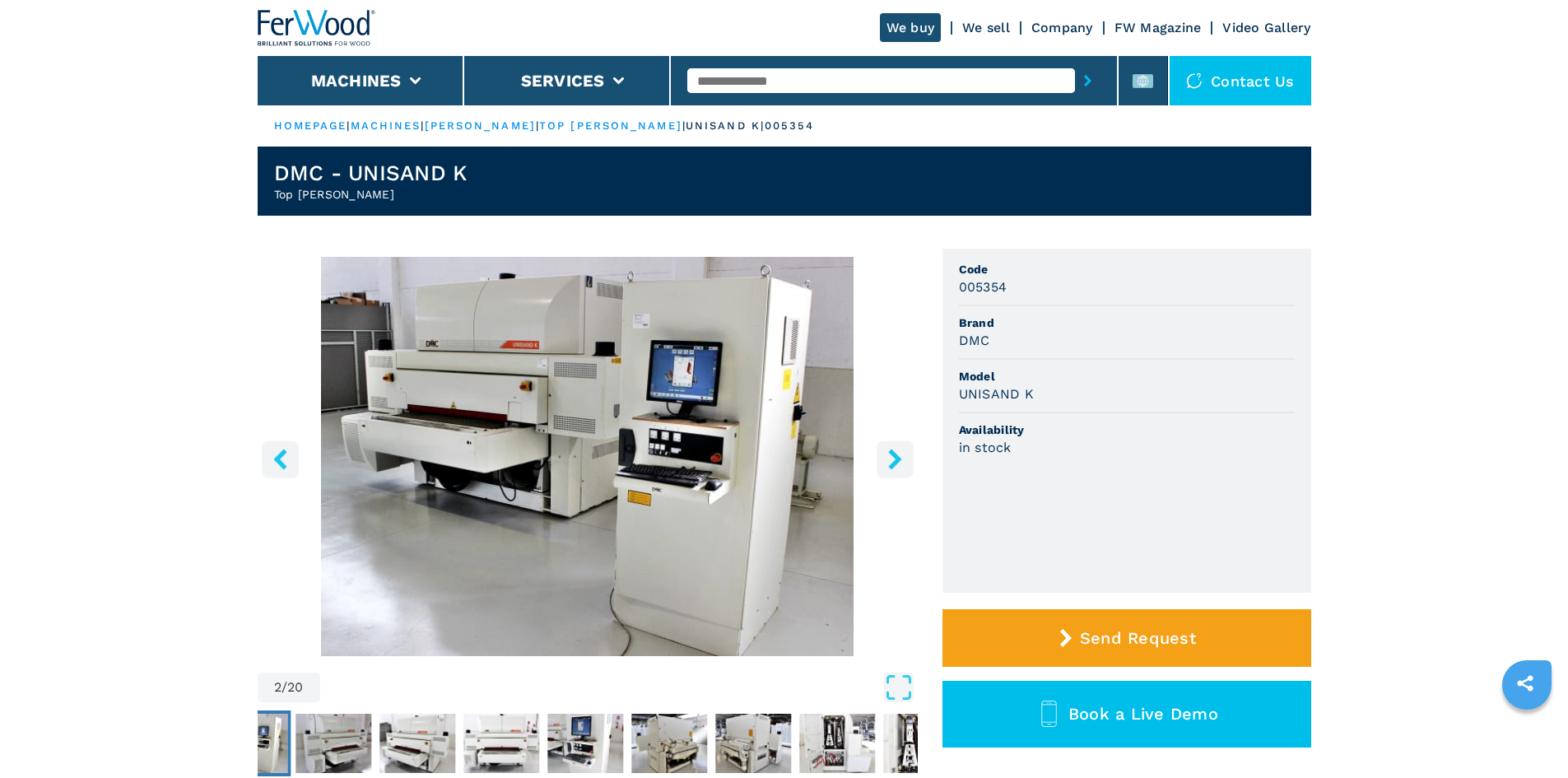
click at [726, 461] on img "Go to Slide 2" at bounding box center [588, 456] width 660 height 399
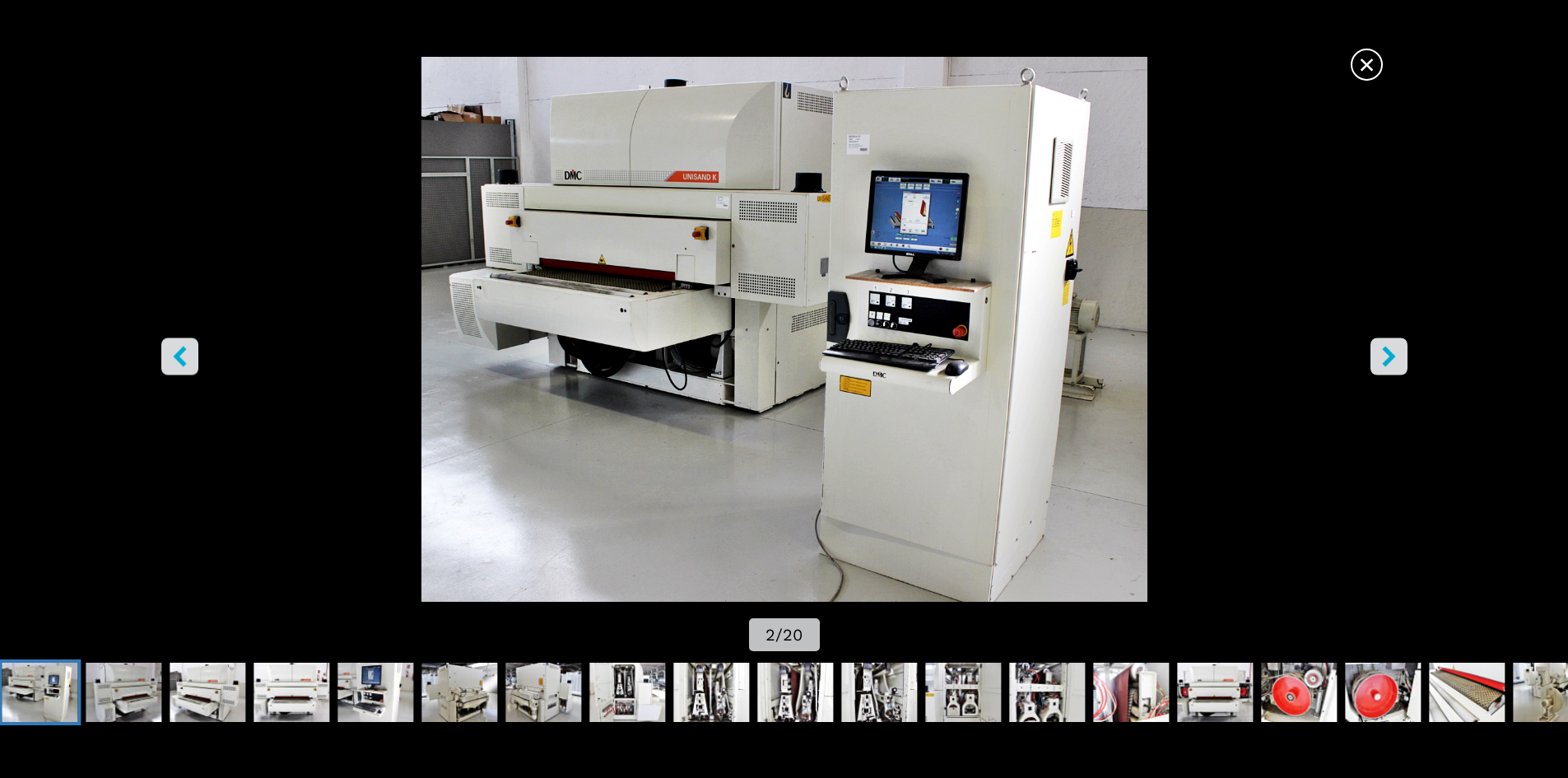
click at [1369, 359] on img "Go to Slide 2" at bounding box center [784, 329] width 1412 height 545
click at [1389, 350] on icon "right-button" at bounding box center [1388, 356] width 13 height 20
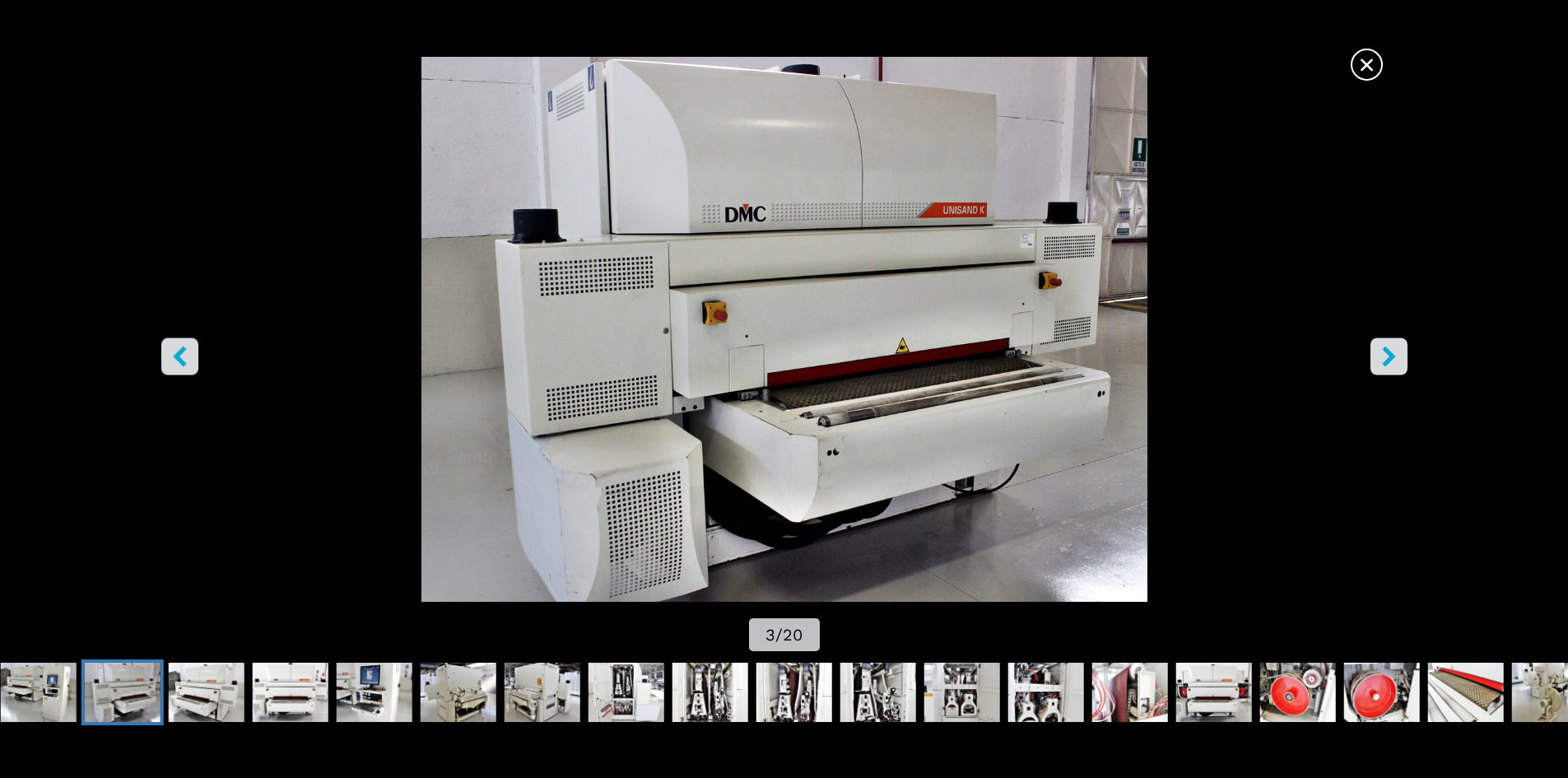
click at [1389, 350] on icon "right-button" at bounding box center [1388, 356] width 13 height 20
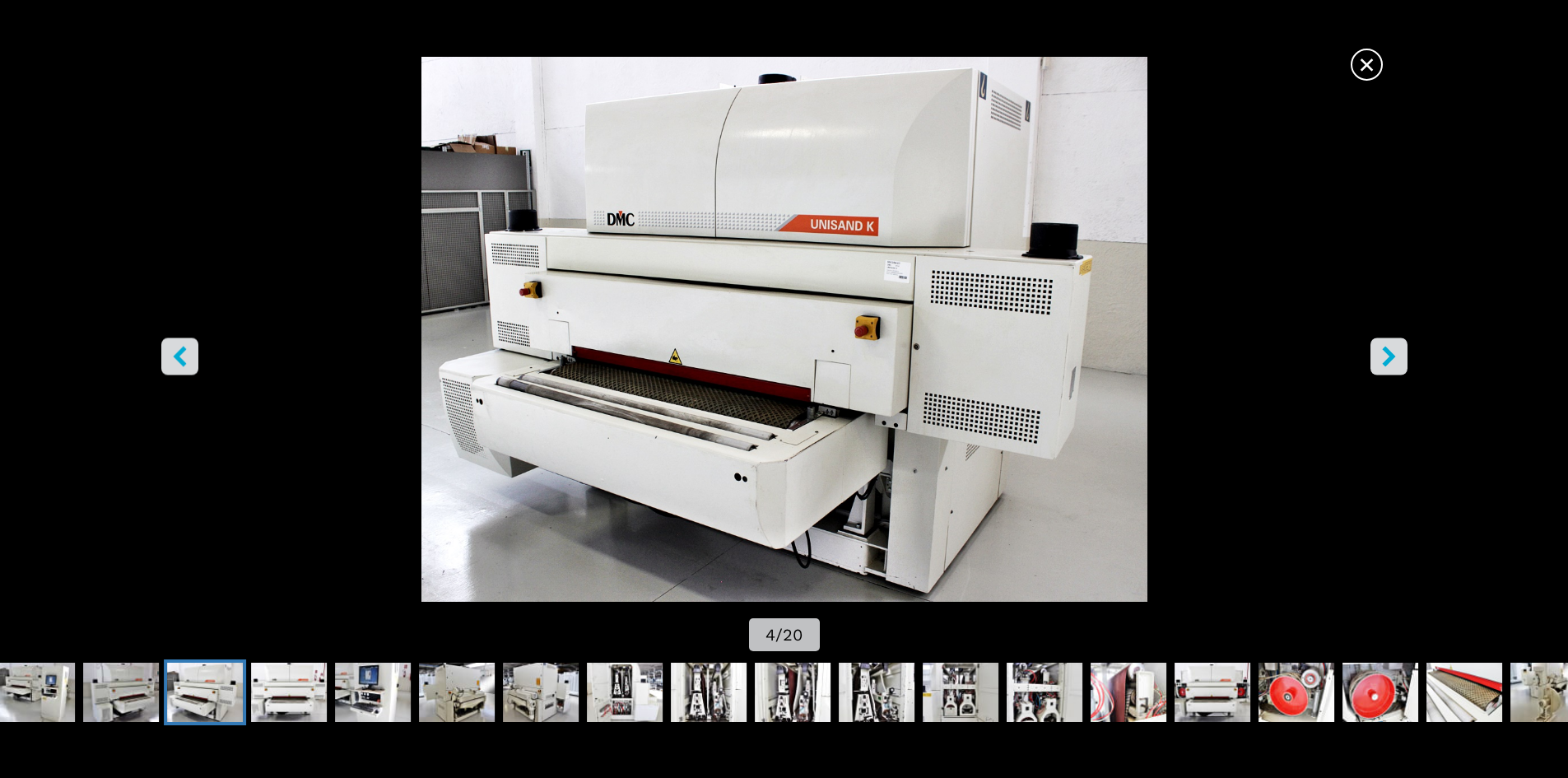
click at [1389, 350] on icon "right-button" at bounding box center [1388, 356] width 13 height 20
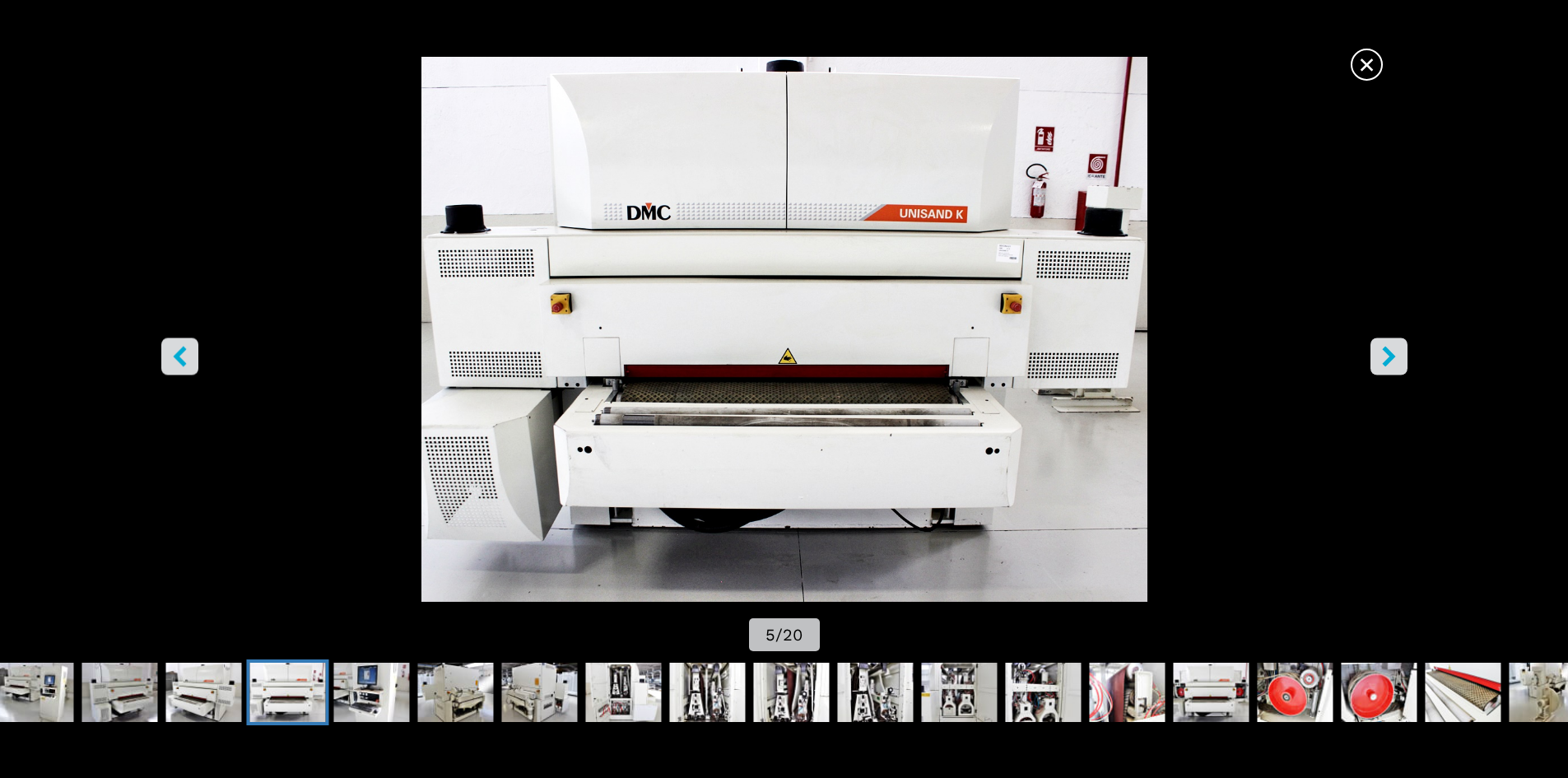
click at [1389, 350] on icon "right-button" at bounding box center [1388, 356] width 13 height 20
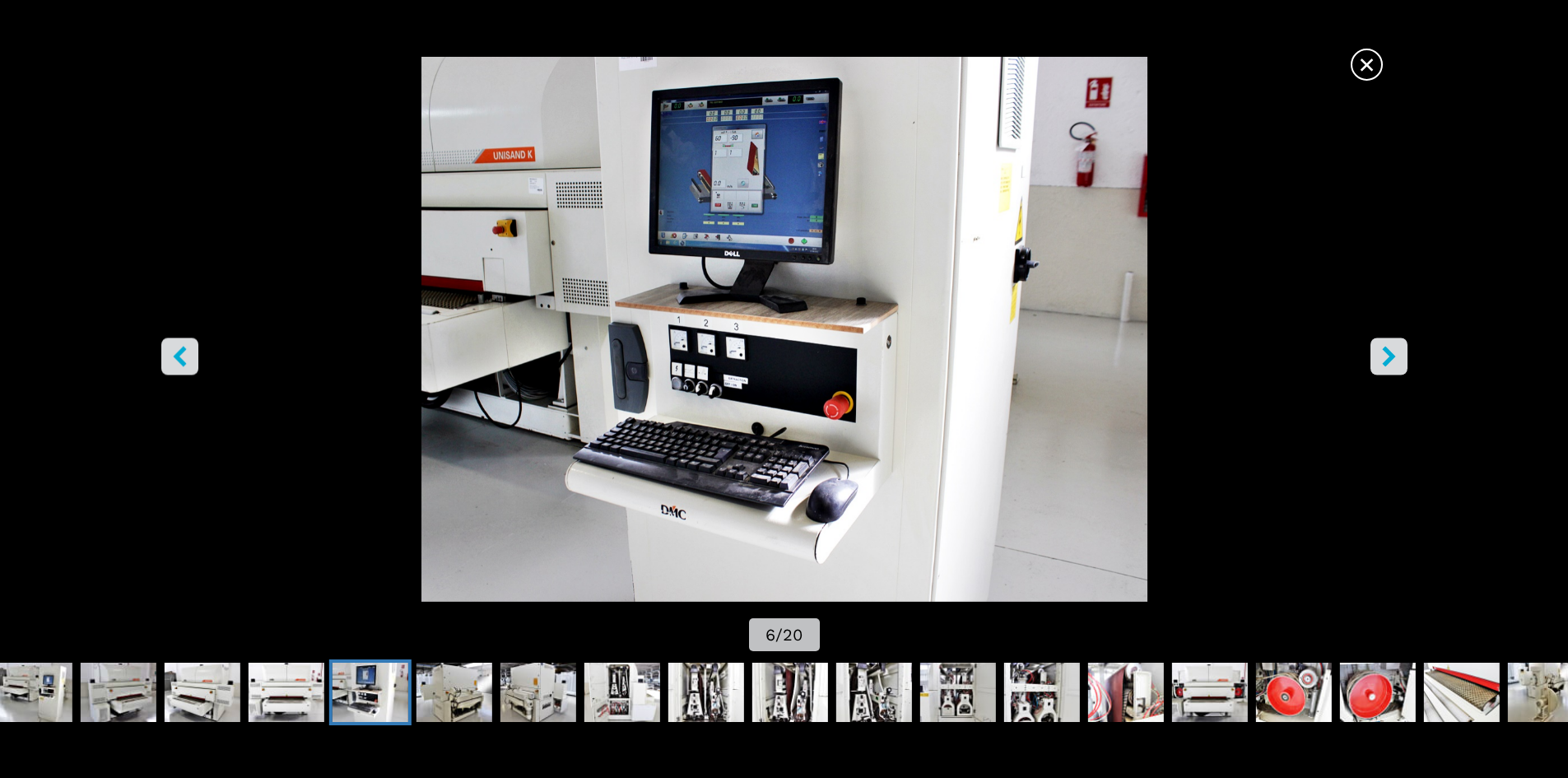
click at [1389, 350] on icon "right-button" at bounding box center [1388, 356] width 13 height 20
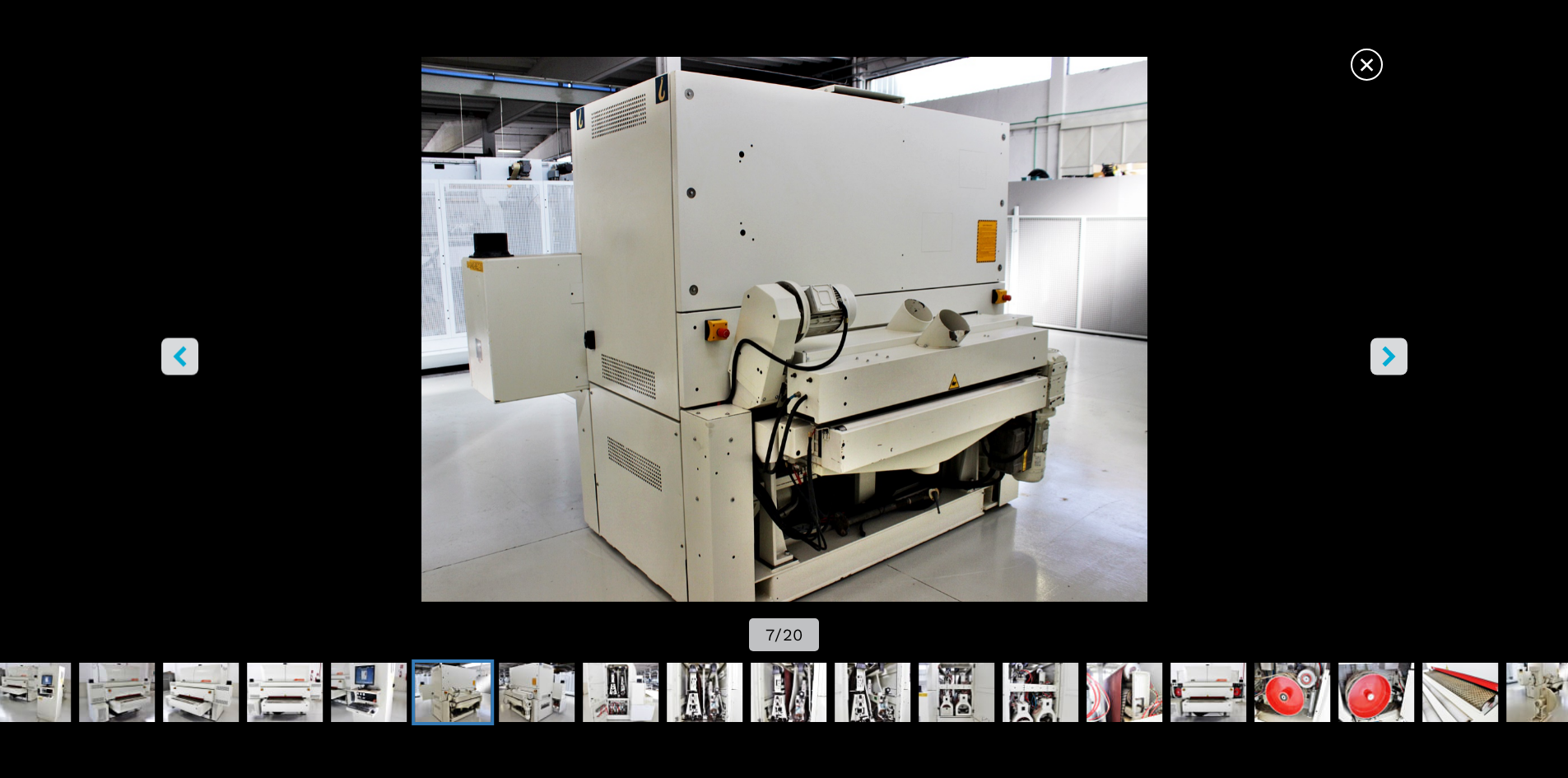
click at [1390, 350] on icon "right-button" at bounding box center [1388, 356] width 20 height 20
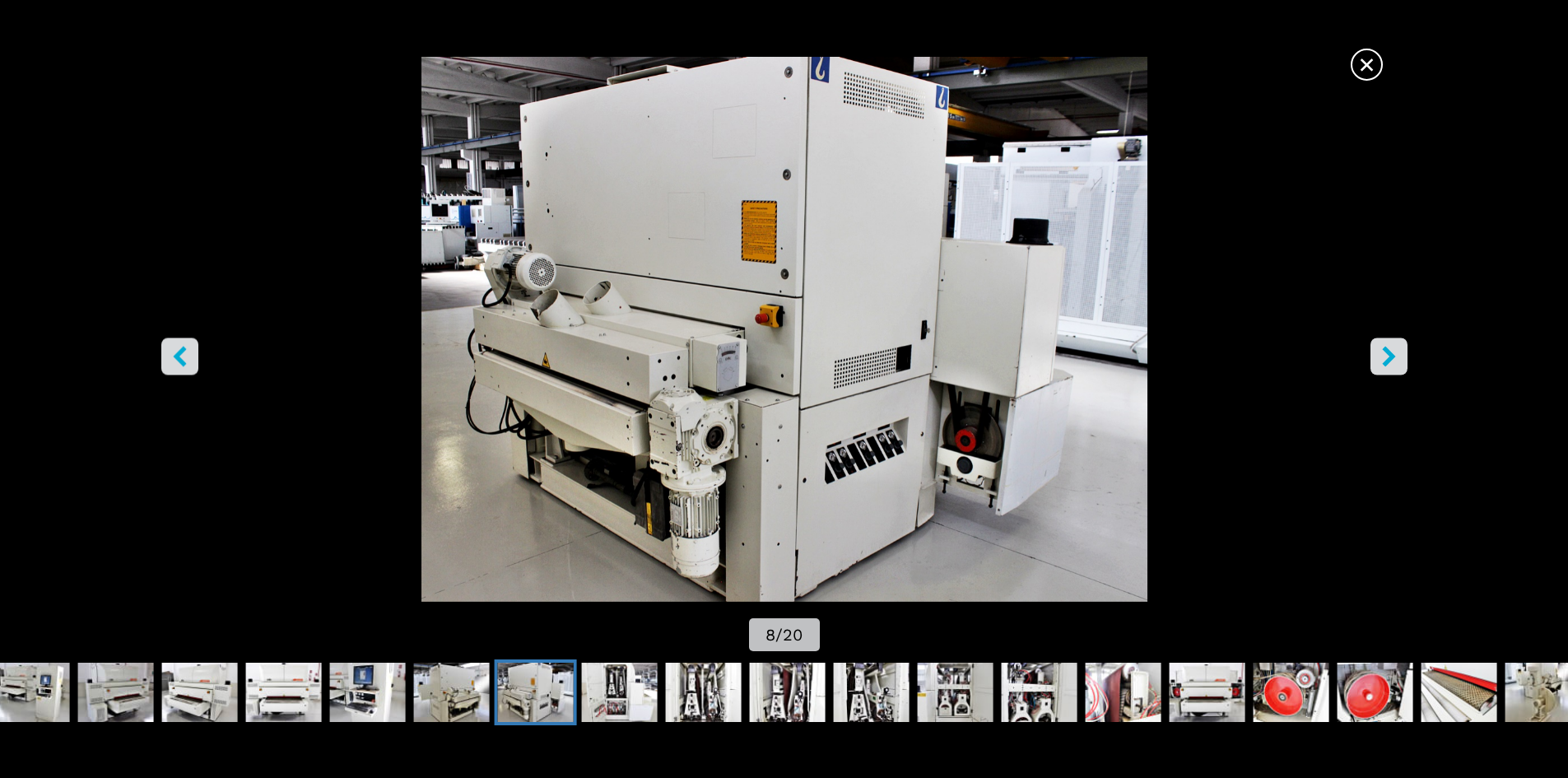
click at [1390, 350] on icon "right-button" at bounding box center [1388, 356] width 20 height 20
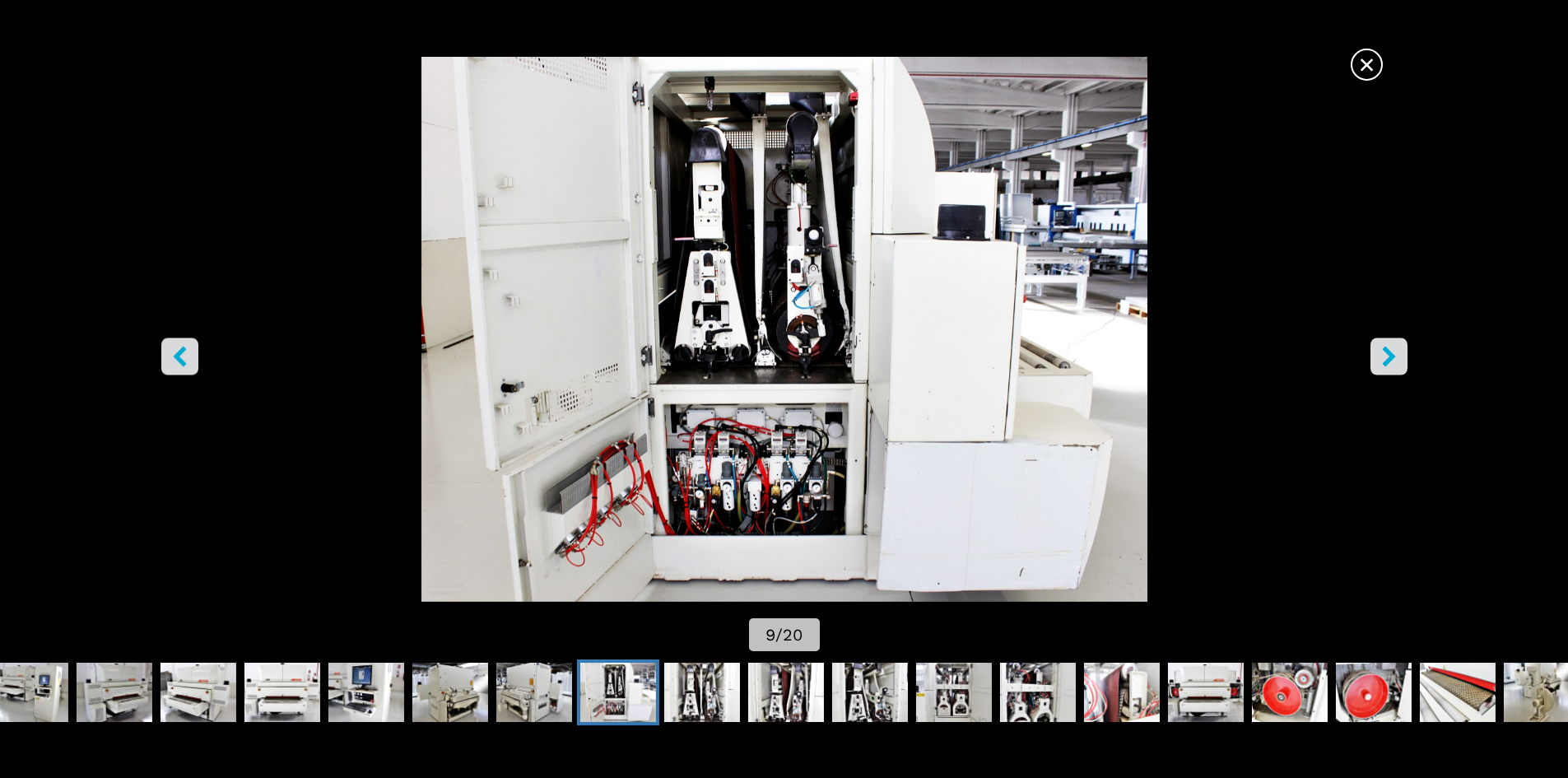
click at [1390, 350] on icon "right-button" at bounding box center [1388, 356] width 20 height 20
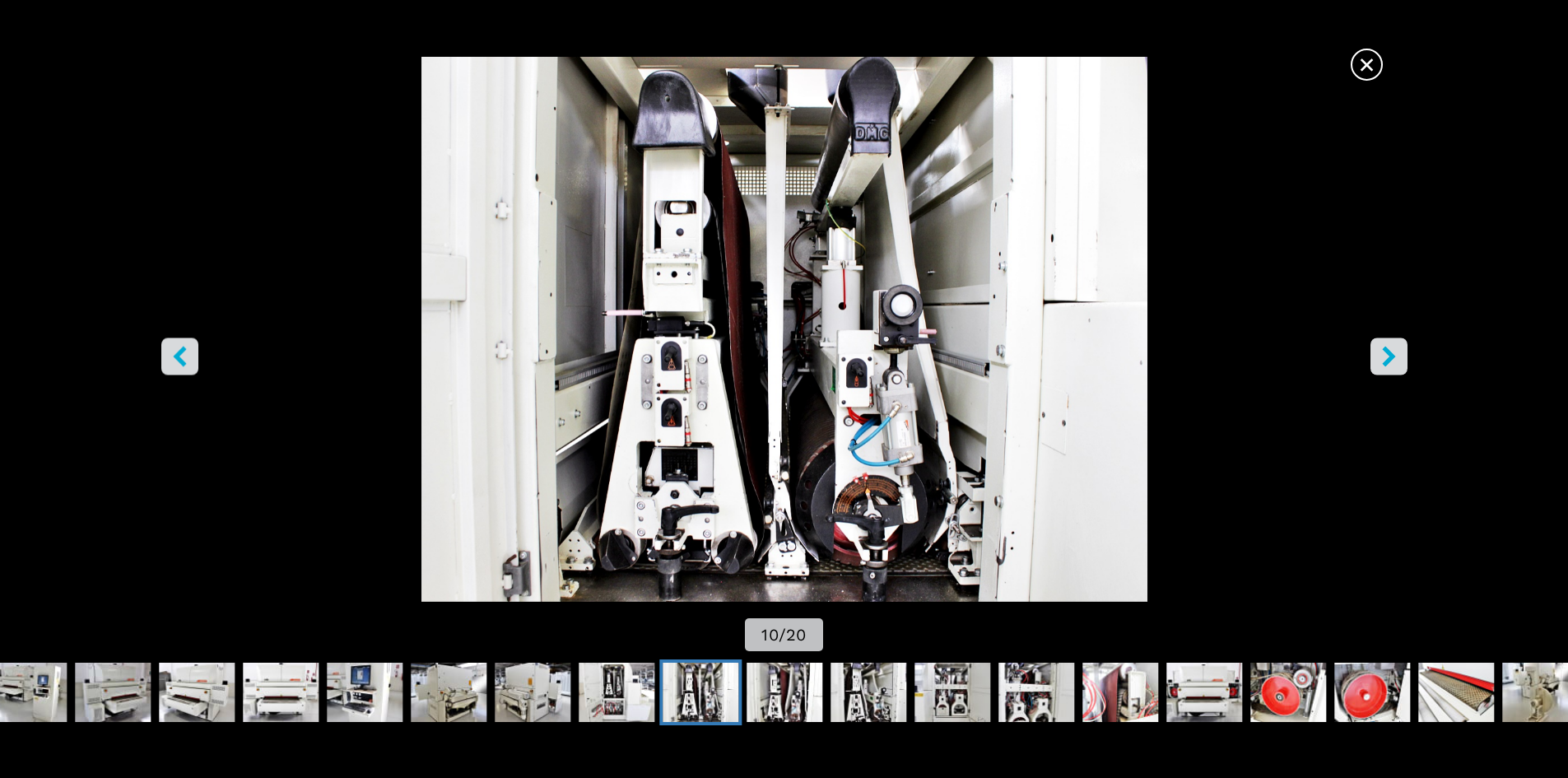
click at [1390, 350] on icon "right-button" at bounding box center [1388, 356] width 20 height 20
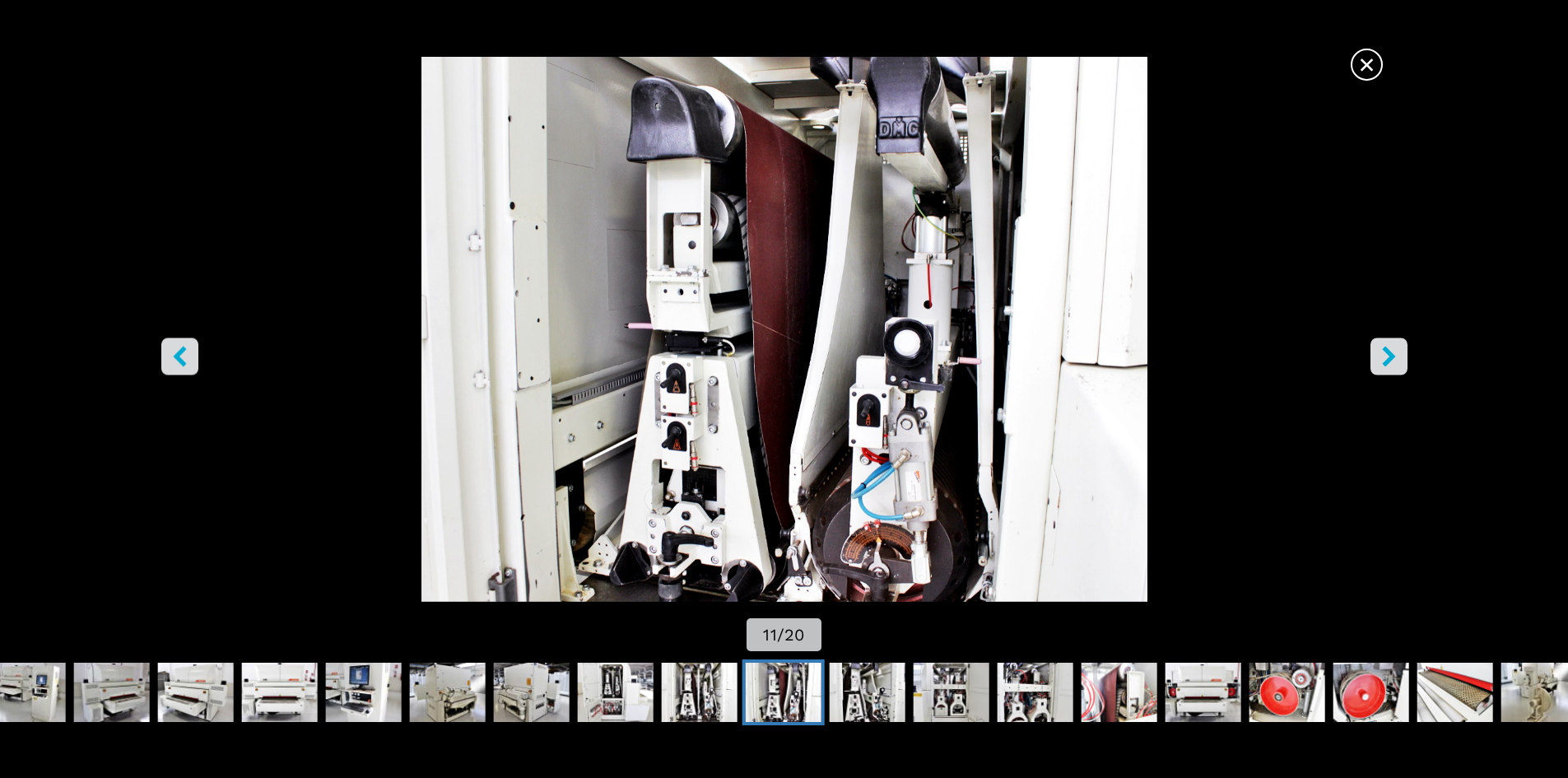
click at [1391, 349] on icon "right-button" at bounding box center [1388, 356] width 20 height 20
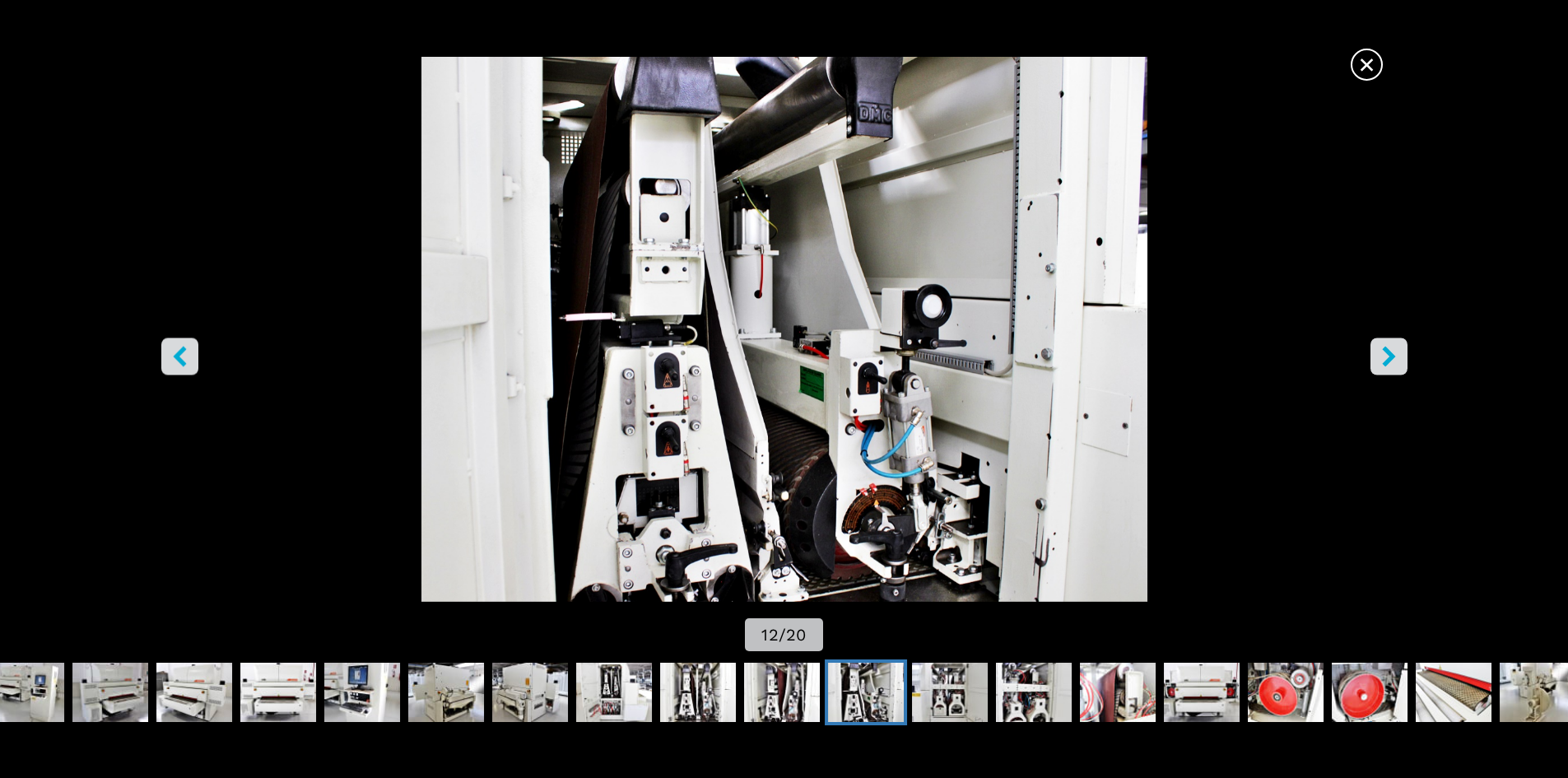
click at [1392, 348] on icon "right-button" at bounding box center [1388, 356] width 20 height 20
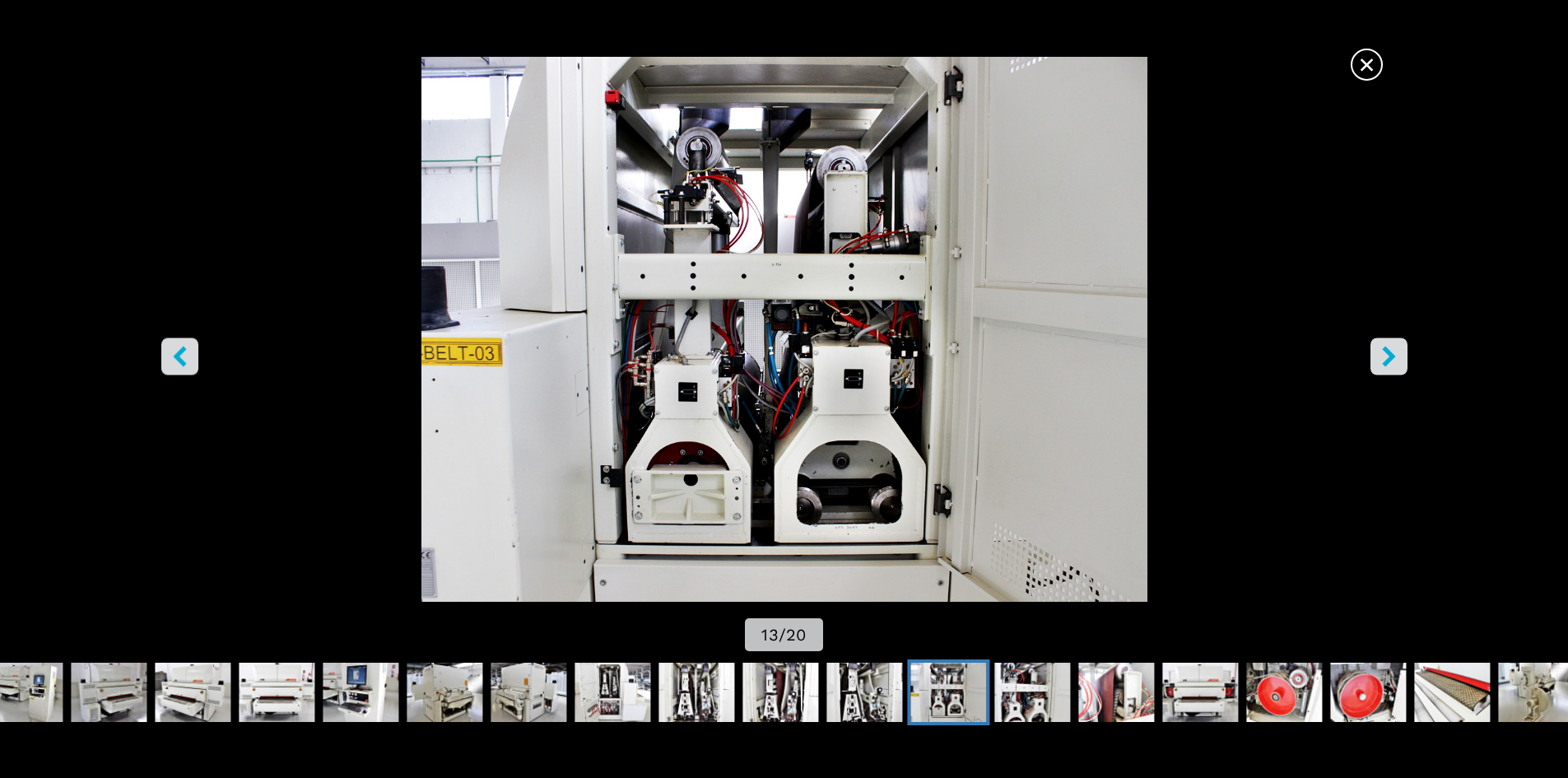
click at [1392, 347] on icon "right-button" at bounding box center [1388, 356] width 20 height 20
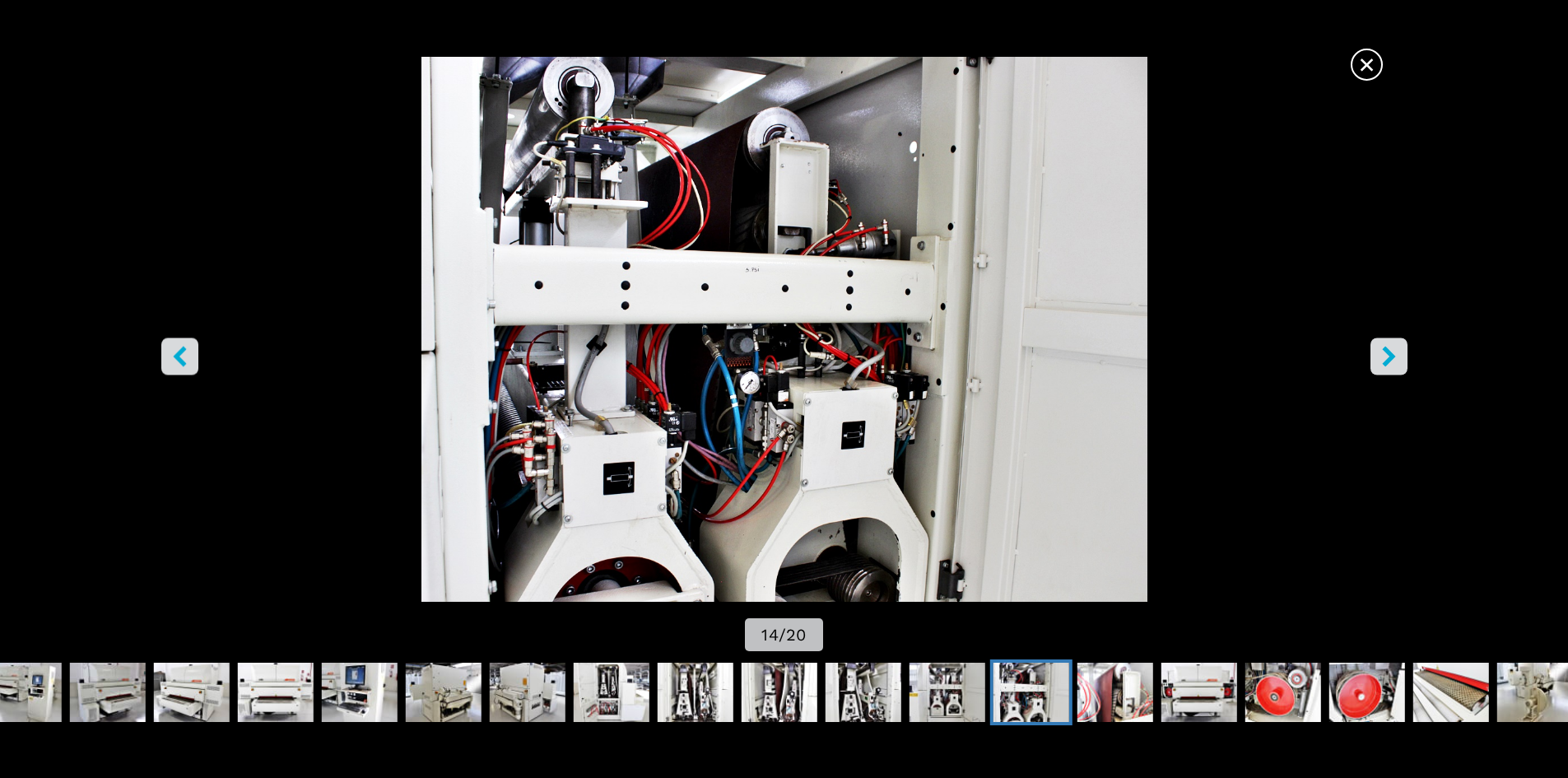
click at [1392, 347] on icon "right-button" at bounding box center [1388, 356] width 20 height 20
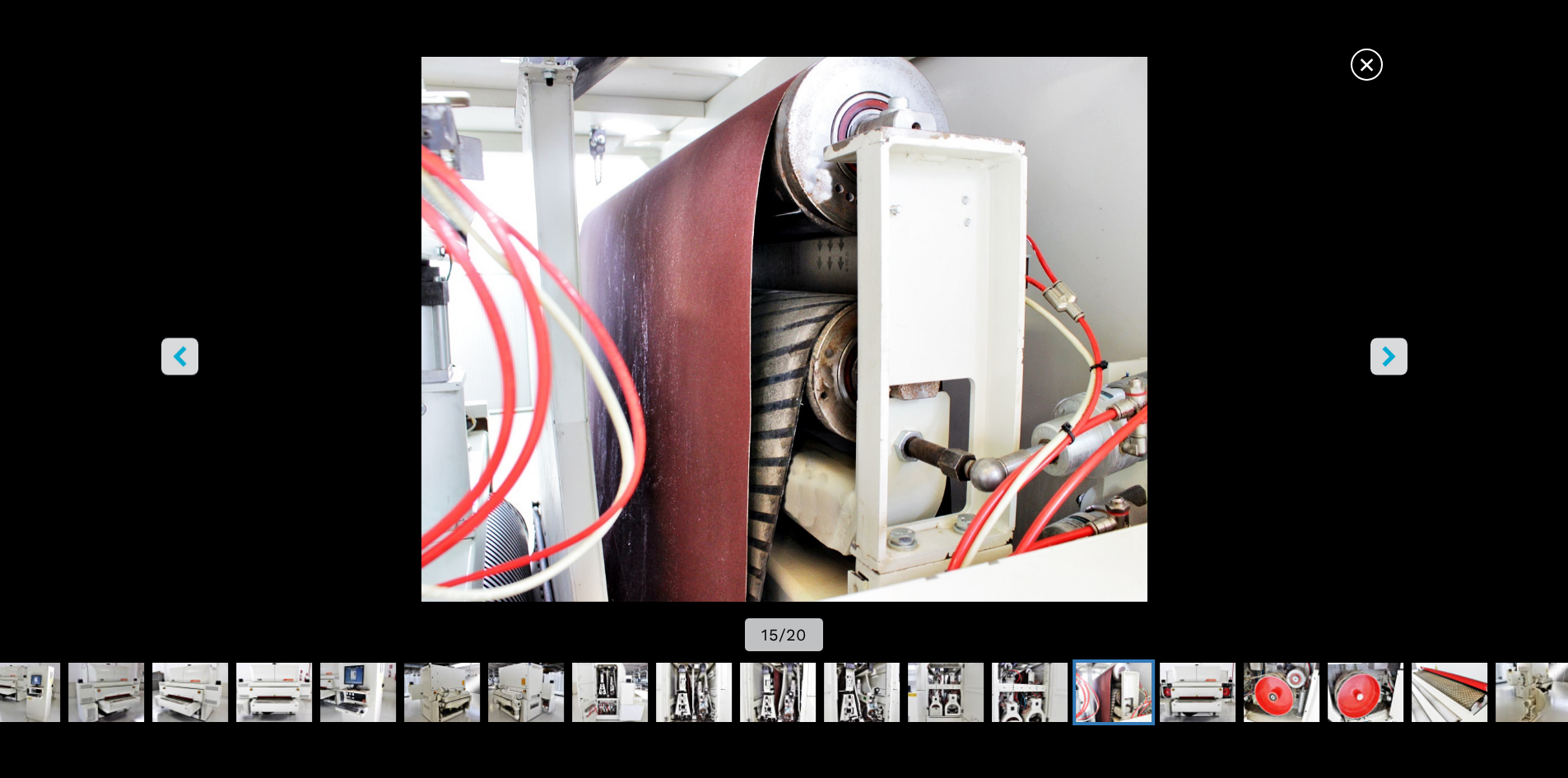
click at [1392, 347] on icon "right-button" at bounding box center [1388, 356] width 20 height 20
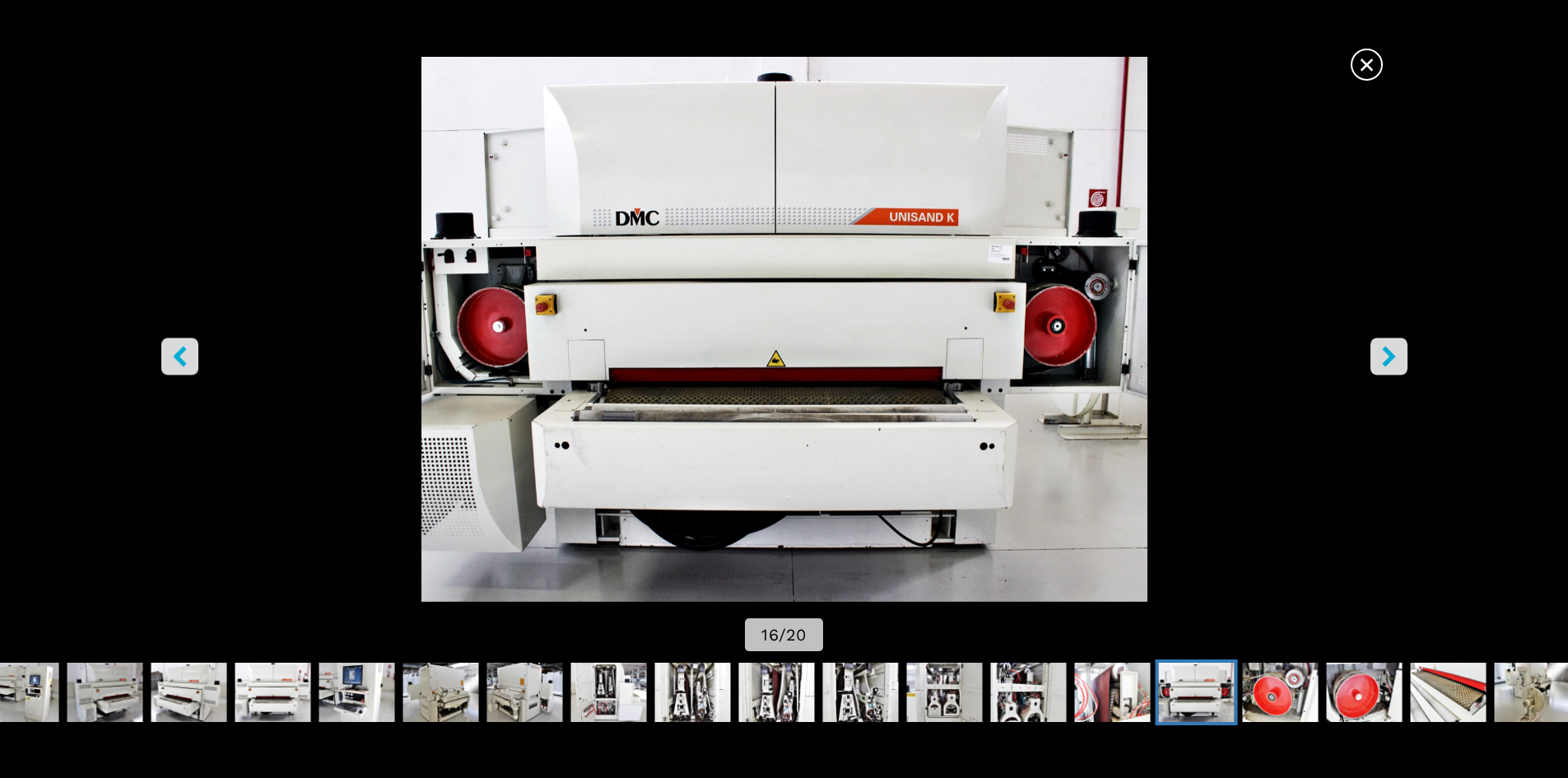
click at [1392, 347] on icon "right-button" at bounding box center [1388, 356] width 20 height 20
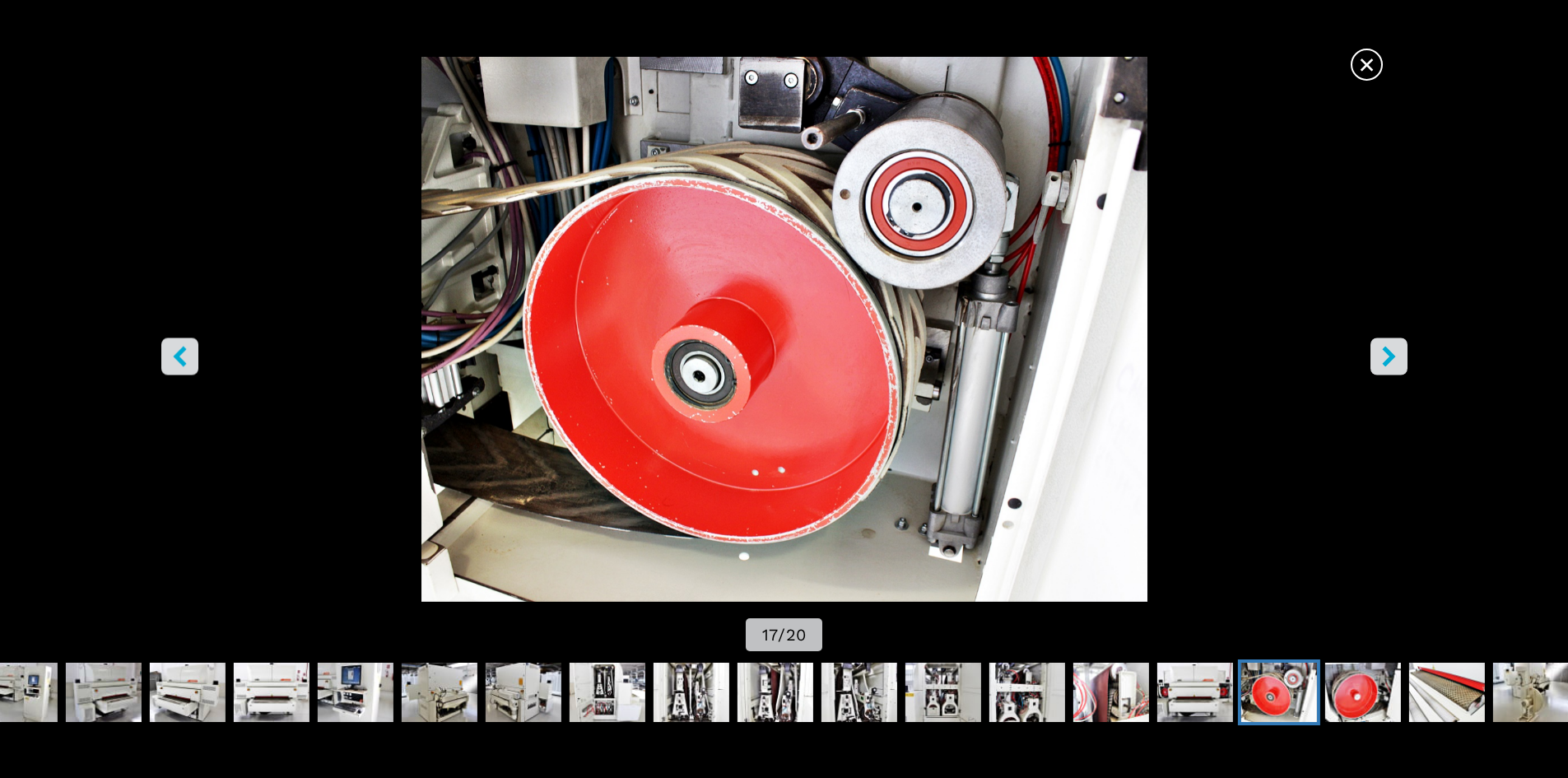
click at [1392, 347] on icon "right-button" at bounding box center [1388, 356] width 20 height 20
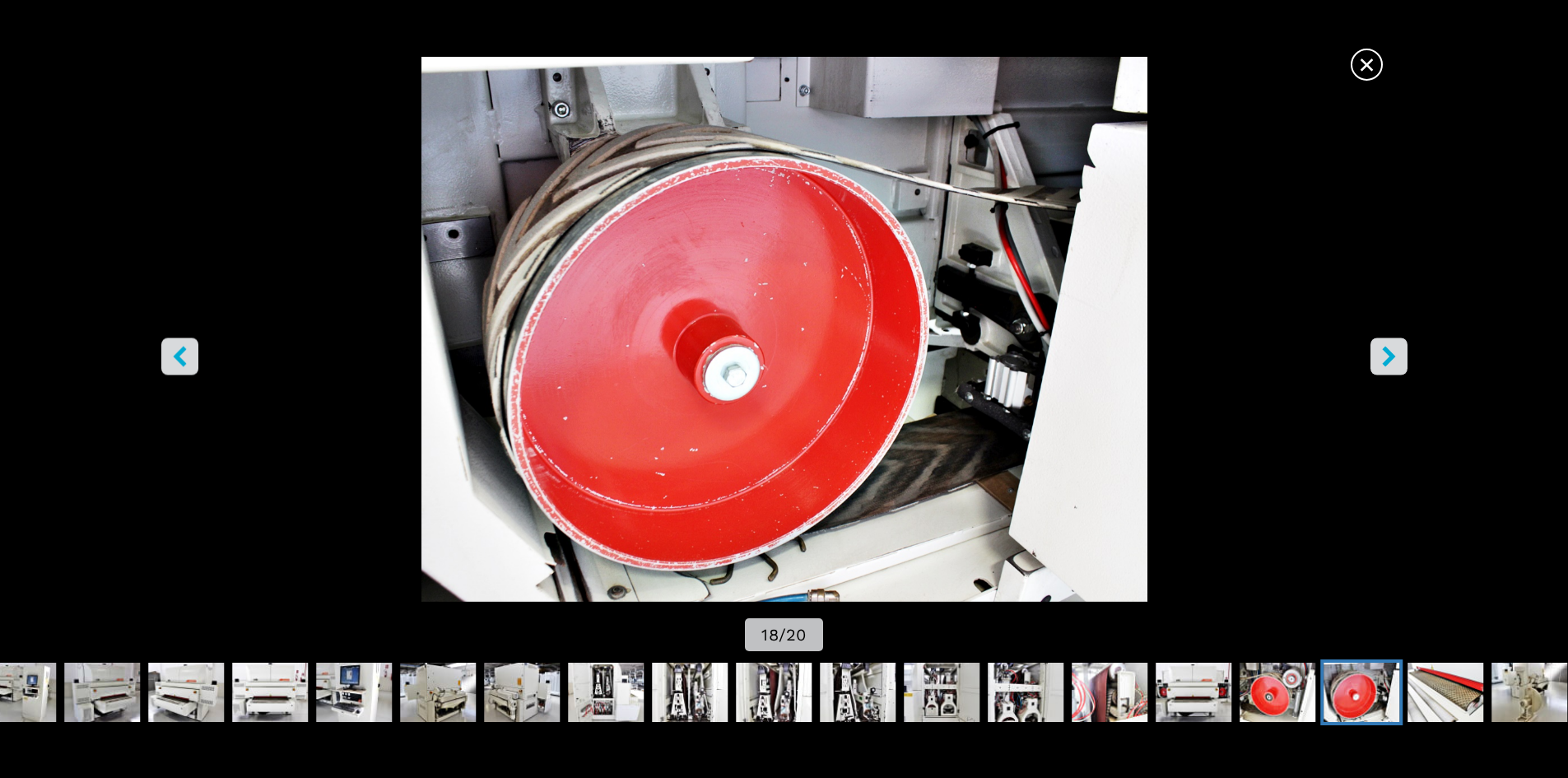
click at [1392, 347] on icon "right-button" at bounding box center [1388, 356] width 20 height 20
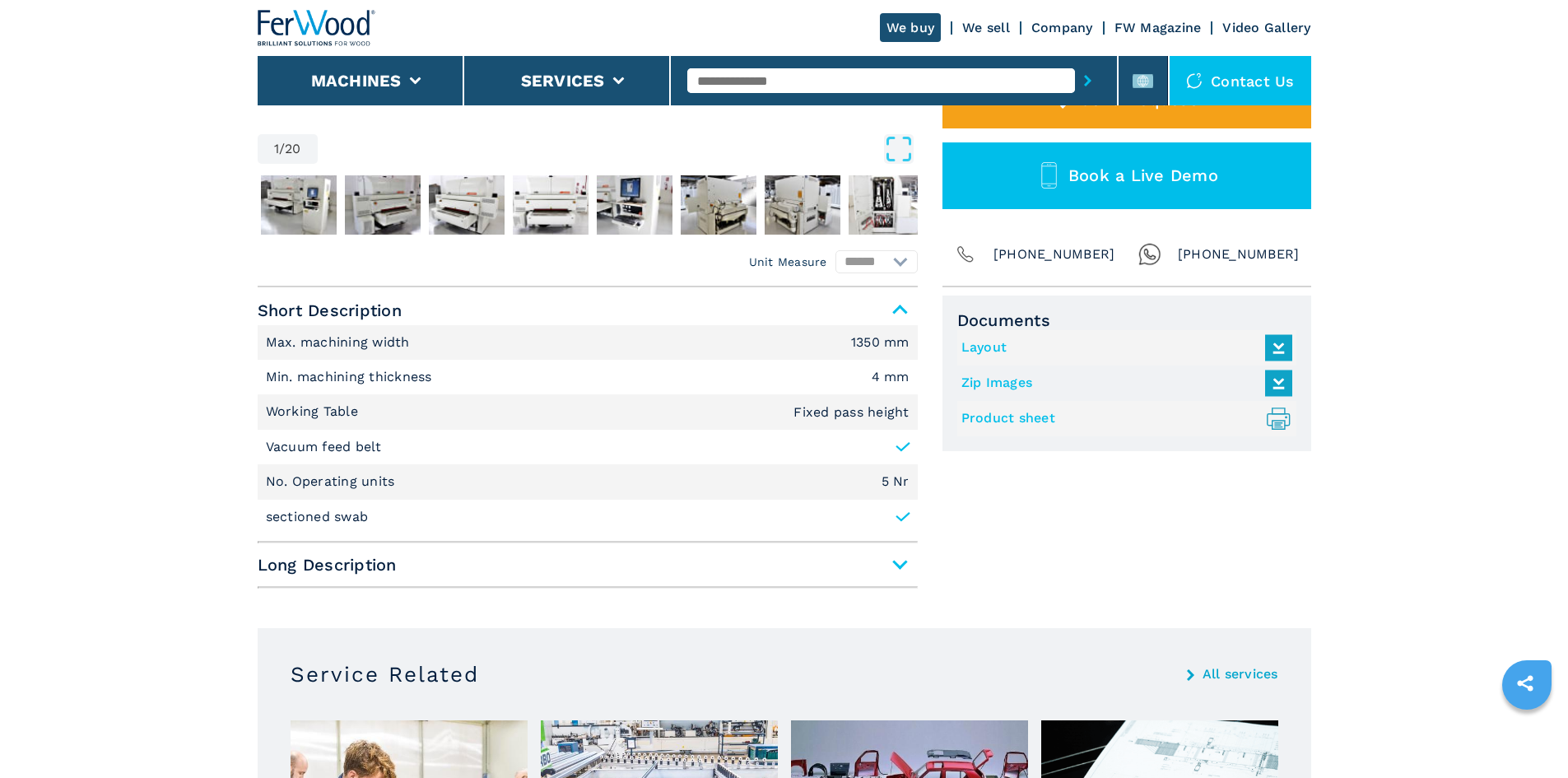
scroll to position [165, 0]
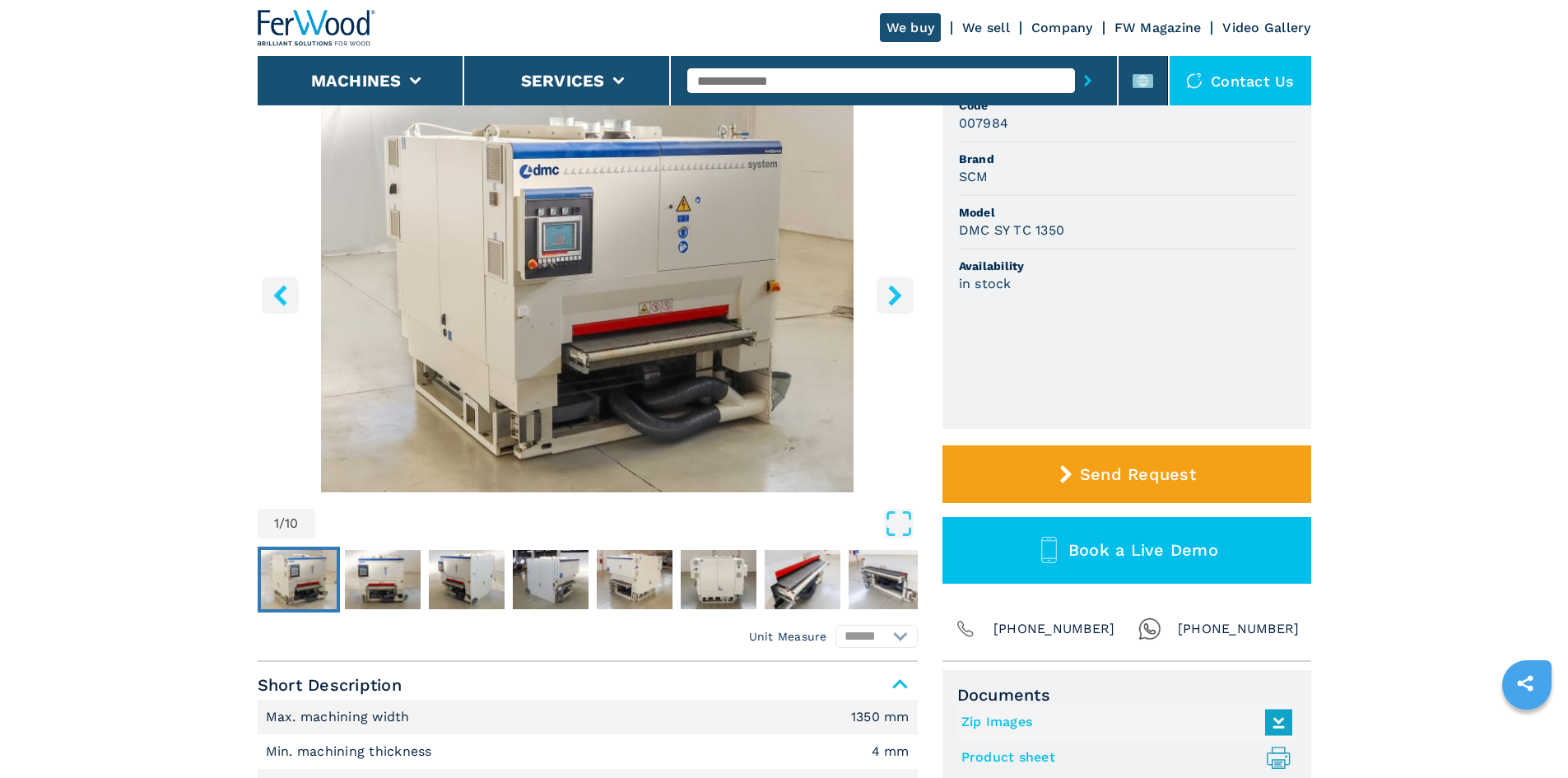
scroll to position [165, 0]
click at [886, 575] on img "Go to Slide 8" at bounding box center [887, 579] width 76 height 59
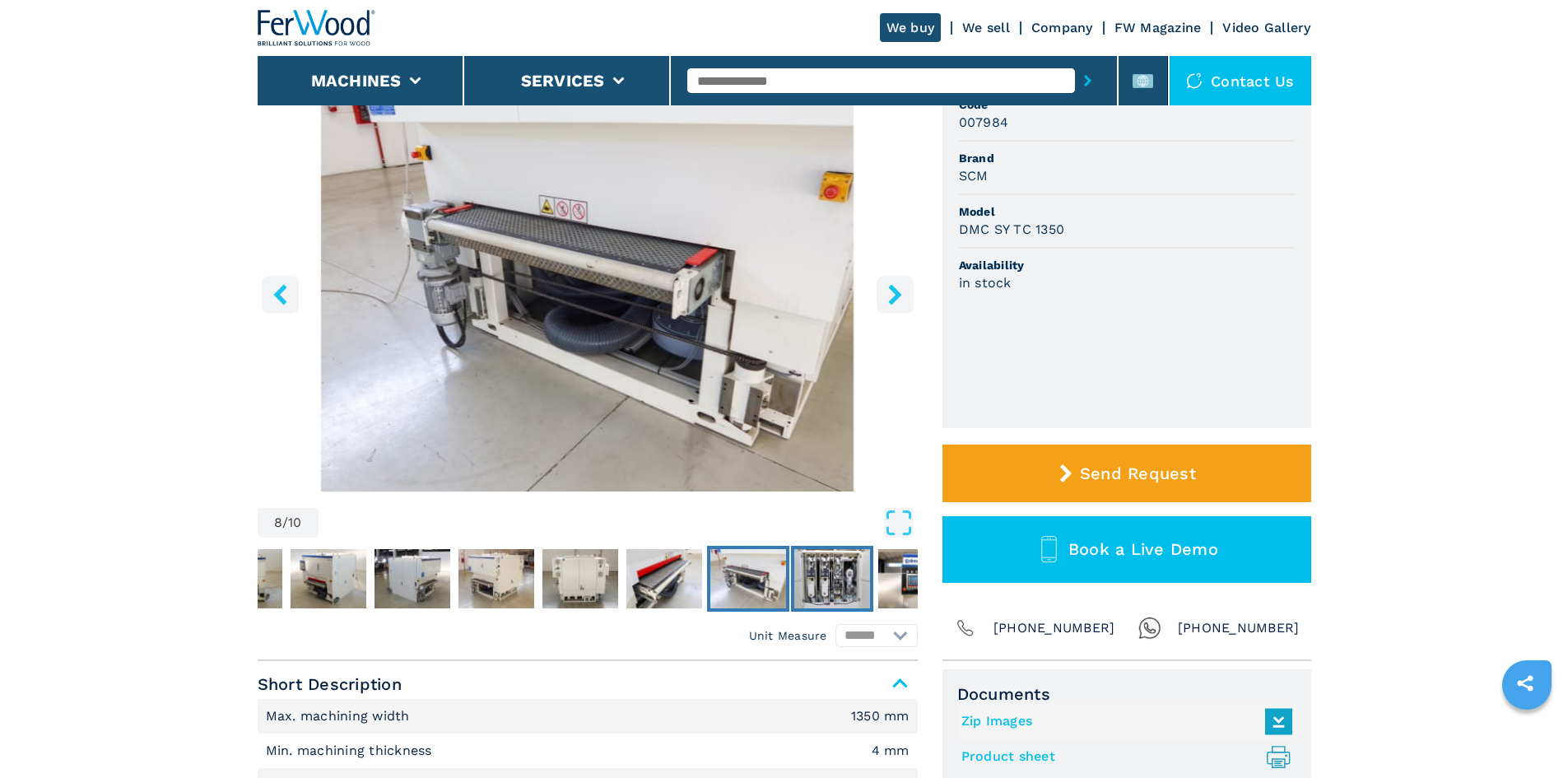
click at [852, 582] on img "Go to Slide 9" at bounding box center [833, 579] width 76 height 59
click at [825, 582] on img "Go to Slide 9" at bounding box center [833, 579] width 76 height 59
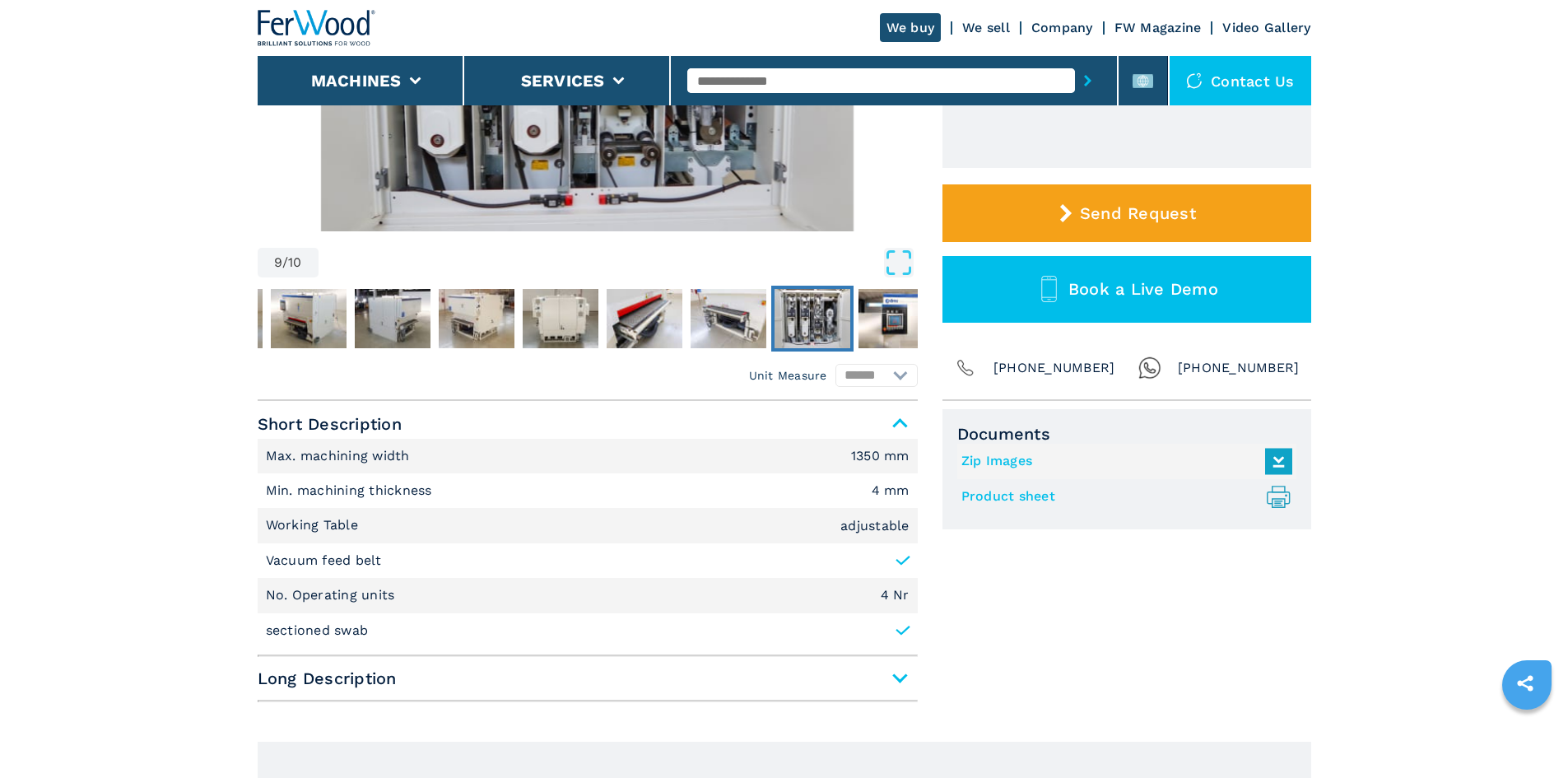
scroll to position [576, 0]
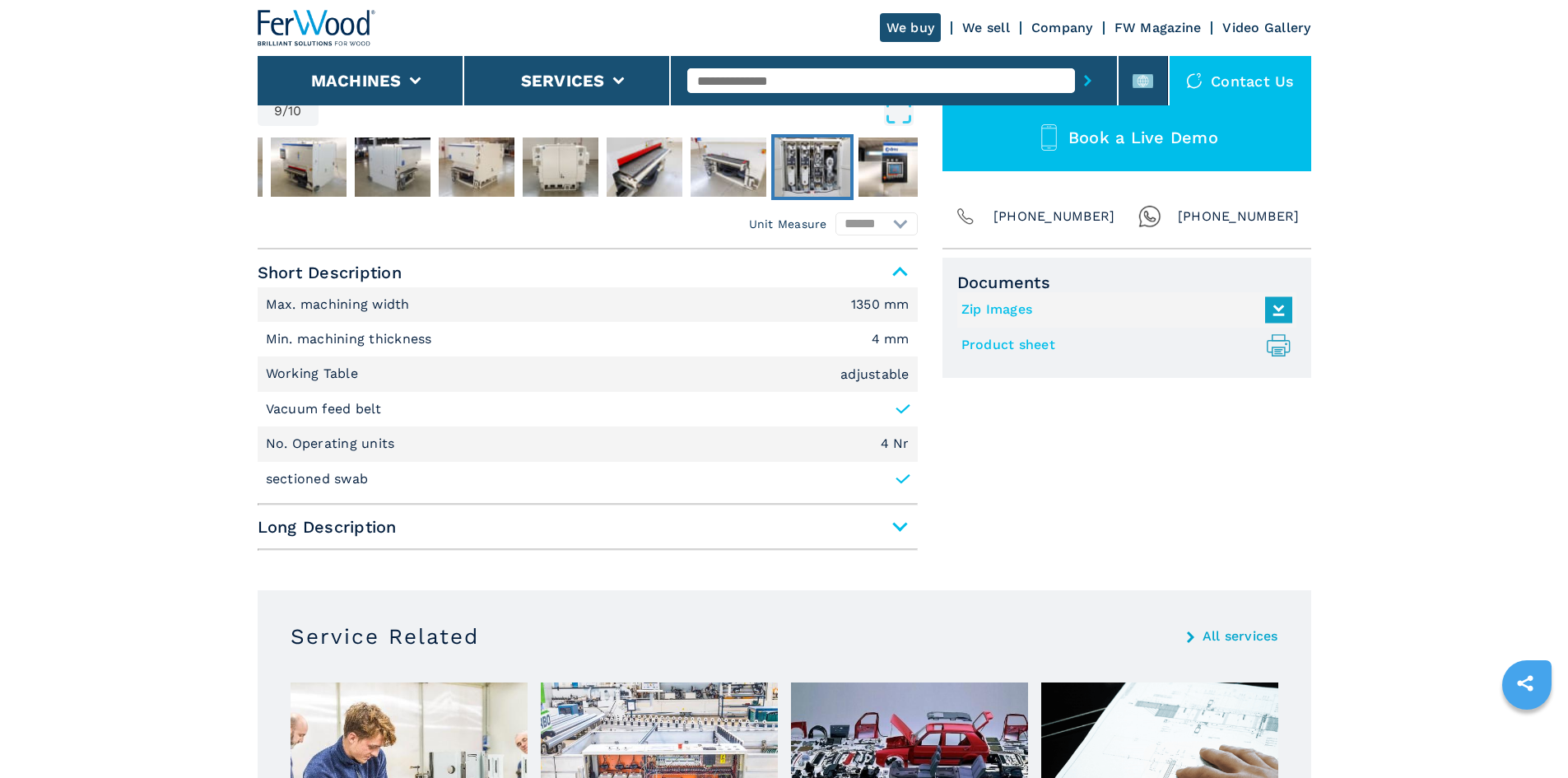
click at [901, 406] on icon at bounding box center [903, 409] width 17 height 17
click at [895, 535] on span "Long Description" at bounding box center [588, 527] width 660 height 29
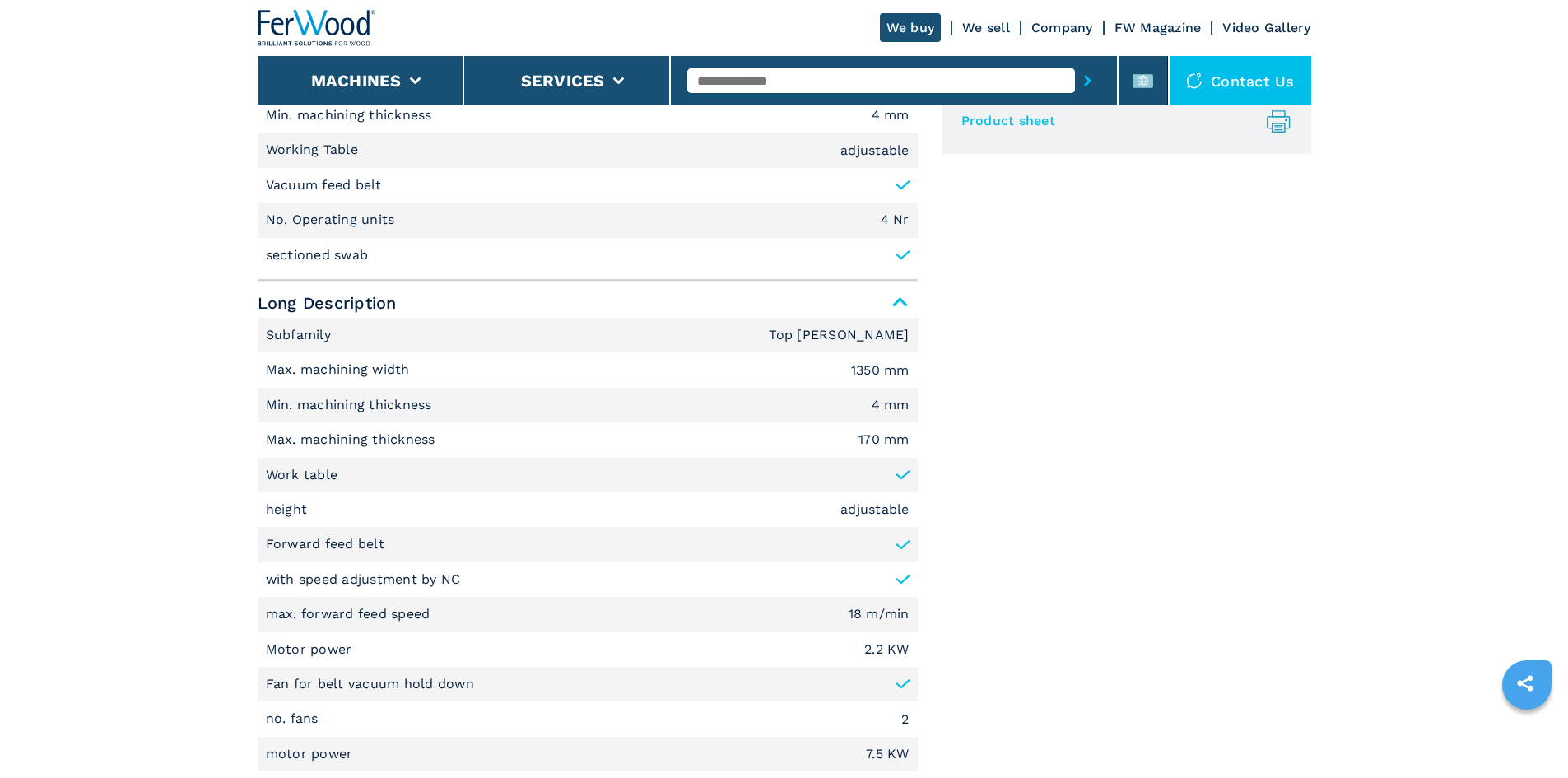
scroll to position [823, 0]
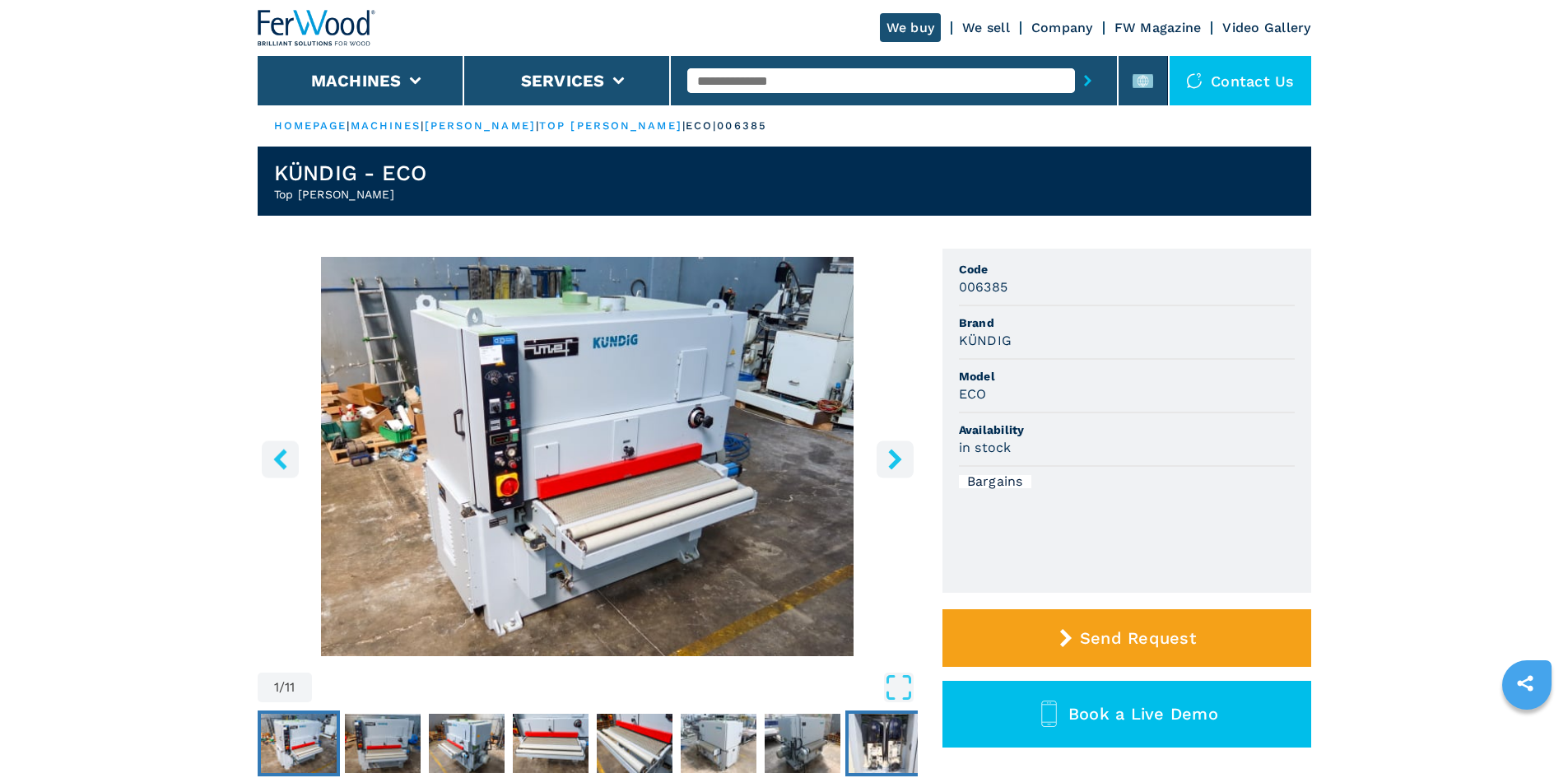
click at [892, 733] on img "Go to Slide 8" at bounding box center [887, 743] width 76 height 59
